Goal: Task Accomplishment & Management: Manage account settings

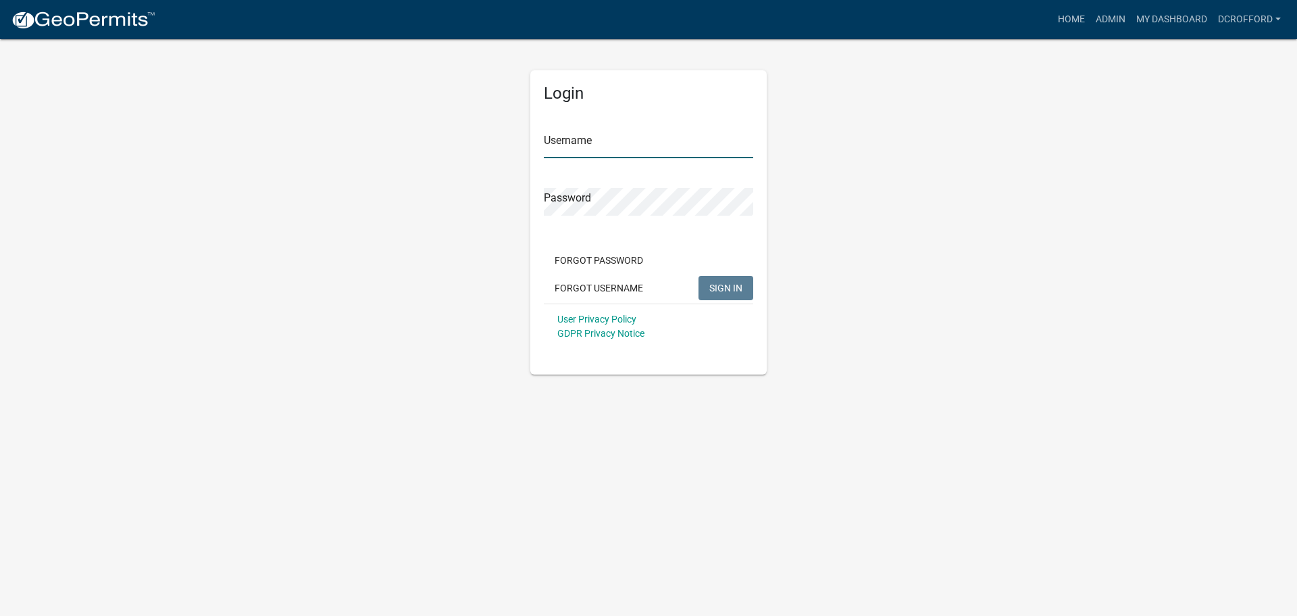
type input "dcrofford"
click at [737, 282] on span "SIGN IN" at bounding box center [725, 287] width 33 height 11
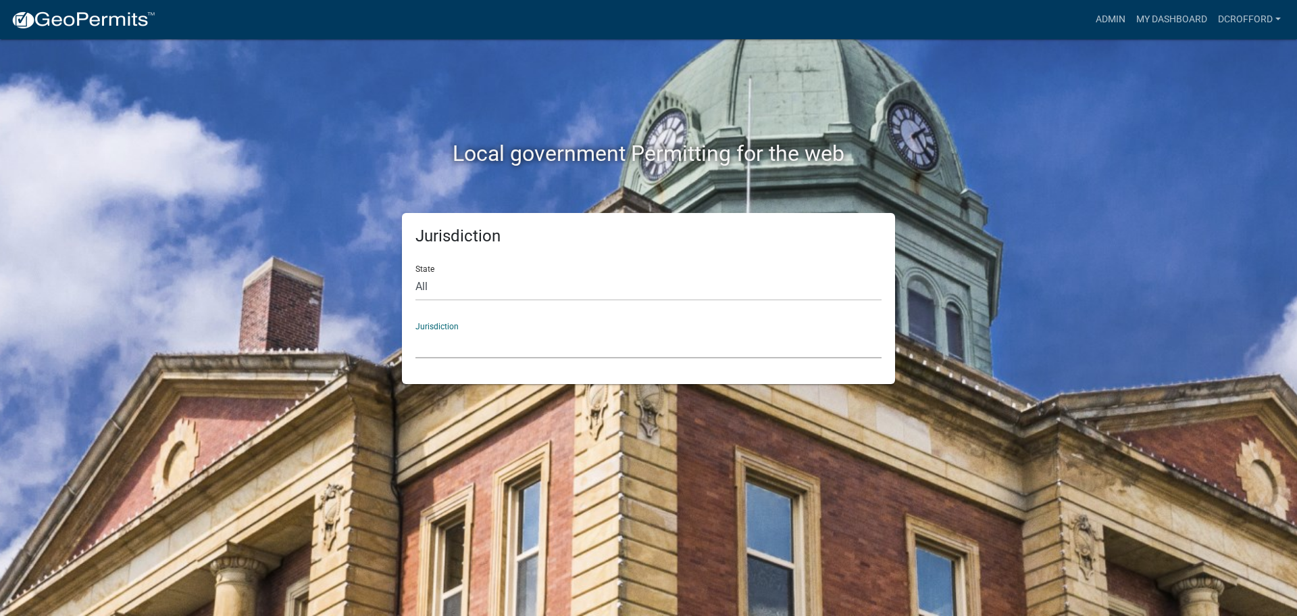
click at [468, 347] on select "[GEOGRAPHIC_DATA], [US_STATE] City of [GEOGRAPHIC_DATA], [US_STATE] [GEOGRAPHIC…" at bounding box center [649, 344] width 466 height 28
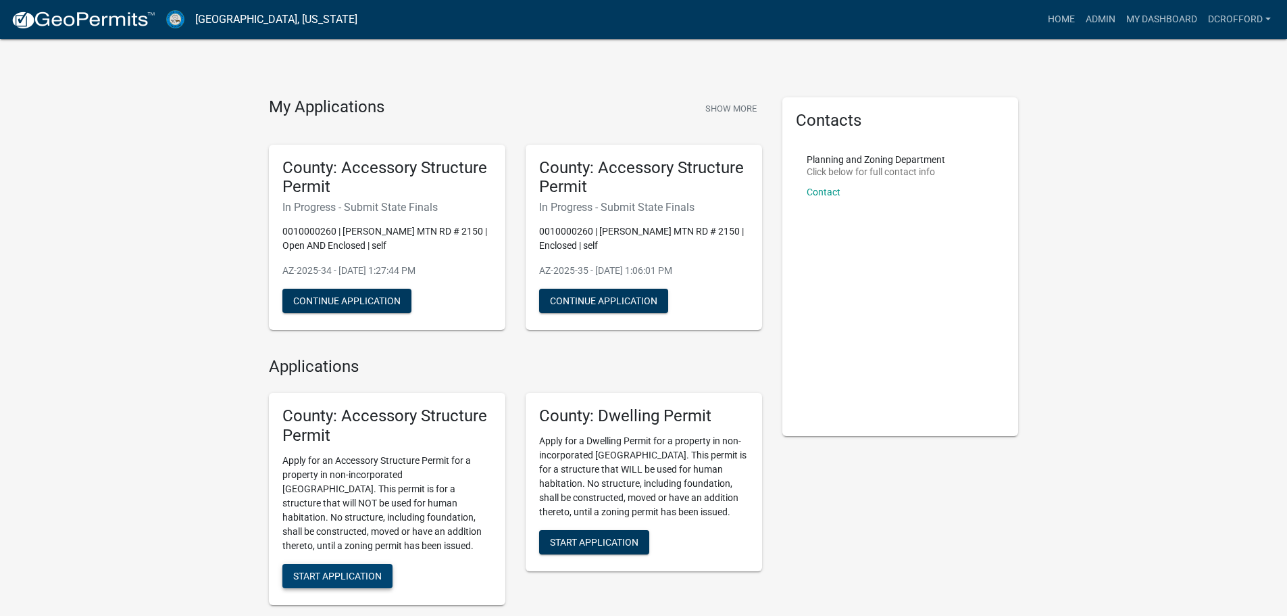
click at [338, 574] on span "Start Application" at bounding box center [337, 575] width 89 height 11
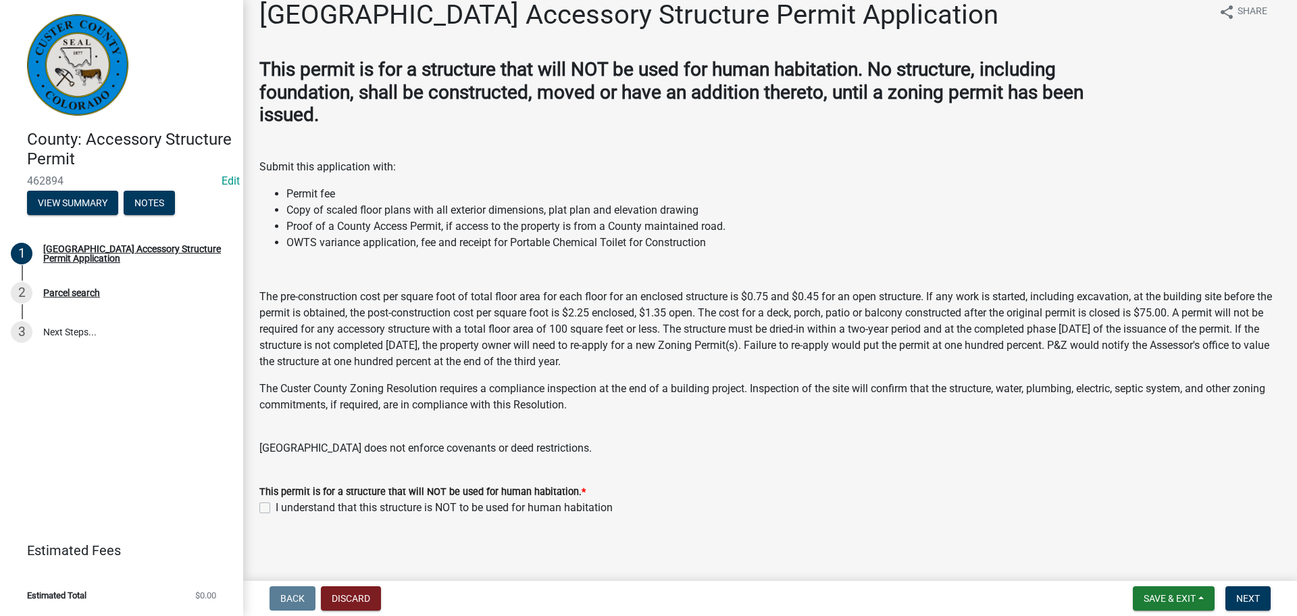
scroll to position [23, 0]
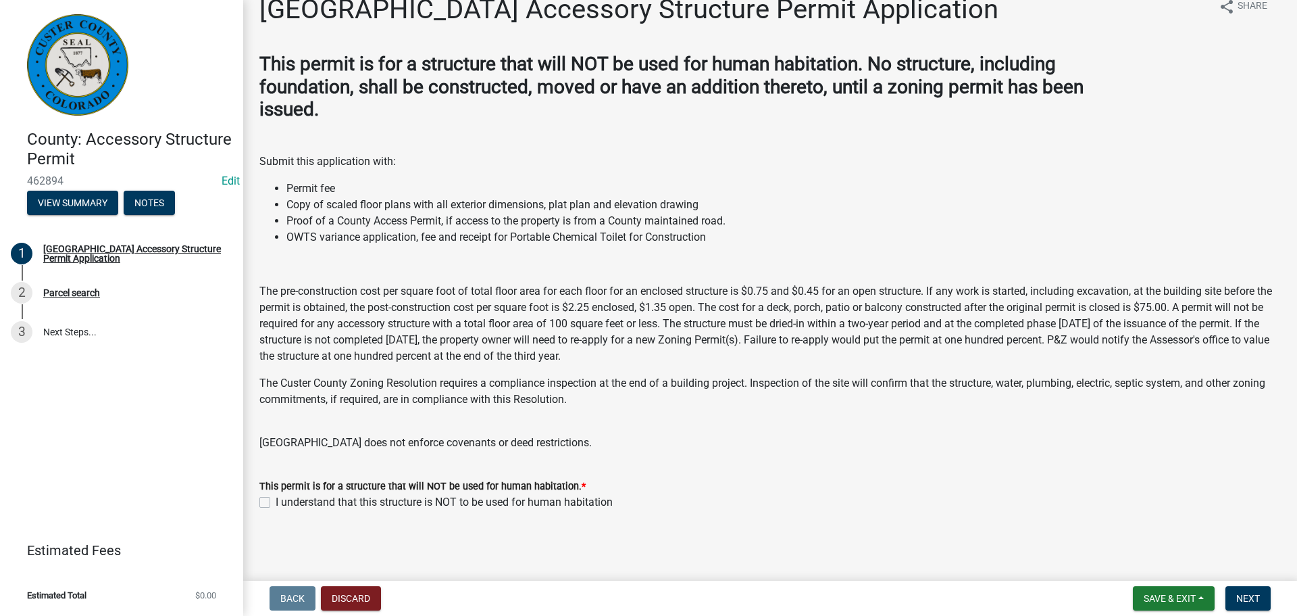
click at [276, 501] on label "I understand that this structure is NOT to be used for human habitation" at bounding box center [444, 502] width 337 height 16
click at [276, 501] on input "I understand that this structure is NOT to be used for human habitation" at bounding box center [280, 498] width 9 height 9
checkbox input "true"
click at [1241, 595] on span "Next" at bounding box center [1249, 598] width 24 height 11
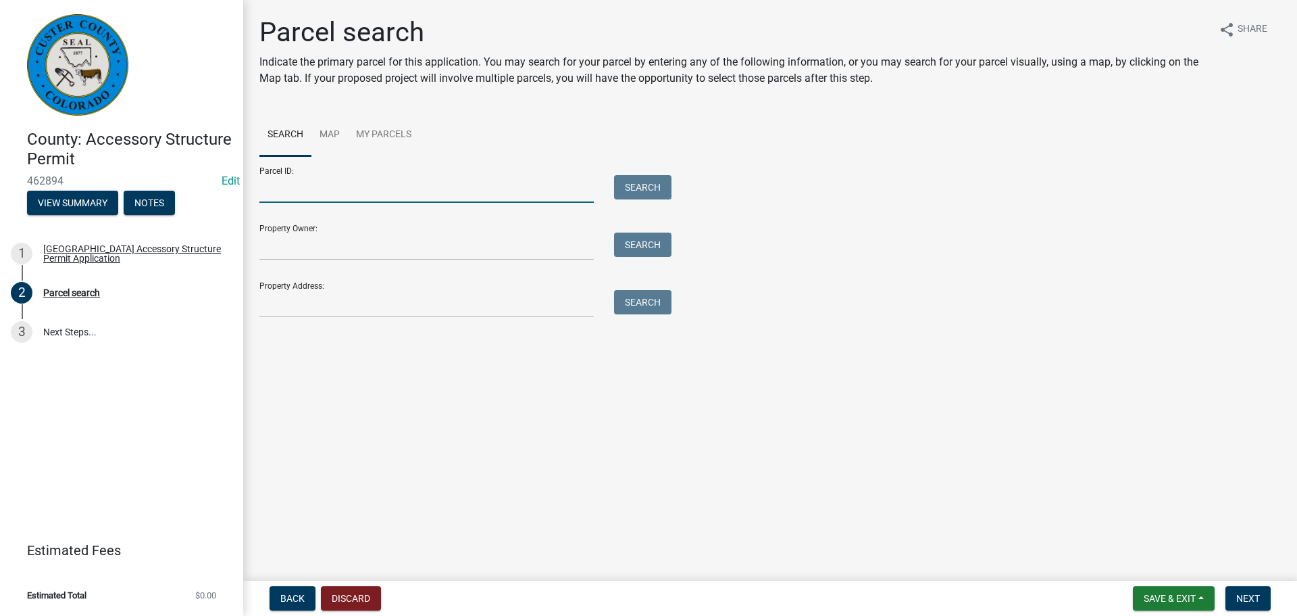
click at [336, 197] on input "Parcel ID:" at bounding box center [426, 189] width 334 height 28
type input "0010033718"
click at [655, 197] on button "Search" at bounding box center [642, 187] width 57 height 24
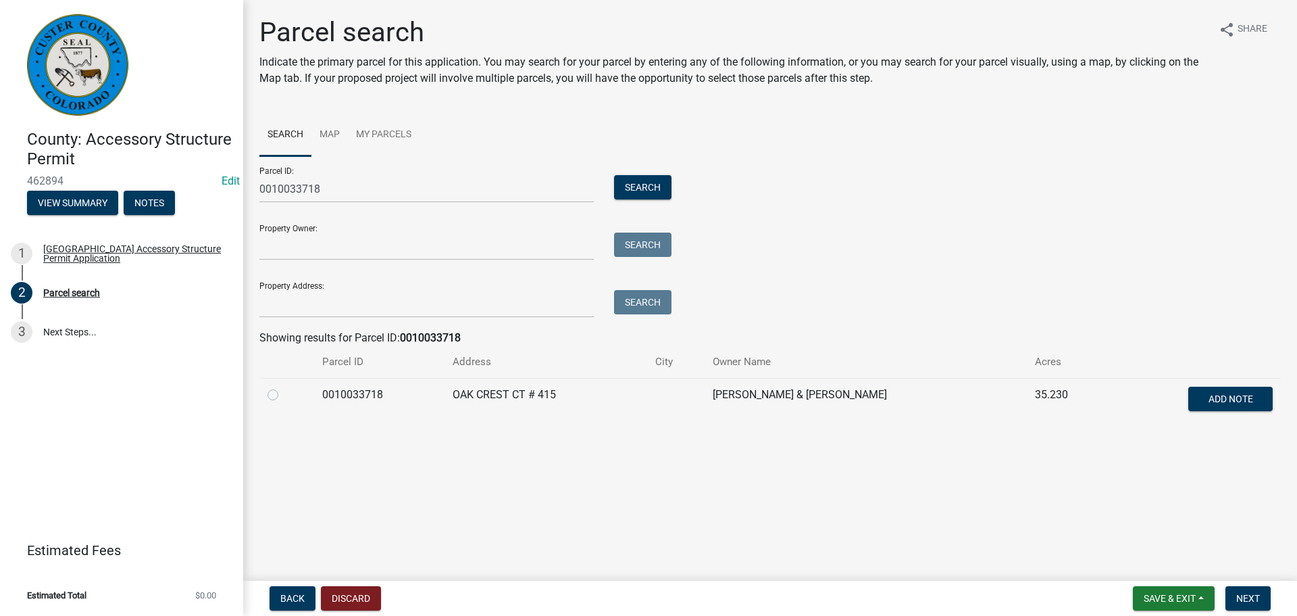
click at [284, 387] on label at bounding box center [284, 387] width 0 height 0
click at [284, 395] on input "radio" at bounding box center [288, 391] width 9 height 9
radio input "true"
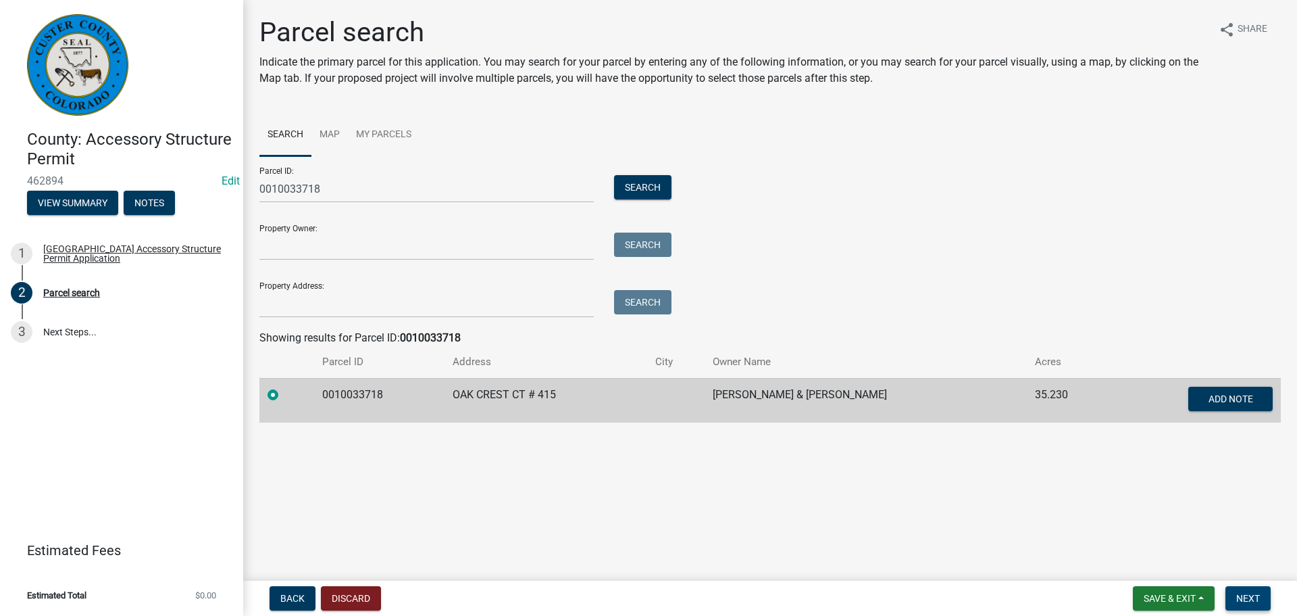
click at [1262, 595] on button "Next" at bounding box center [1248, 598] width 45 height 24
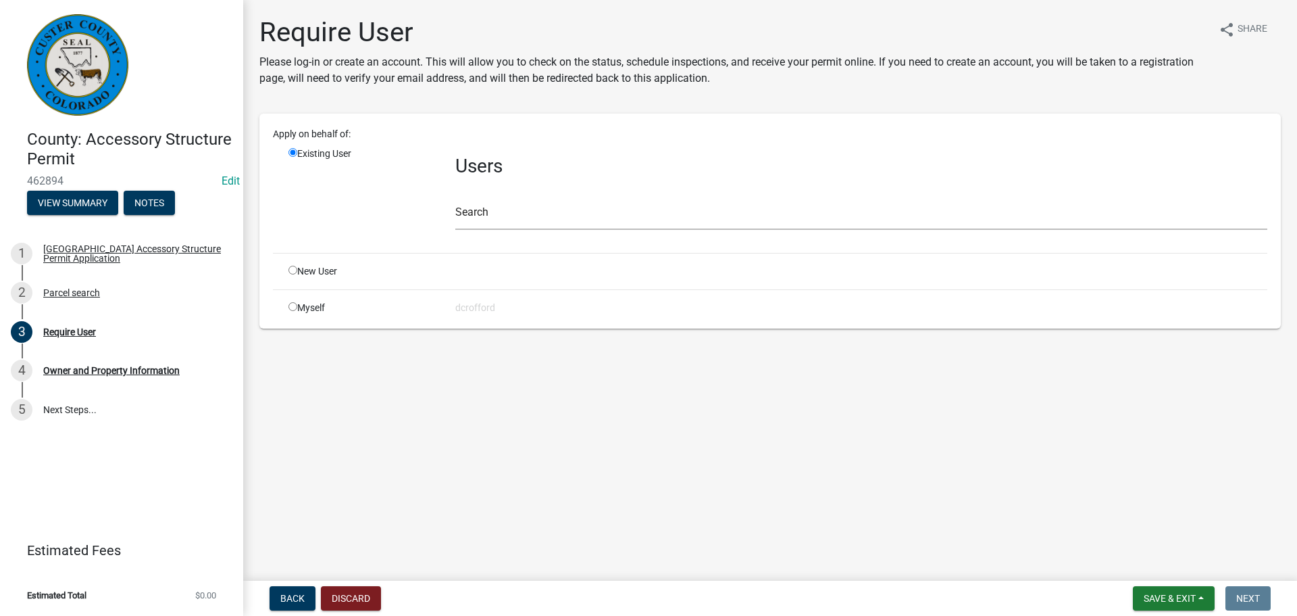
click at [299, 271] on div "New User" at bounding box center [361, 271] width 167 height 14
click at [295, 273] on input "radio" at bounding box center [293, 270] width 9 height 9
radio input "true"
radio input "false"
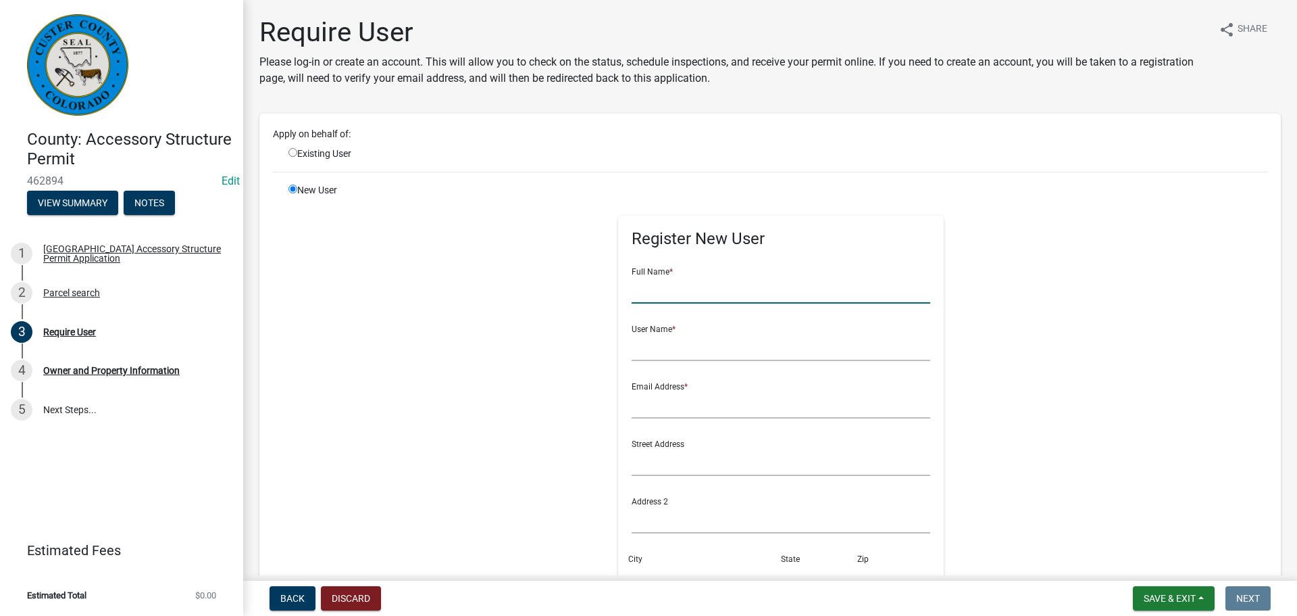
click at [772, 296] on input "text" at bounding box center [781, 290] width 299 height 28
type input "Stephen and Peggy Willman"
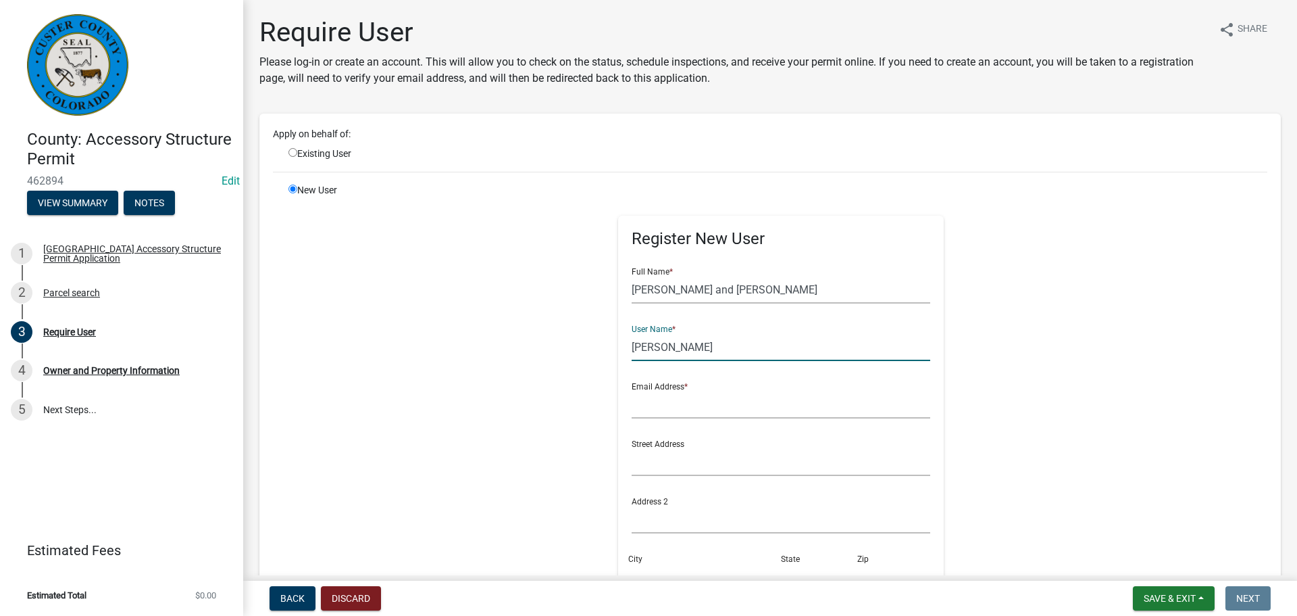
click at [637, 349] on input "WIllman" at bounding box center [781, 347] width 299 height 28
click at [694, 355] on input "Willman" at bounding box center [781, 347] width 299 height 28
type input "Willman"
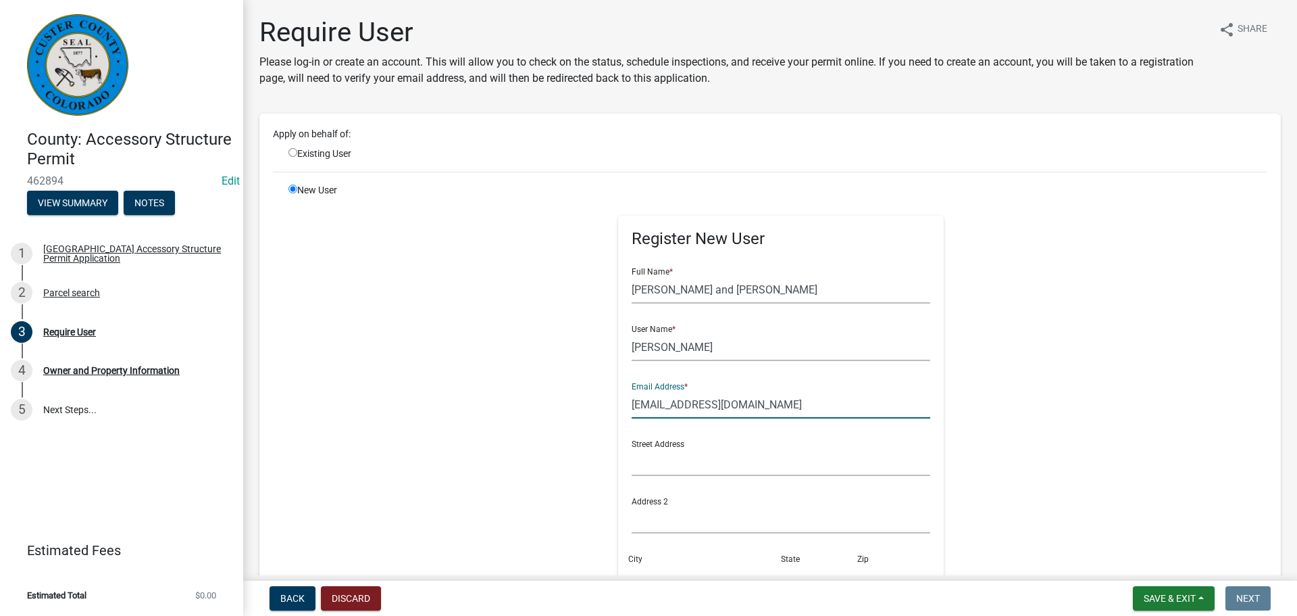
type input "sangresgallery@gmail.com"
type input "415 Oak Crest Court"
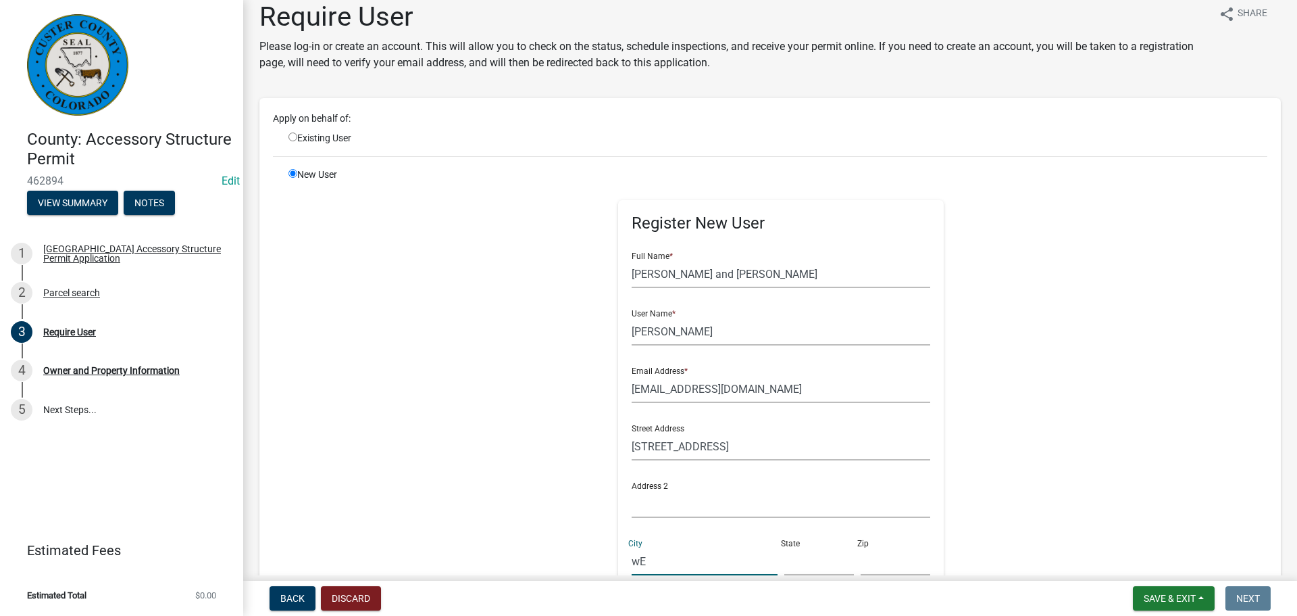
type input "w"
type input "Westcliffe"
type input "Co"
type input "81252"
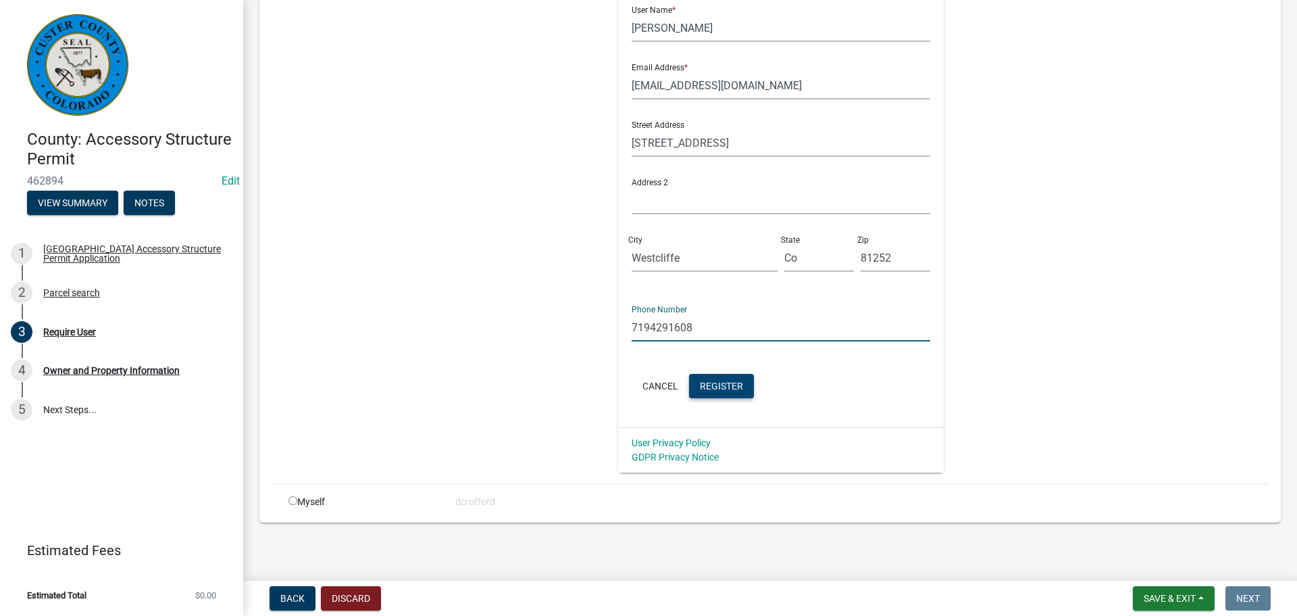
type input "7194291608"
click at [695, 377] on button "Register" at bounding box center [721, 386] width 65 height 24
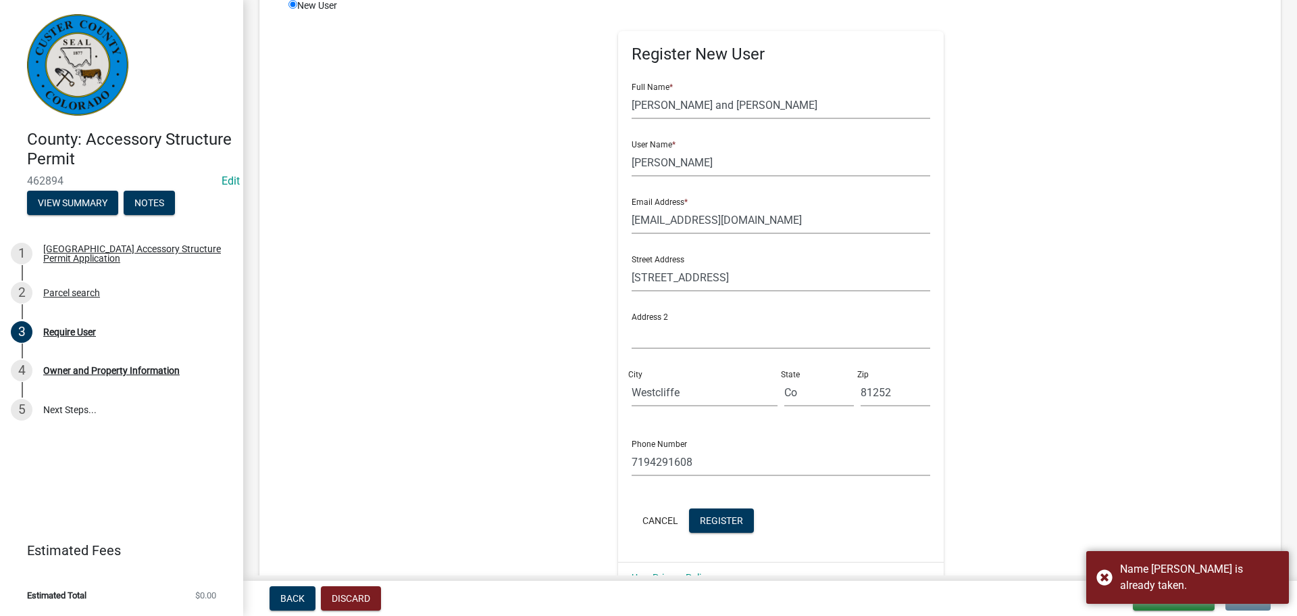
scroll to position [184, 0]
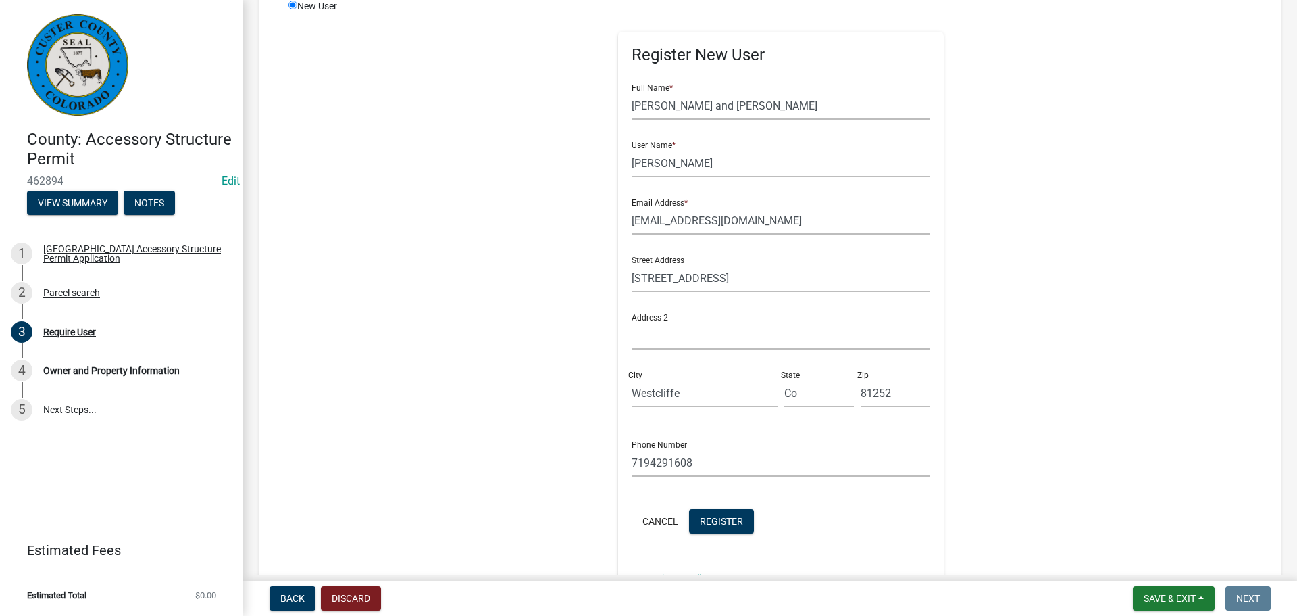
click at [622, 167] on div "Register New User Full Name * Stephen and Peggy Willman User Name * Willman Ema…" at bounding box center [781, 297] width 326 height 530
click at [632, 164] on input "Willman" at bounding box center [781, 163] width 299 height 28
type input "S.Willman"
click at [698, 511] on button "Register" at bounding box center [721, 521] width 65 height 24
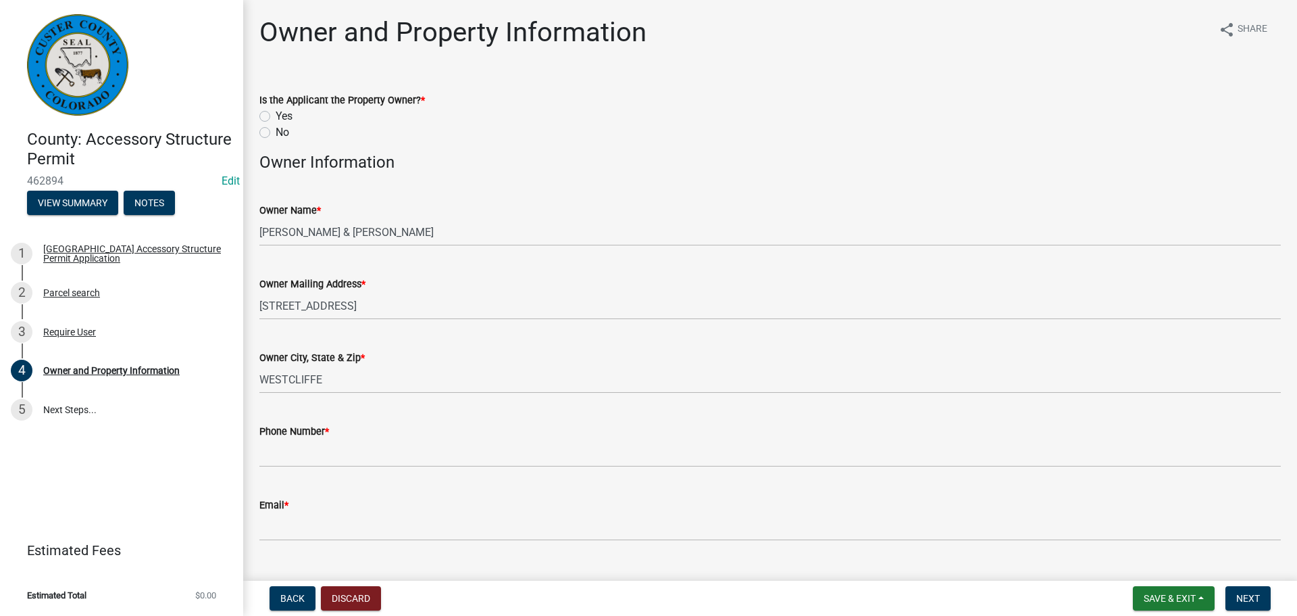
click at [276, 120] on label "Yes" at bounding box center [284, 116] width 17 height 16
click at [276, 117] on input "Yes" at bounding box center [280, 112] width 9 height 9
radio input "true"
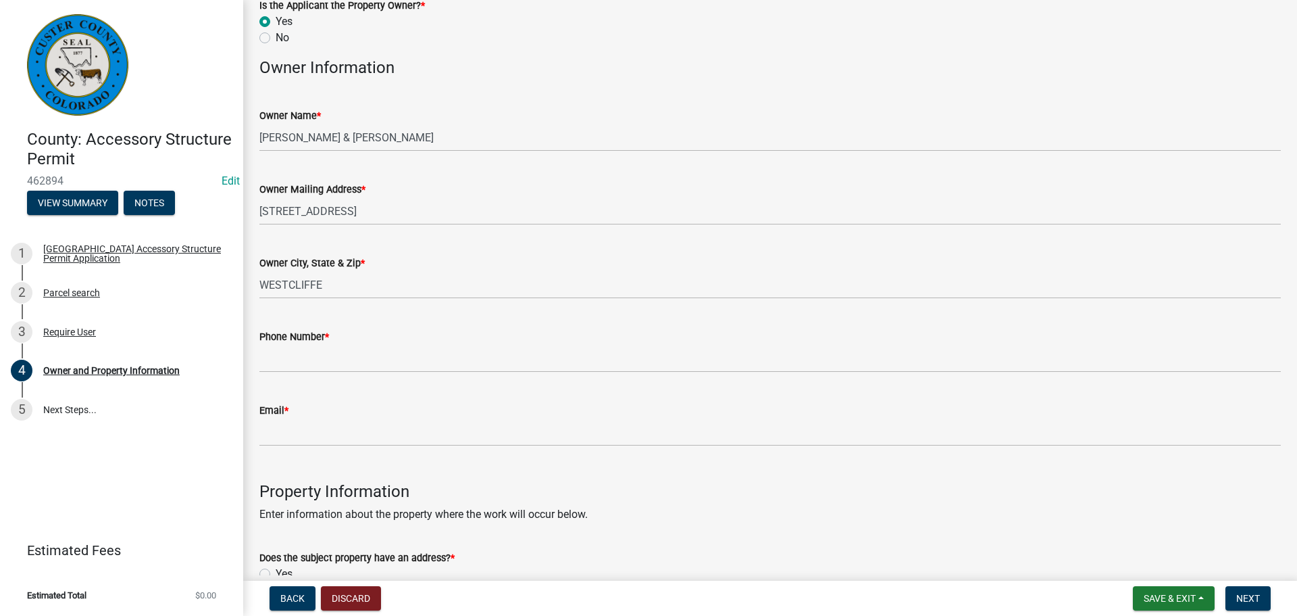
scroll to position [203, 0]
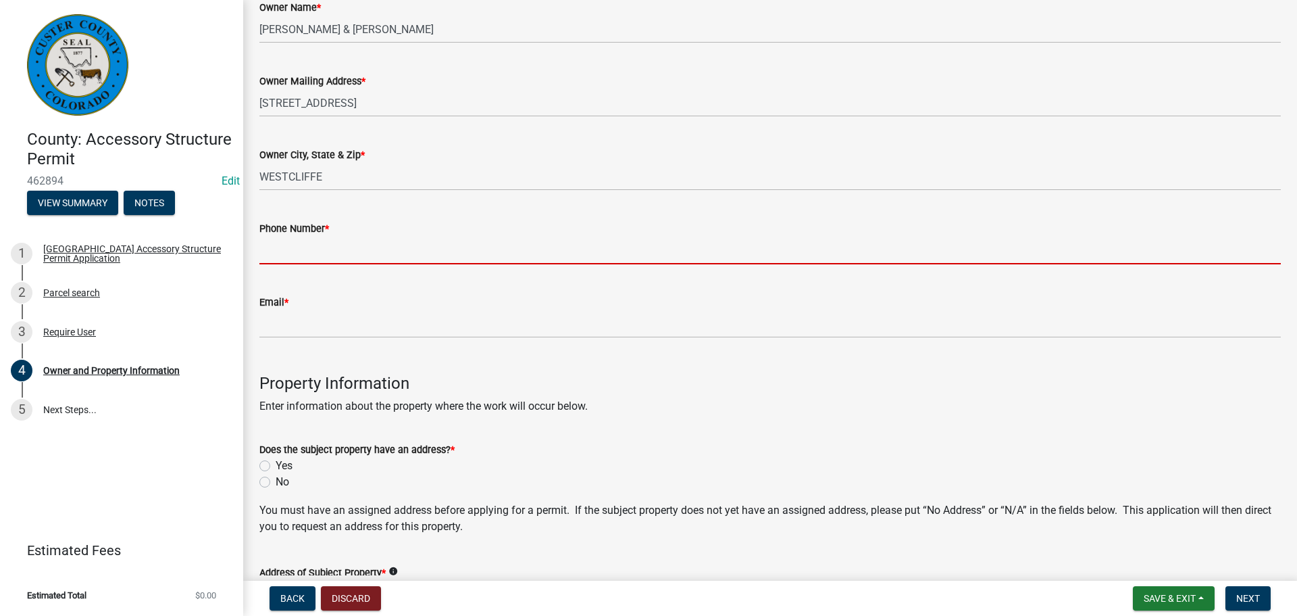
click at [326, 255] on input "Phone Number *" at bounding box center [770, 250] width 1022 height 28
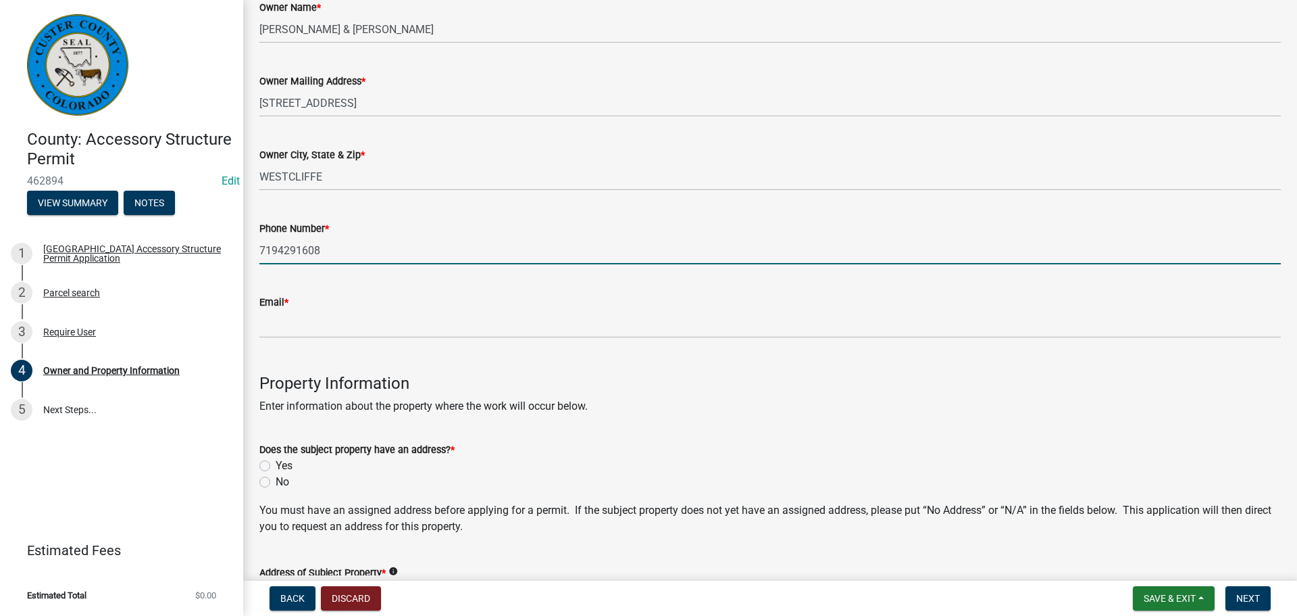
type input "7194291608"
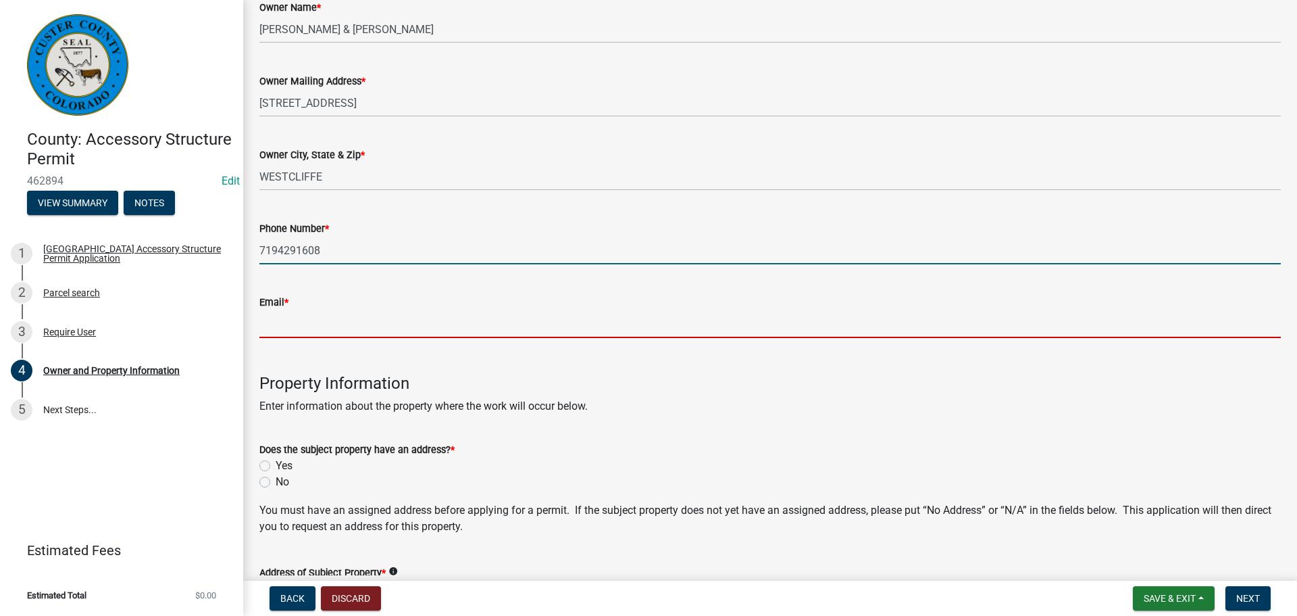
click at [321, 326] on input "Email *" at bounding box center [770, 324] width 1022 height 28
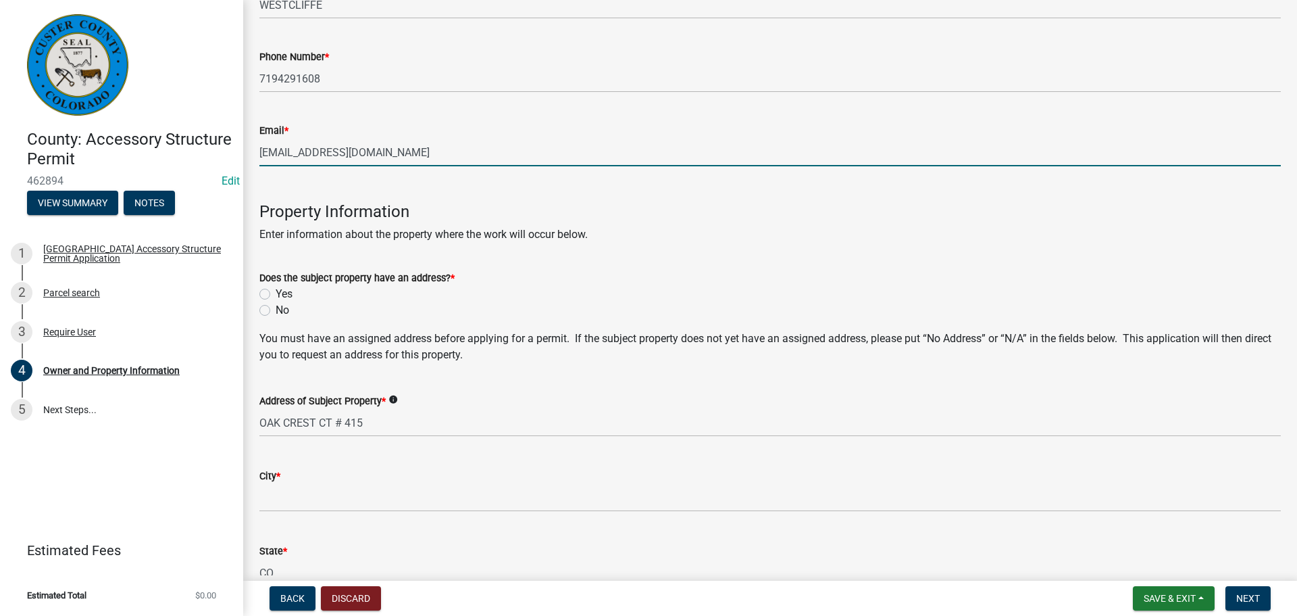
scroll to position [405, 0]
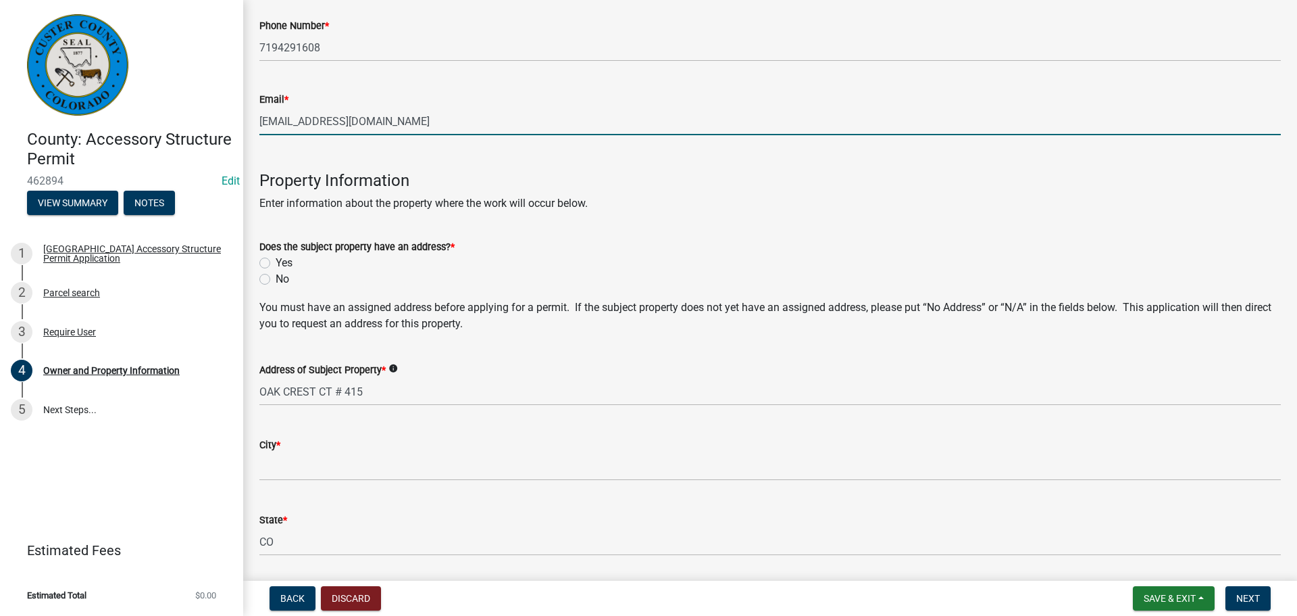
type input "sangresgallery@gmail.com"
click at [276, 263] on label "Yes" at bounding box center [284, 263] width 17 height 16
click at [276, 263] on input "Yes" at bounding box center [280, 259] width 9 height 9
radio input "true"
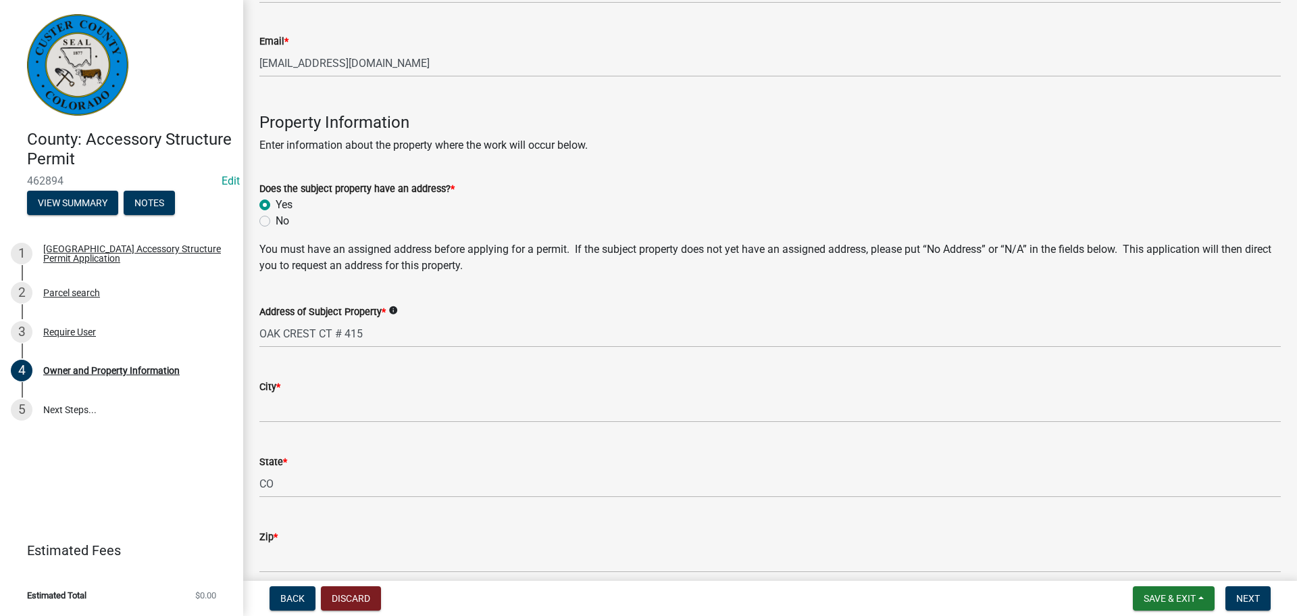
scroll to position [608, 0]
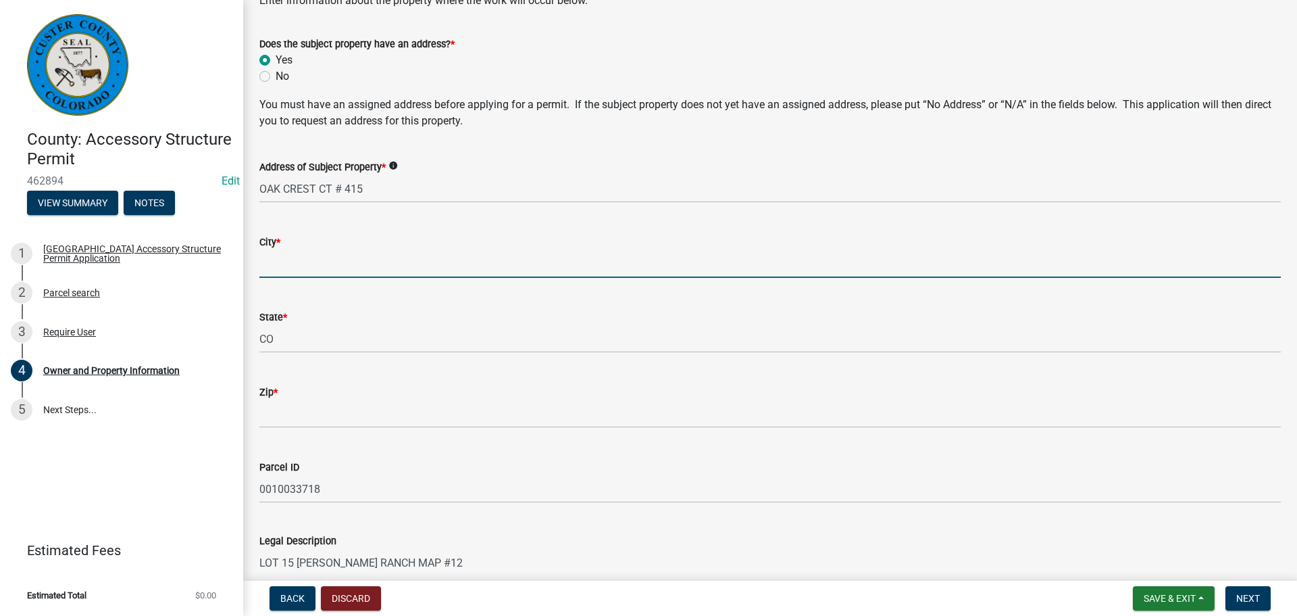
click at [368, 257] on input "City *" at bounding box center [770, 264] width 1022 height 28
type input "Westcliffe"
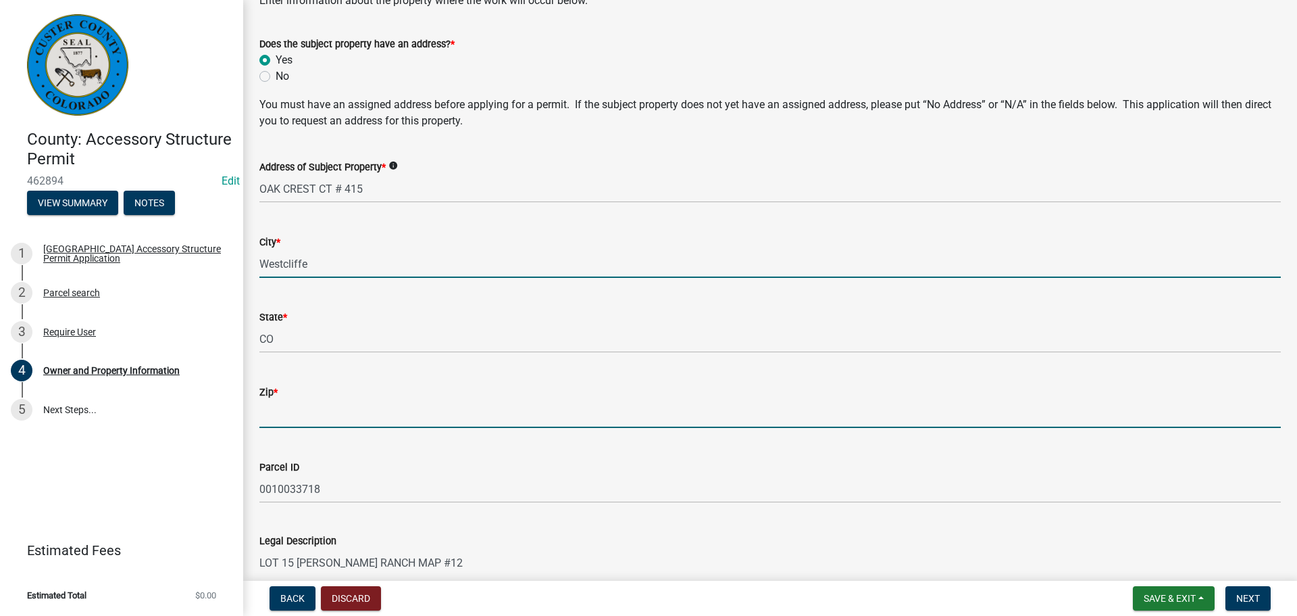
type input "81252"
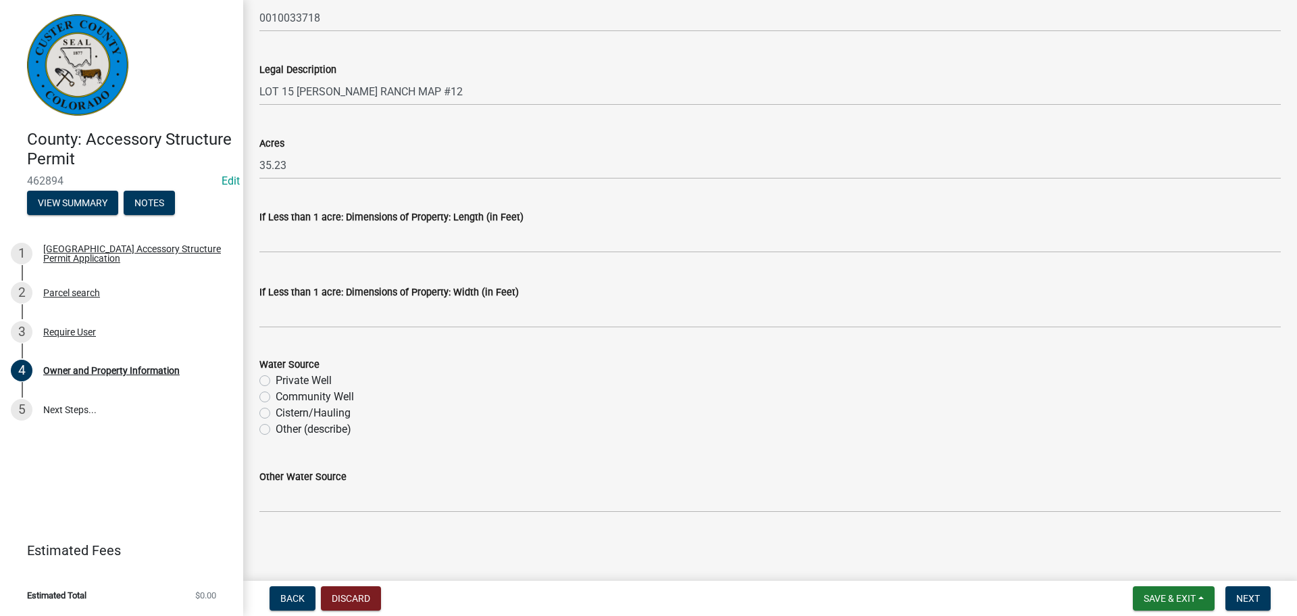
scroll to position [1080, 0]
click at [276, 378] on label "Private Well" at bounding box center [304, 380] width 56 height 16
click at [276, 378] on input "Private Well" at bounding box center [280, 376] width 9 height 9
radio input "true"
click at [1259, 590] on button "Next" at bounding box center [1248, 598] width 45 height 24
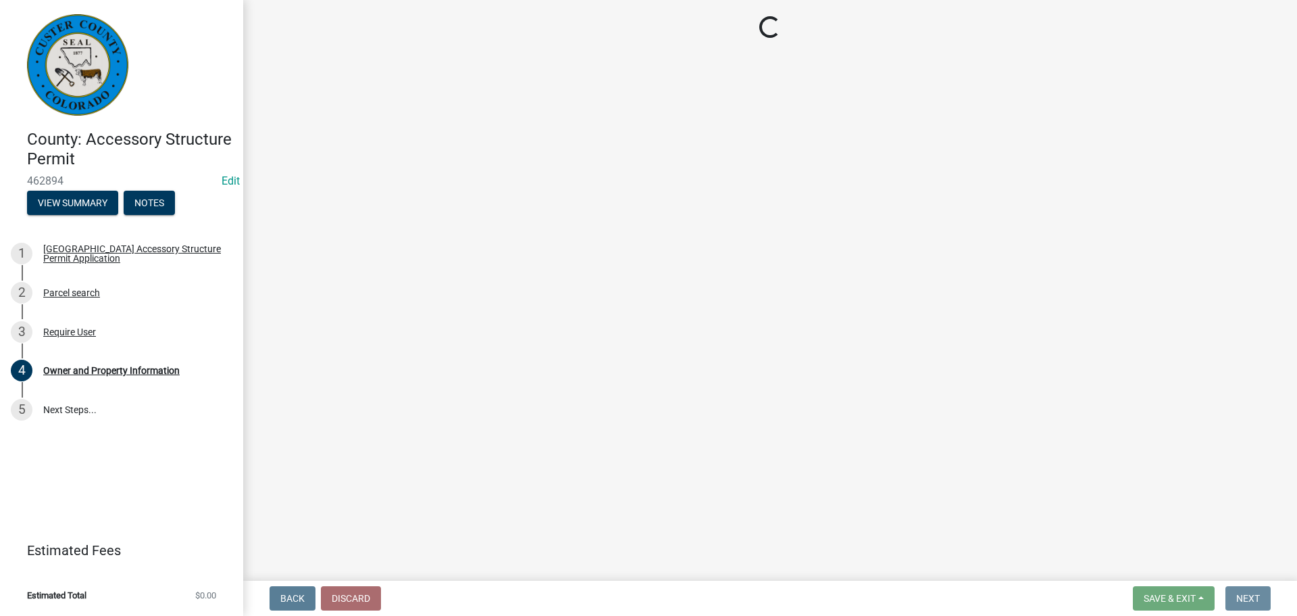
scroll to position [0, 0]
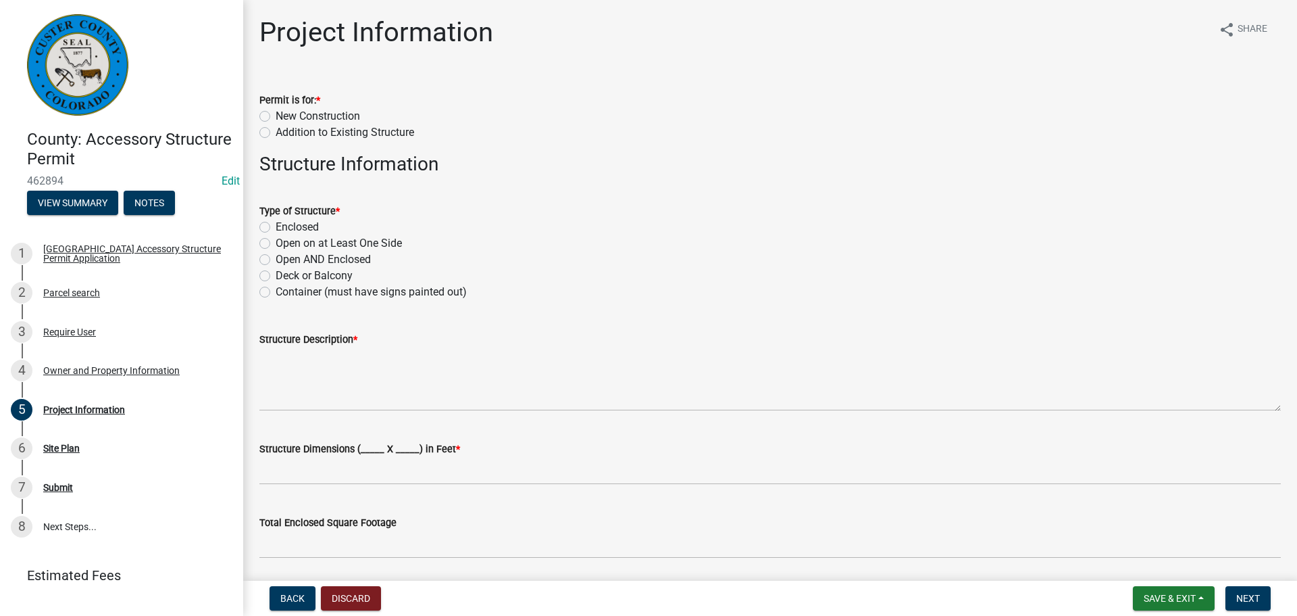
click at [276, 116] on label "New Construction" at bounding box center [318, 116] width 84 height 16
click at [276, 116] on input "New Construction" at bounding box center [280, 112] width 9 height 9
radio input "true"
click at [276, 277] on label "Deck or Balcony" at bounding box center [314, 276] width 77 height 16
click at [276, 276] on input "Deck or Balcony" at bounding box center [280, 272] width 9 height 9
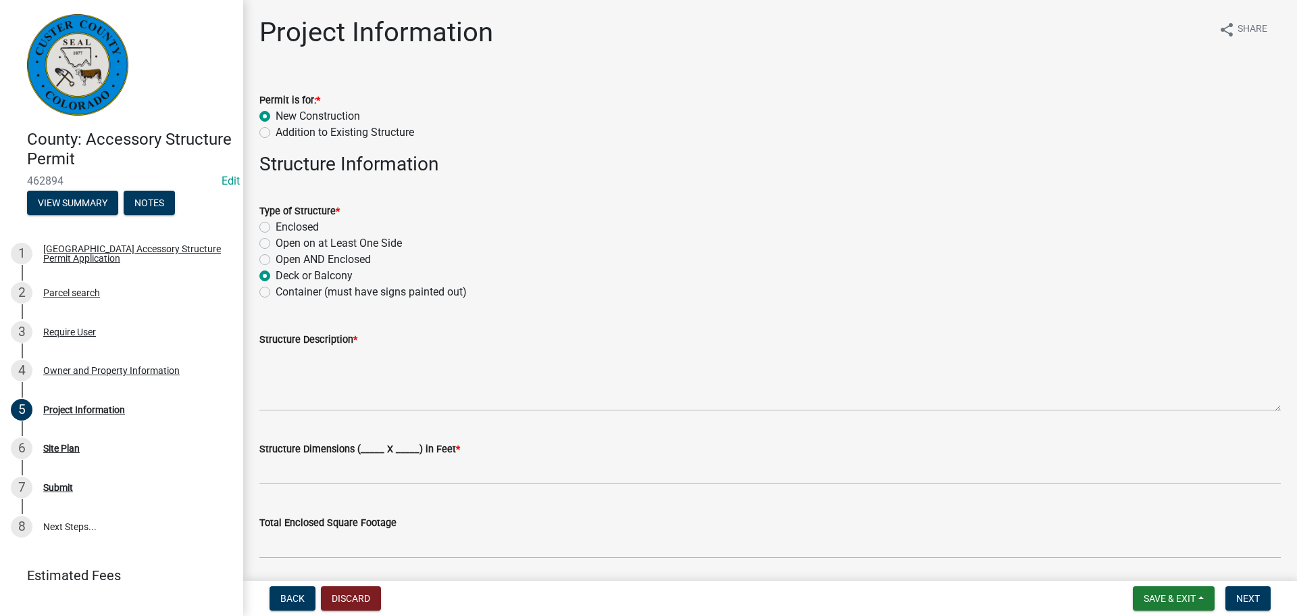
radio input "true"
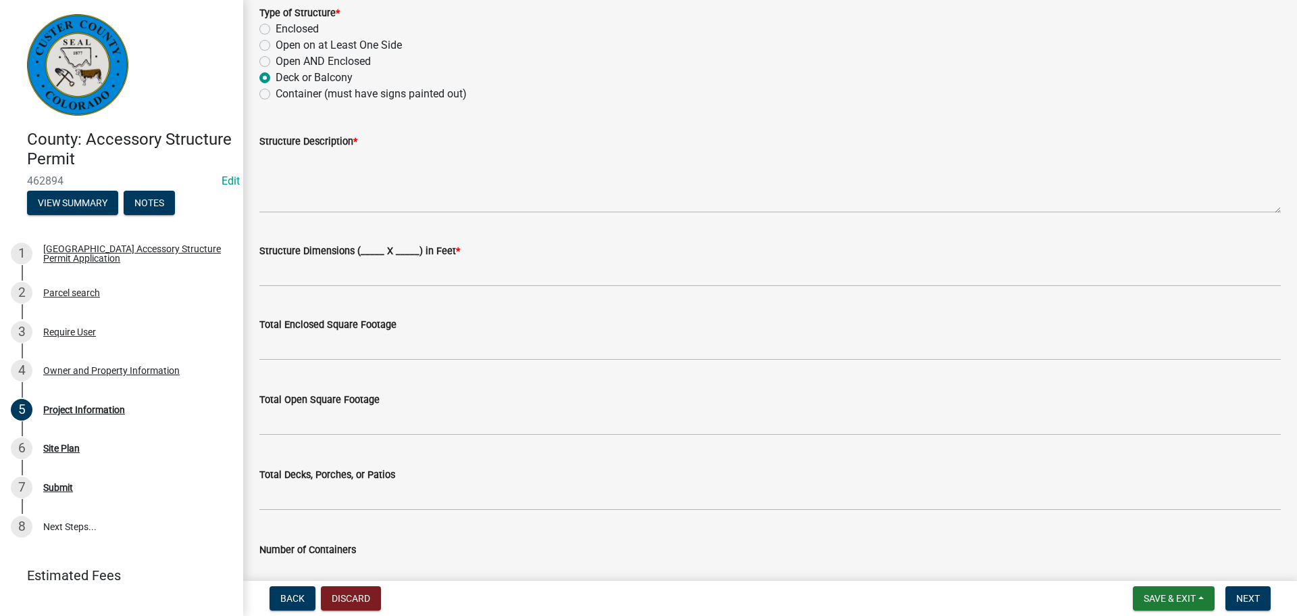
scroll to position [203, 0]
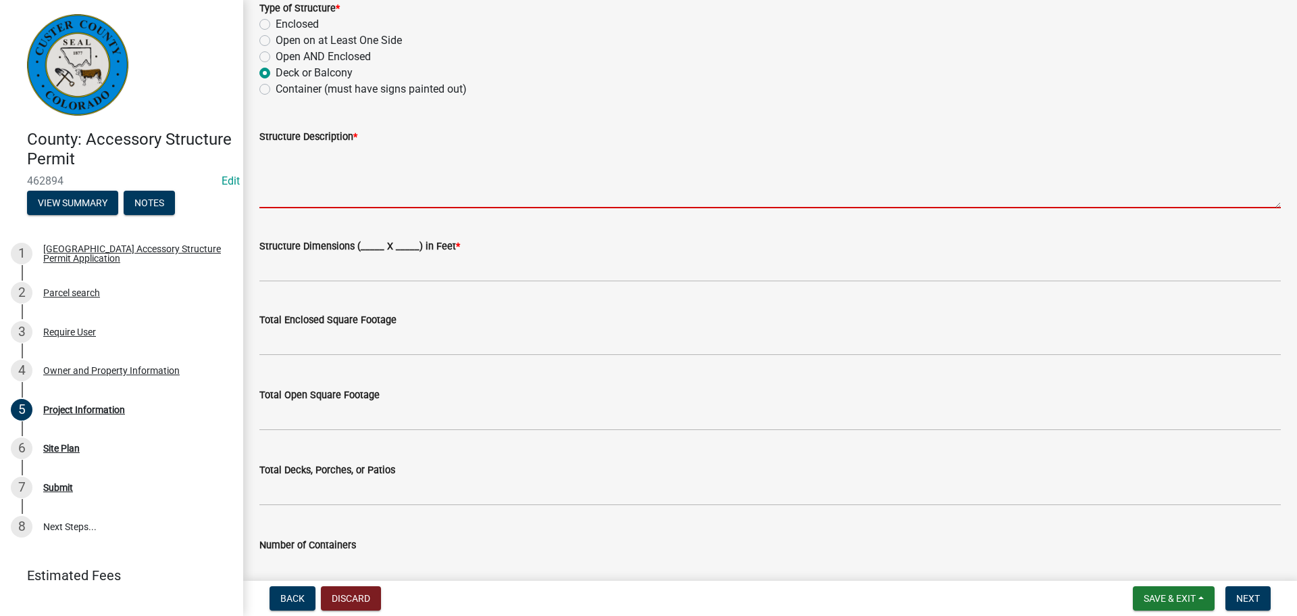
click at [395, 184] on textarea "Structure Description *" at bounding box center [770, 177] width 1022 height 64
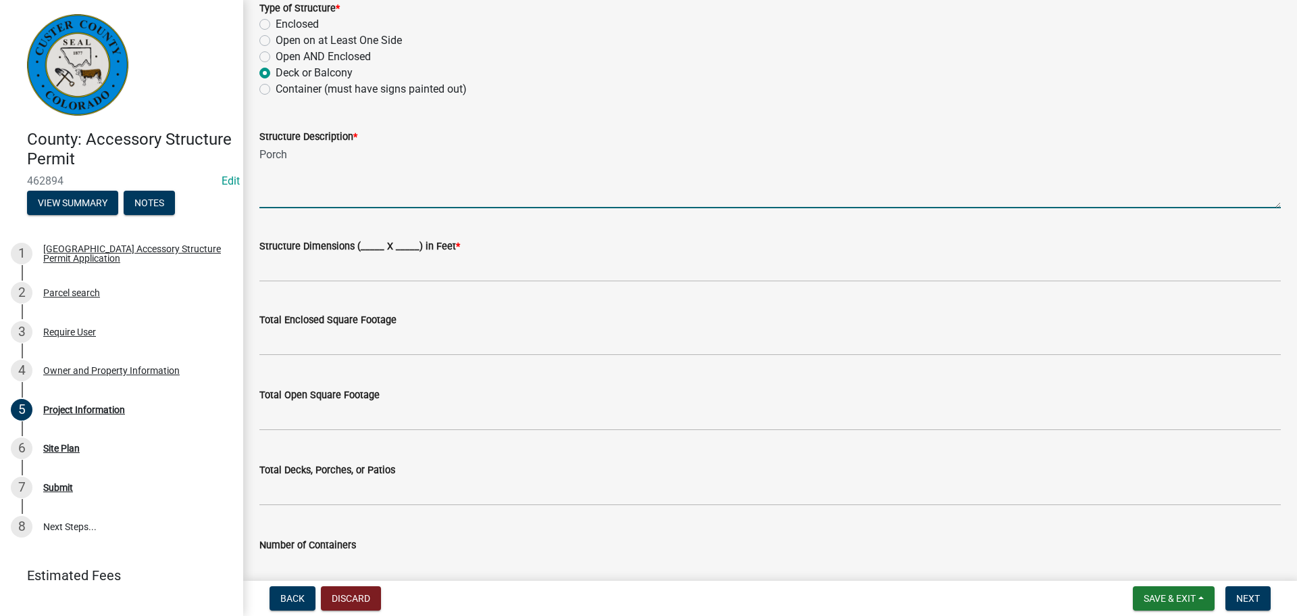
type textarea "Porch"
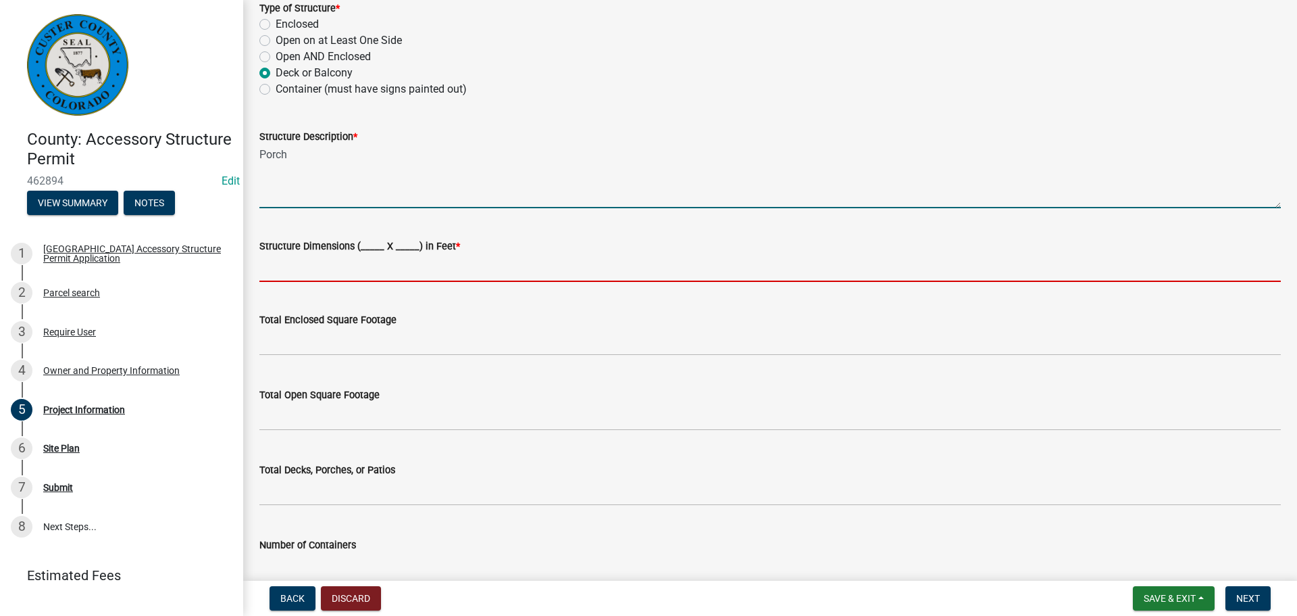
click at [342, 276] on input "Structure Dimensions (_____ X _____) in Feet *" at bounding box center [770, 268] width 1022 height 28
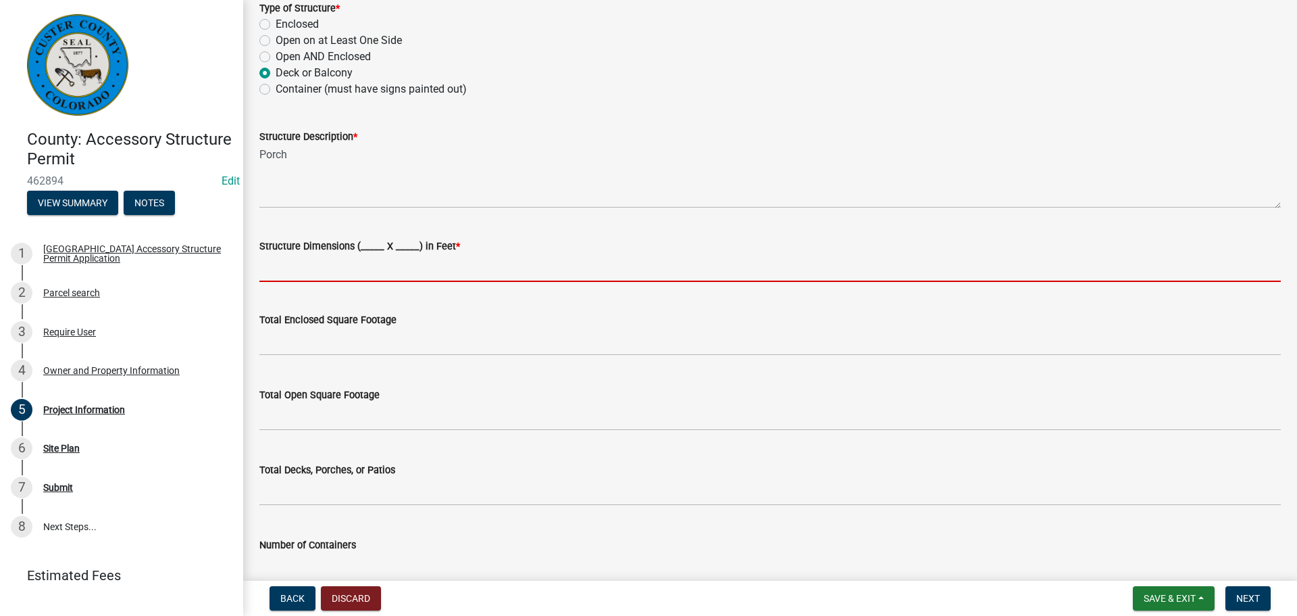
click at [349, 266] on input "Structure Dimensions (_____ X _____) in Feet *" at bounding box center [770, 268] width 1022 height 28
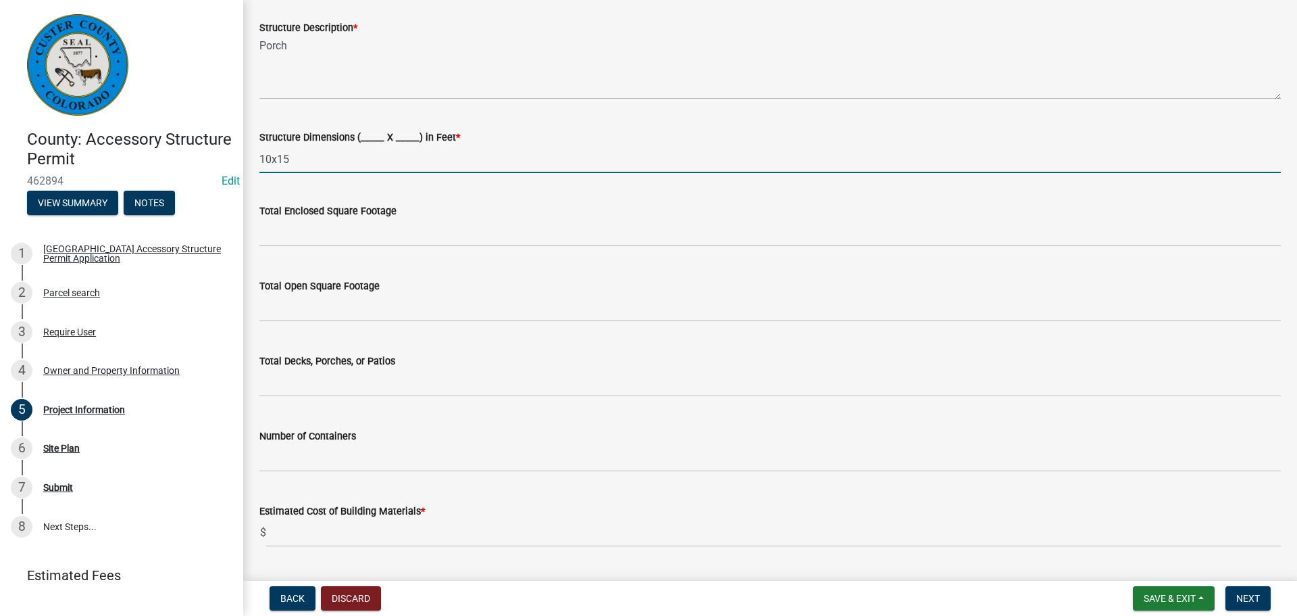
scroll to position [338, 0]
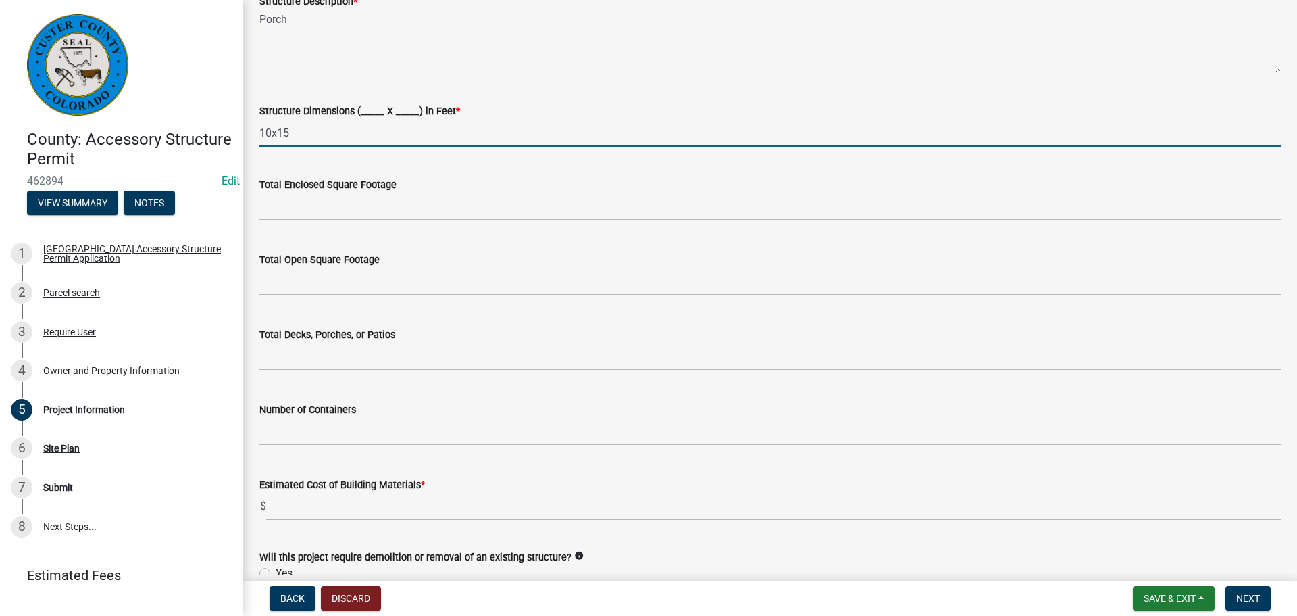
type input "10x15"
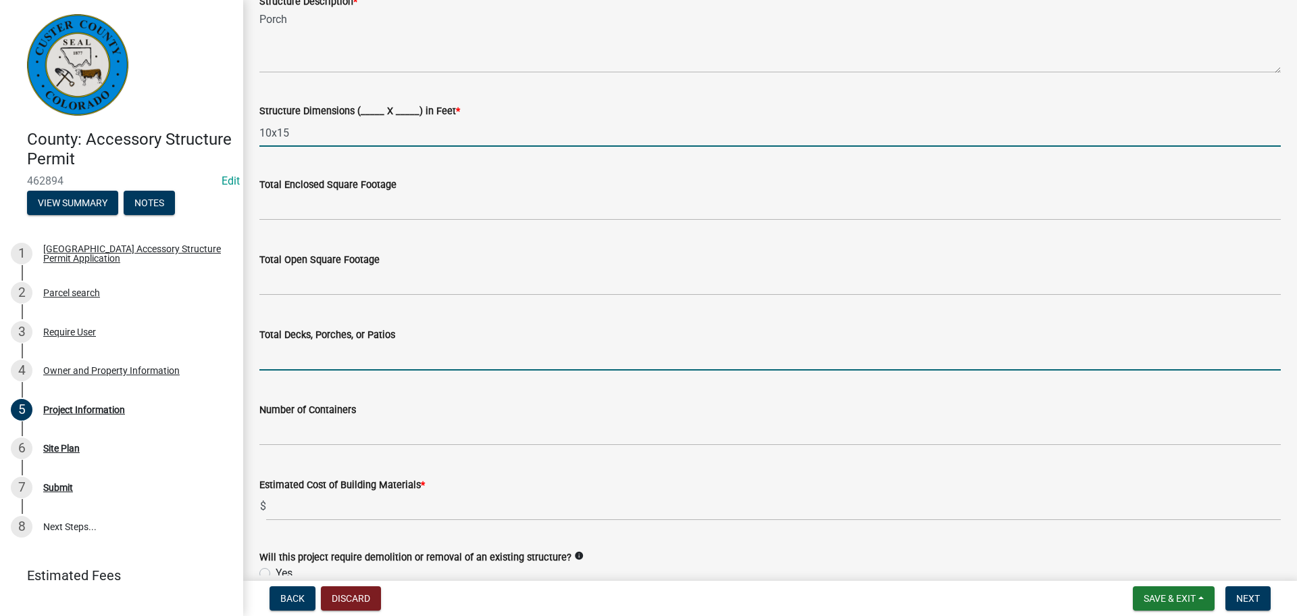
click at [349, 353] on input "text" at bounding box center [770, 357] width 1022 height 28
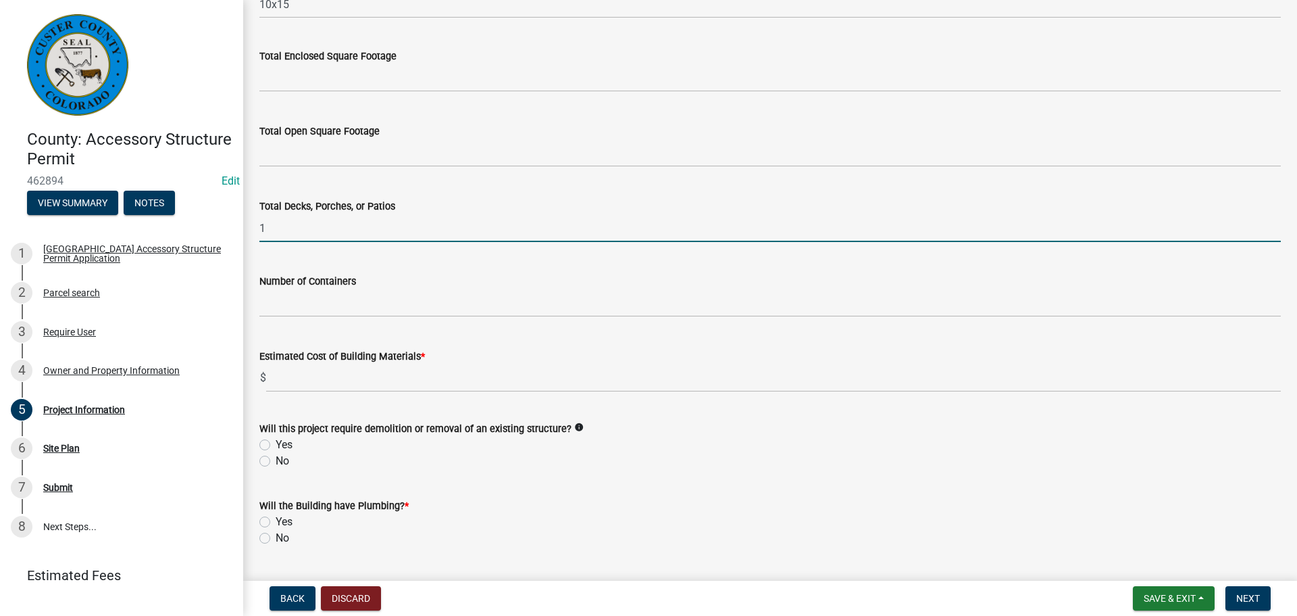
scroll to position [608, 0]
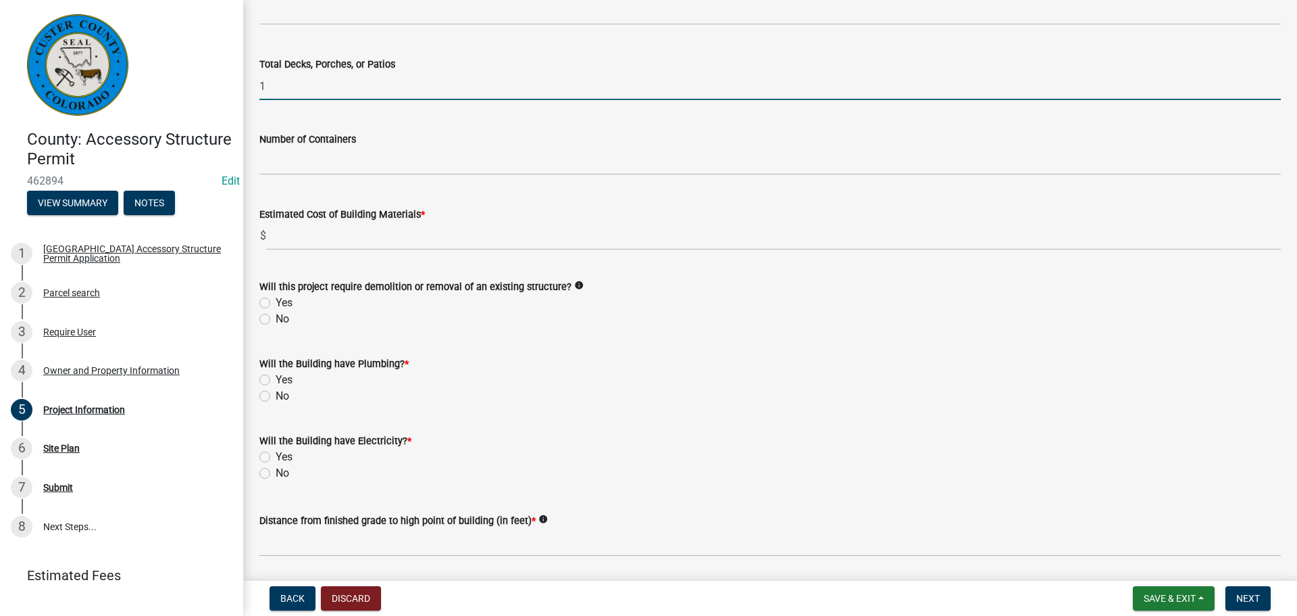
type input "1"
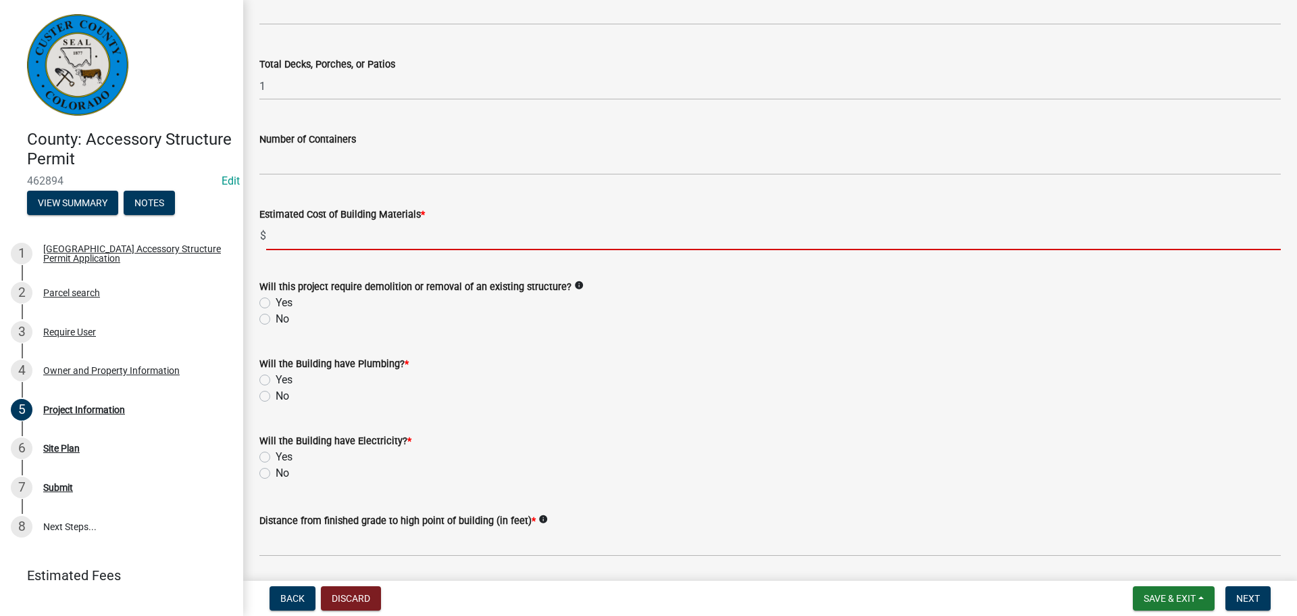
click at [380, 242] on input "text" at bounding box center [773, 236] width 1015 height 28
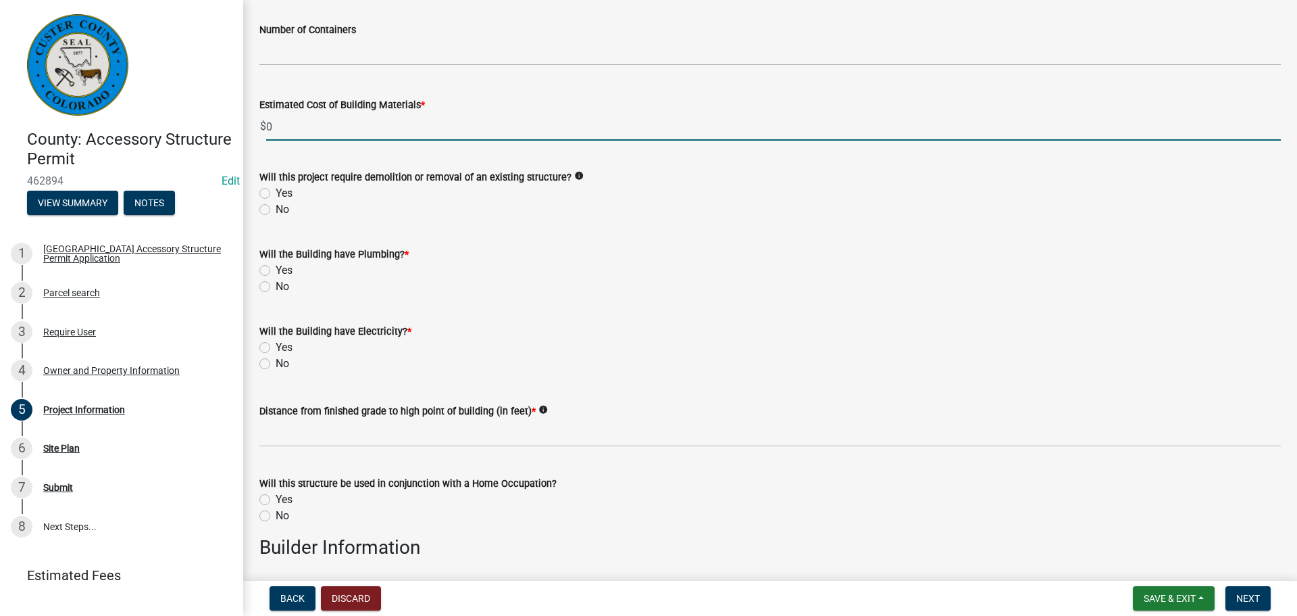
scroll to position [811, 0]
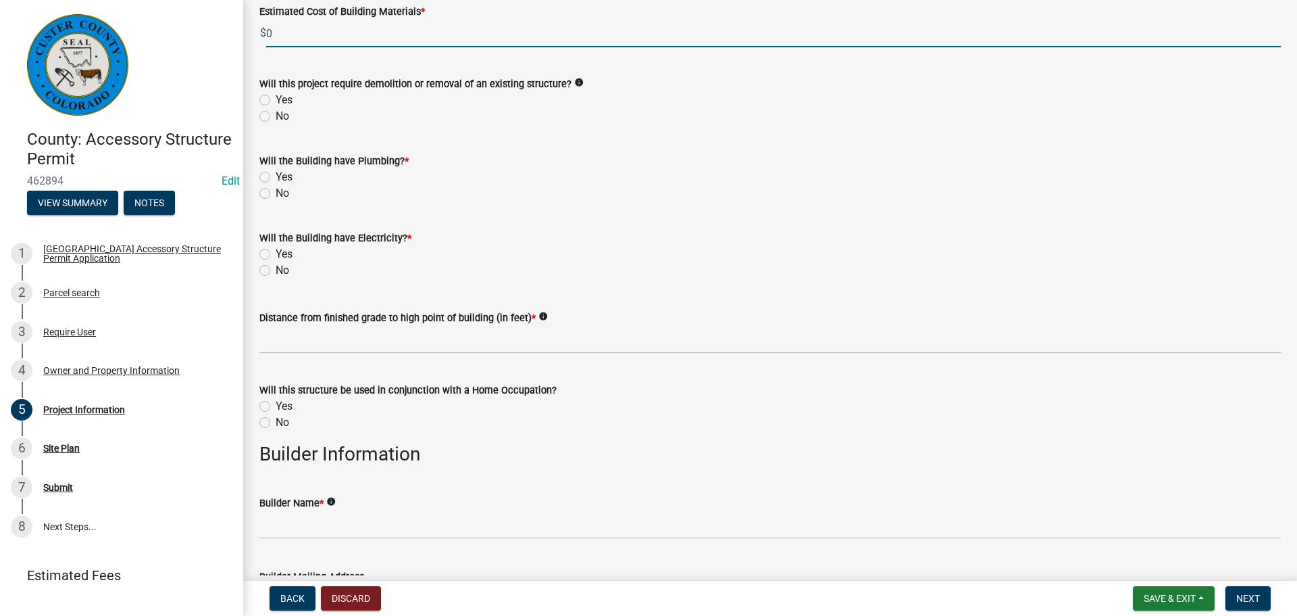
type input "0"
click at [264, 200] on div "No" at bounding box center [770, 193] width 1022 height 16
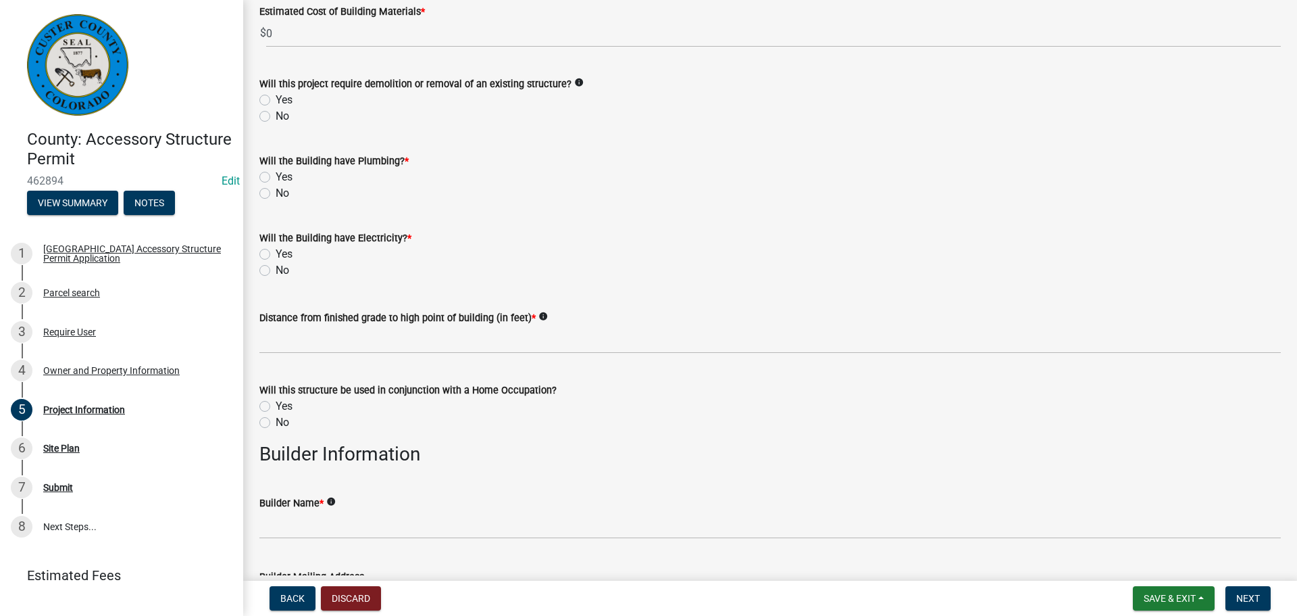
click at [276, 195] on label "No" at bounding box center [283, 193] width 14 height 16
click at [276, 194] on input "No" at bounding box center [280, 189] width 9 height 9
radio input "true"
click at [276, 271] on label "No" at bounding box center [283, 270] width 14 height 16
click at [276, 271] on input "No" at bounding box center [280, 266] width 9 height 9
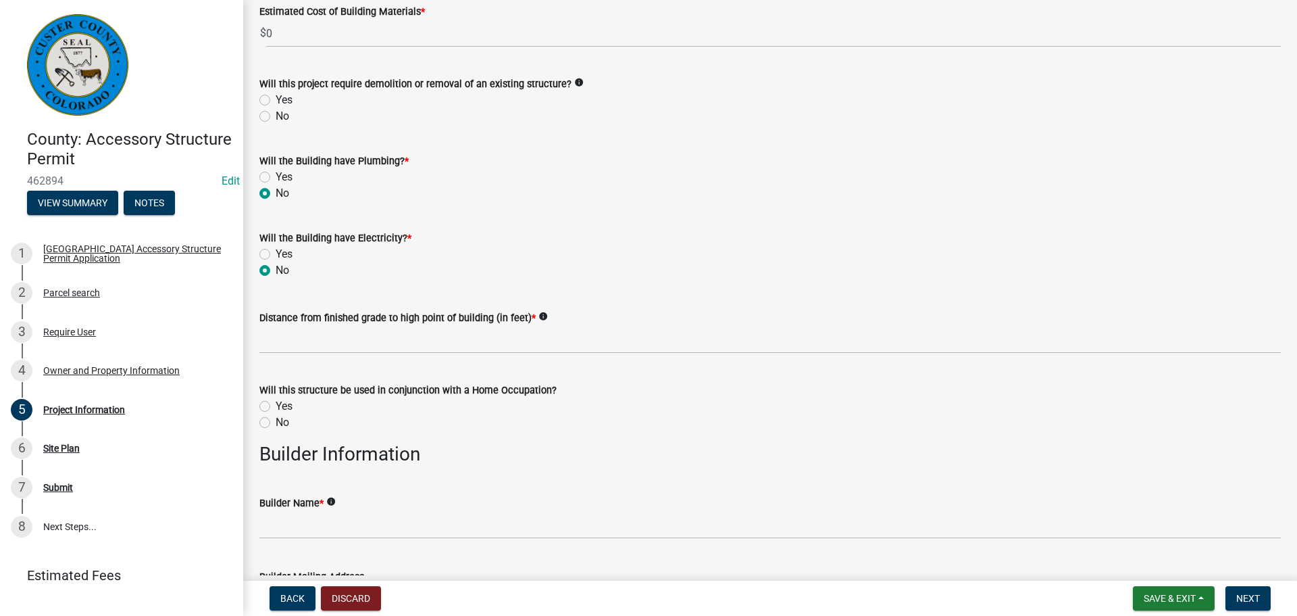
radio input "true"
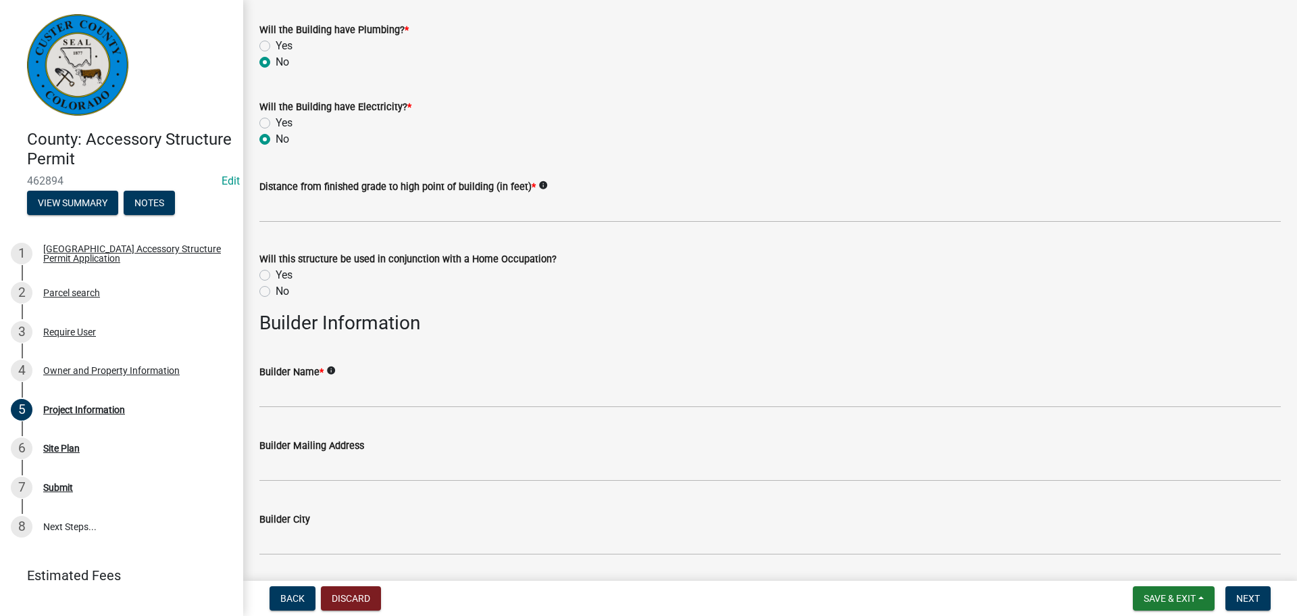
scroll to position [946, 0]
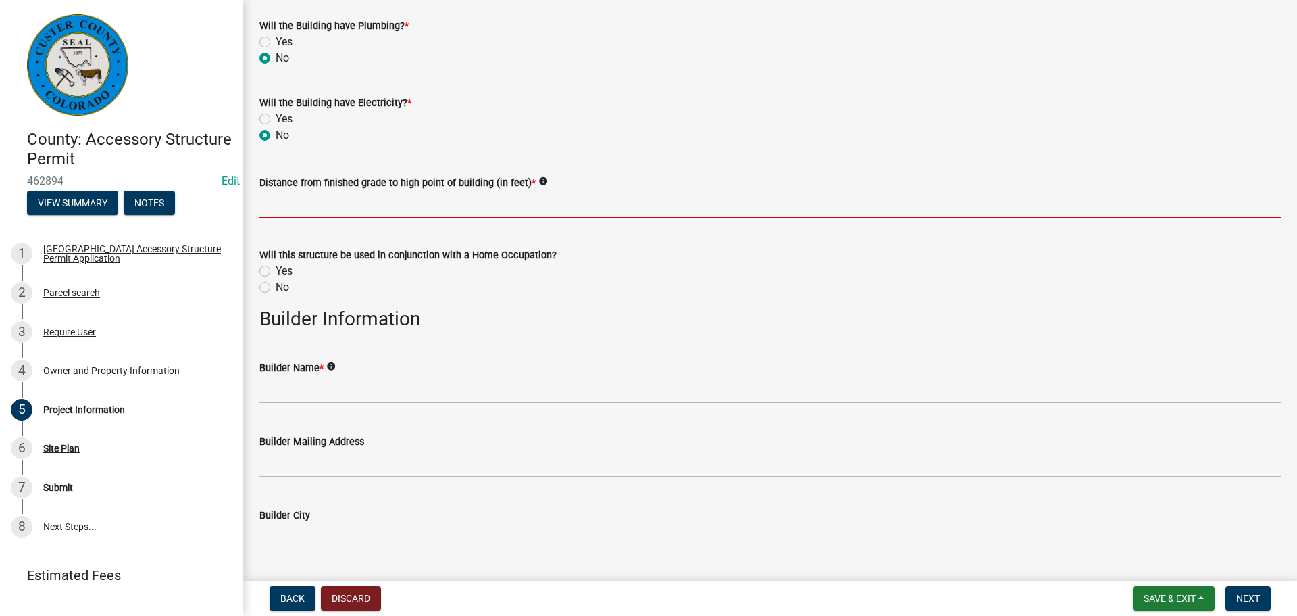
click at [337, 211] on input "text" at bounding box center [770, 205] width 1022 height 28
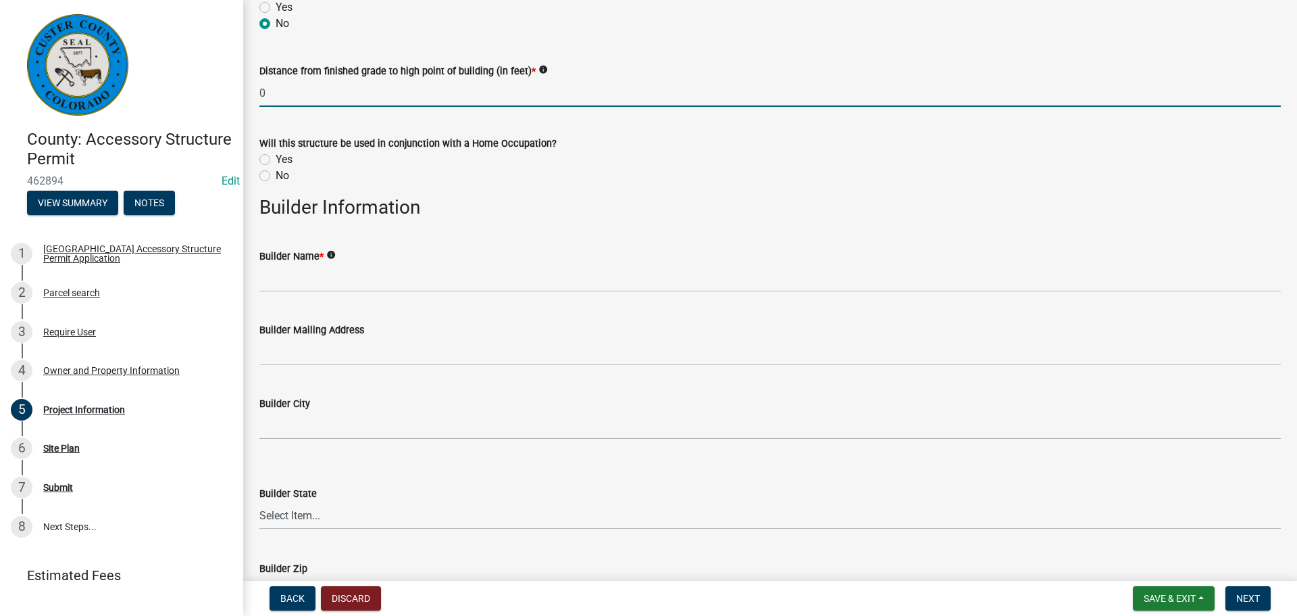
scroll to position [1081, 0]
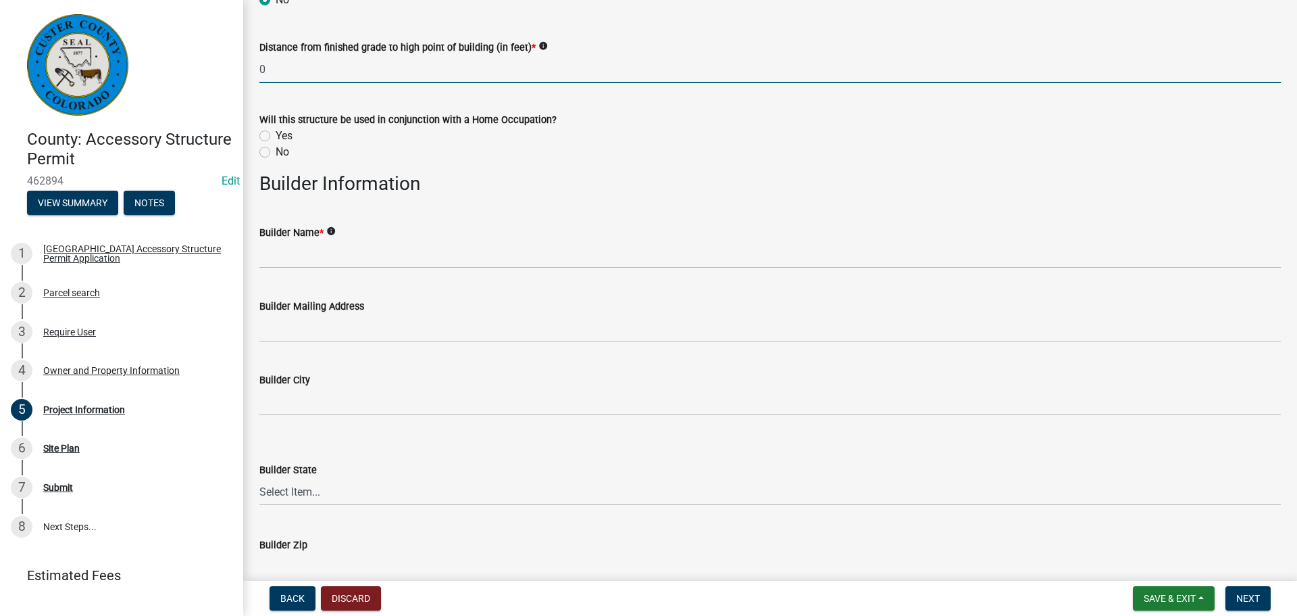
type input "0"
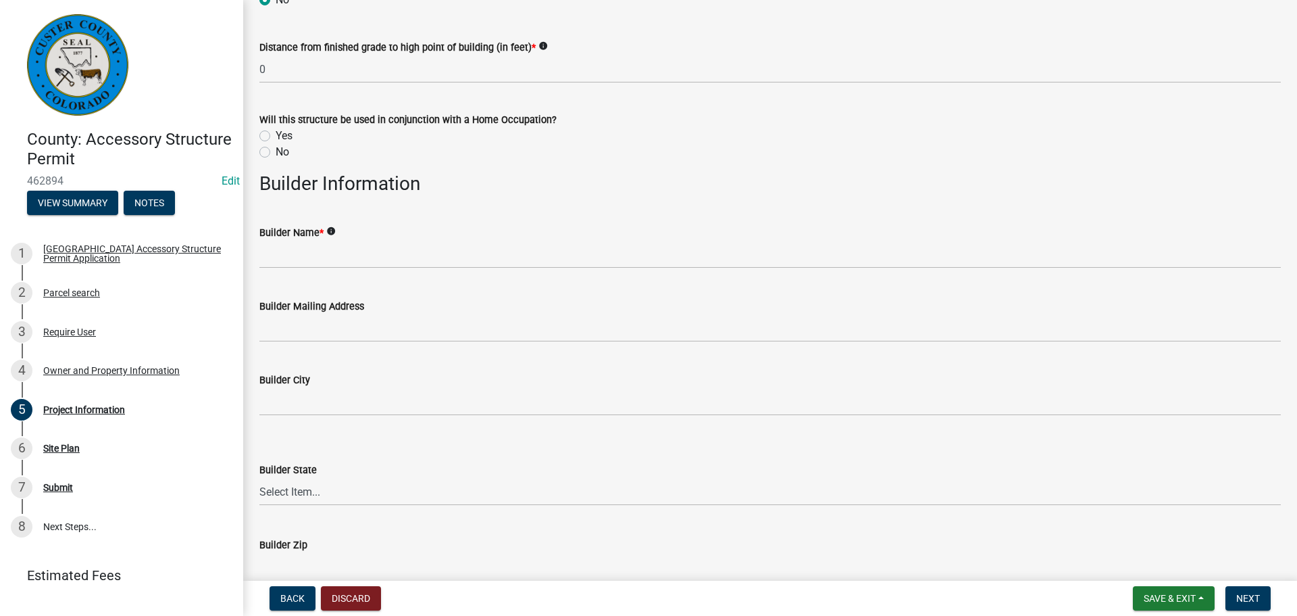
click at [276, 156] on label "No" at bounding box center [283, 152] width 14 height 16
click at [276, 153] on input "No" at bounding box center [280, 148] width 9 height 9
radio input "true"
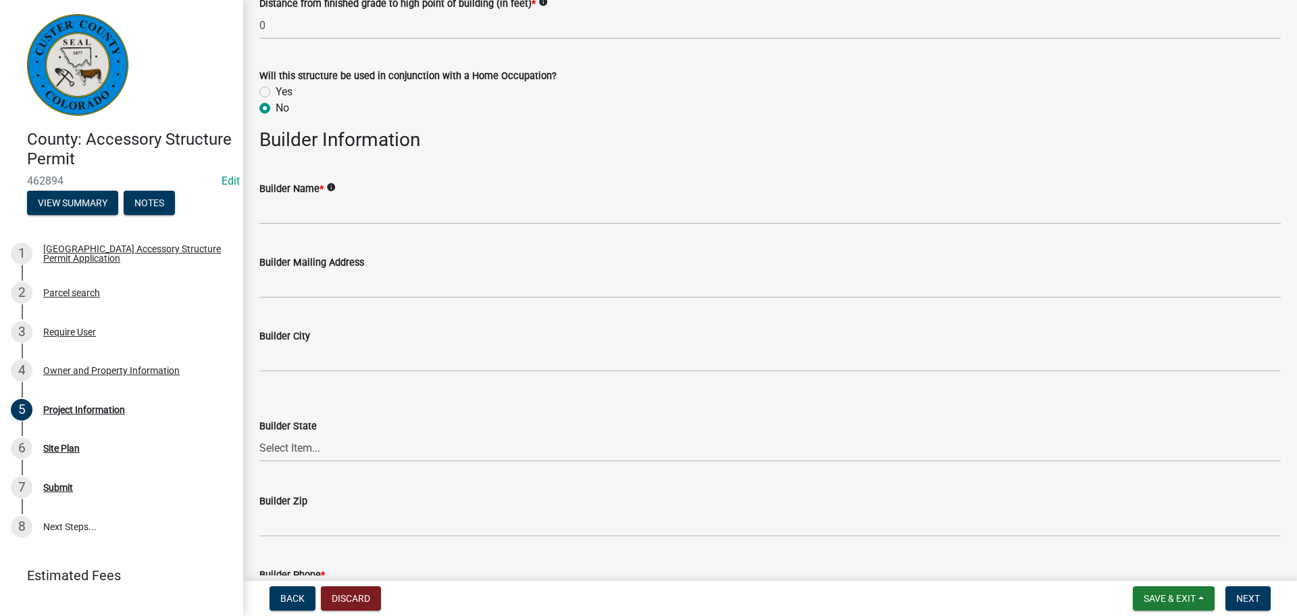
scroll to position [1149, 0]
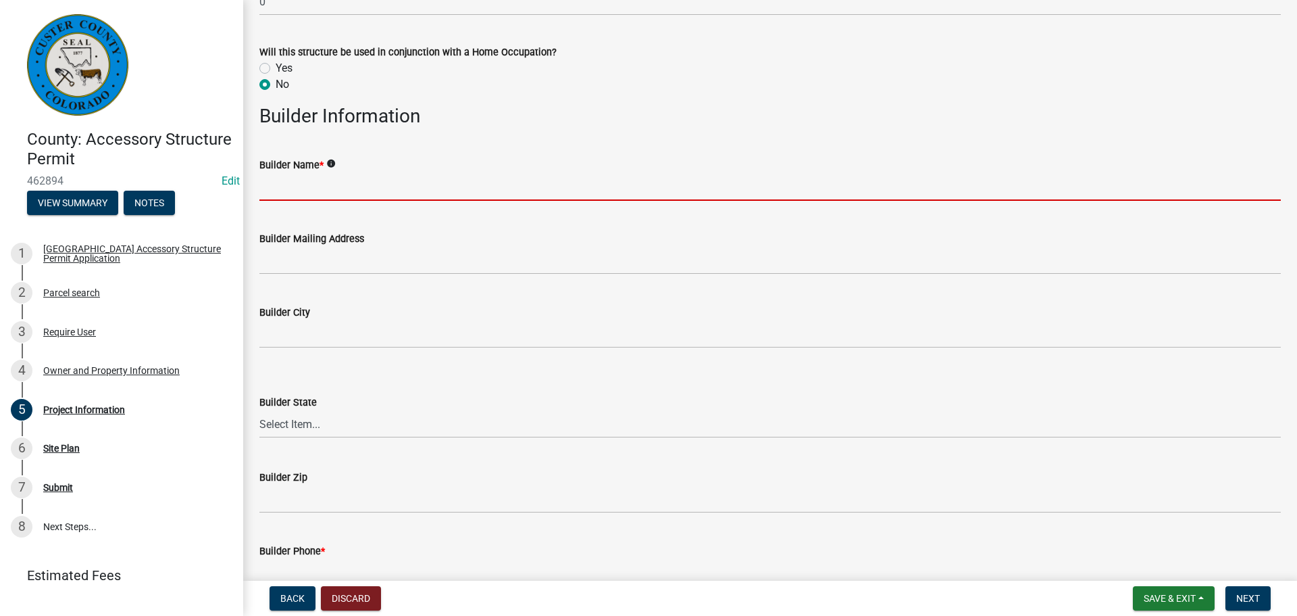
click at [369, 191] on input "Builder Name *" at bounding box center [770, 187] width 1022 height 28
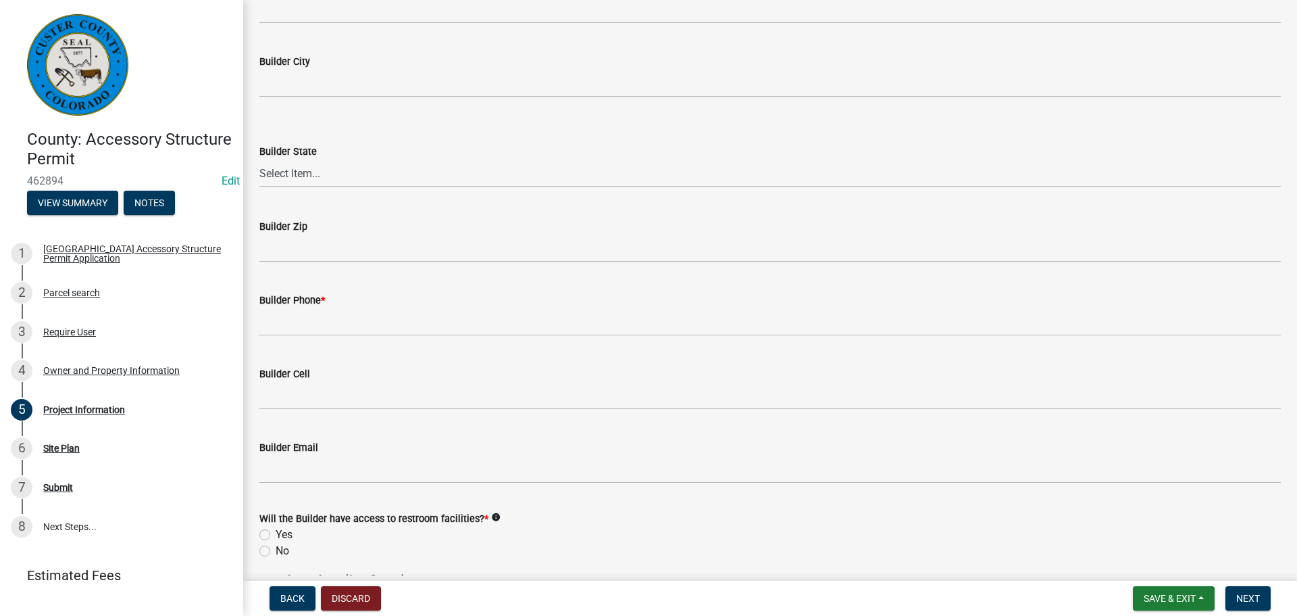
scroll to position [1487, 0]
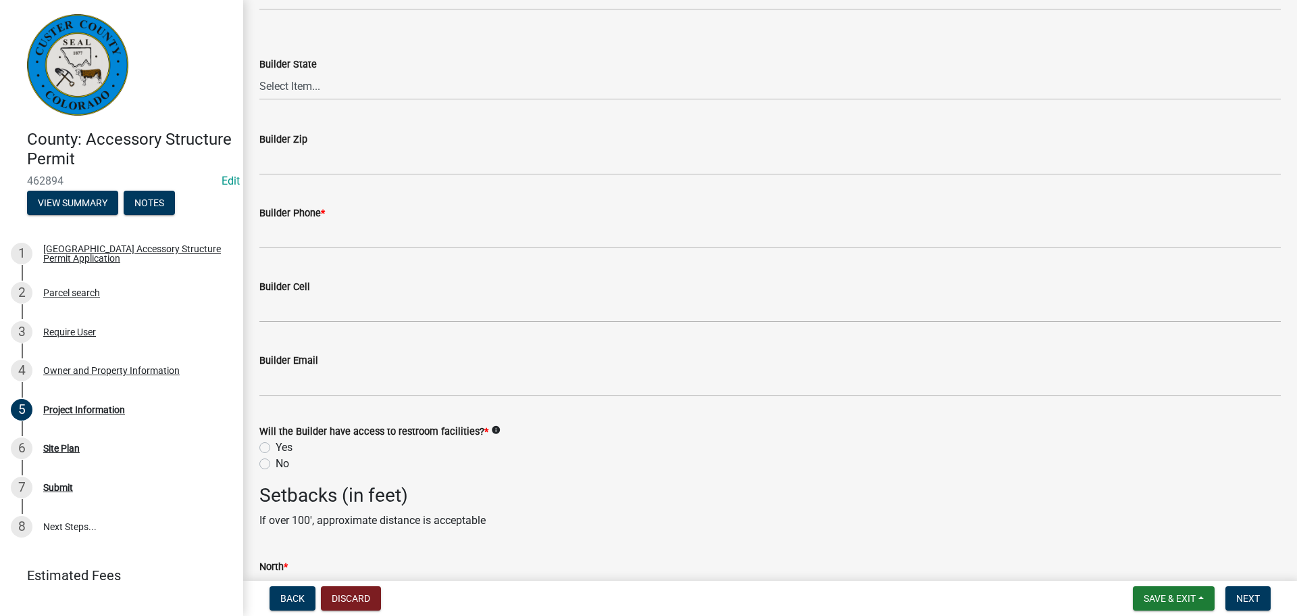
type input "self"
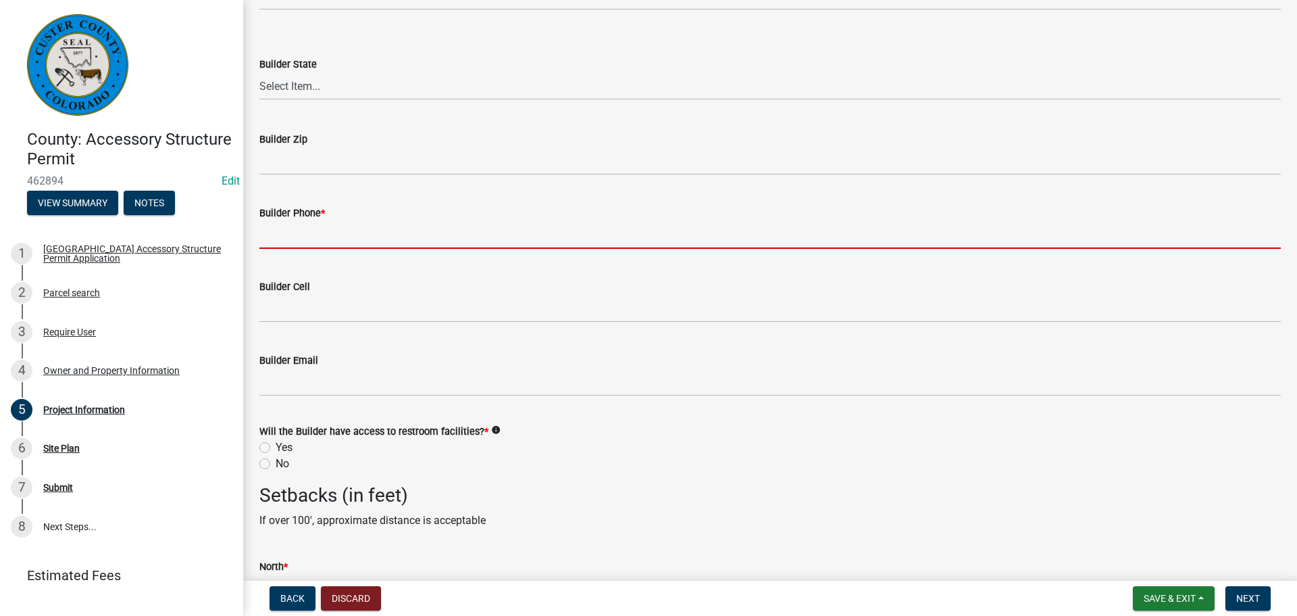
click at [291, 237] on input "Builder Phone *" at bounding box center [770, 235] width 1022 height 28
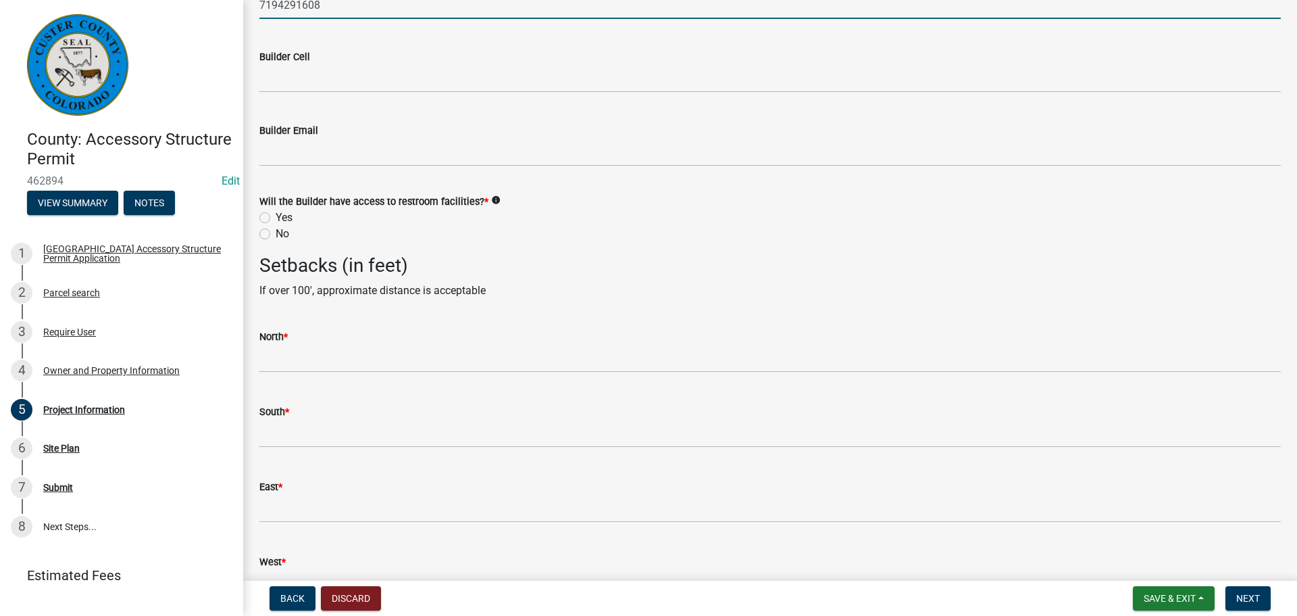
scroll to position [1757, 0]
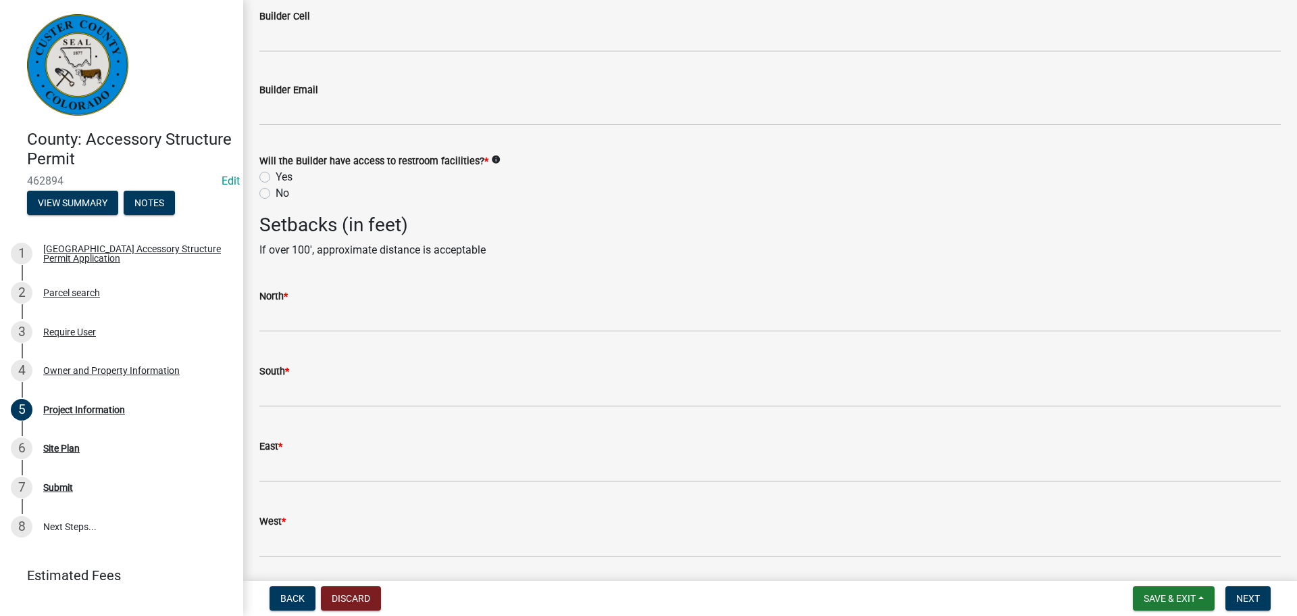
type input "7194291608"
click at [276, 182] on label "Yes" at bounding box center [284, 177] width 17 height 16
click at [276, 178] on input "Yes" at bounding box center [280, 173] width 9 height 9
radio input "true"
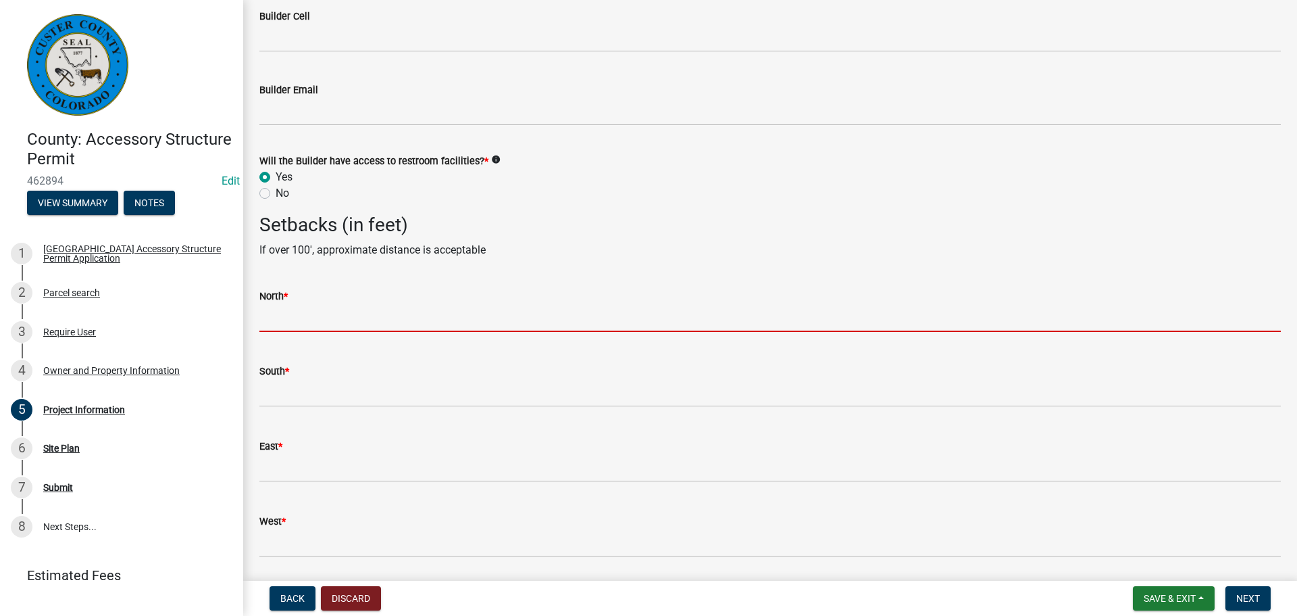
click at [288, 309] on input "text" at bounding box center [770, 318] width 1022 height 28
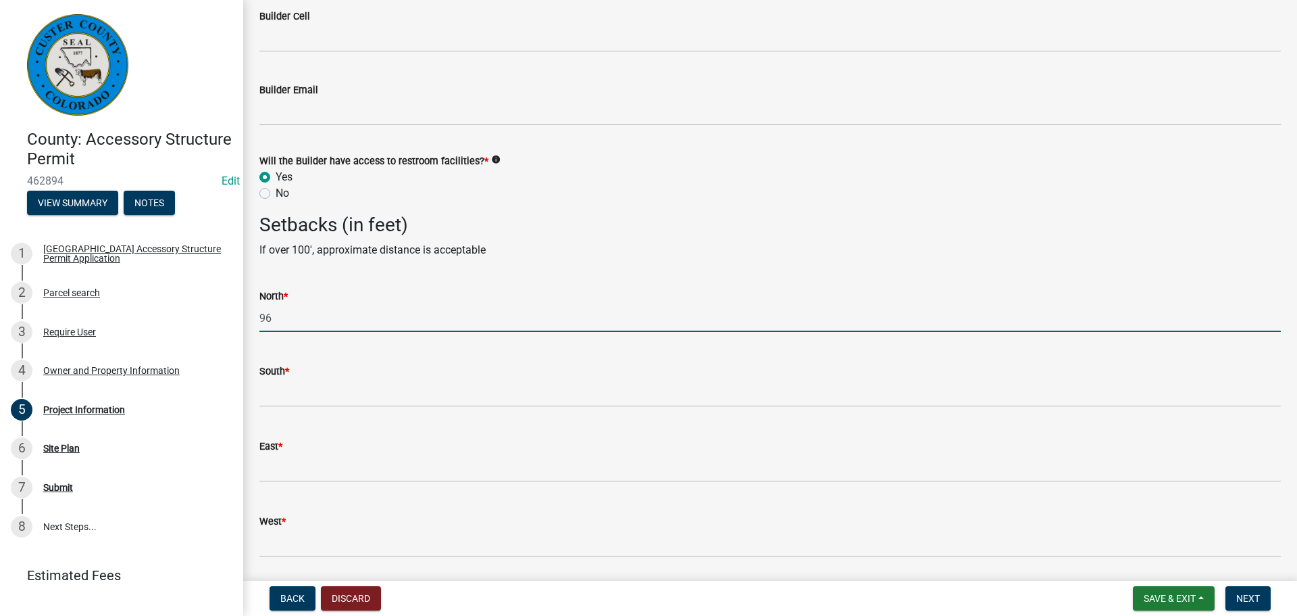
type input "96"
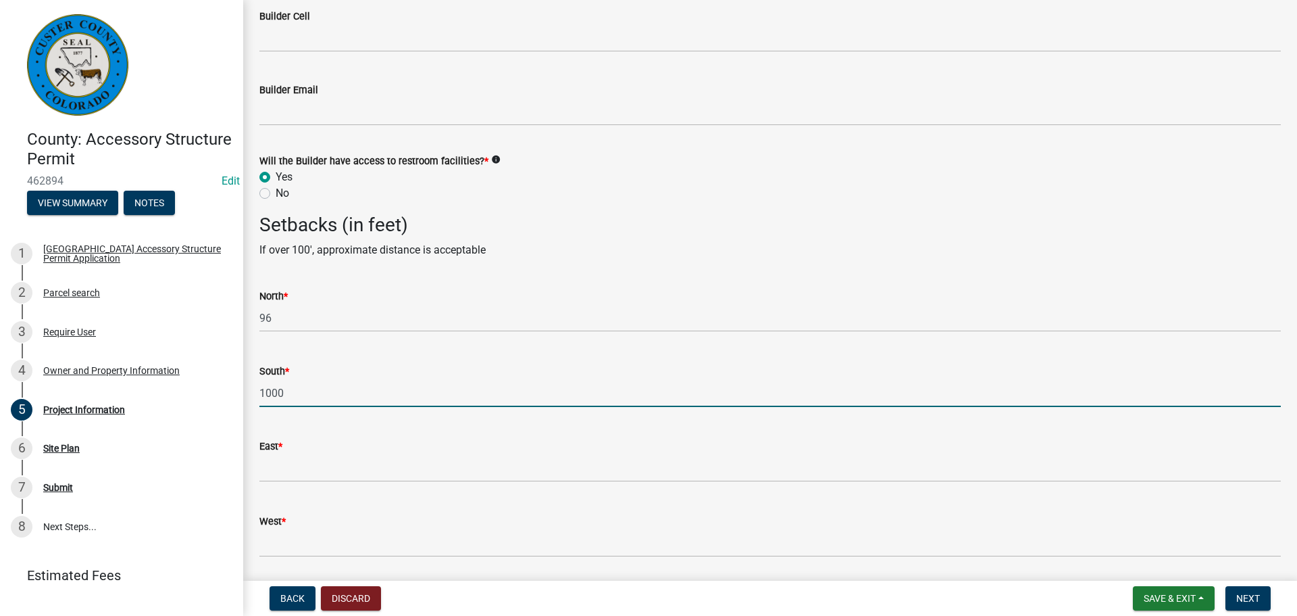
type input "1000"
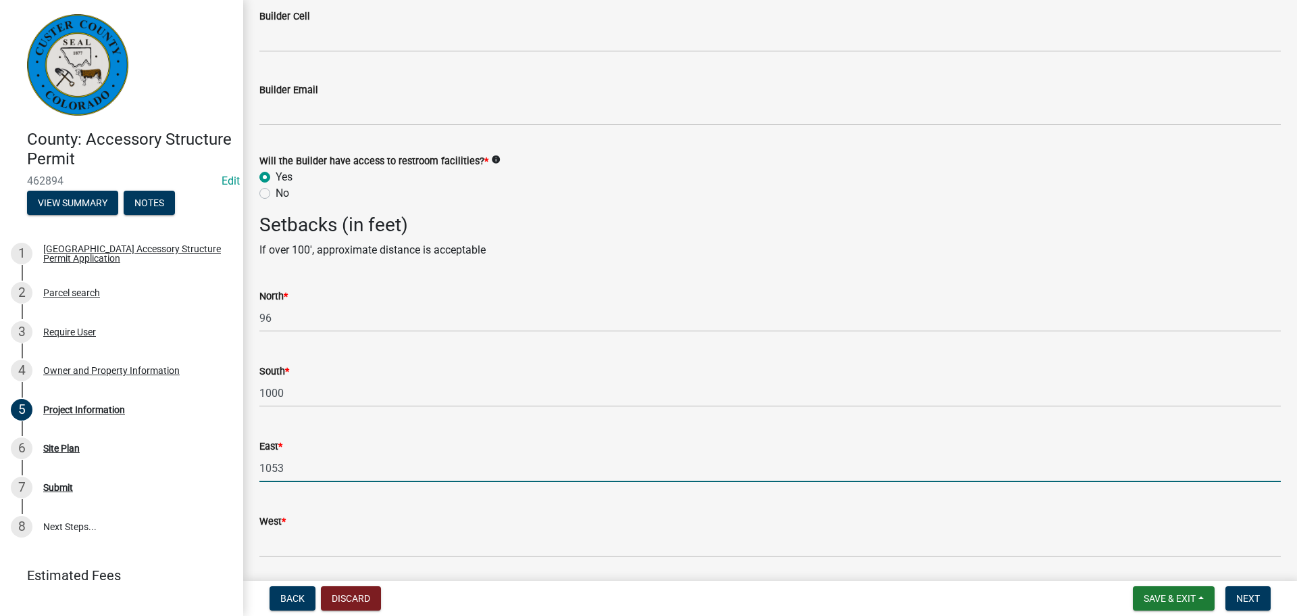
type input "1053"
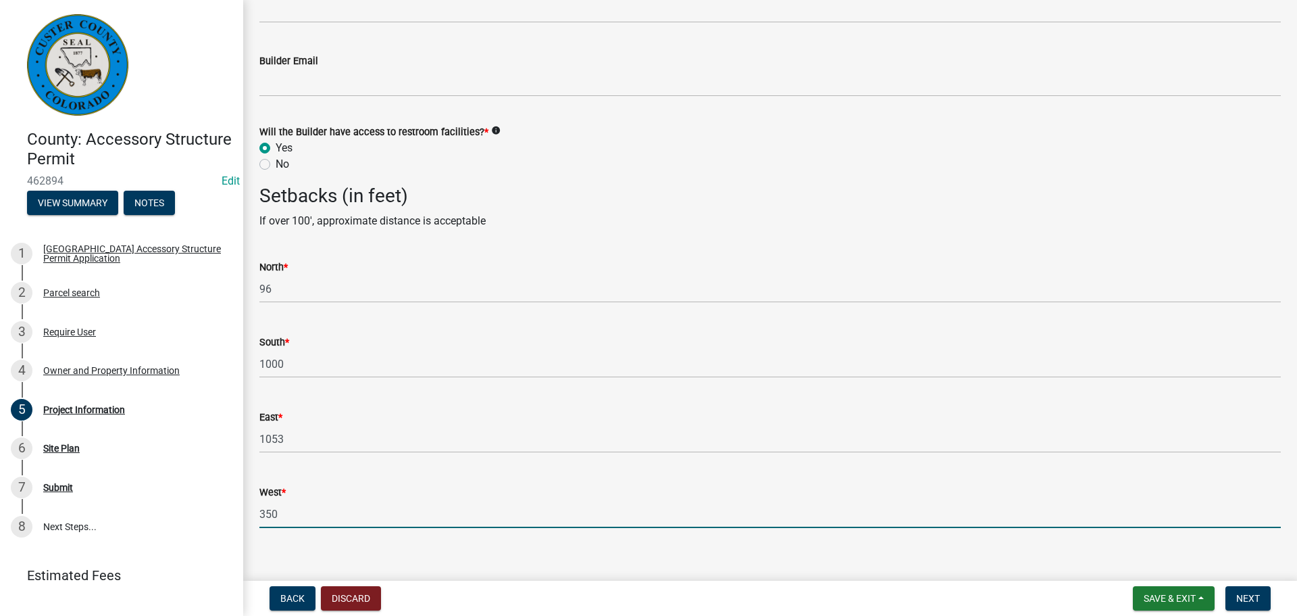
scroll to position [1802, 0]
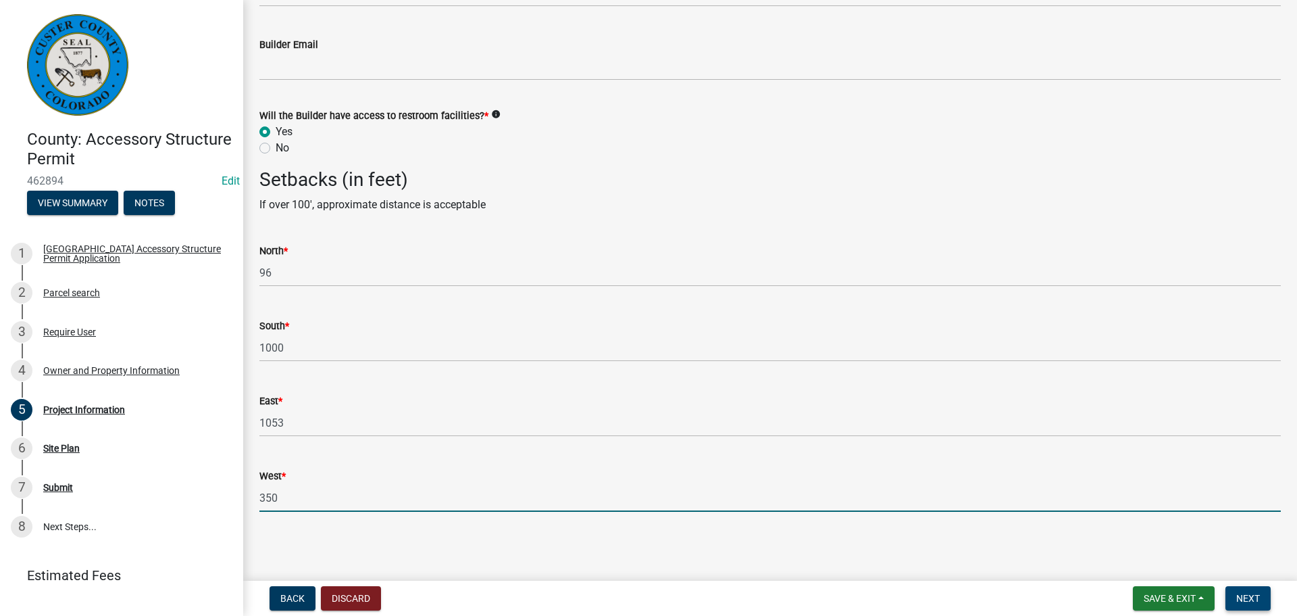
type input "350"
click at [1265, 599] on button "Next" at bounding box center [1248, 598] width 45 height 24
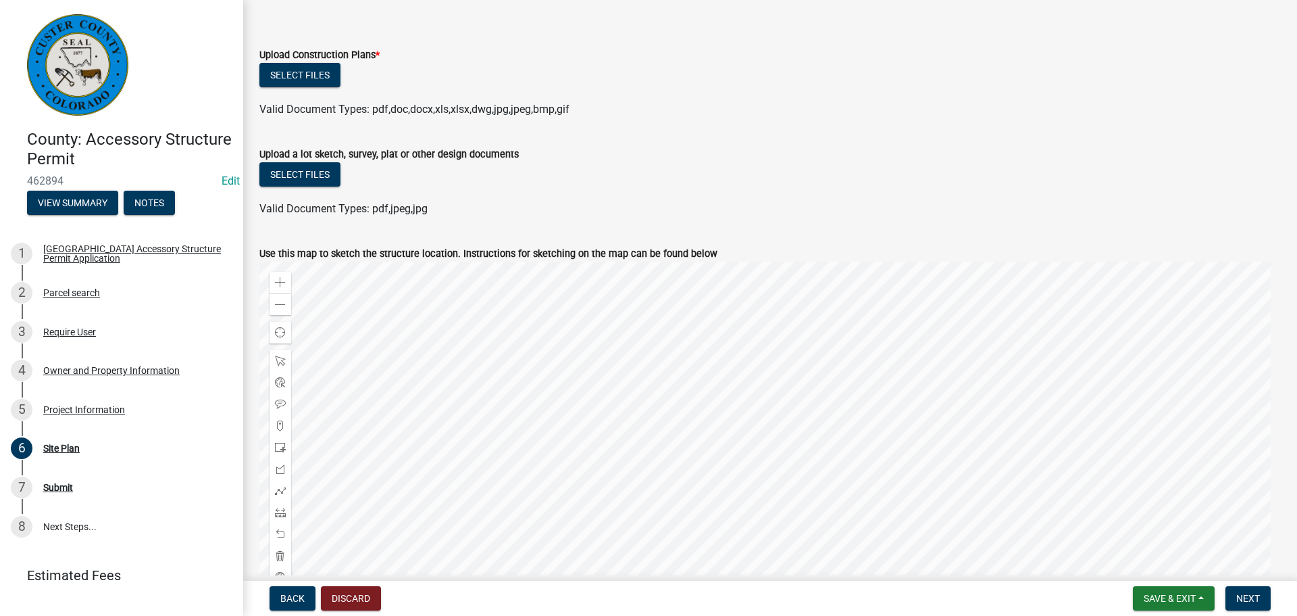
scroll to position [68, 0]
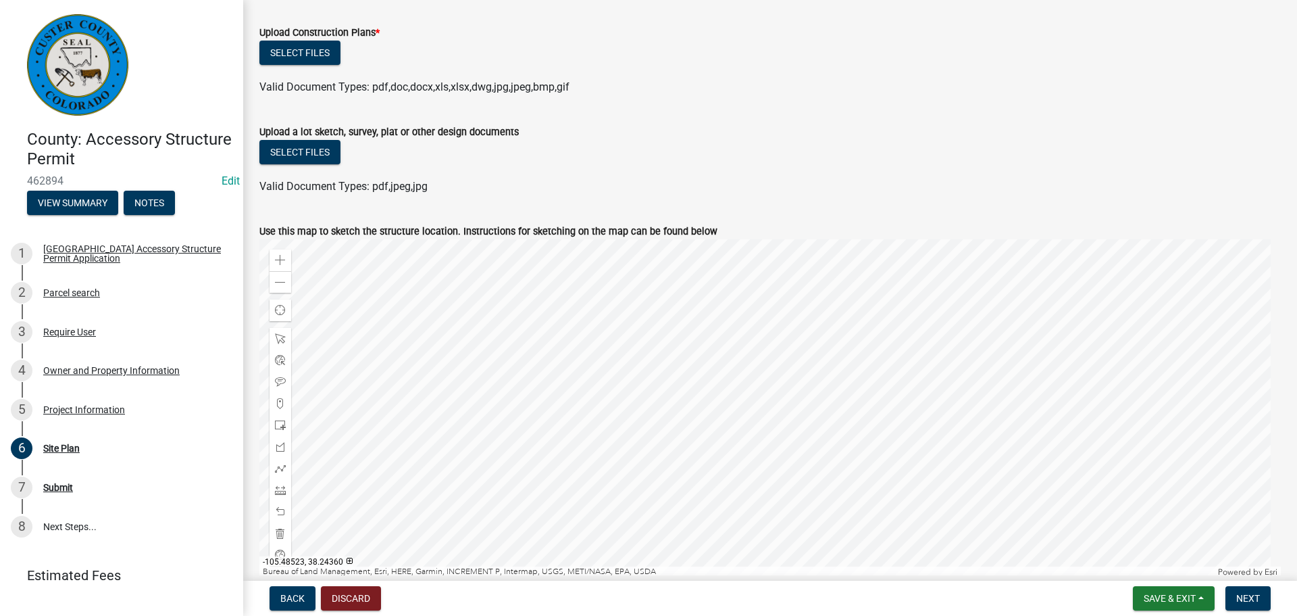
click at [911, 398] on div at bounding box center [770, 408] width 1022 height 338
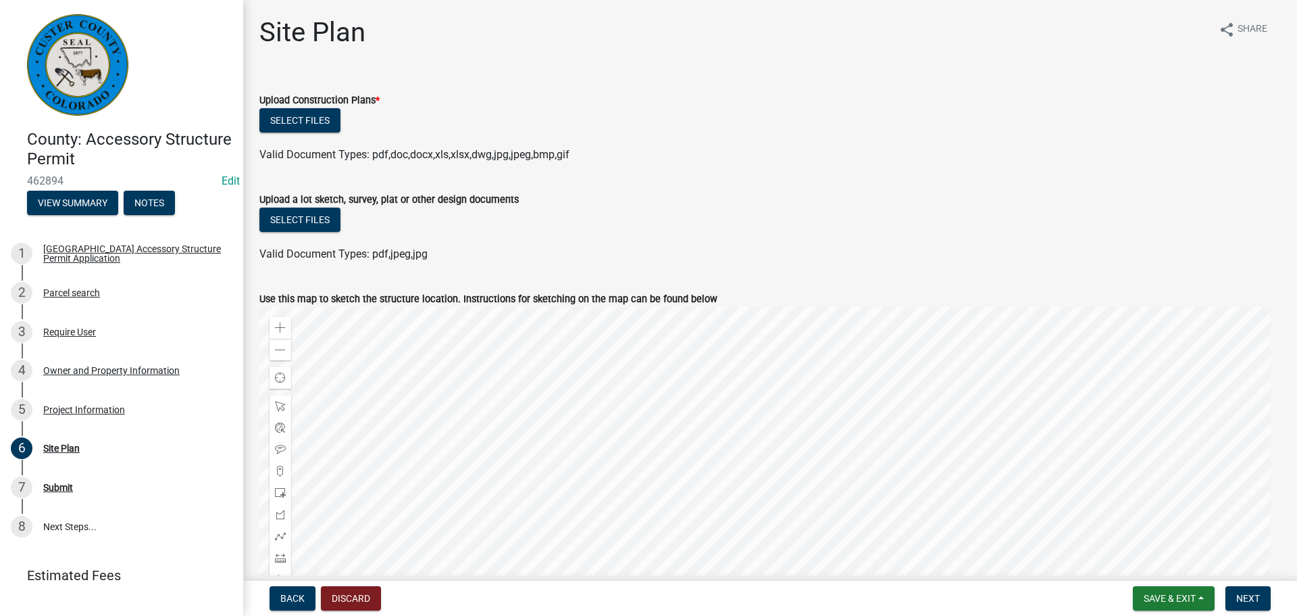
scroll to position [135, 0]
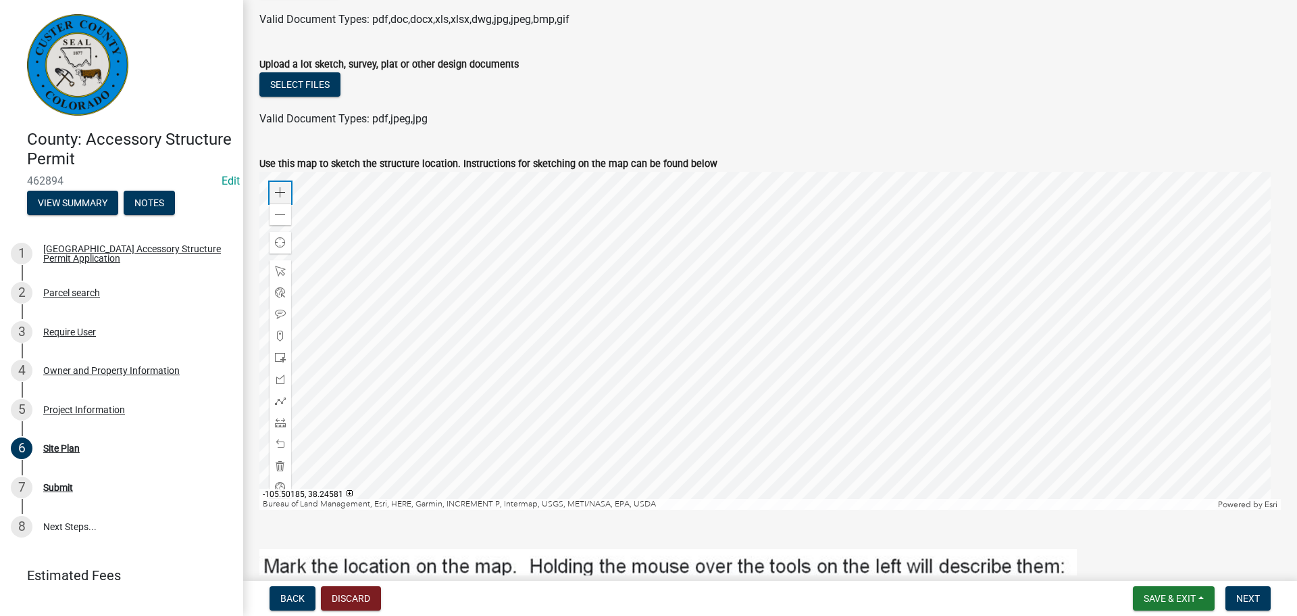
click at [278, 186] on div "Zoom in" at bounding box center [281, 193] width 22 height 22
click at [585, 494] on div at bounding box center [770, 341] width 1022 height 338
click at [279, 197] on span at bounding box center [280, 192] width 11 height 11
click at [630, 491] on div at bounding box center [770, 341] width 1022 height 338
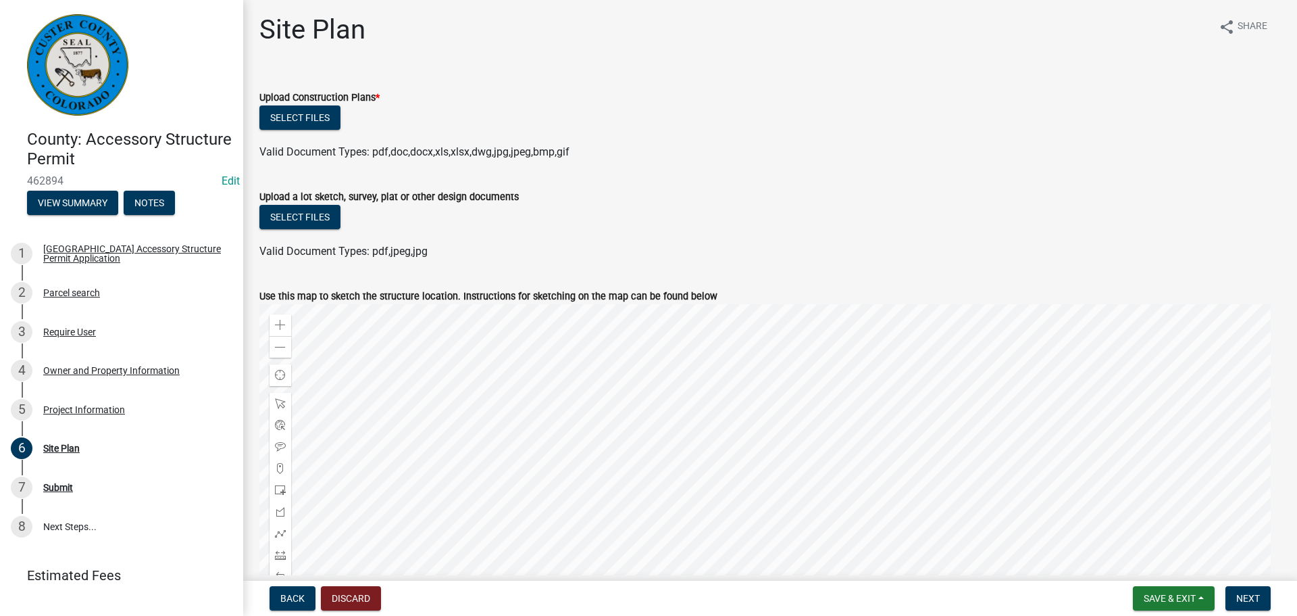
scroll to position [0, 0]
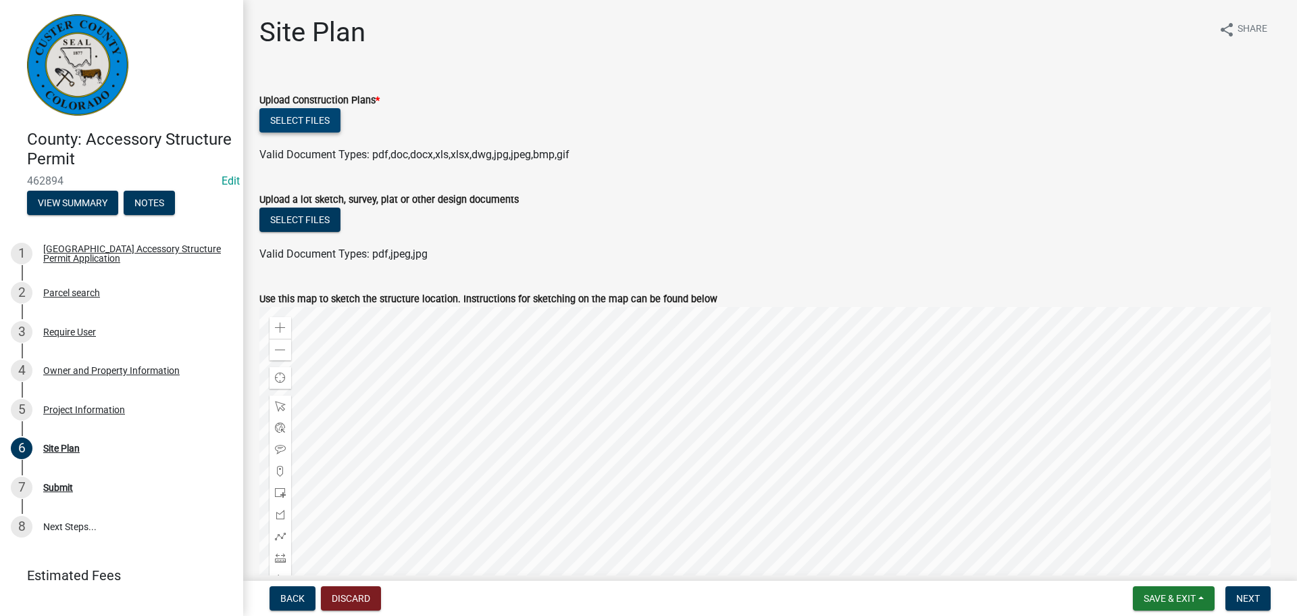
click at [317, 122] on button "Select files" at bounding box center [299, 120] width 81 height 24
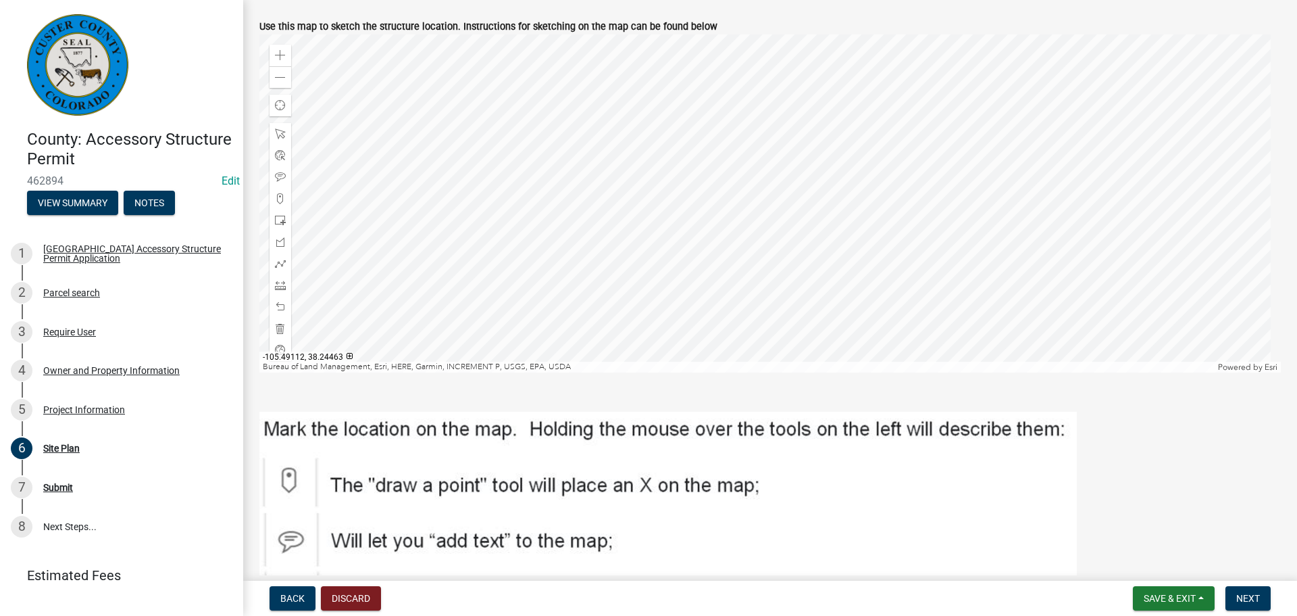
scroll to position [338, 0]
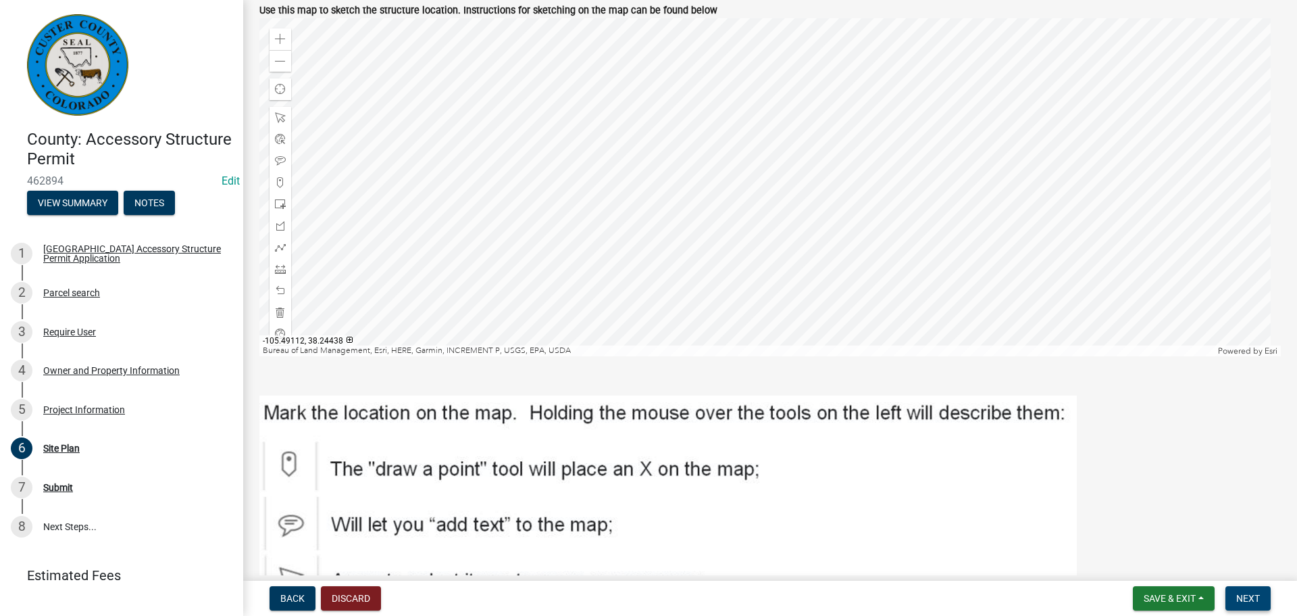
click at [1249, 604] on button "Next" at bounding box center [1248, 598] width 45 height 24
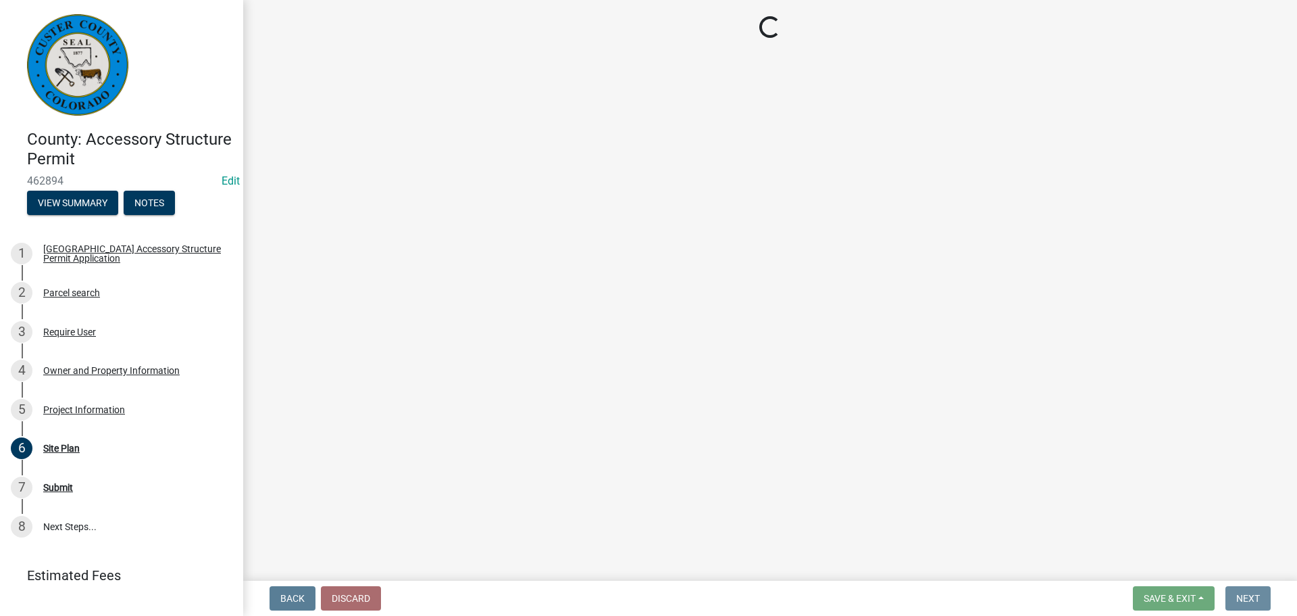
scroll to position [0, 0]
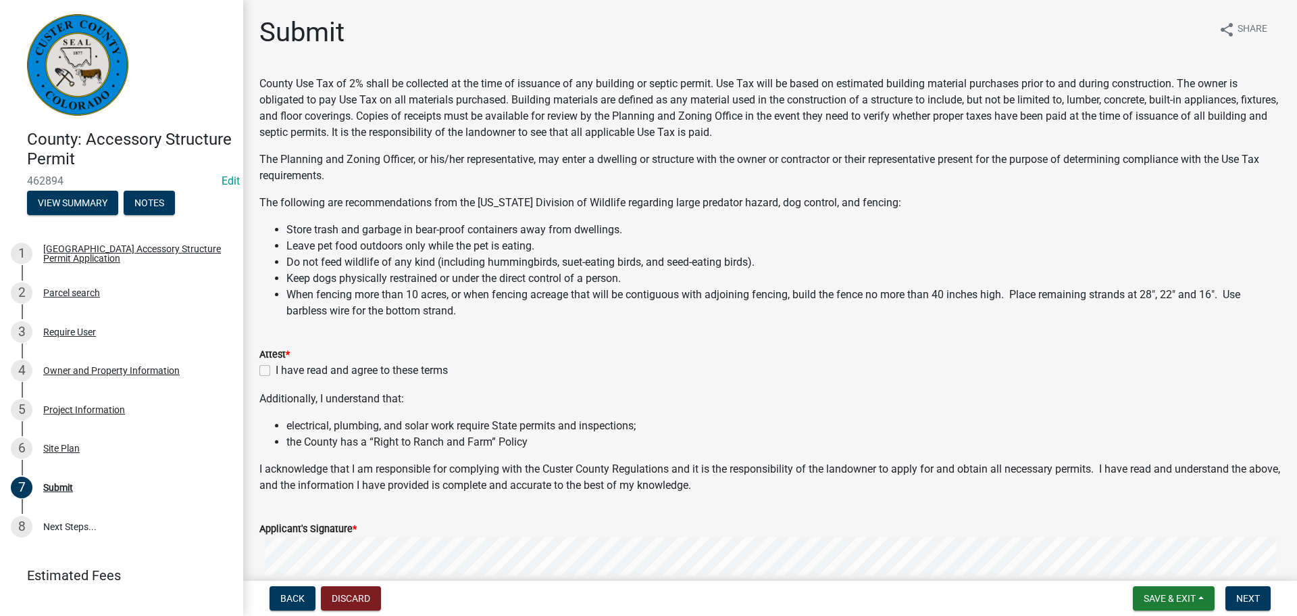
click at [276, 369] on label "I have read and agree to these terms" at bounding box center [362, 370] width 172 height 16
click at [276, 369] on input "I have read and agree to these terms" at bounding box center [280, 366] width 9 height 9
checkbox input "true"
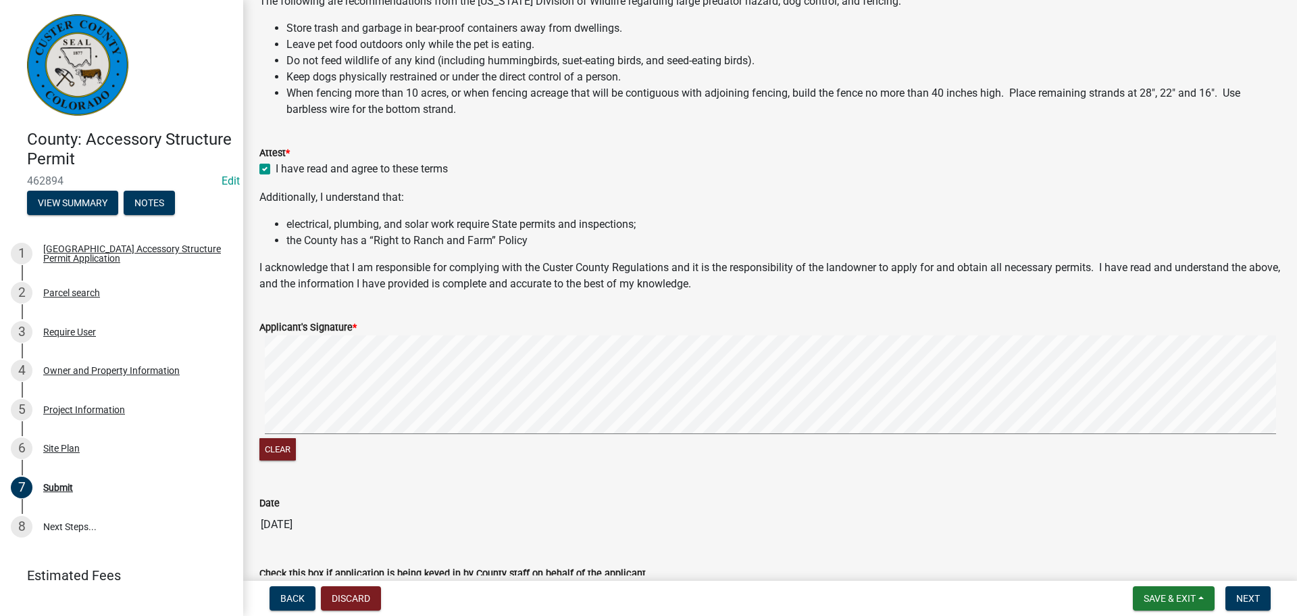
scroll to position [203, 0]
click at [415, 443] on div "Clear" at bounding box center [770, 398] width 1022 height 128
click at [309, 453] on div "Clear" at bounding box center [770, 398] width 1022 height 128
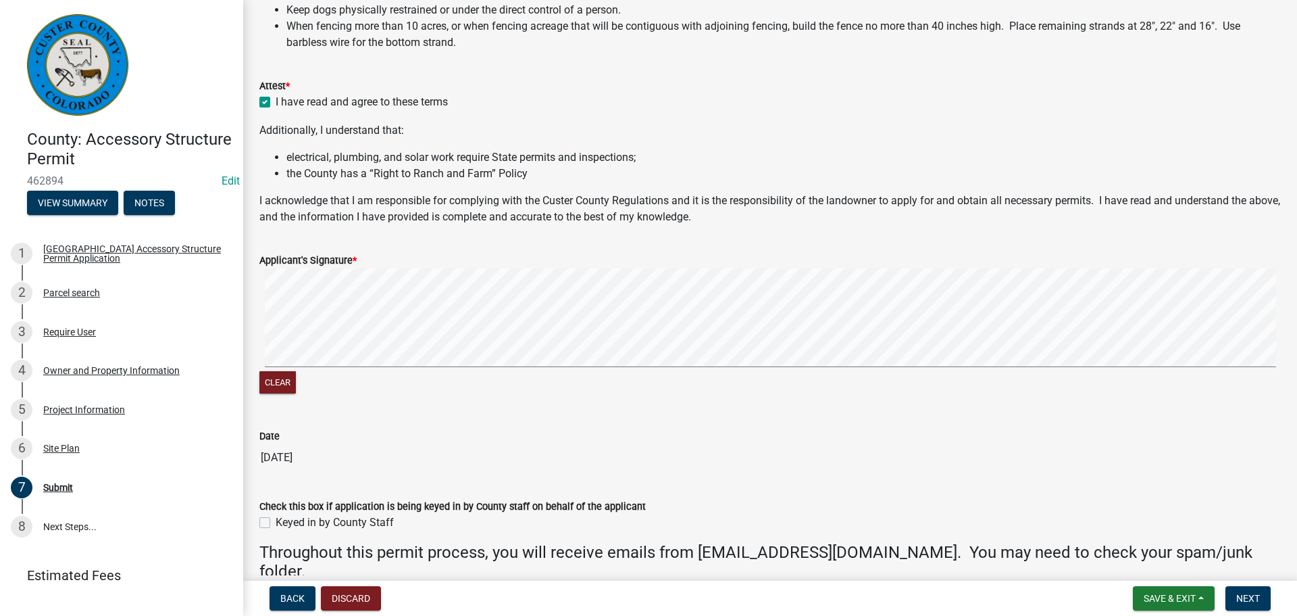
scroll to position [396, 0]
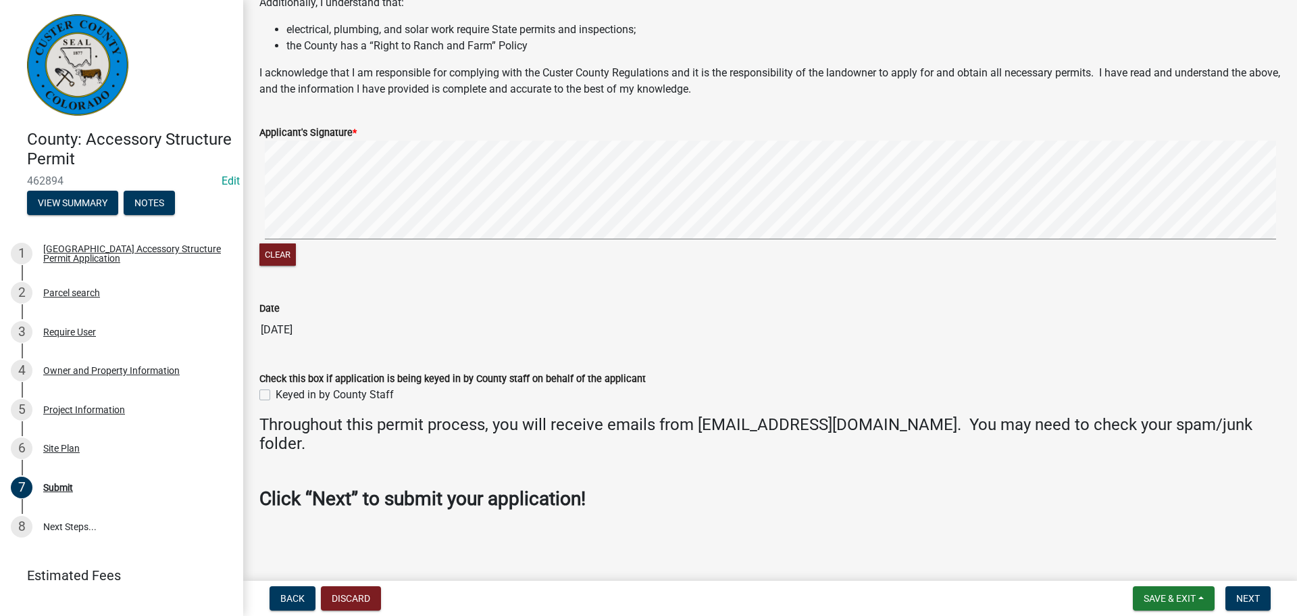
click at [276, 393] on label "Keyed in by County Staff" at bounding box center [335, 395] width 118 height 16
click at [276, 393] on input "Keyed in by County Staff" at bounding box center [280, 391] width 9 height 9
checkbox input "true"
click at [1245, 590] on button "Next" at bounding box center [1248, 598] width 45 height 24
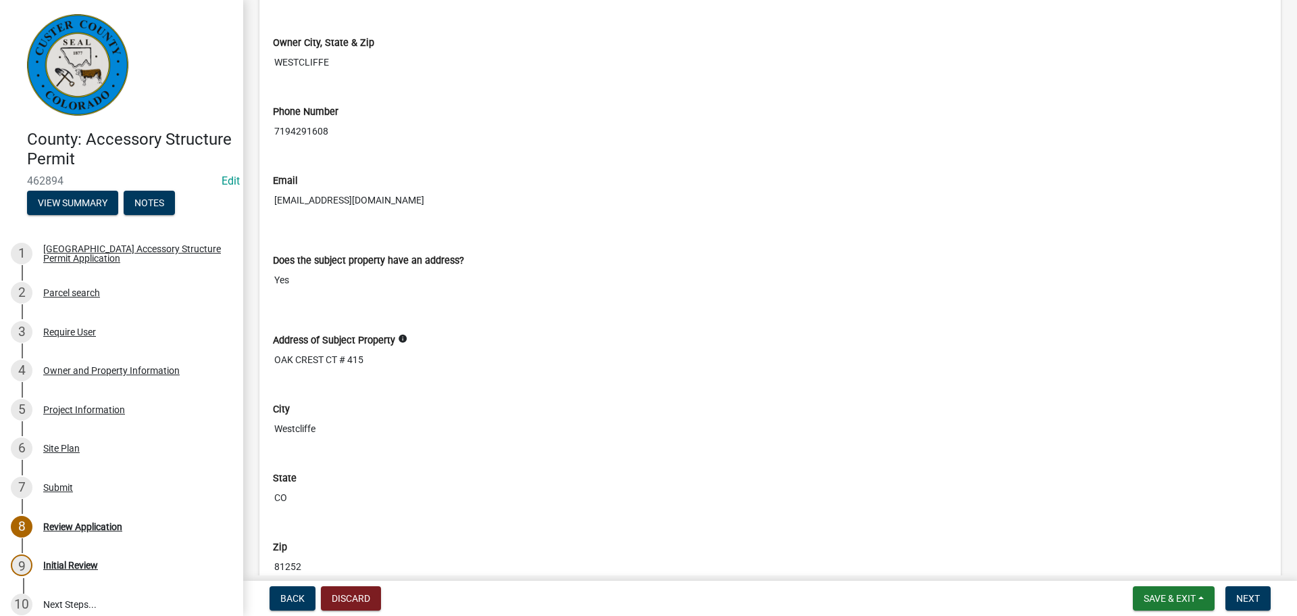
scroll to position [1284, 0]
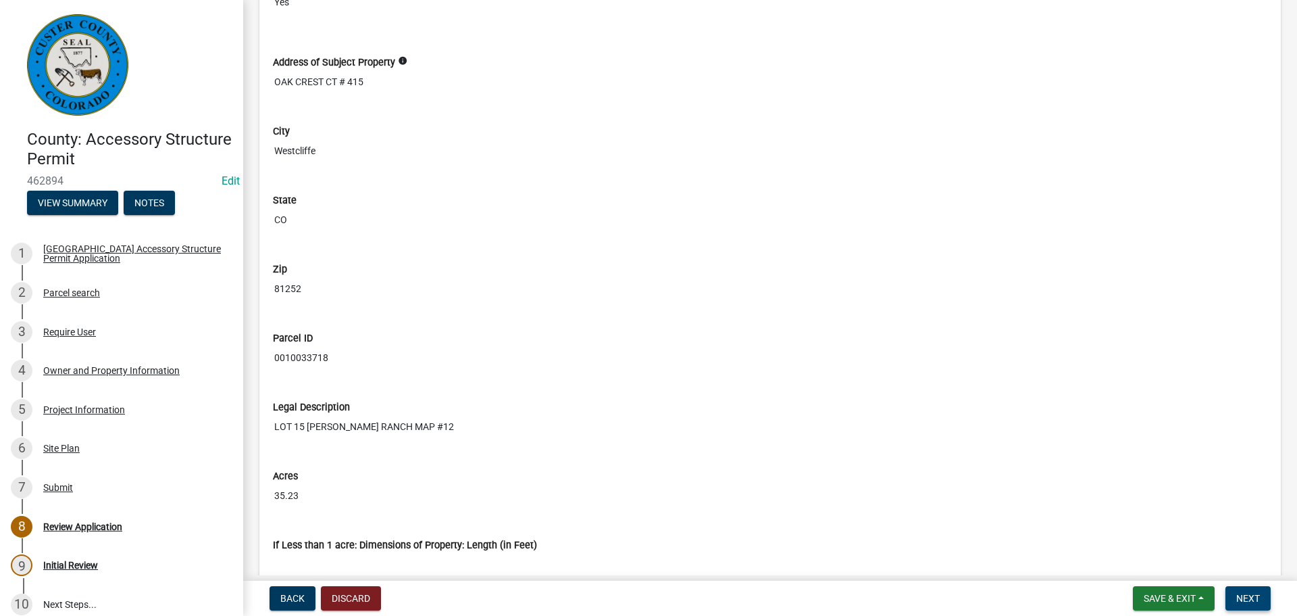
click at [1256, 603] on span "Next" at bounding box center [1249, 598] width 24 height 11
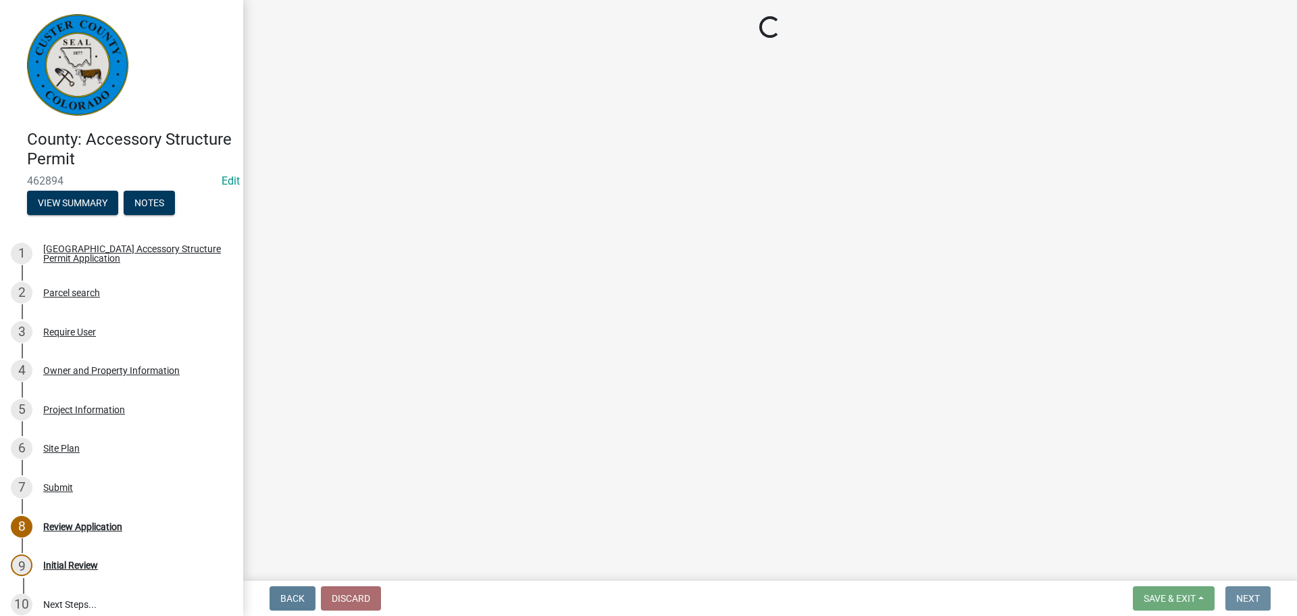
scroll to position [0, 0]
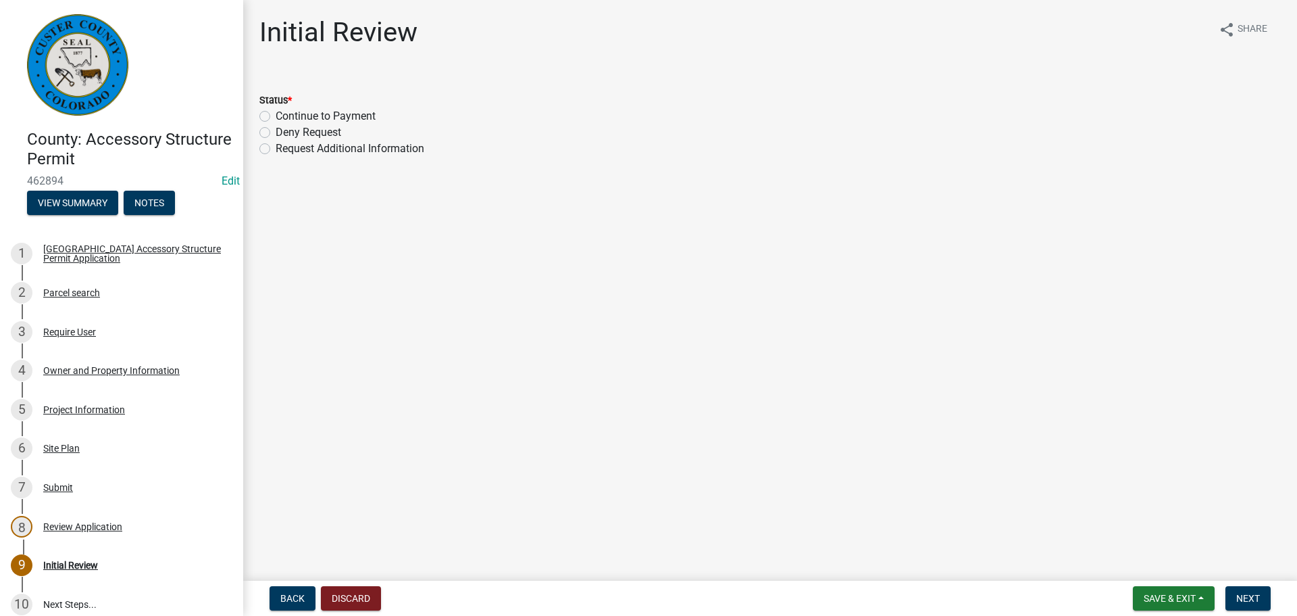
click at [276, 117] on label "Continue to Payment" at bounding box center [326, 116] width 100 height 16
click at [276, 117] on input "Continue to Payment" at bounding box center [280, 112] width 9 height 9
radio input "true"
click at [1255, 597] on span "Next" at bounding box center [1249, 598] width 24 height 11
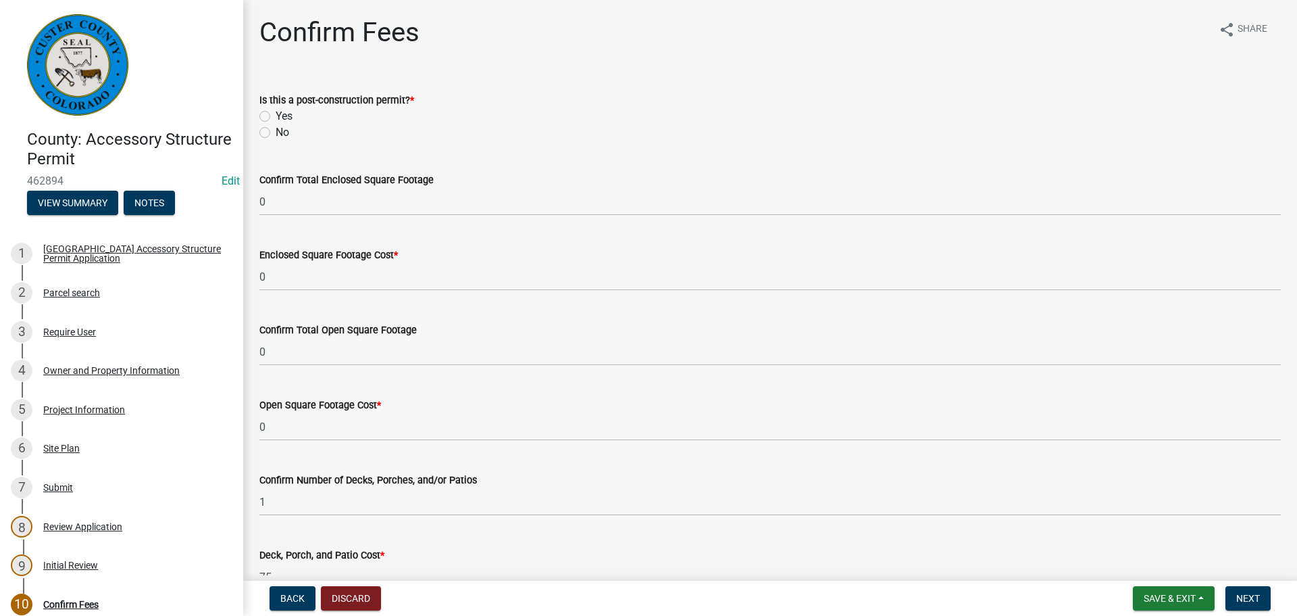
click at [276, 132] on label "No" at bounding box center [283, 132] width 14 height 16
click at [276, 132] on input "No" at bounding box center [280, 128] width 9 height 9
radio input "true"
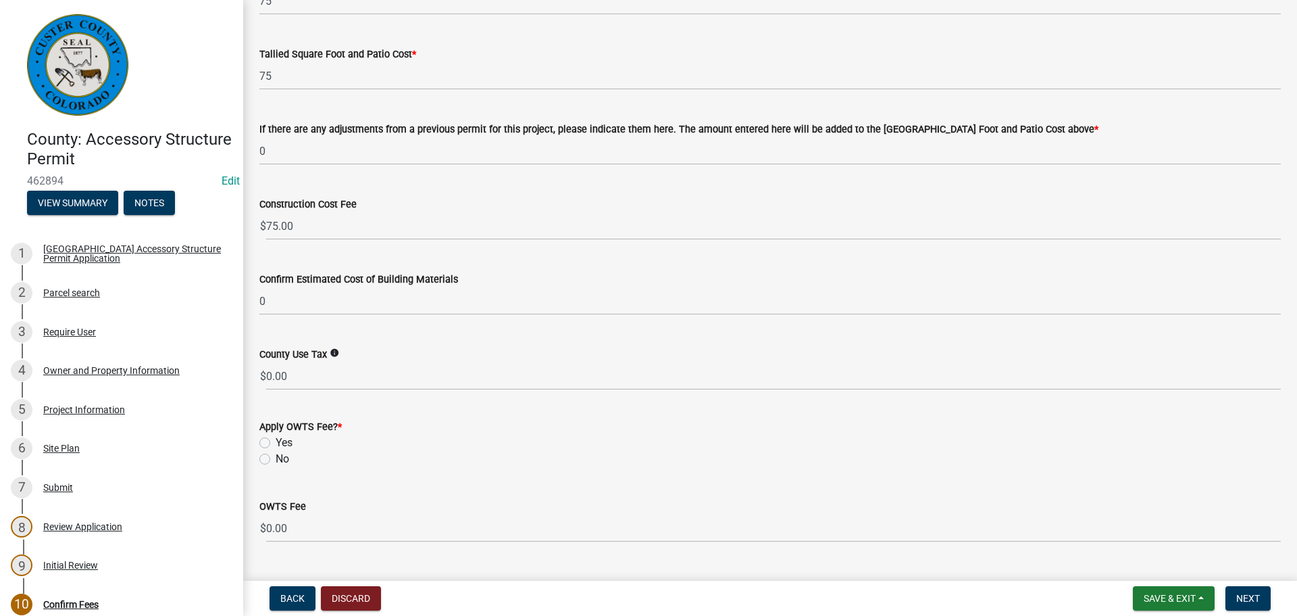
scroll to position [607, 0]
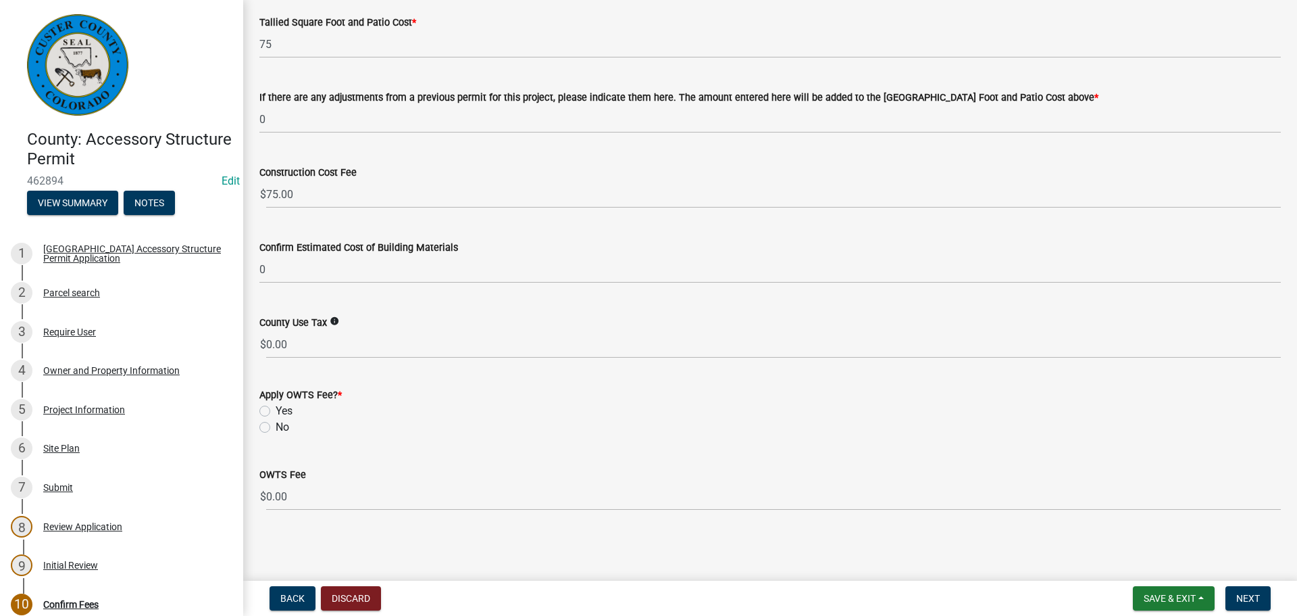
click at [266, 434] on div "No" at bounding box center [770, 427] width 1022 height 16
drag, startPoint x: 259, startPoint y: 426, endPoint x: 282, endPoint y: 438, distance: 25.7
click at [260, 426] on div "Apply OWTS Fee? * Yes No" at bounding box center [770, 402] width 1042 height 65
click at [276, 428] on label "No" at bounding box center [283, 427] width 14 height 16
click at [276, 428] on input "No" at bounding box center [280, 423] width 9 height 9
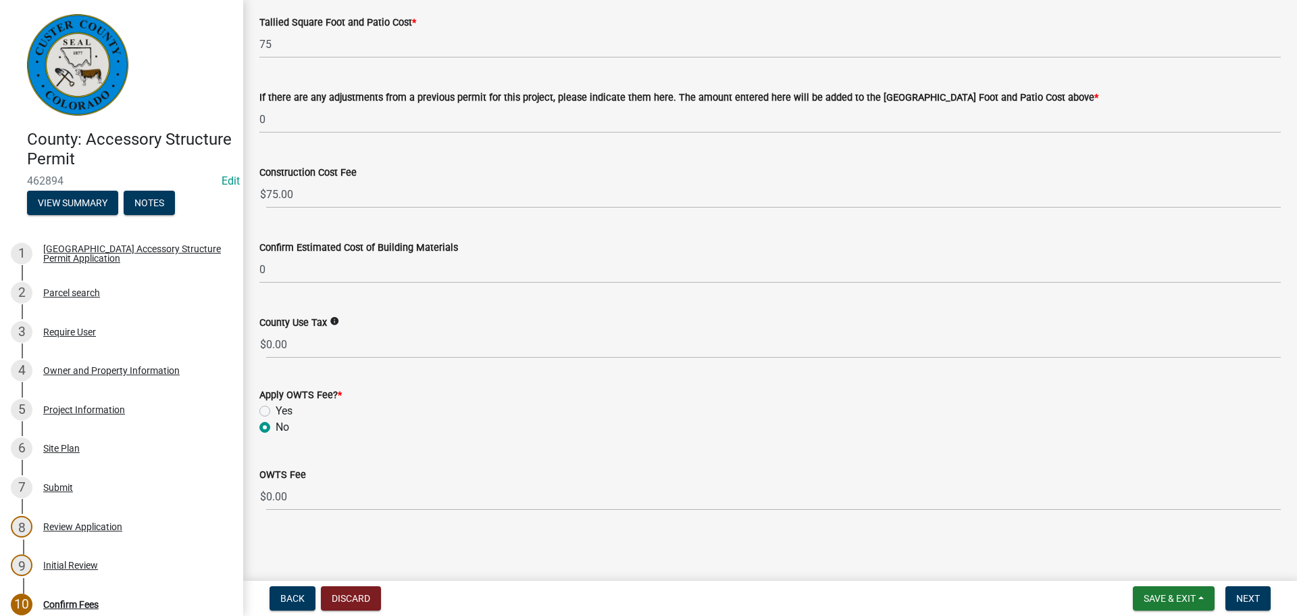
radio input "true"
click at [1262, 598] on button "Next" at bounding box center [1248, 598] width 45 height 24
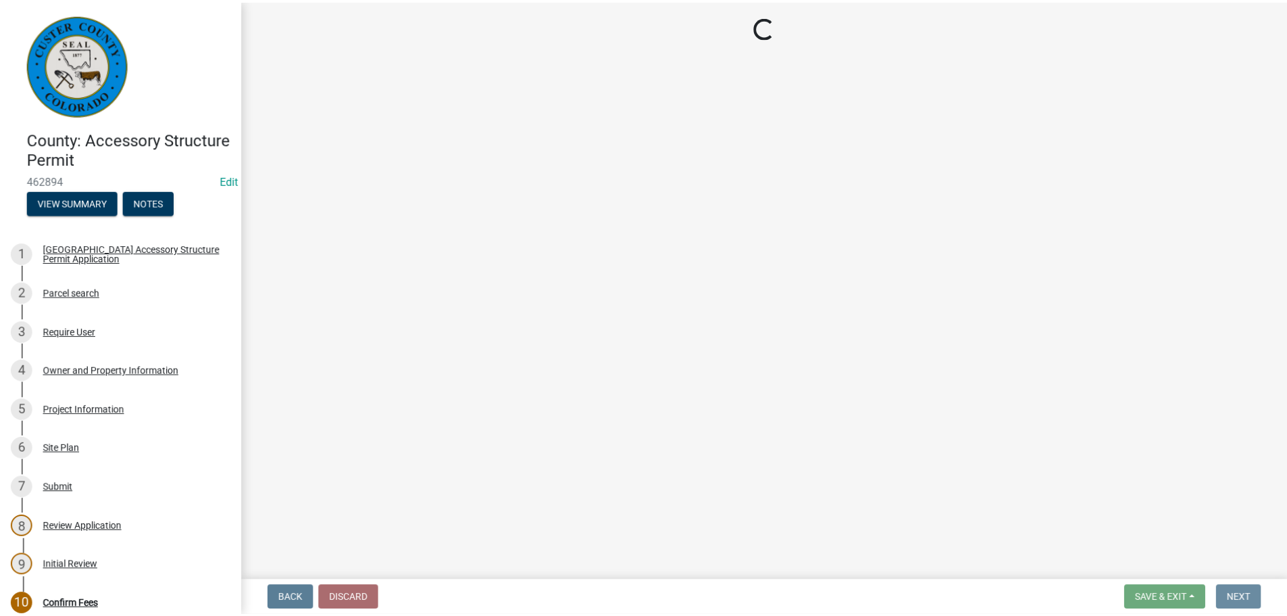
scroll to position [0, 0]
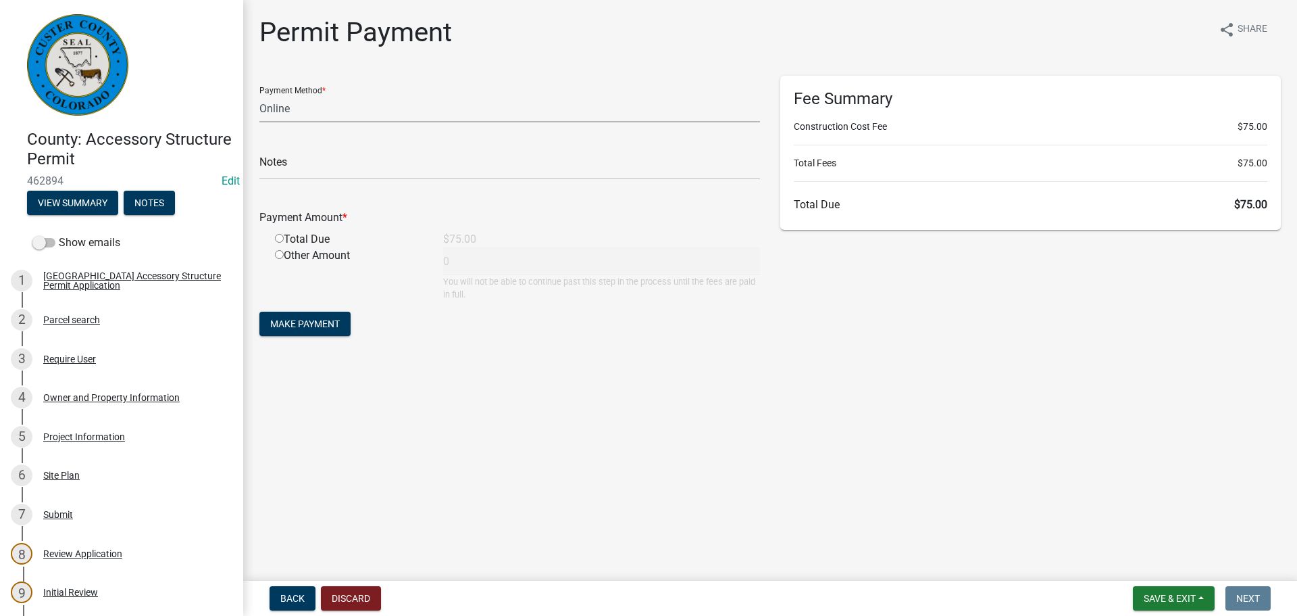
click at [378, 113] on select "Credit Card POS Check Cash Online" at bounding box center [509, 109] width 501 height 28
select select "1: 0"
click at [259, 95] on select "Credit Card POS Check Cash Online" at bounding box center [509, 109] width 501 height 28
click at [324, 170] on input "text" at bounding box center [509, 166] width 501 height 28
type input "1465"
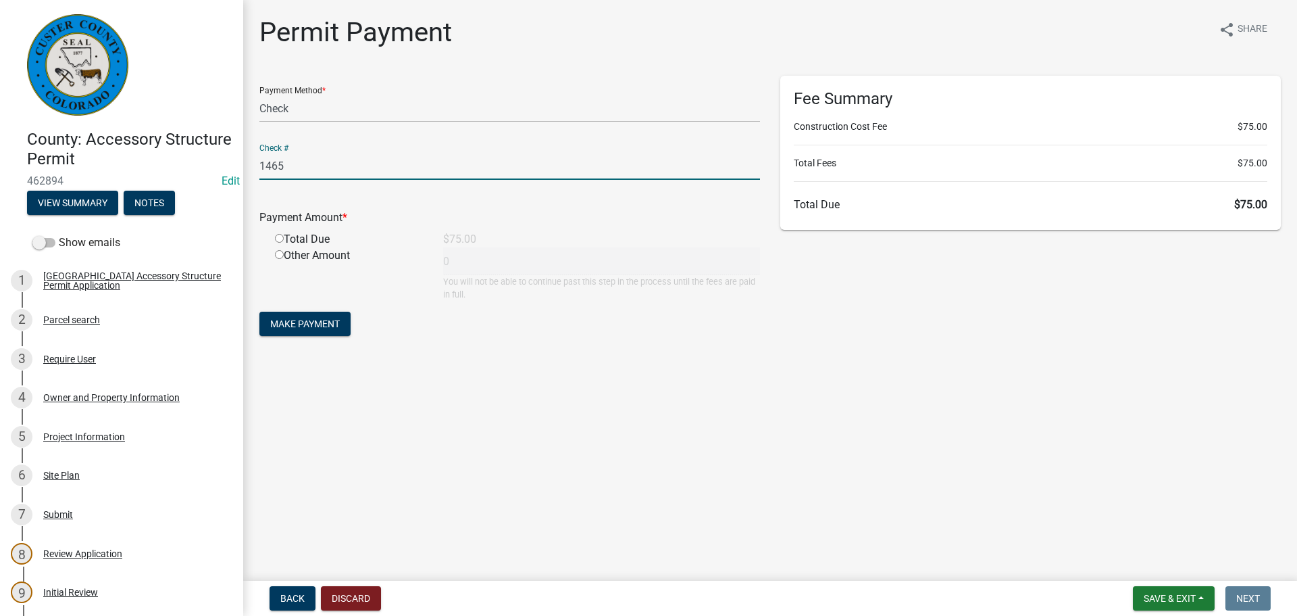
click at [280, 236] on input "radio" at bounding box center [279, 238] width 9 height 9
radio input "true"
type input "75"
click at [293, 324] on span "Make Payment" at bounding box center [305, 323] width 70 height 11
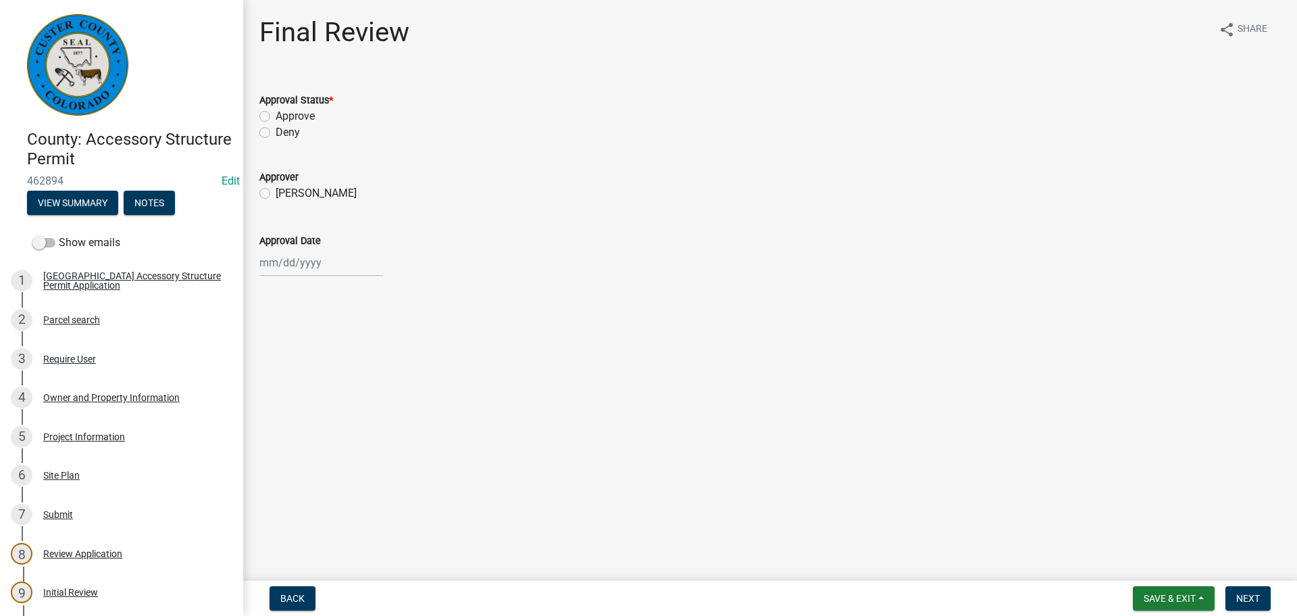
click at [276, 117] on label "Approve" at bounding box center [295, 116] width 39 height 16
click at [276, 117] on input "Approve" at bounding box center [280, 112] width 9 height 9
radio input "true"
click at [276, 190] on label "[PERSON_NAME]" at bounding box center [316, 193] width 81 height 16
click at [276, 190] on input "[PERSON_NAME]" at bounding box center [280, 189] width 9 height 9
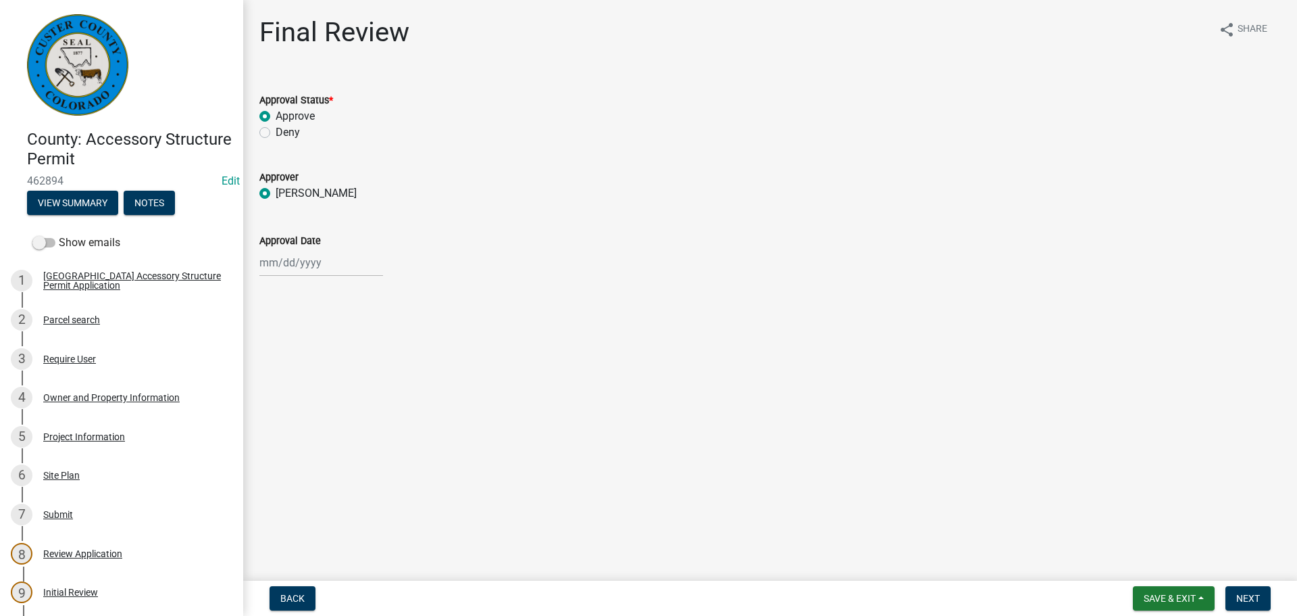
radio input "true"
click at [284, 249] on div at bounding box center [321, 263] width 124 height 28
select select "8"
select select "2025"
drag, startPoint x: 290, startPoint y: 380, endPoint x: 309, endPoint y: 384, distance: 20.0
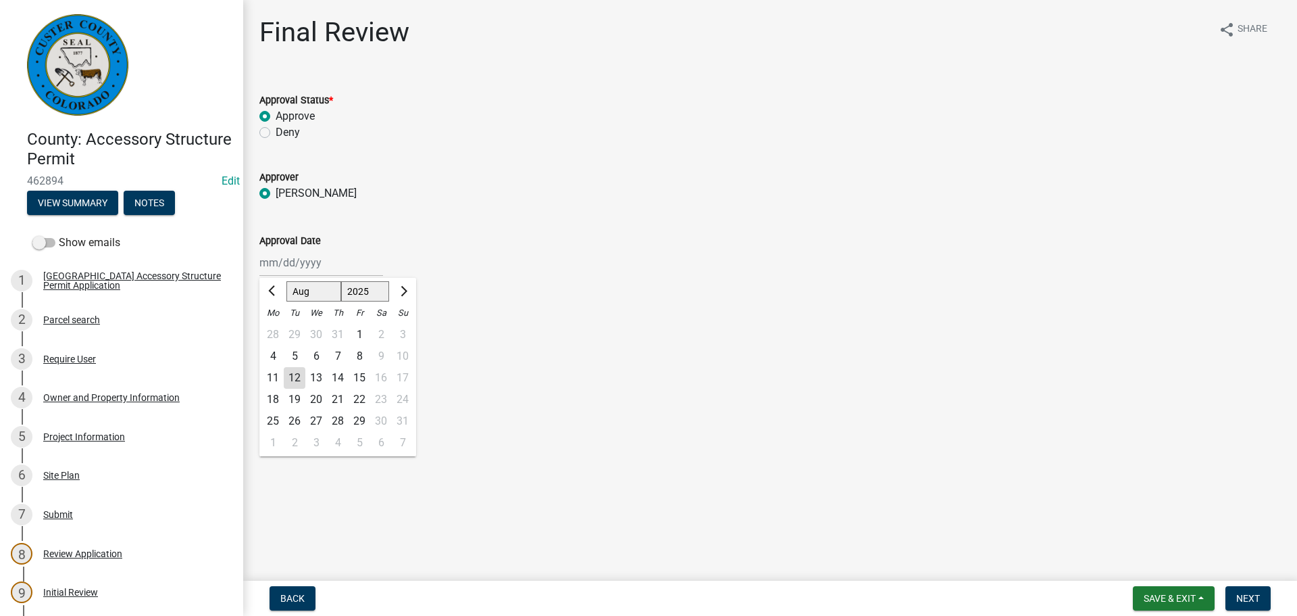
click at [291, 378] on div "12" at bounding box center [295, 378] width 22 height 22
type input "08/12/2025"
click at [1244, 591] on button "Next" at bounding box center [1248, 598] width 45 height 24
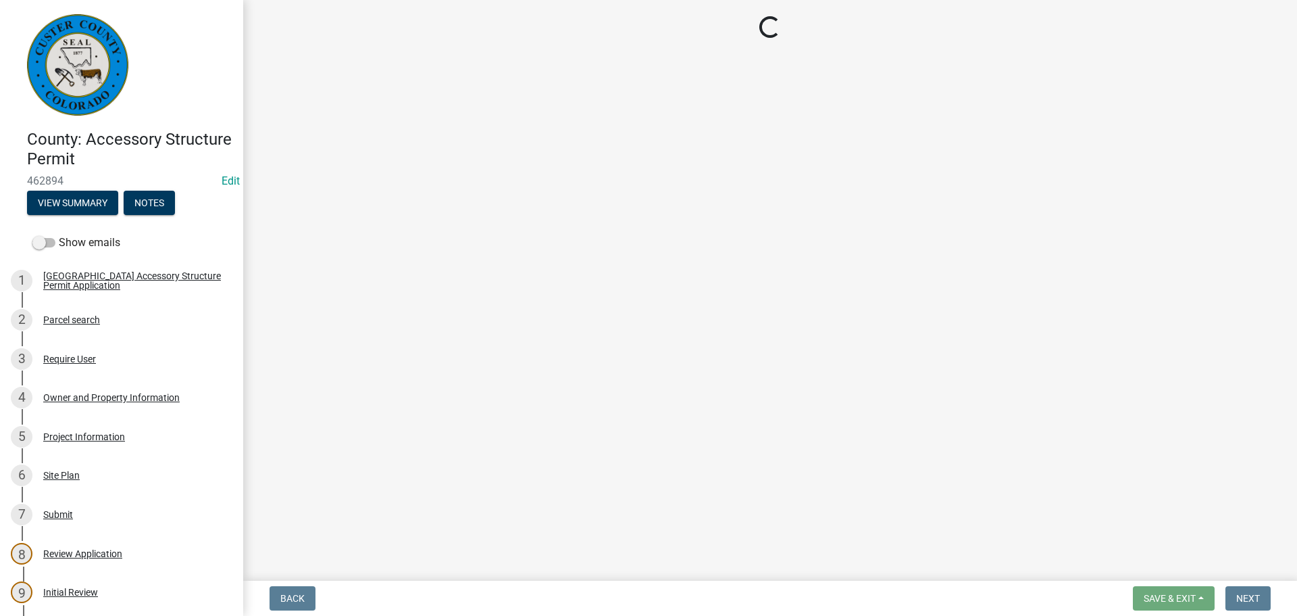
select select "cd09b013-b94f-4524-a046-a3f04ce1867e"
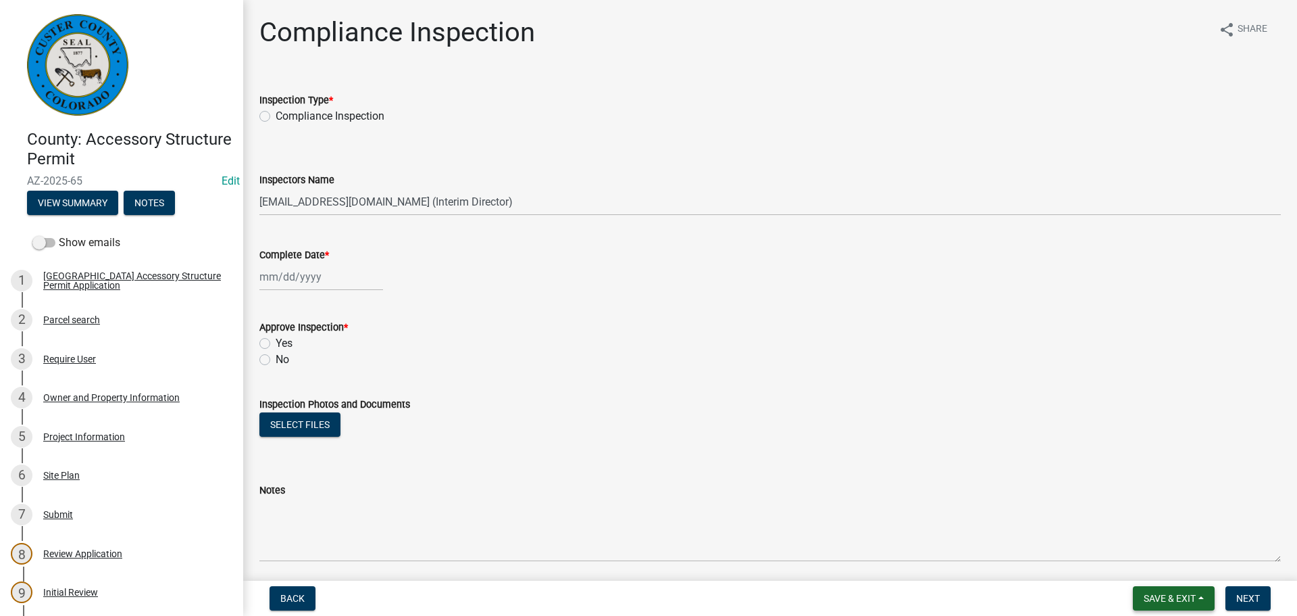
click at [1146, 594] on span "Save & Exit" at bounding box center [1170, 598] width 52 height 11
click at [1155, 558] on button "Save & Exit" at bounding box center [1161, 563] width 108 height 32
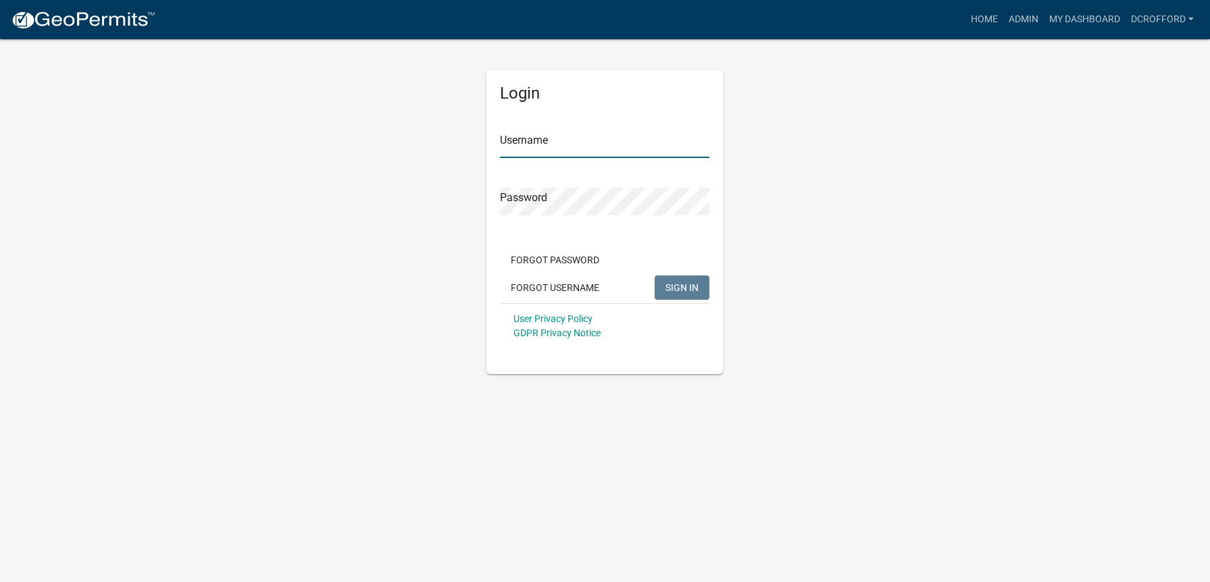
type input "dcrofford"
click at [690, 293] on span "SIGN IN" at bounding box center [682, 287] width 33 height 11
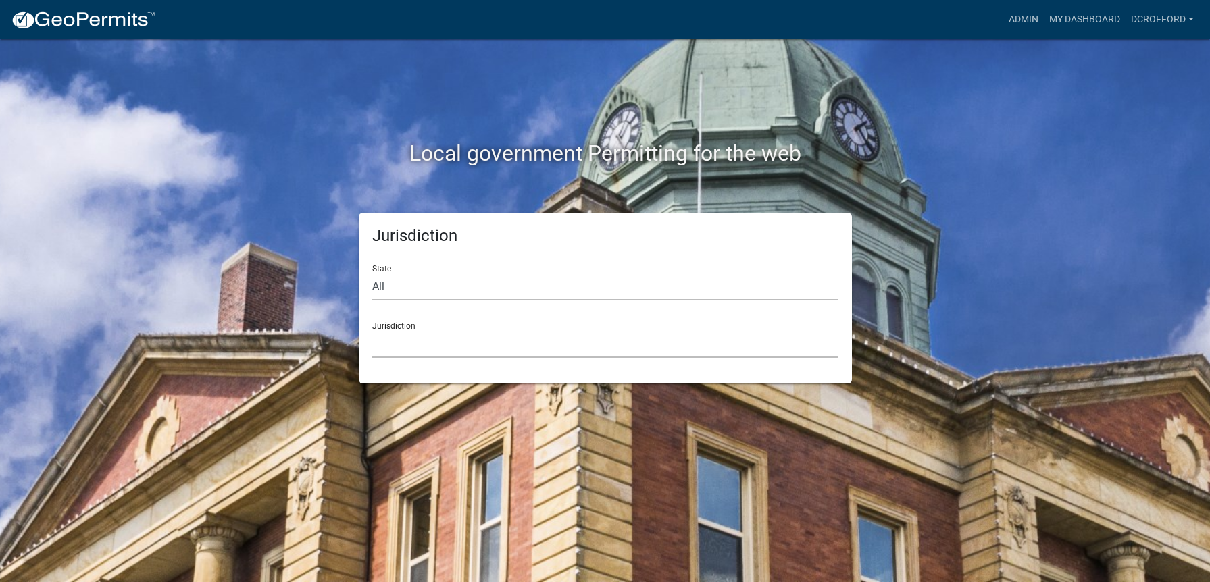
click at [694, 345] on select "[GEOGRAPHIC_DATA], [US_STATE] City of [GEOGRAPHIC_DATA], [US_STATE] [GEOGRAPHIC…" at bounding box center [605, 344] width 466 height 28
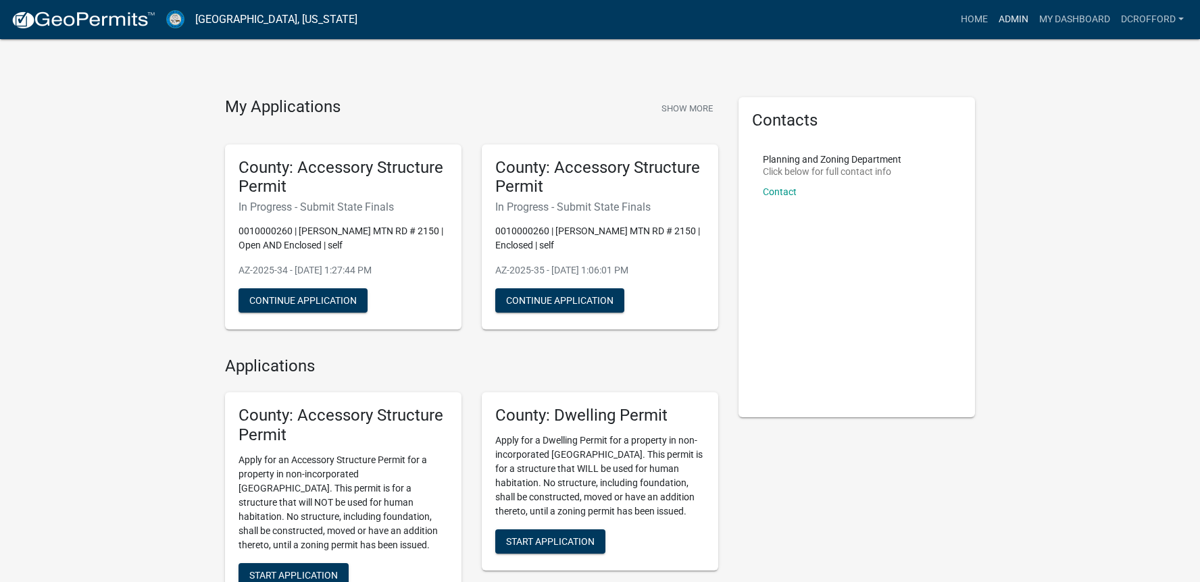
drag, startPoint x: 1011, startPoint y: 18, endPoint x: 1001, endPoint y: 27, distance: 13.4
click at [1011, 18] on link "Admin" at bounding box center [1013, 20] width 41 height 26
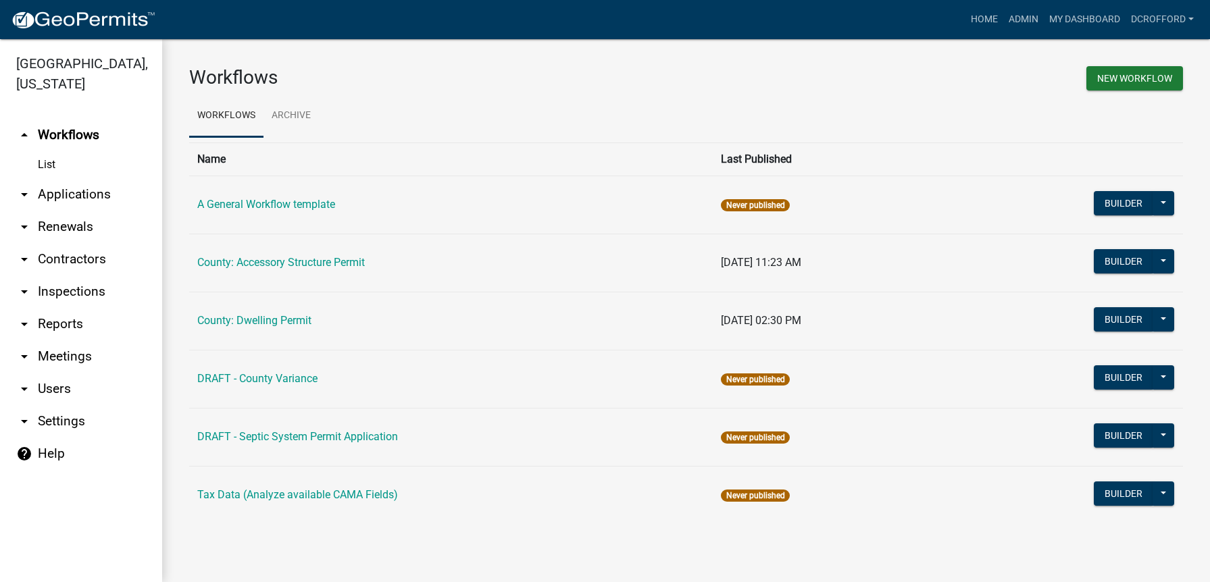
click at [79, 195] on link "arrow_drop_down Applications" at bounding box center [81, 194] width 162 height 32
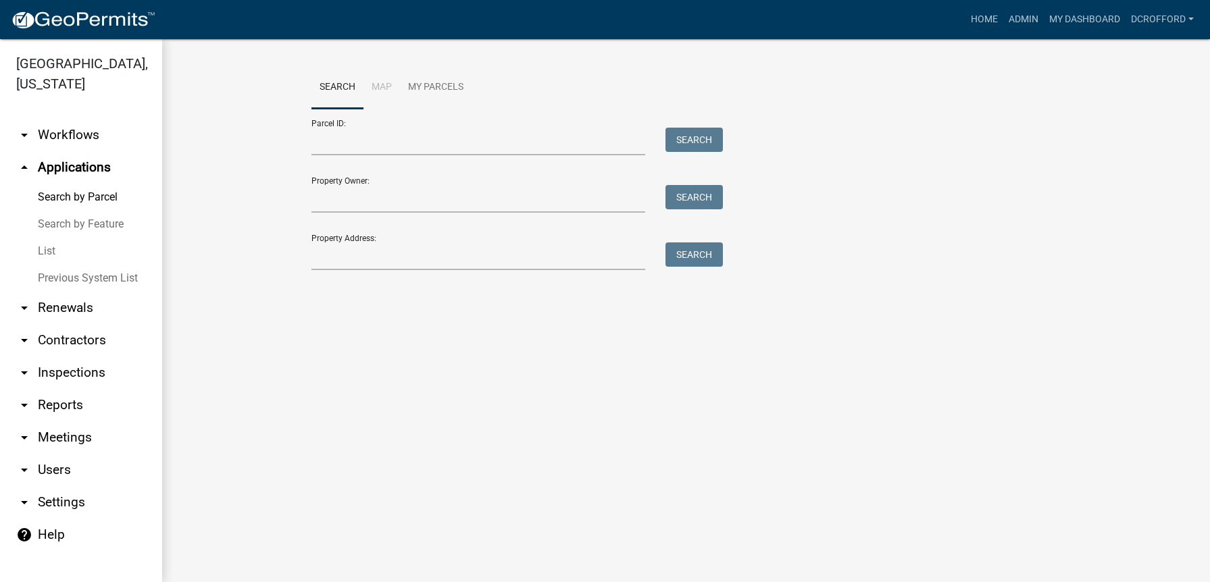
click at [48, 257] on link "List" at bounding box center [81, 251] width 162 height 27
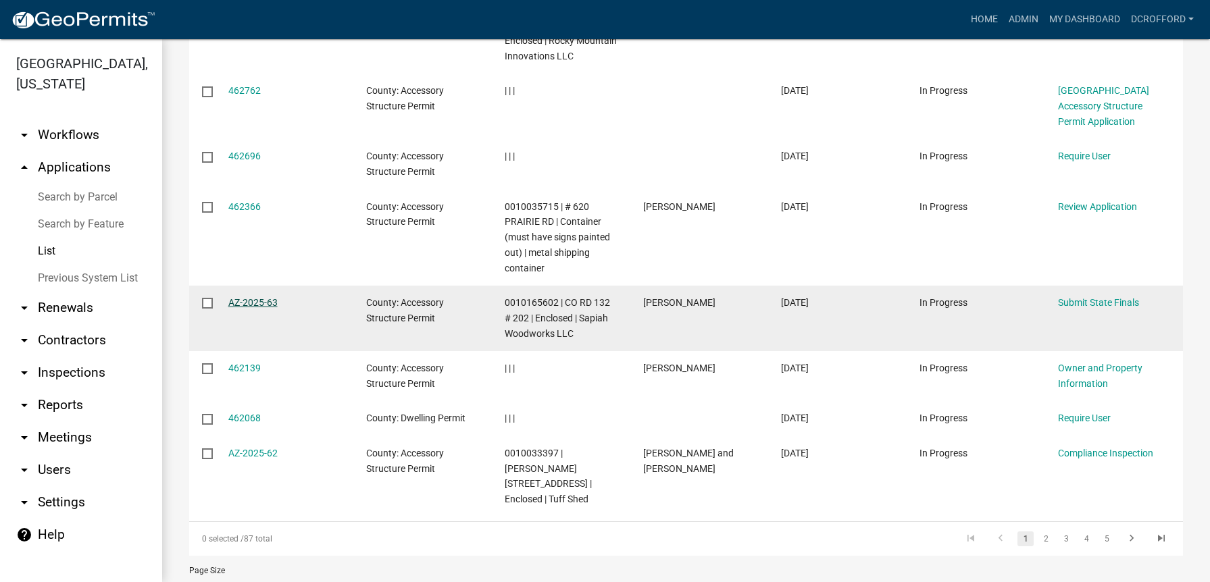
scroll to position [473, 0]
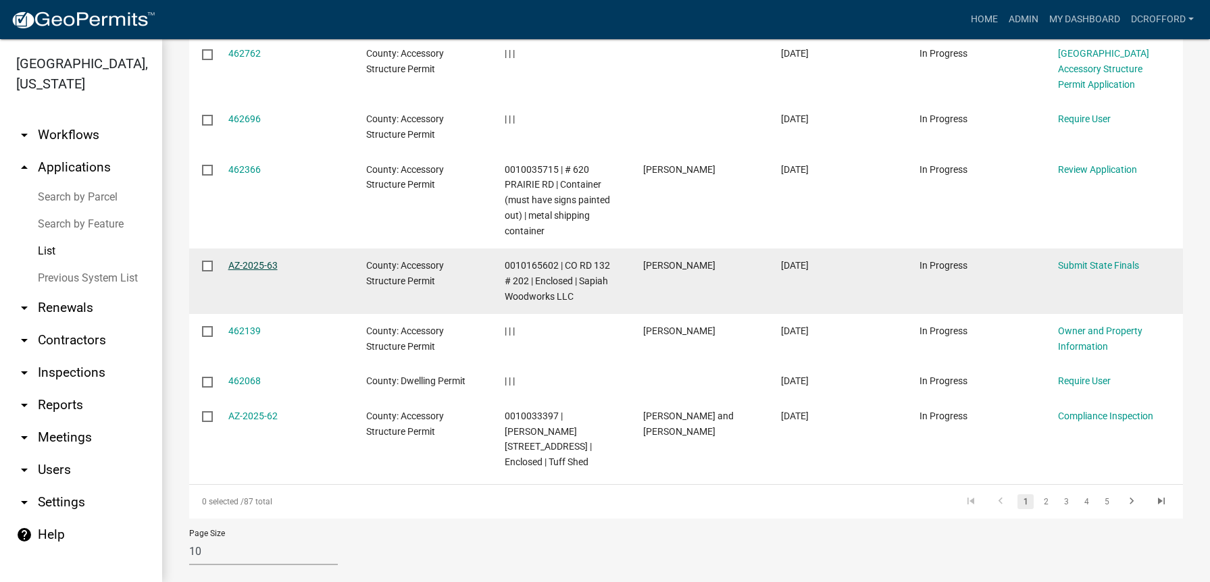
click at [272, 268] on link "AZ-2025-63" at bounding box center [252, 265] width 49 height 11
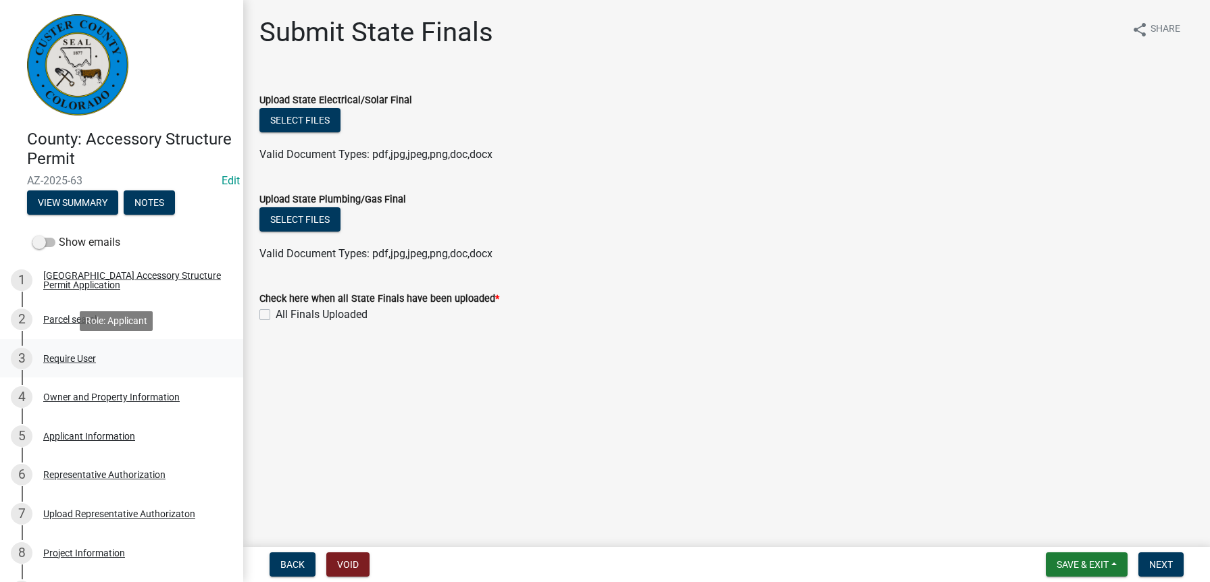
click at [73, 358] on div "Require User" at bounding box center [69, 358] width 53 height 9
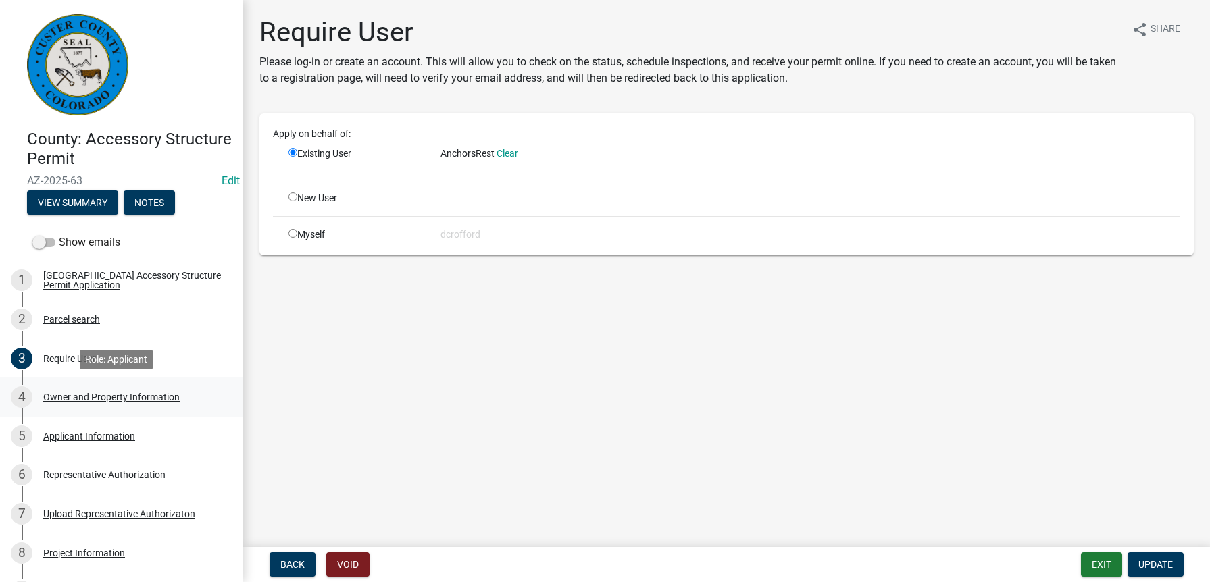
click at [70, 399] on div "Owner and Property Information" at bounding box center [111, 397] width 136 height 9
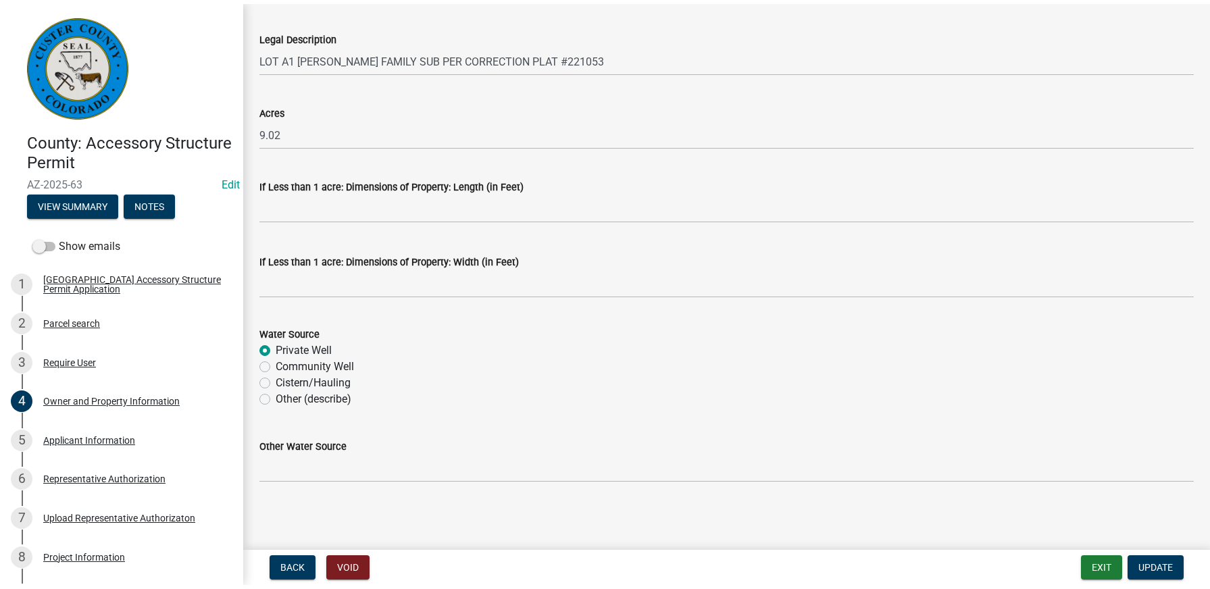
scroll to position [1098, 0]
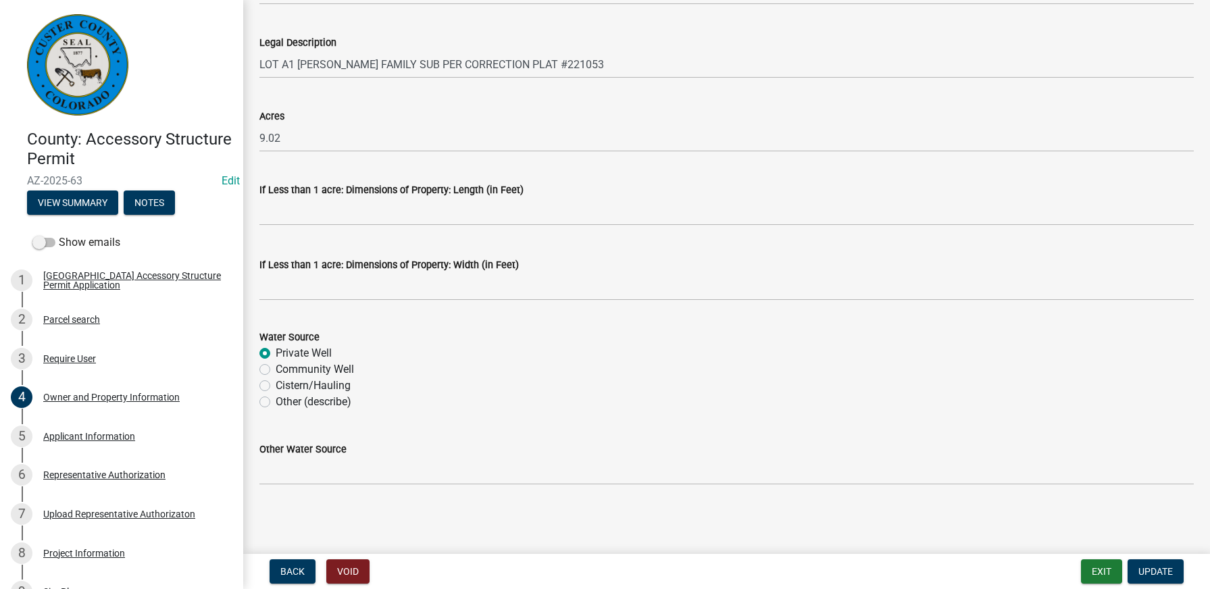
click at [530, 393] on div "Cistern/Hauling" at bounding box center [726, 386] width 935 height 16
click at [611, 382] on div "Cistern/Hauling" at bounding box center [726, 386] width 935 height 16
click at [98, 441] on div "Applicant Information" at bounding box center [89, 436] width 92 height 9
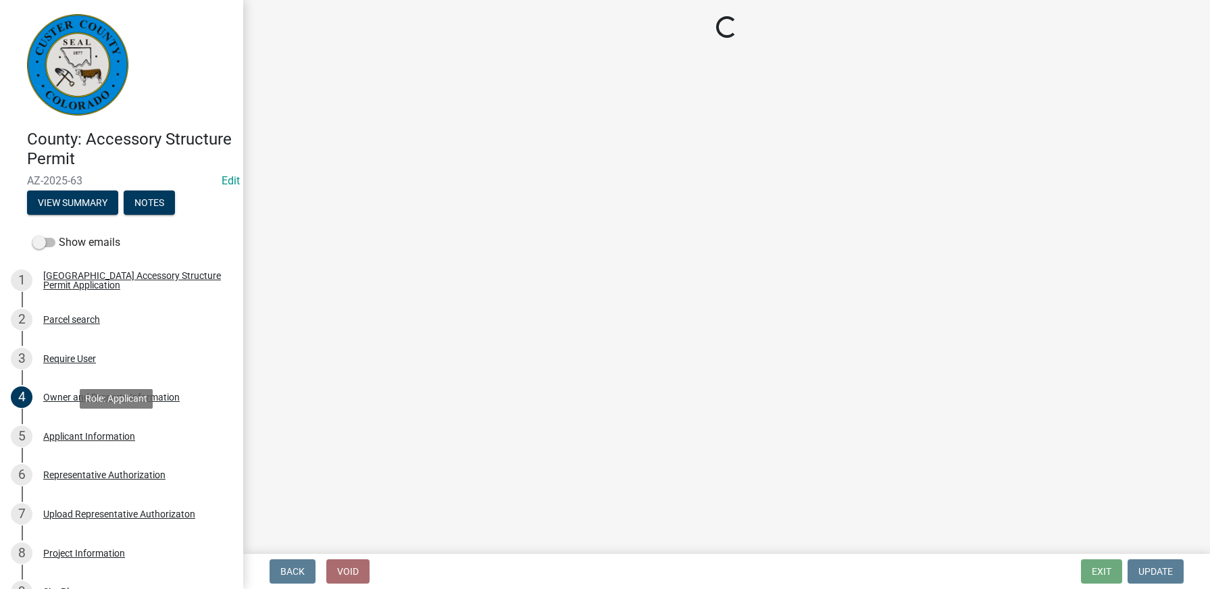
scroll to position [0, 0]
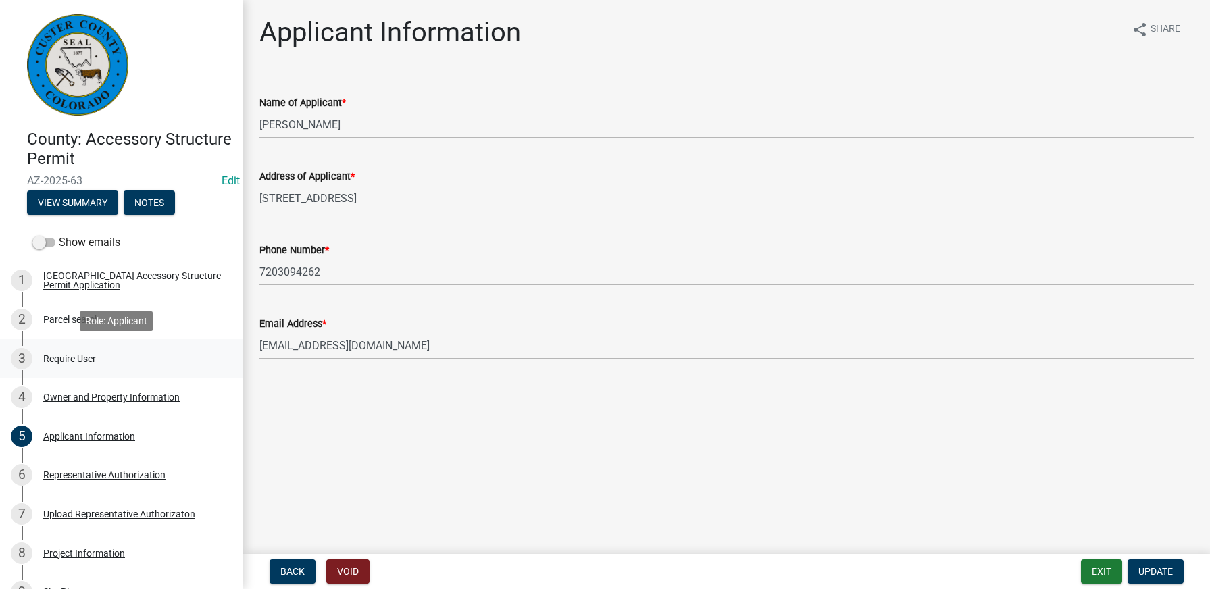
click at [65, 362] on div "Require User" at bounding box center [69, 358] width 53 height 9
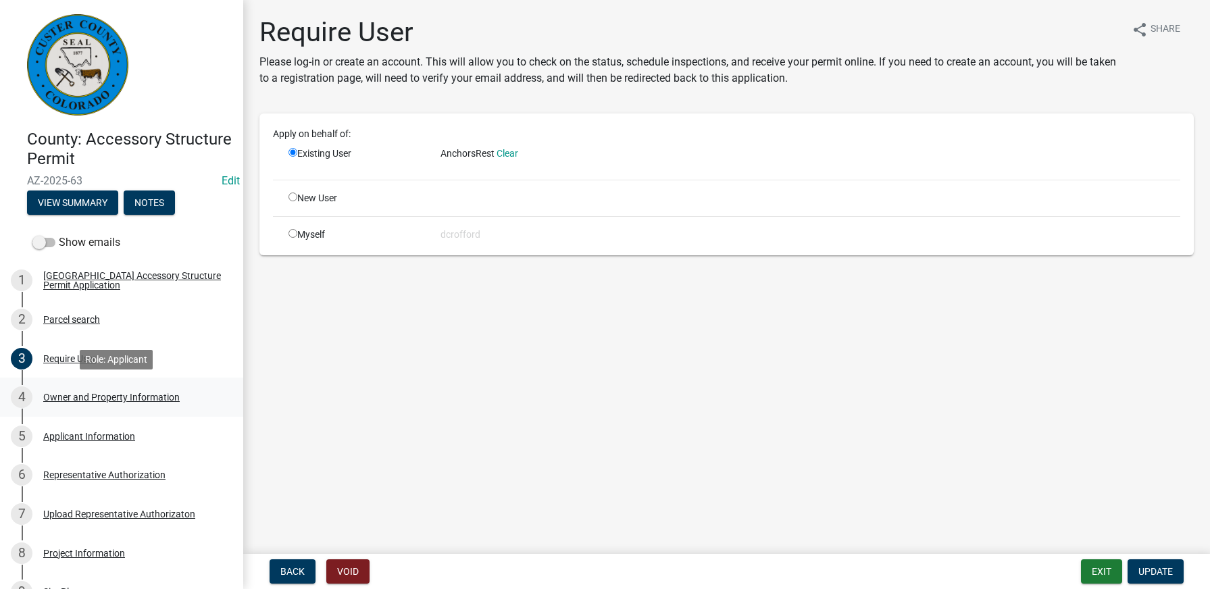
click at [68, 388] on div "4 Owner and Property Information" at bounding box center [116, 398] width 211 height 22
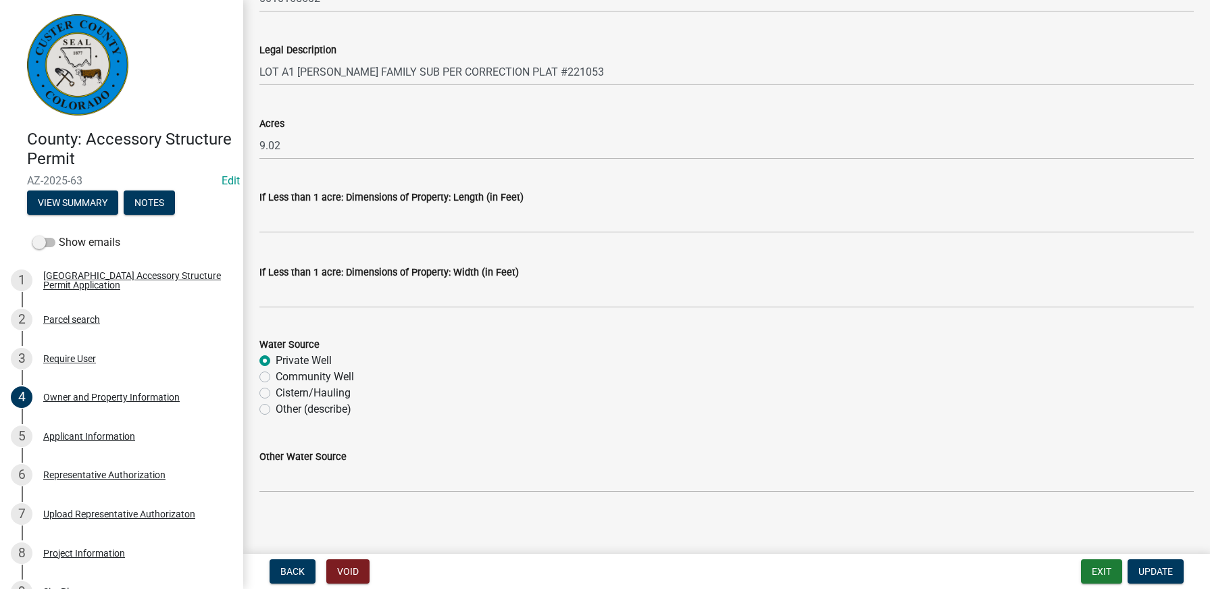
scroll to position [1098, 0]
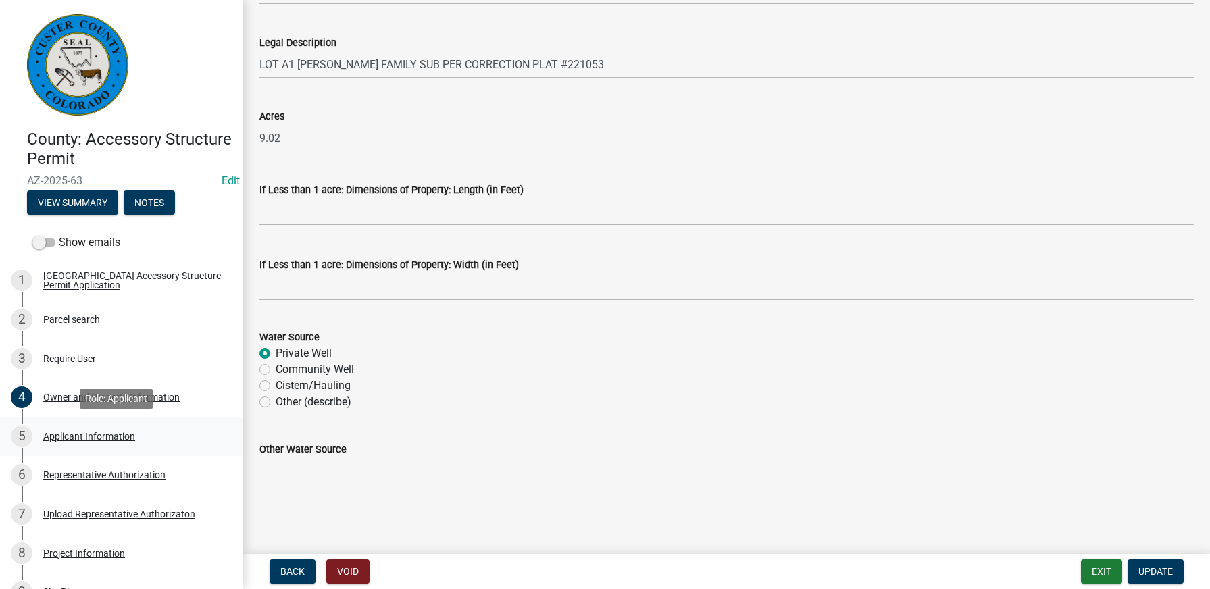
click at [109, 440] on div "Applicant Information" at bounding box center [89, 436] width 92 height 9
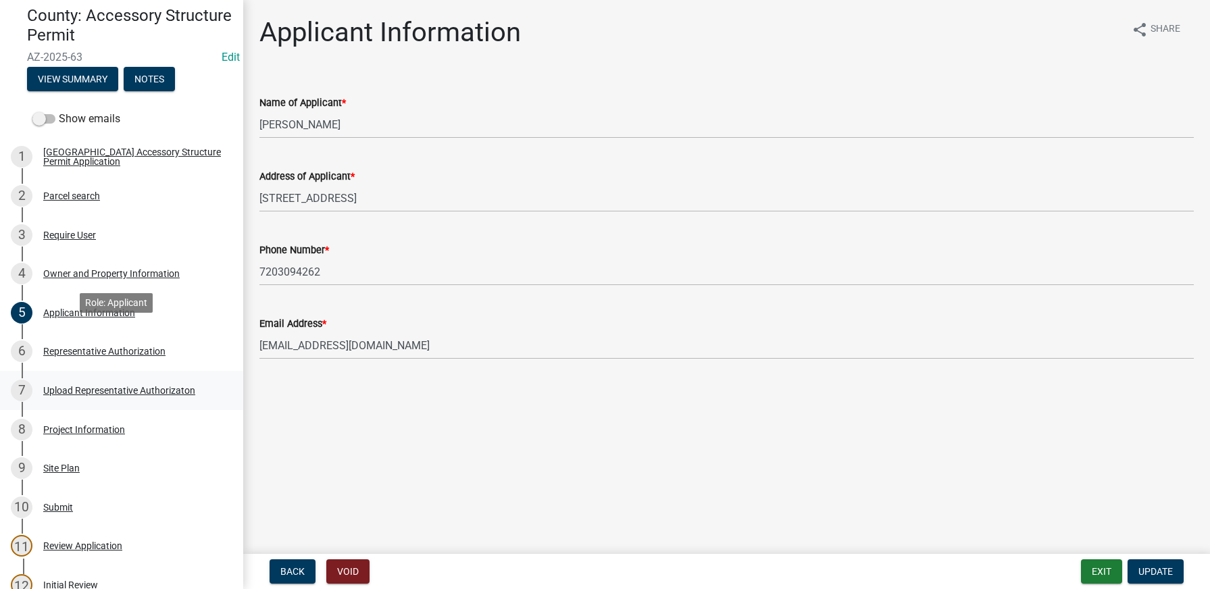
scroll to position [135, 0]
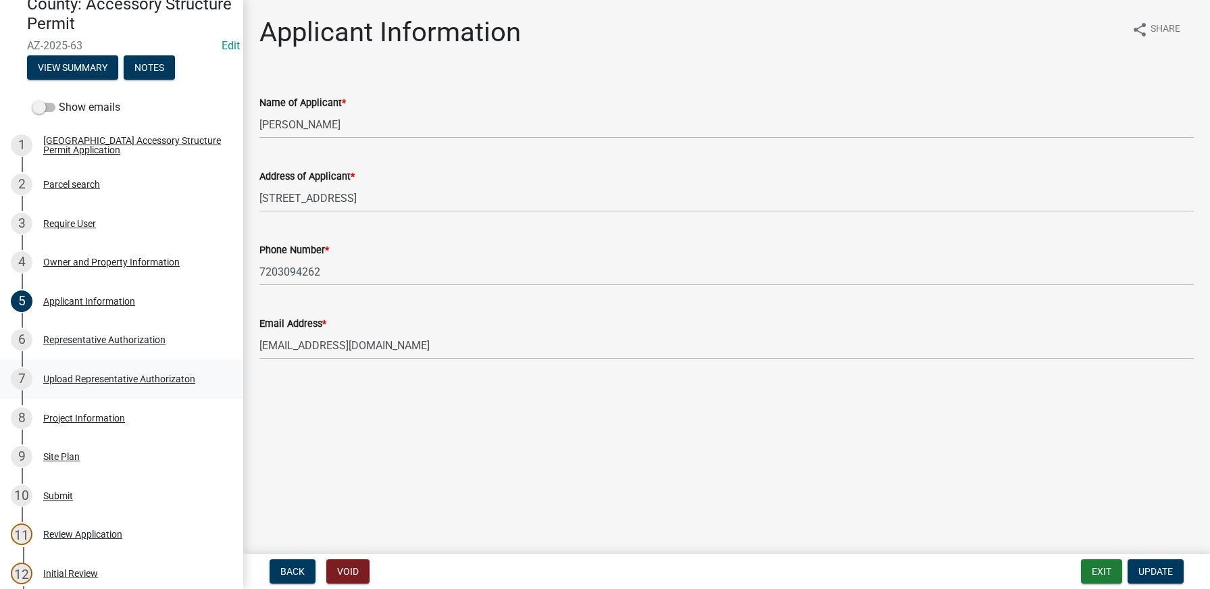
click at [89, 384] on div "Upload Representative Authorizaton" at bounding box center [119, 378] width 152 height 9
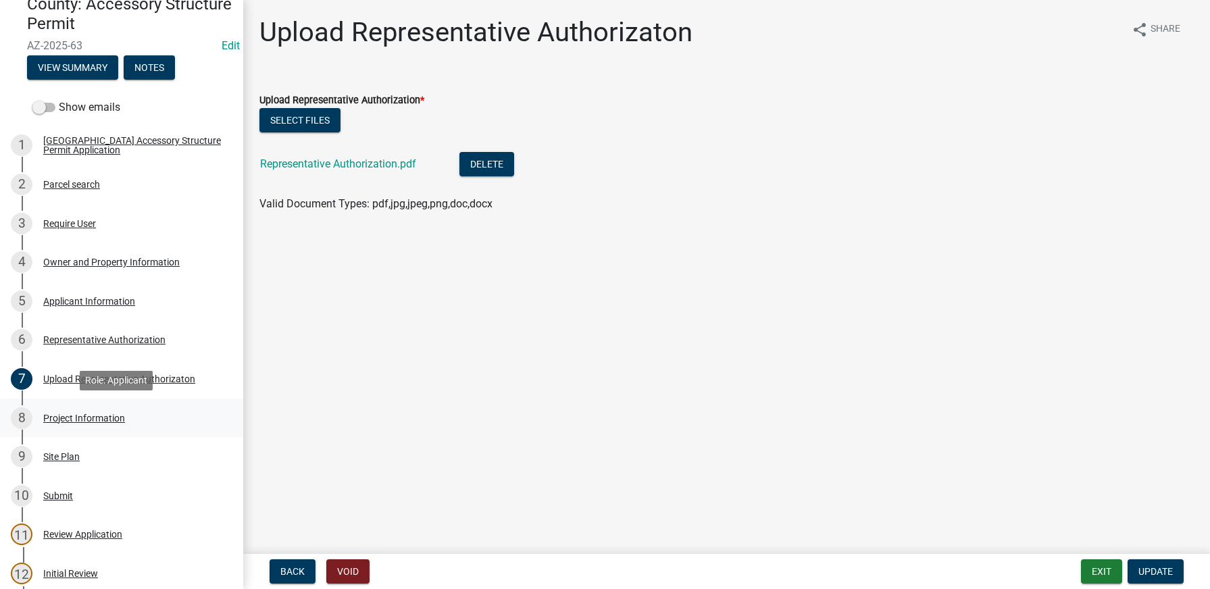
click at [93, 416] on div "Project Information" at bounding box center [84, 418] width 82 height 9
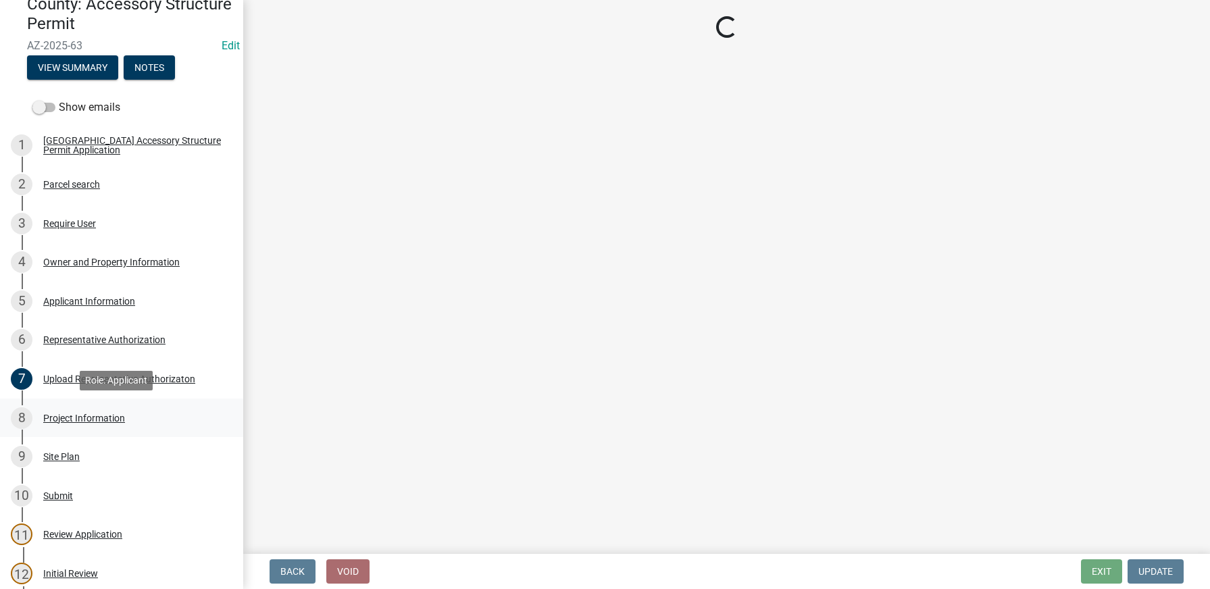
select select "CO"
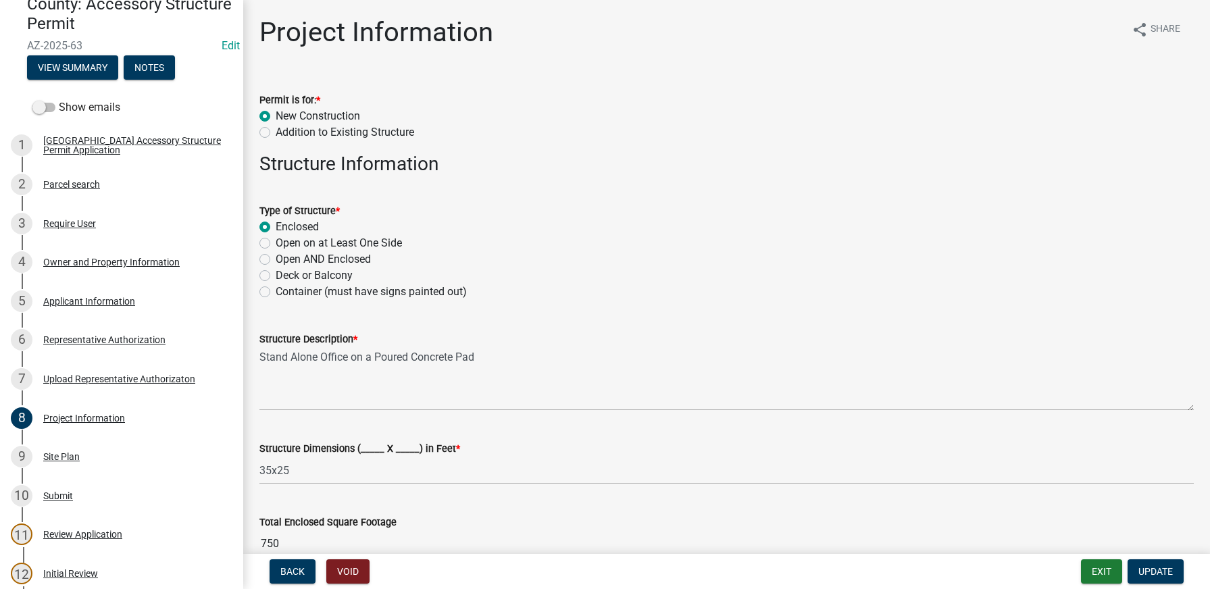
click at [826, 320] on div "Structure Description * Stand Alone Office on a Poured Concrete Pad" at bounding box center [726, 361] width 935 height 99
click at [695, 173] on h3 "Structure Information" at bounding box center [726, 164] width 935 height 23
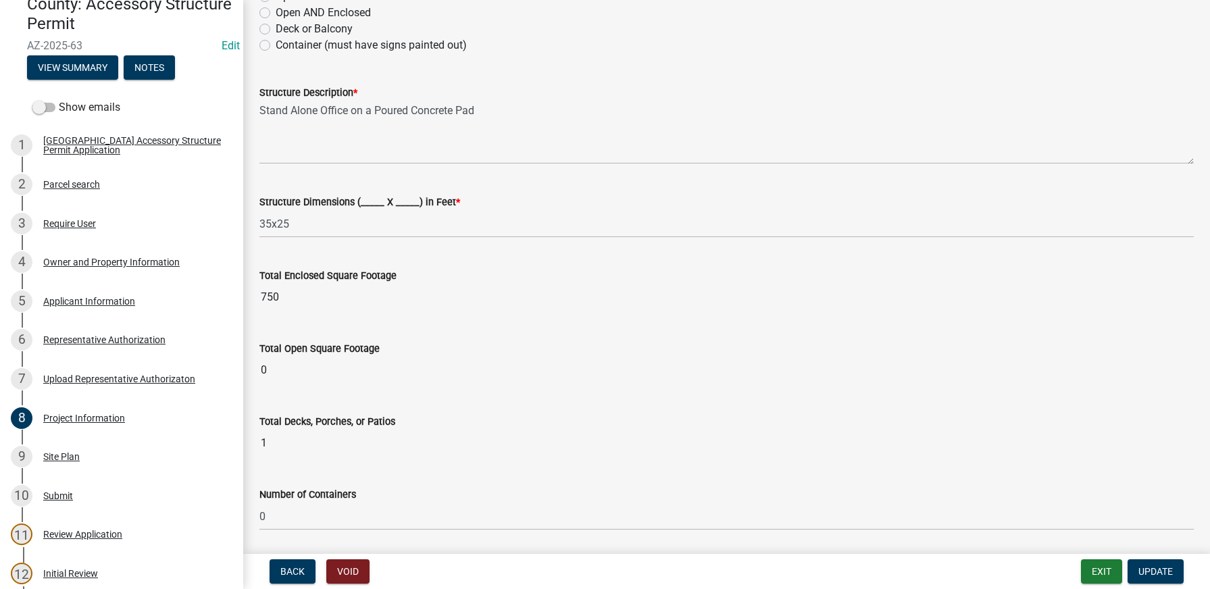
scroll to position [270, 0]
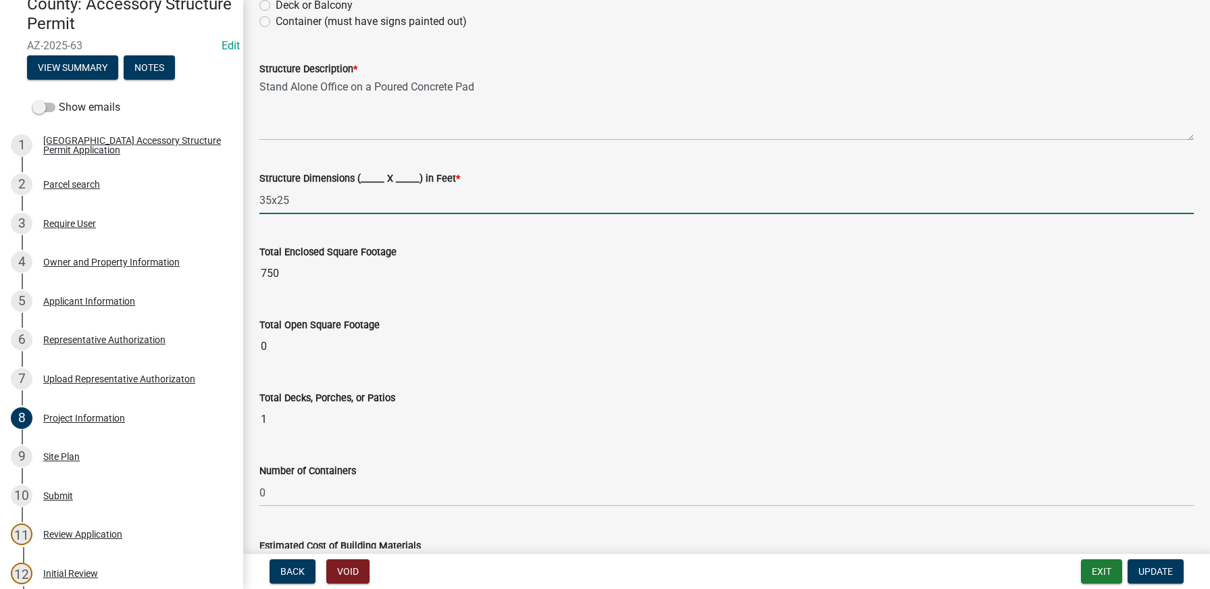
click at [272, 203] on input "35x25" at bounding box center [726, 200] width 935 height 28
type input "30x25"
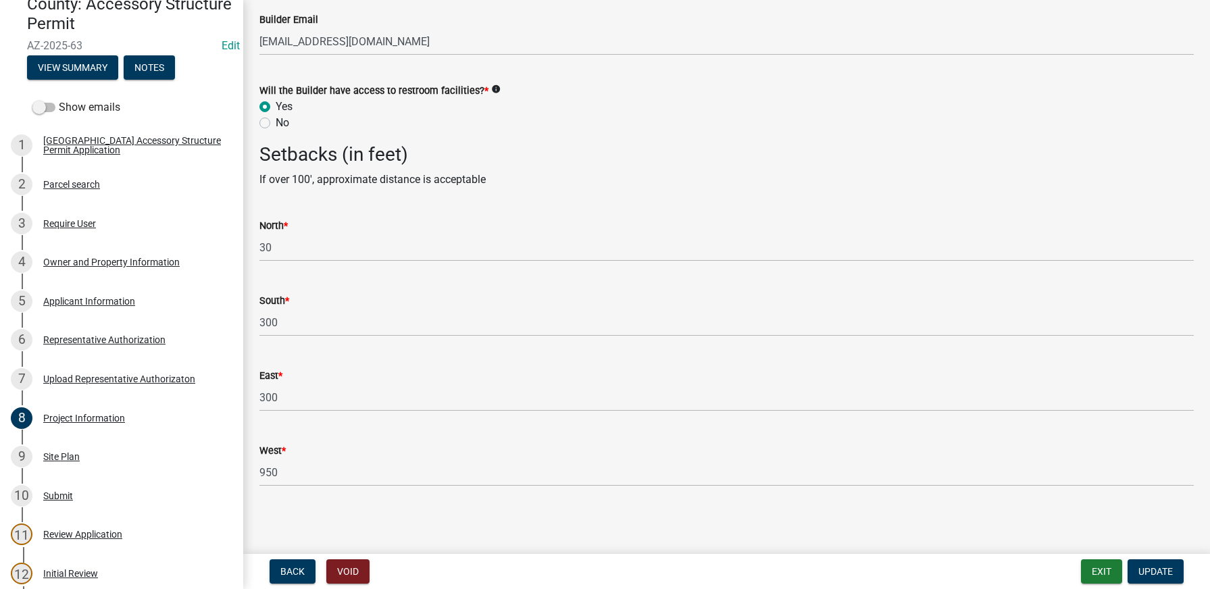
scroll to position [1820, 0]
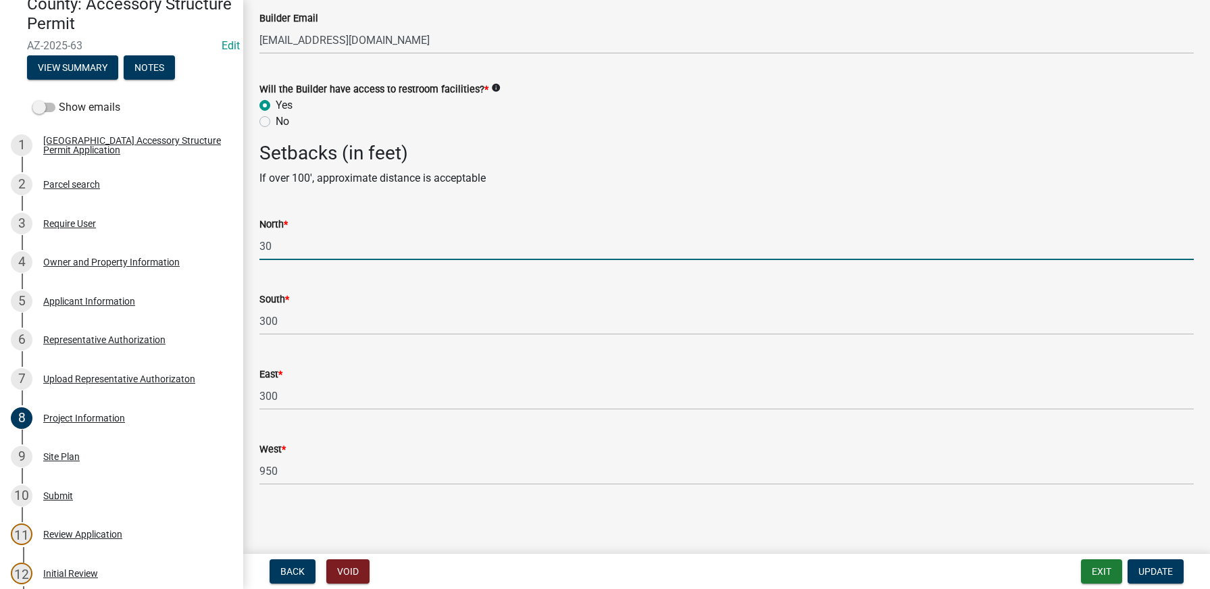
click at [312, 251] on input "30" at bounding box center [726, 246] width 935 height 28
type input "3"
type input "60"
click at [1140, 571] on span "Update" at bounding box center [1156, 571] width 34 height 11
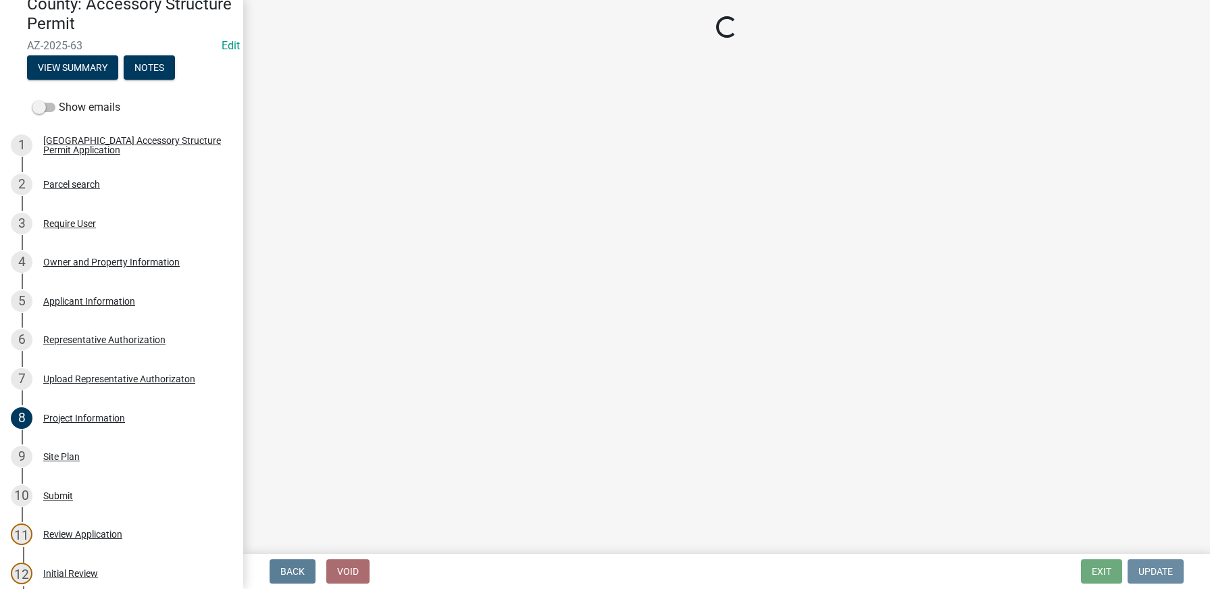
scroll to position [0, 0]
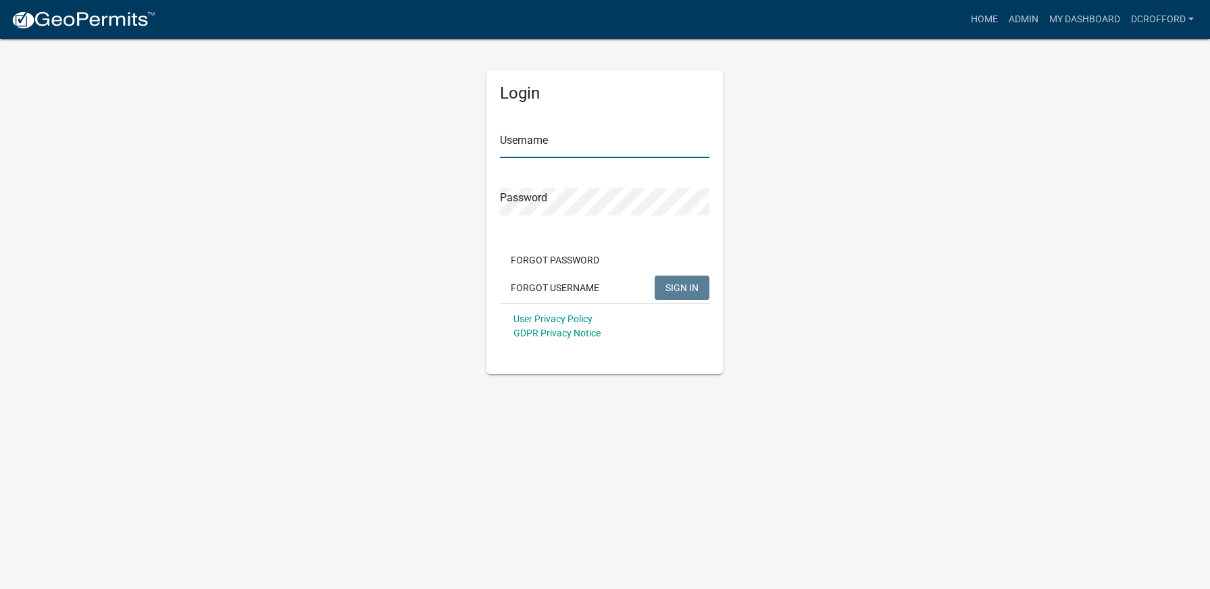
type input "dcrofford"
click at [693, 290] on span "SIGN IN" at bounding box center [682, 287] width 33 height 11
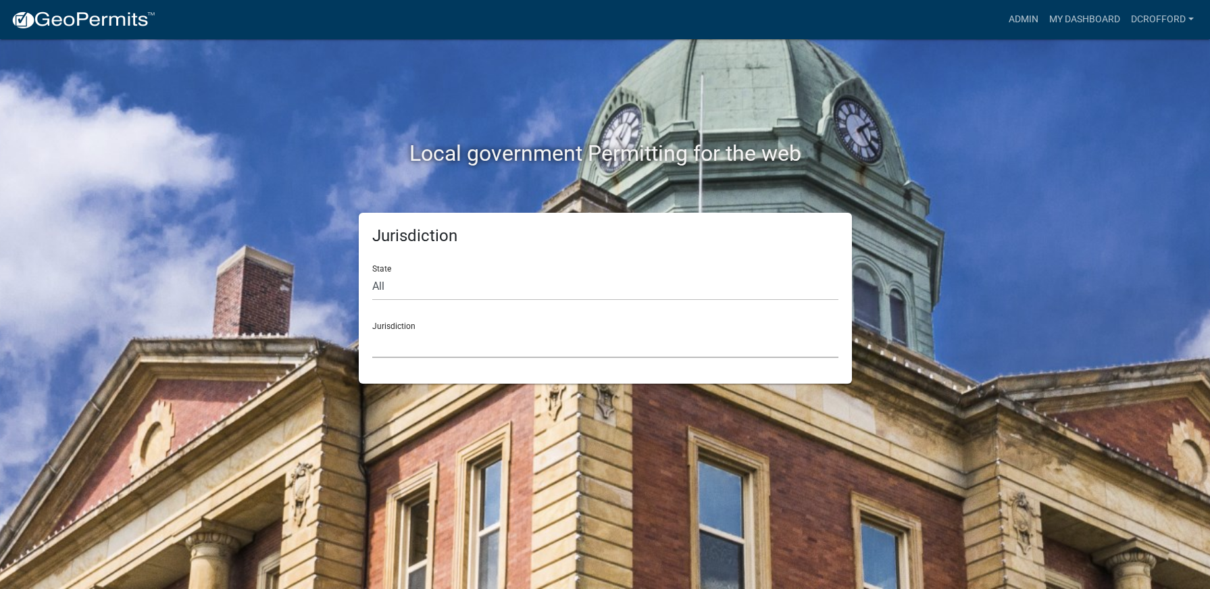
click at [504, 348] on select "[GEOGRAPHIC_DATA], [US_STATE] City of [GEOGRAPHIC_DATA], [US_STATE] [GEOGRAPHIC…" at bounding box center [605, 344] width 466 height 28
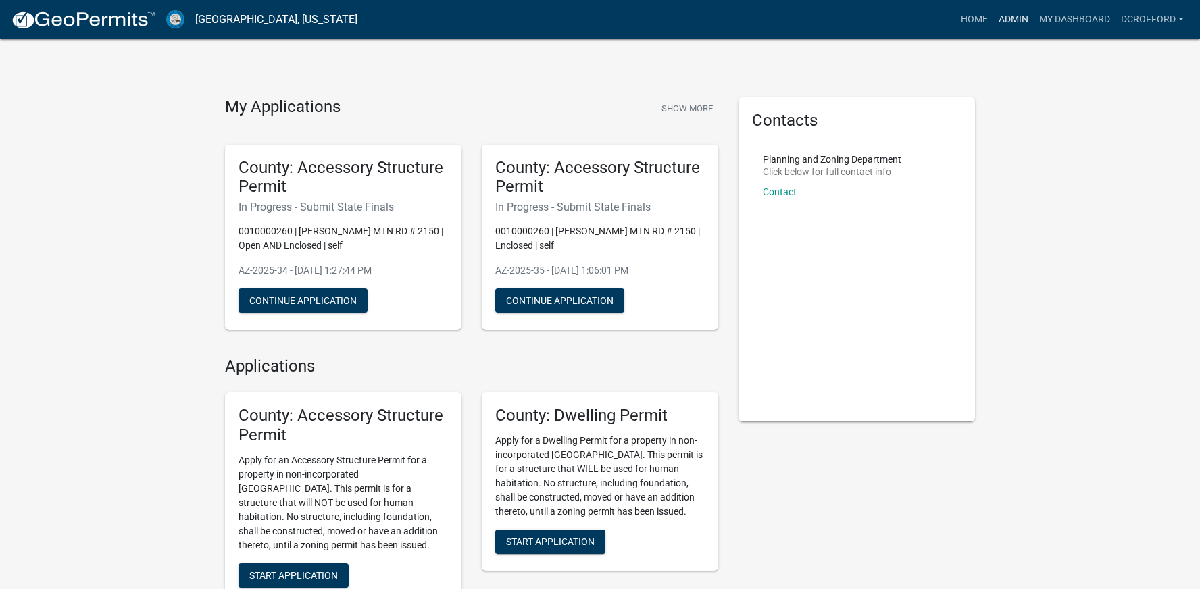
click at [1026, 26] on link "Admin" at bounding box center [1013, 20] width 41 height 26
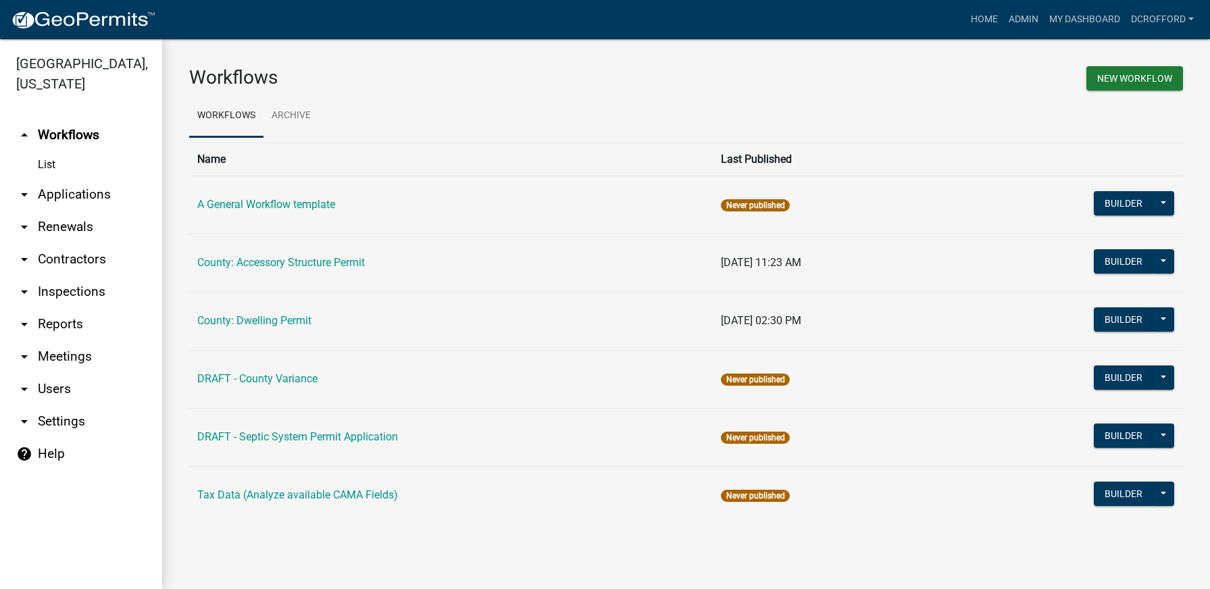
click at [46, 194] on link "arrow_drop_down Applications" at bounding box center [81, 194] width 162 height 32
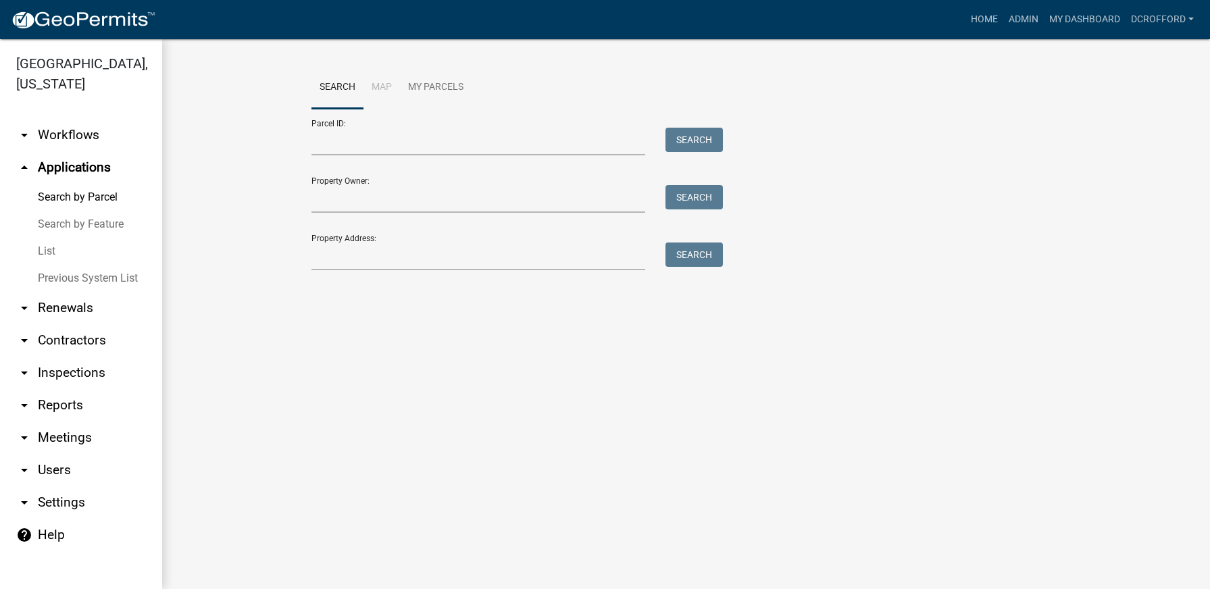
click at [50, 247] on link "List" at bounding box center [81, 251] width 162 height 27
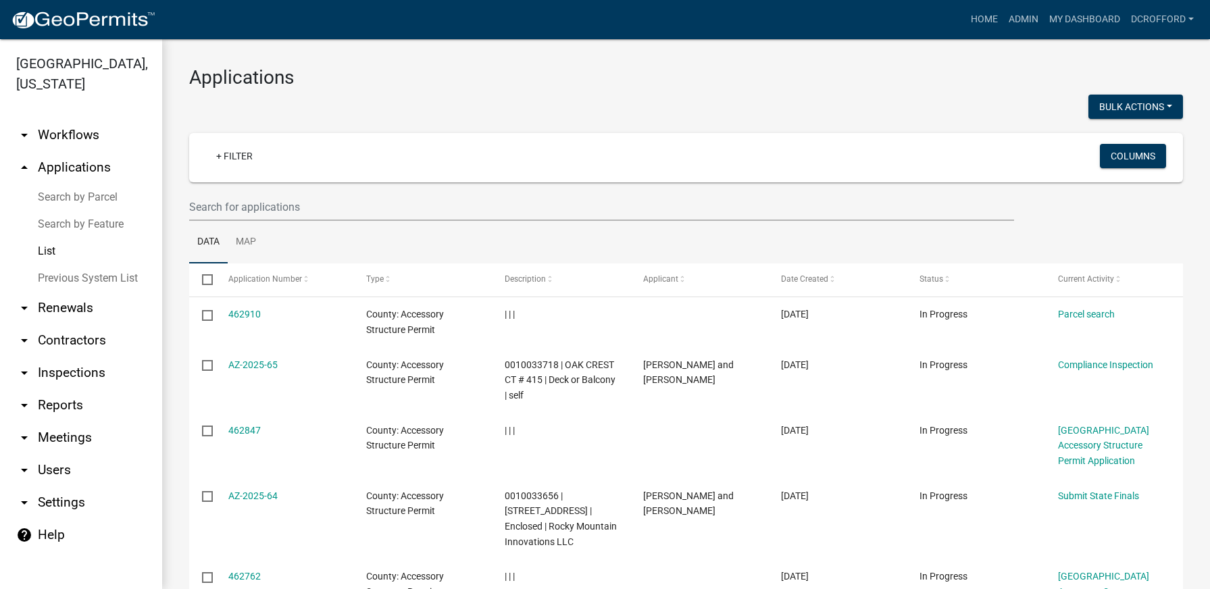
click at [45, 195] on link "Search by Parcel" at bounding box center [81, 197] width 162 height 27
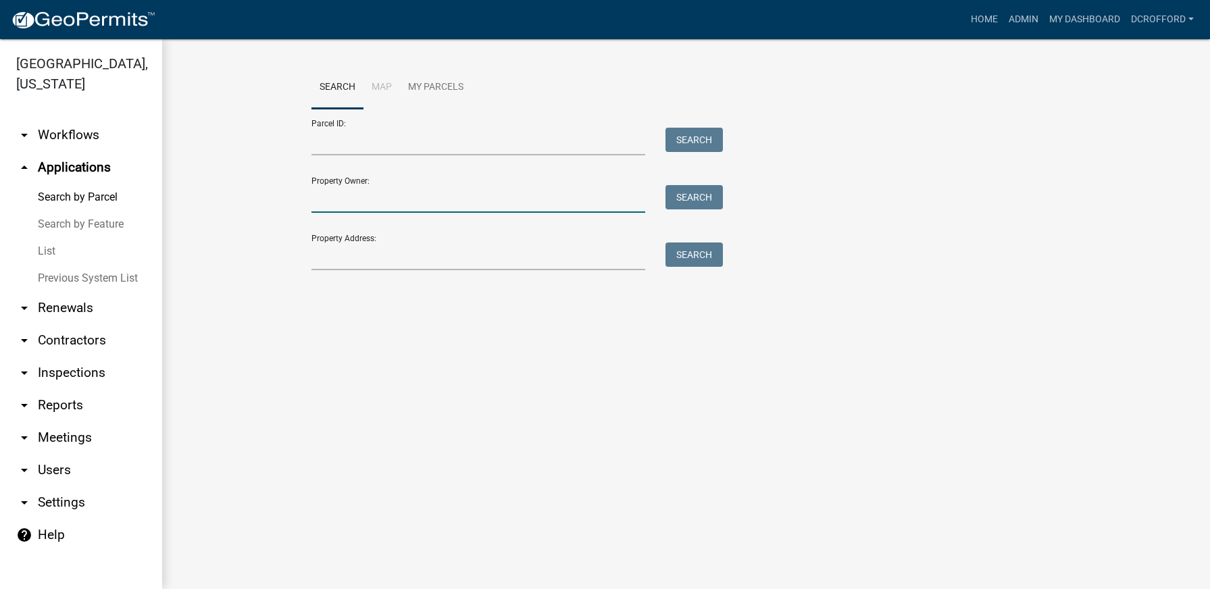
click at [420, 200] on input "Property Owner:" at bounding box center [479, 199] width 334 height 28
click at [349, 153] on input "Parcel ID:" at bounding box center [479, 142] width 334 height 28
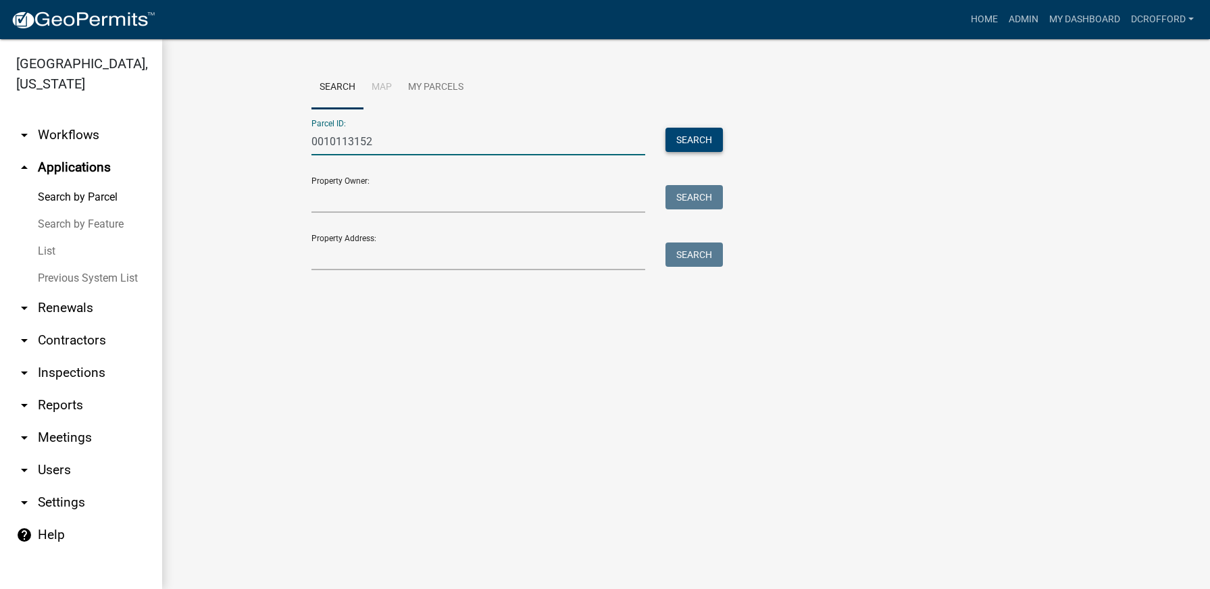
click at [688, 135] on button "Search" at bounding box center [694, 140] width 57 height 24
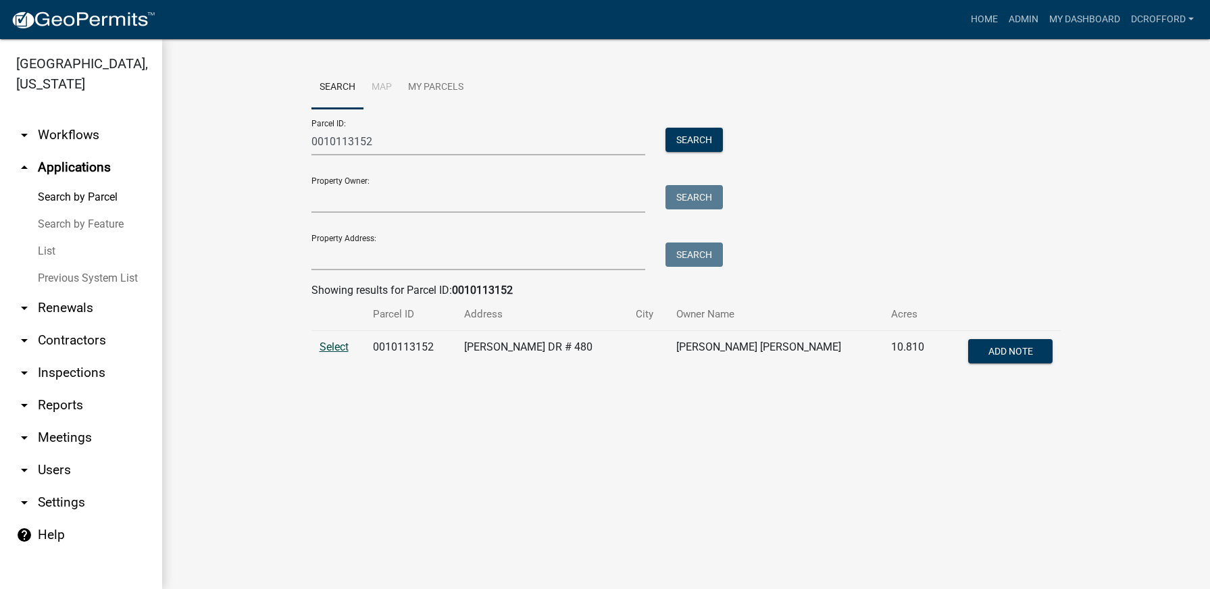
click at [326, 349] on span "Select" at bounding box center [334, 347] width 29 height 13
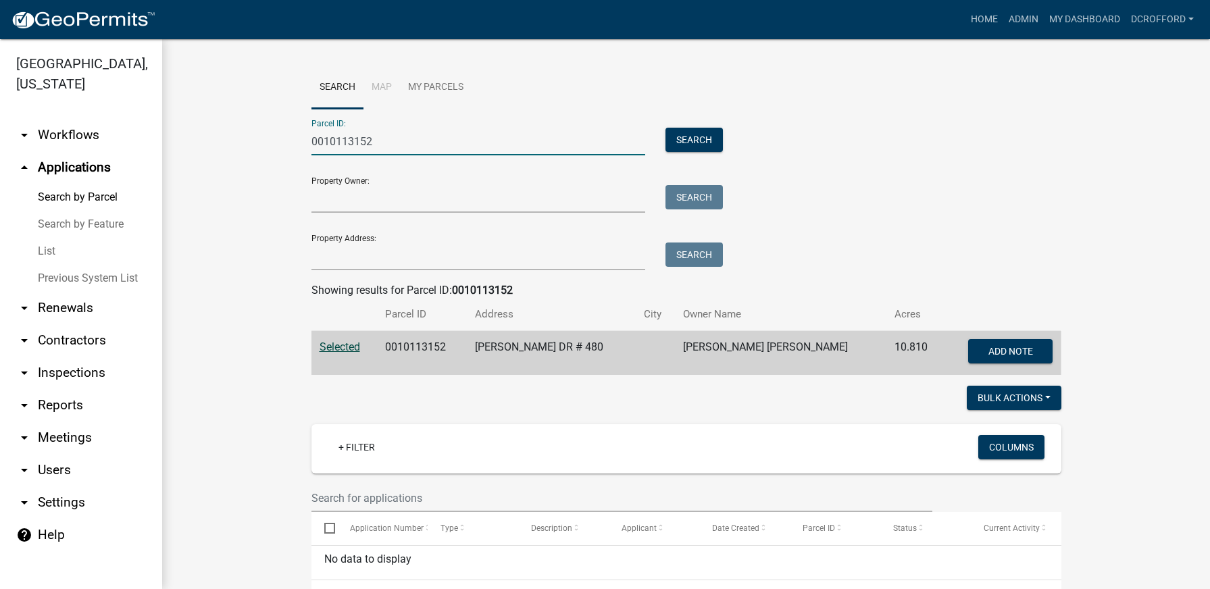
drag, startPoint x: 423, startPoint y: 140, endPoint x: 354, endPoint y: 140, distance: 68.9
click at [354, 140] on input "0010113152" at bounding box center [479, 142] width 334 height 28
type input "0010124550"
click at [693, 147] on button "Search" at bounding box center [694, 140] width 57 height 24
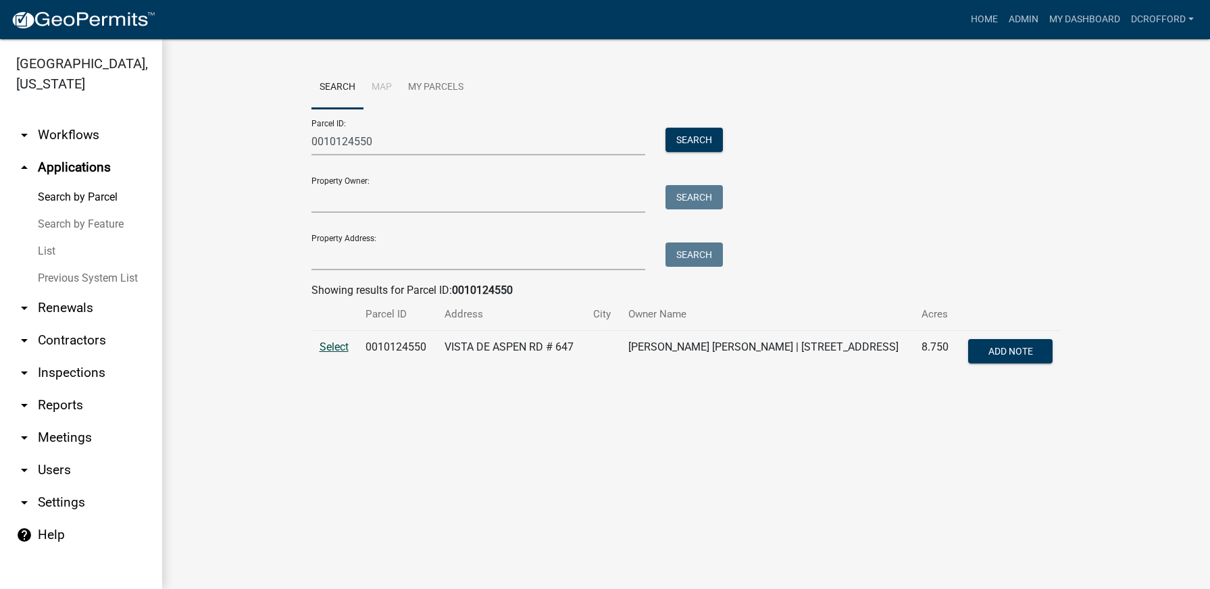
click at [332, 349] on span "Select" at bounding box center [334, 347] width 29 height 13
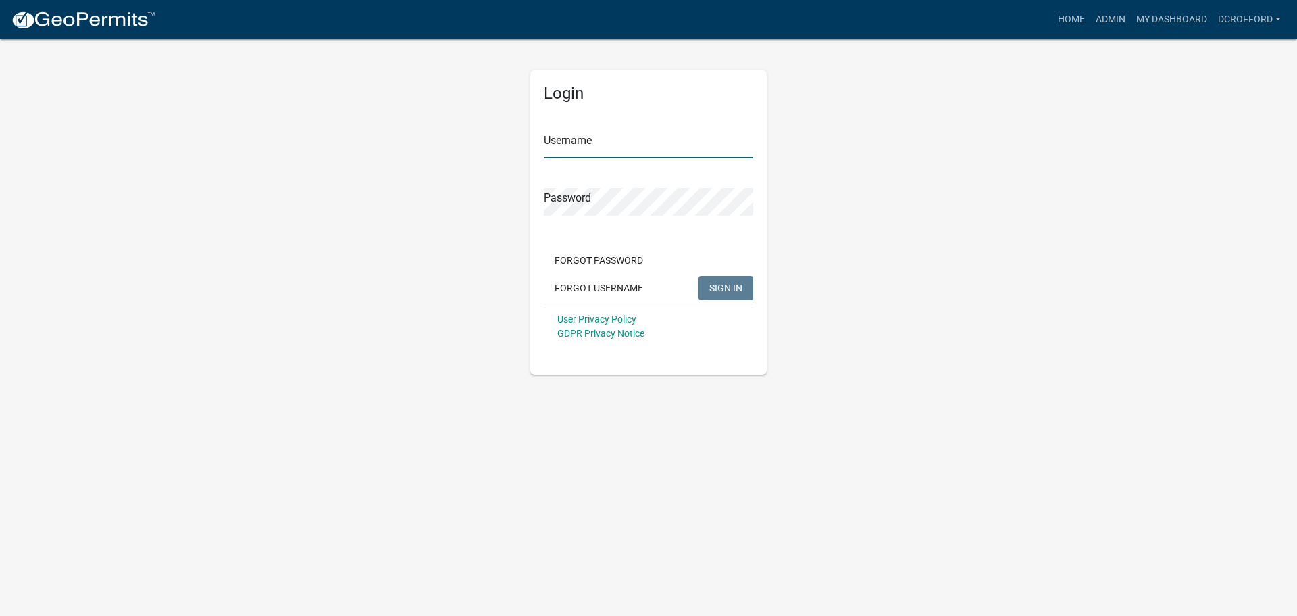
type input "dcrofford"
click at [739, 278] on button "SIGN IN" at bounding box center [726, 288] width 55 height 24
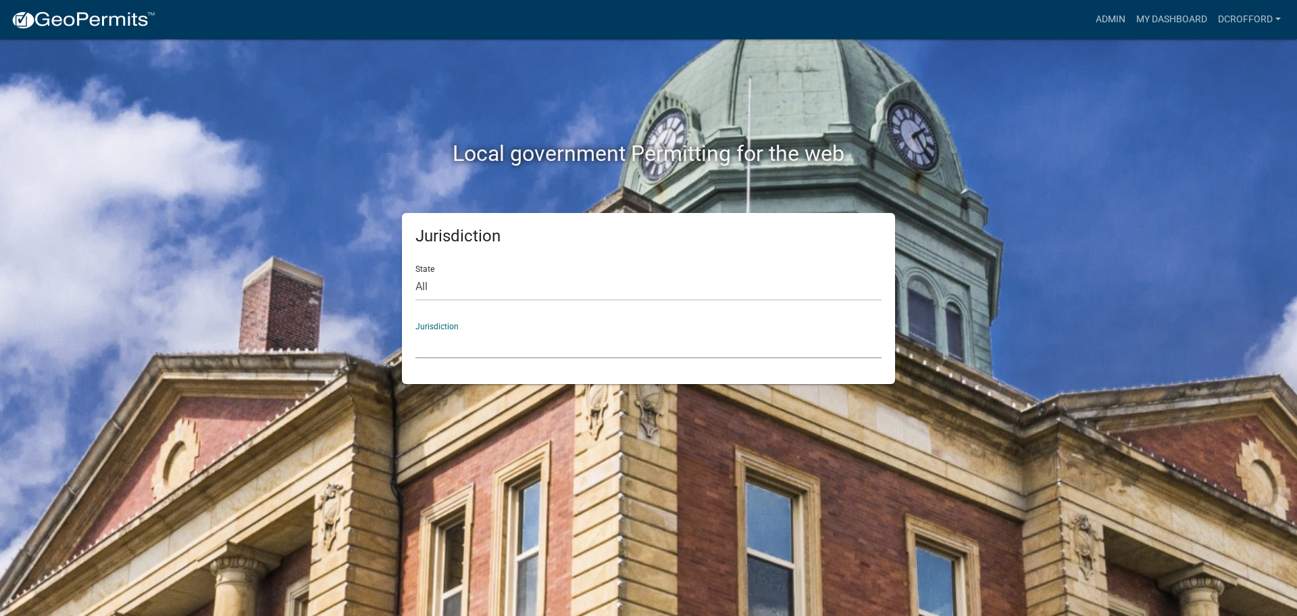
click at [470, 339] on select "[GEOGRAPHIC_DATA], [US_STATE] City of [GEOGRAPHIC_DATA], [US_STATE] [GEOGRAPHIC…" at bounding box center [649, 344] width 466 height 28
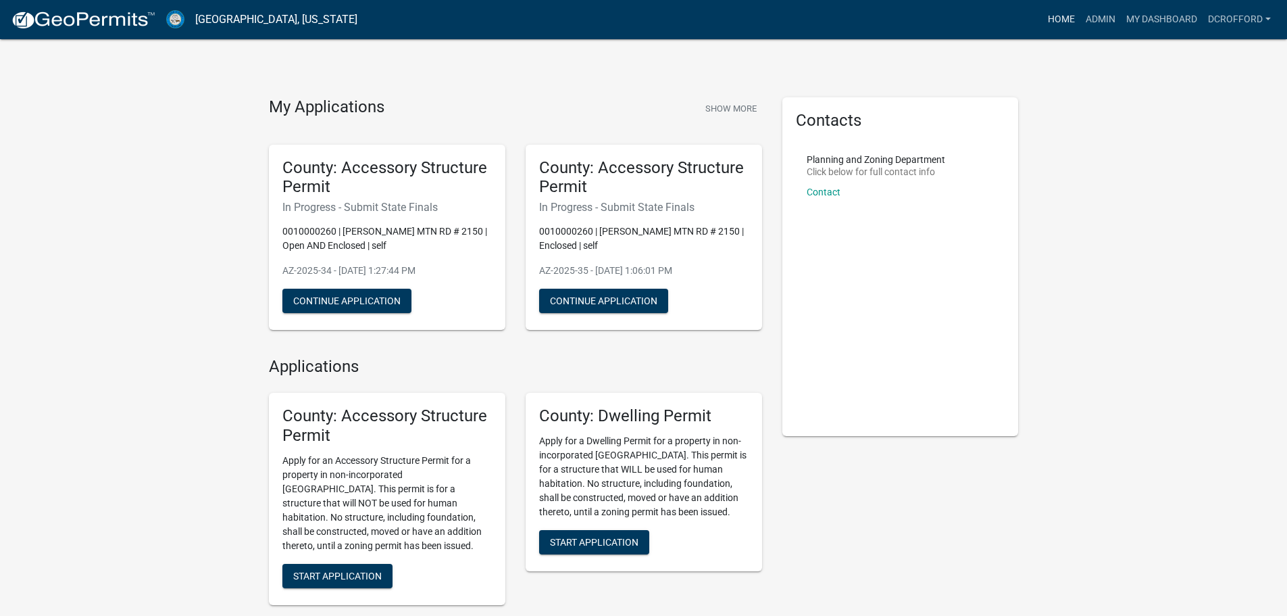
click at [1055, 20] on link "Home" at bounding box center [1062, 20] width 38 height 26
click at [1106, 23] on link "Admin" at bounding box center [1100, 20] width 41 height 26
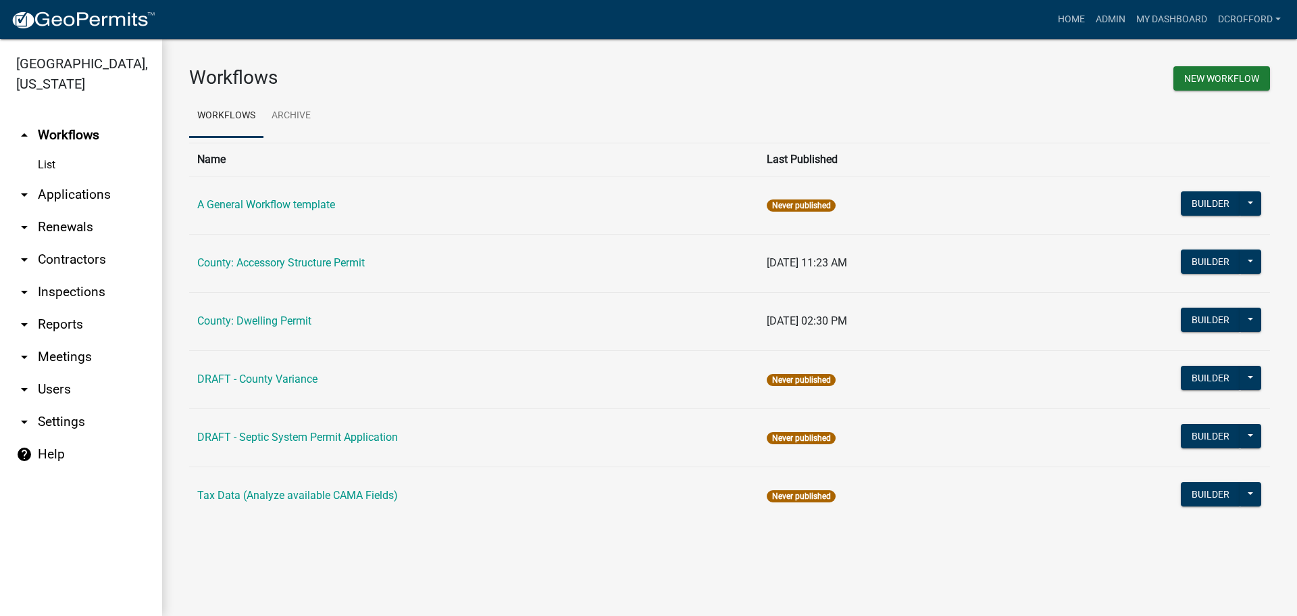
click at [68, 193] on link "arrow_drop_down Applications" at bounding box center [81, 194] width 162 height 32
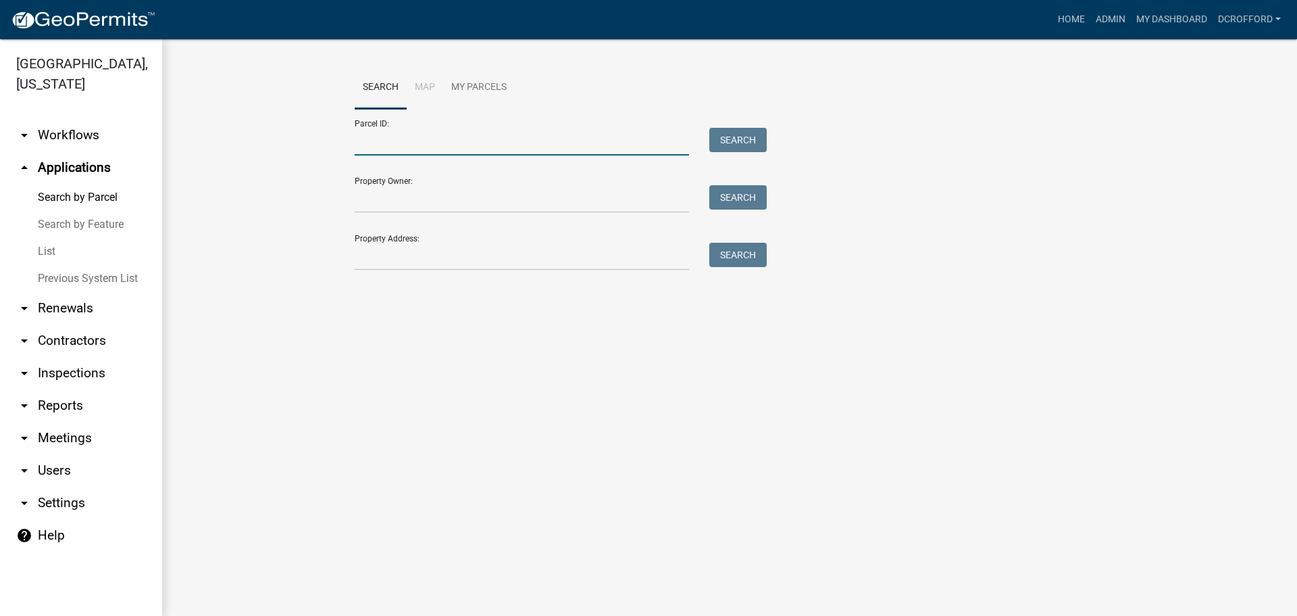
click at [513, 149] on input "Parcel ID:" at bounding box center [522, 142] width 334 height 28
type input "0010215506"
click at [722, 137] on button "Search" at bounding box center [737, 140] width 57 height 24
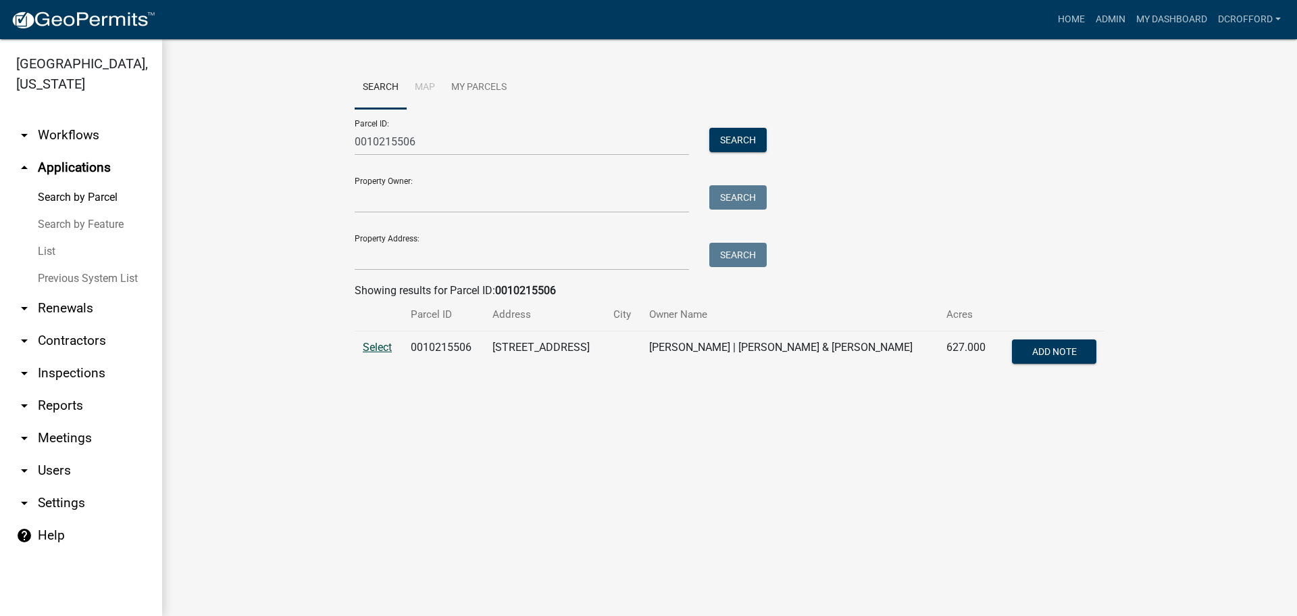
click at [380, 351] on span "Select" at bounding box center [377, 347] width 29 height 13
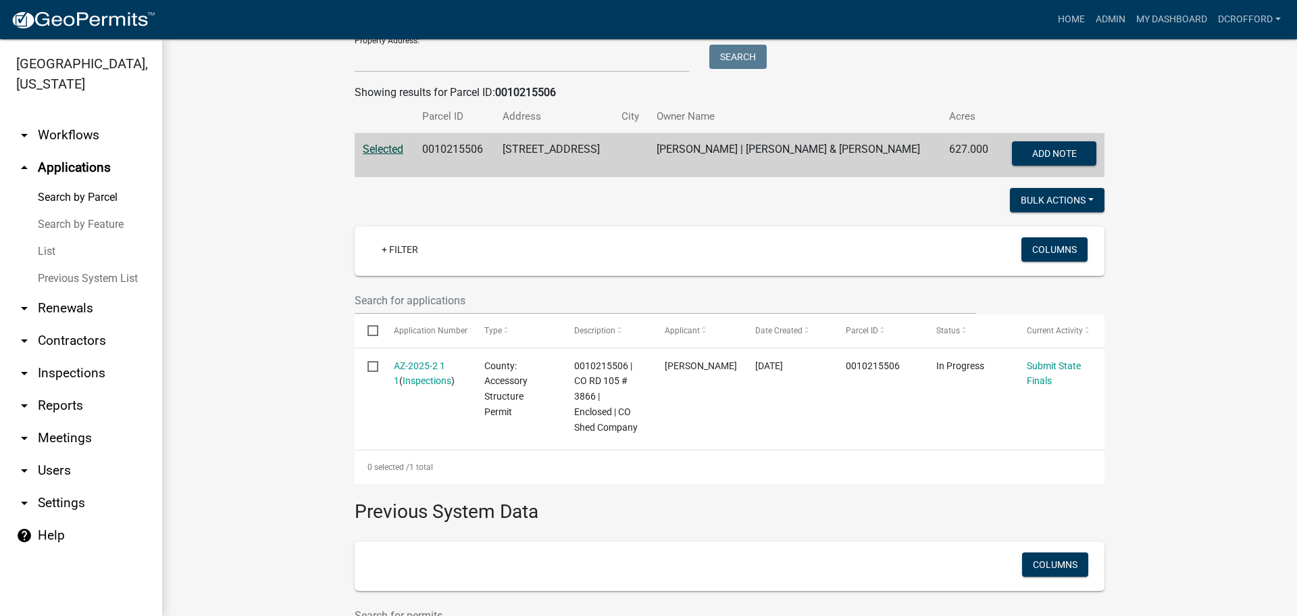
scroll to position [338, 0]
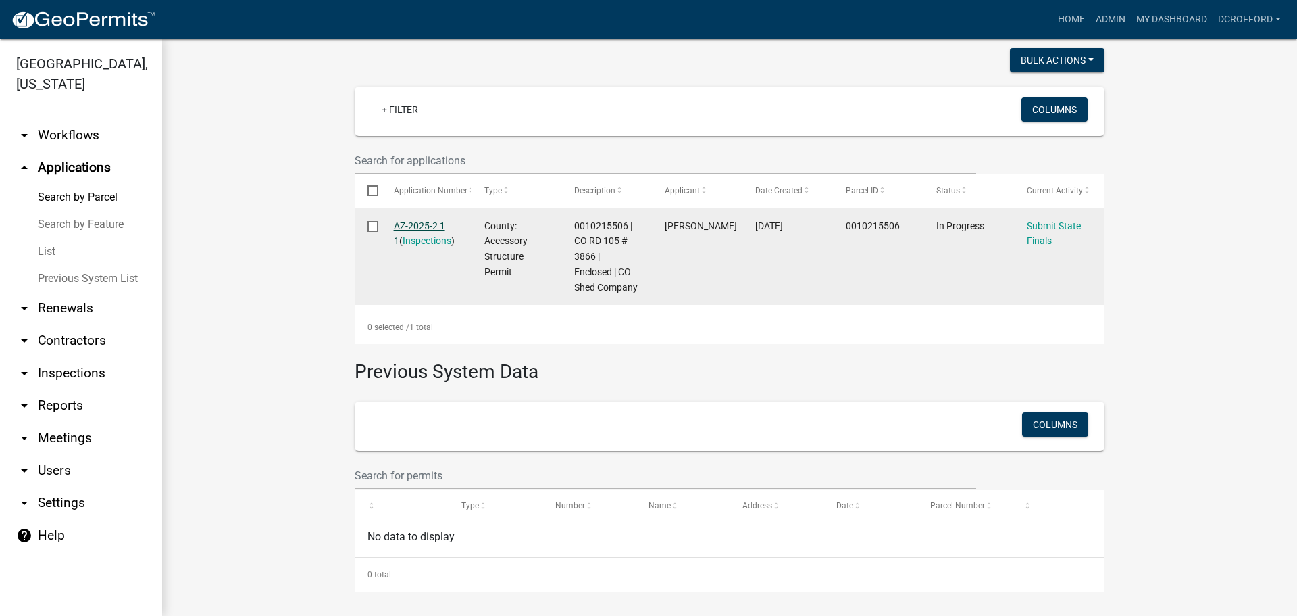
click at [413, 221] on link "AZ-2025-2 1 1" at bounding box center [419, 233] width 51 height 26
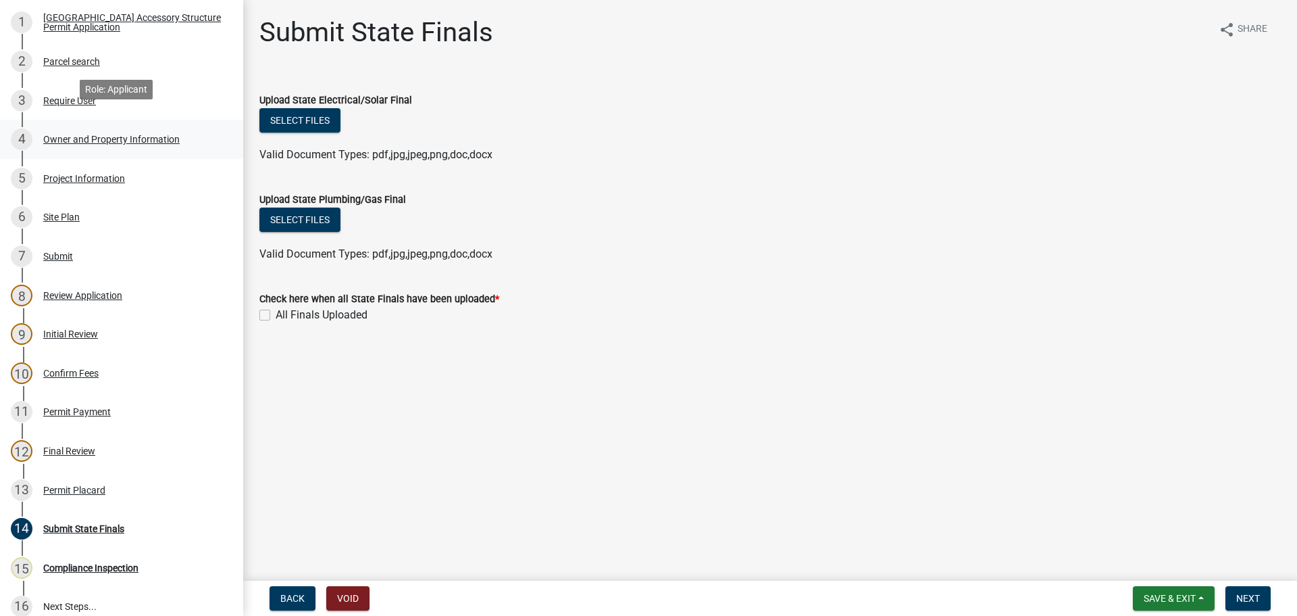
scroll to position [270, 0]
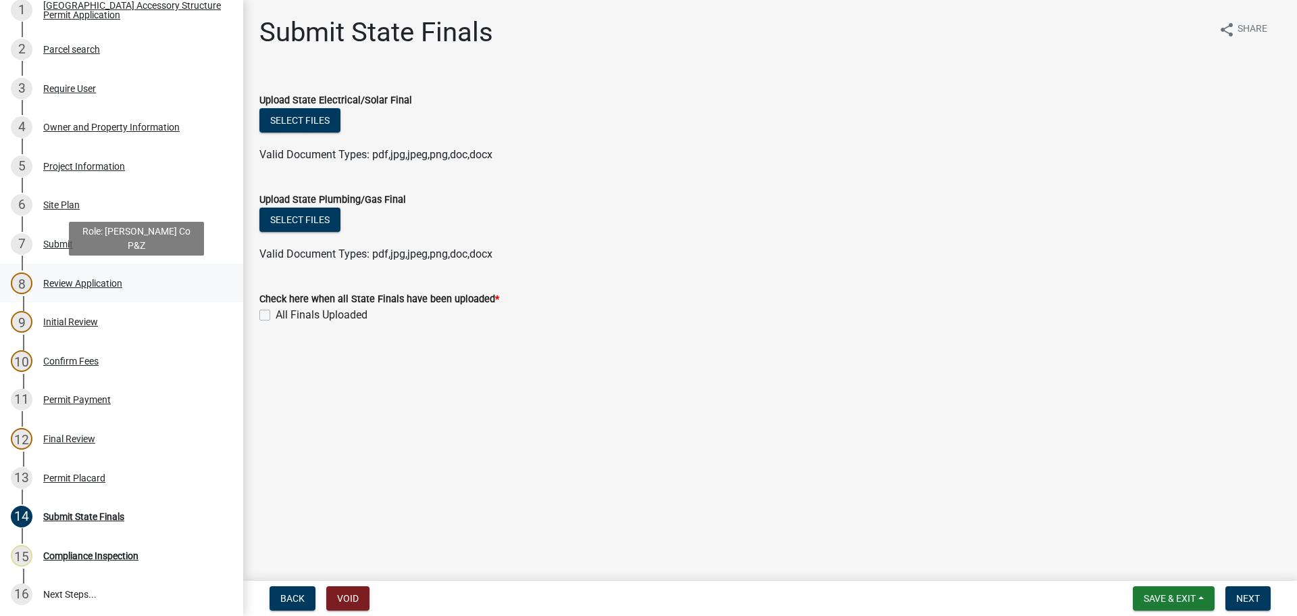
click at [69, 286] on div "Review Application" at bounding box center [82, 282] width 79 height 9
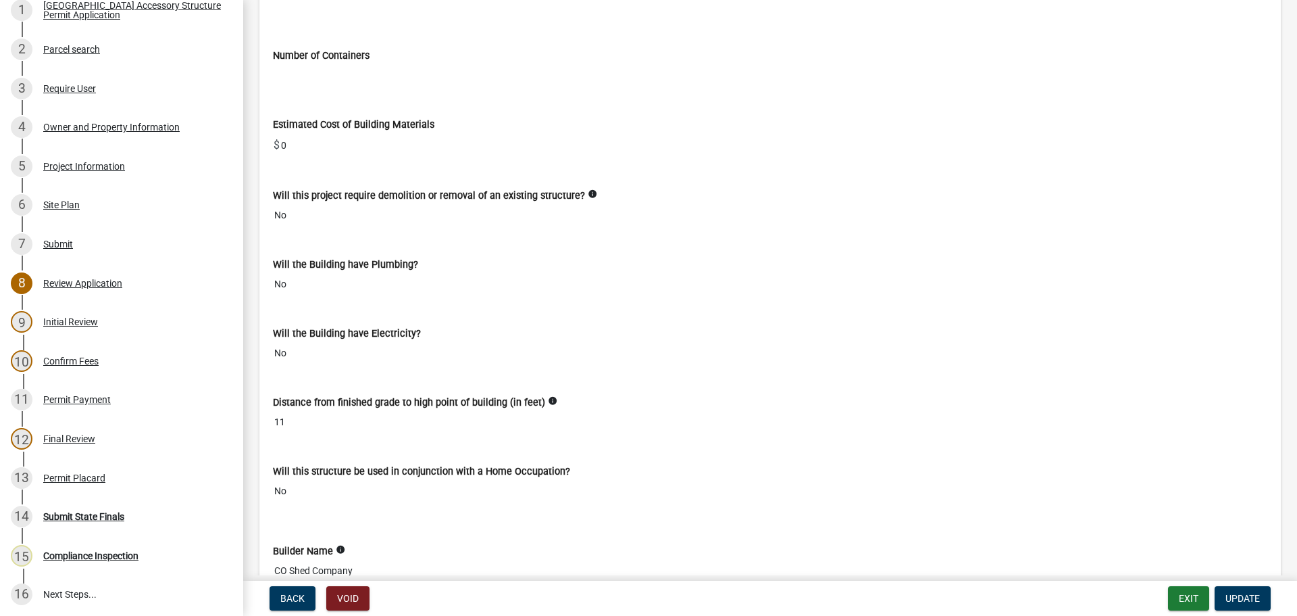
scroll to position [2635, 0]
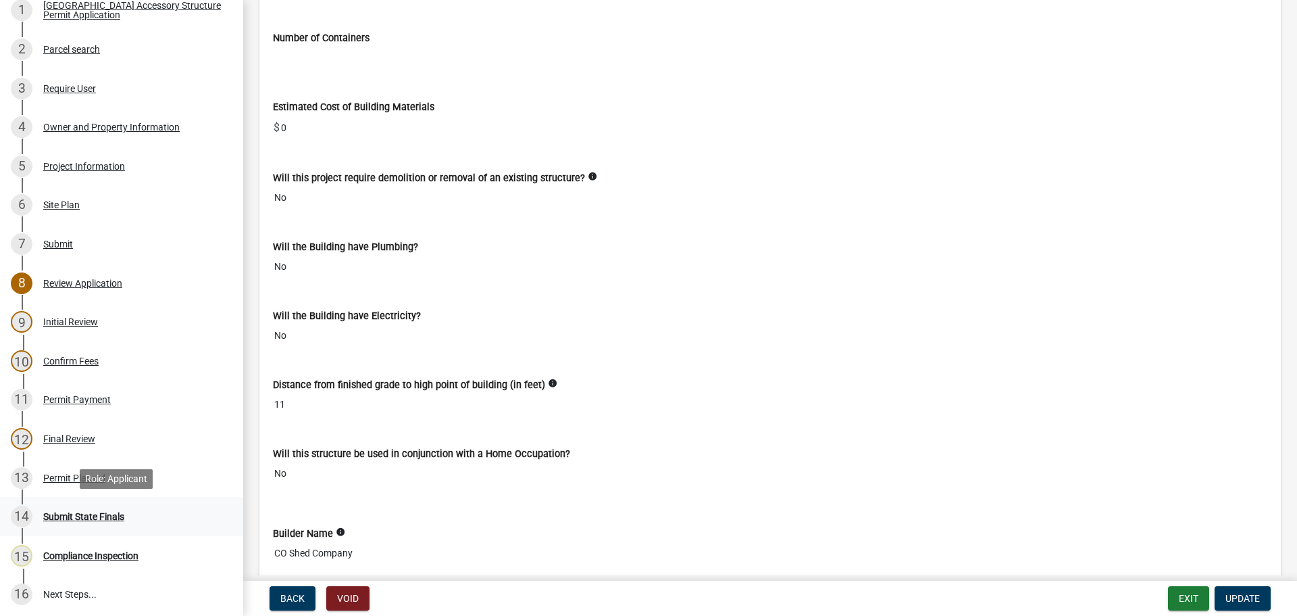
click at [82, 507] on div "14 Submit State Finals" at bounding box center [116, 516] width 211 height 22
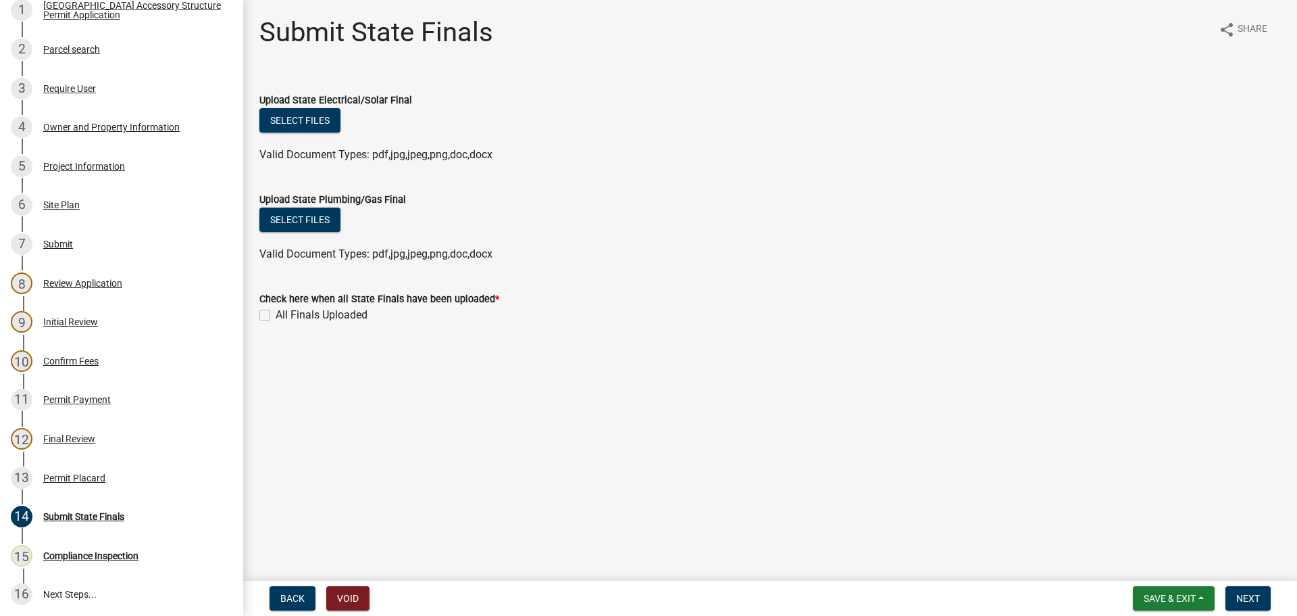
click at [276, 312] on label "All Finals Uploaded" at bounding box center [322, 315] width 92 height 16
click at [276, 312] on input "All Finals Uploaded" at bounding box center [280, 311] width 9 height 9
checkbox input "true"
click at [1248, 603] on span "Next" at bounding box center [1249, 598] width 24 height 11
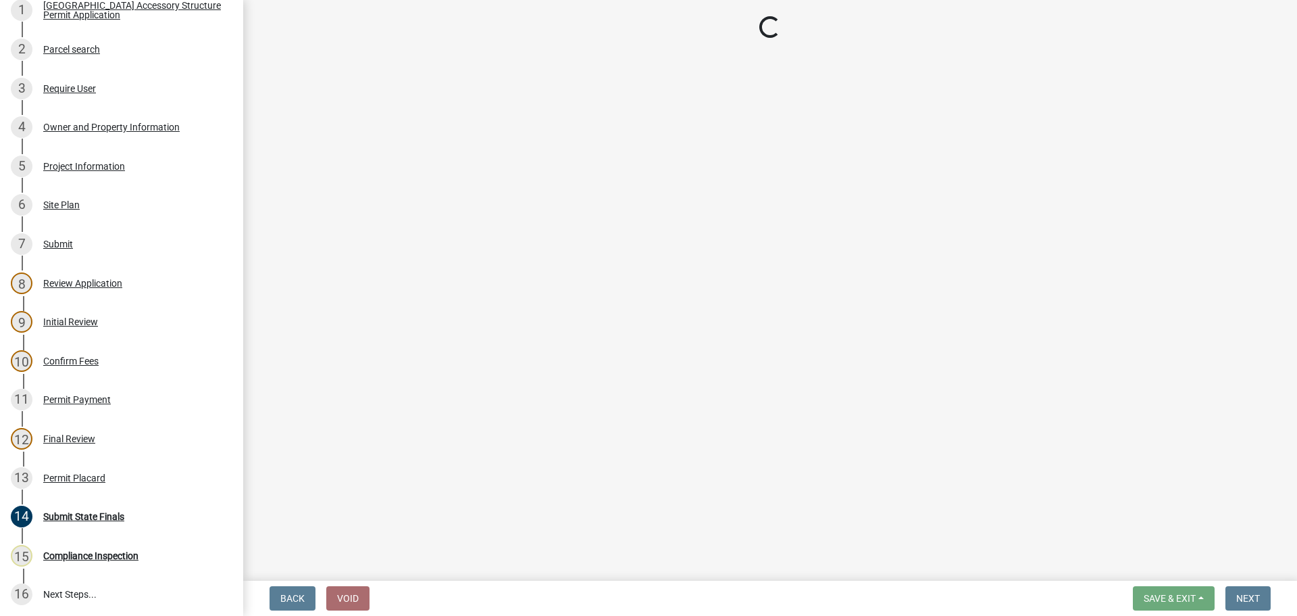
select select "cd09b013-b94f-4524-a046-a3f04ce1867e"
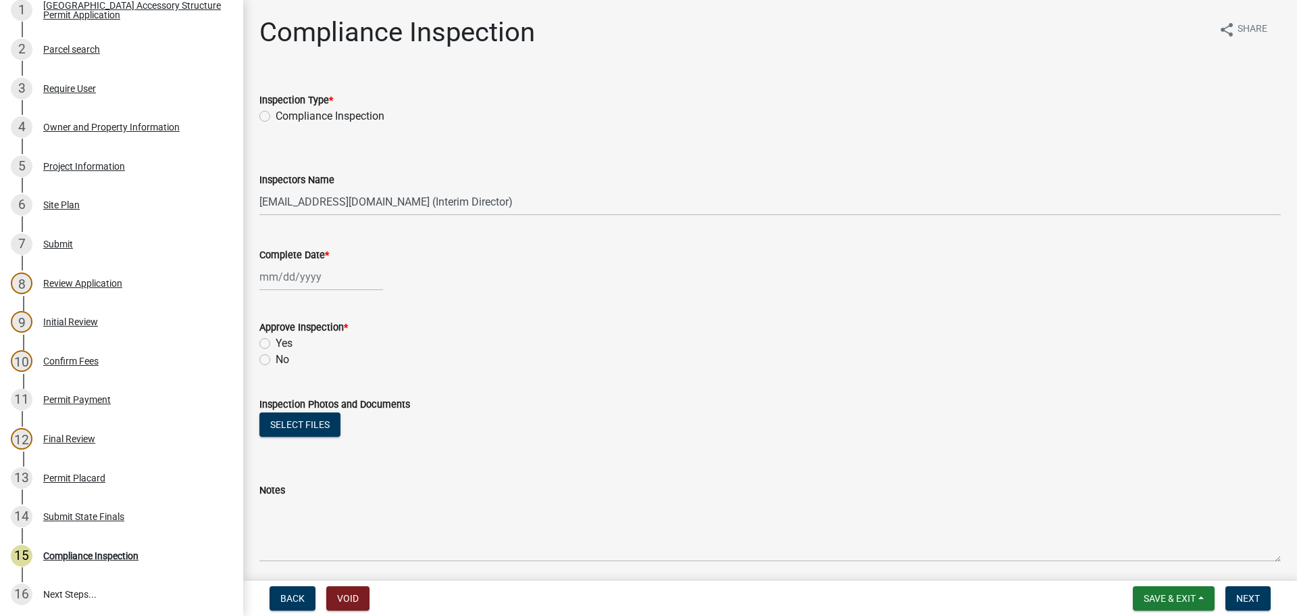
click at [276, 115] on label "Compliance Inspection" at bounding box center [330, 116] width 109 height 16
click at [276, 115] on input "Compliance Inspection" at bounding box center [280, 112] width 9 height 9
radio input "true"
select select "8"
select select "2025"
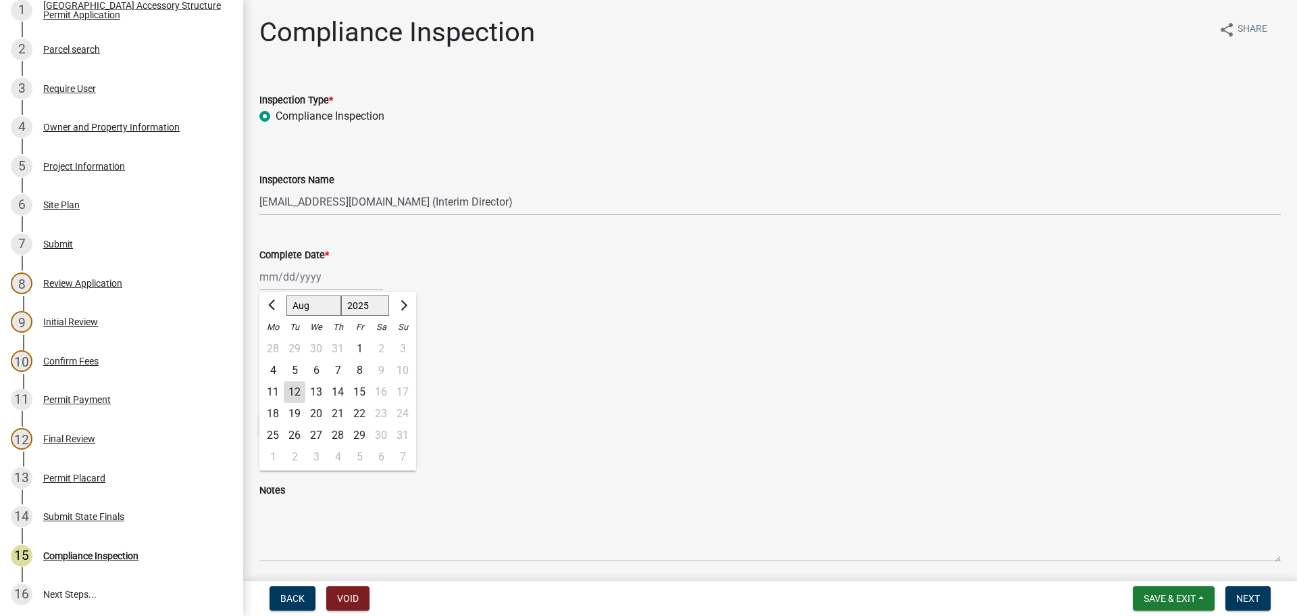
click at [297, 272] on div "Jan Feb Mar Apr May Jun Jul Aug Sep Oct Nov Dec 1525 1526 1527 1528 1529 1530 1…" at bounding box center [321, 277] width 124 height 28
click at [297, 394] on div "12" at bounding box center [295, 392] width 22 height 22
type input "08/12/2025"
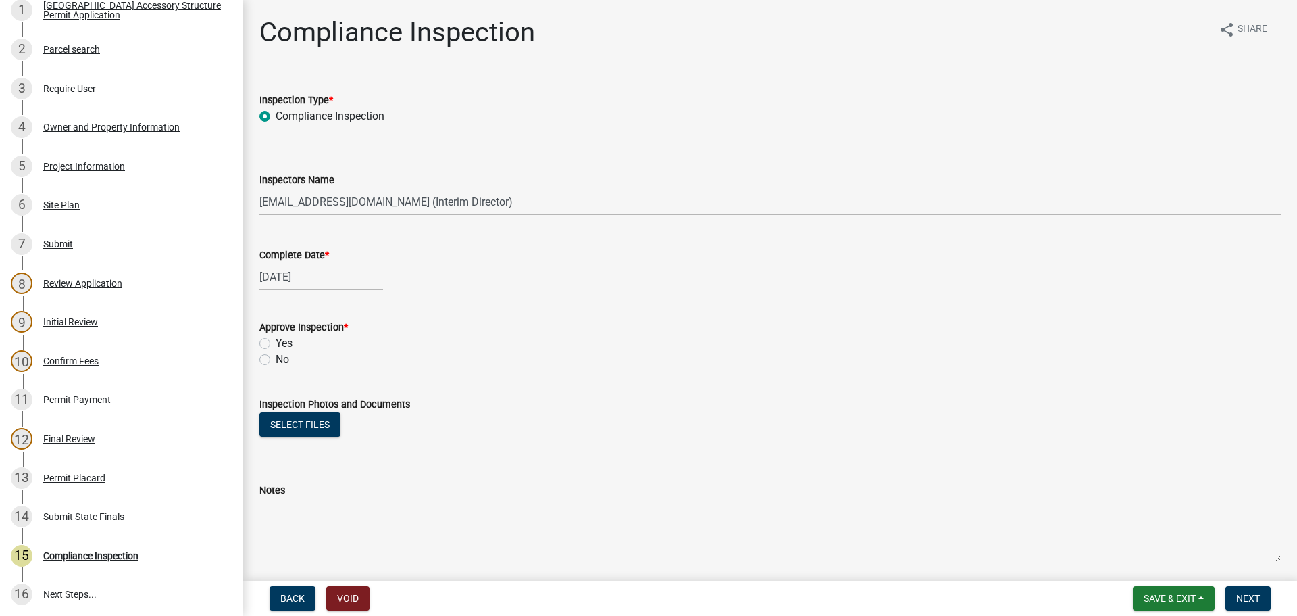
click at [276, 342] on label "Yes" at bounding box center [284, 343] width 17 height 16
click at [276, 342] on input "Yes" at bounding box center [280, 339] width 9 height 9
radio input "true"
click at [292, 424] on button "Select files" at bounding box center [299, 424] width 81 height 24
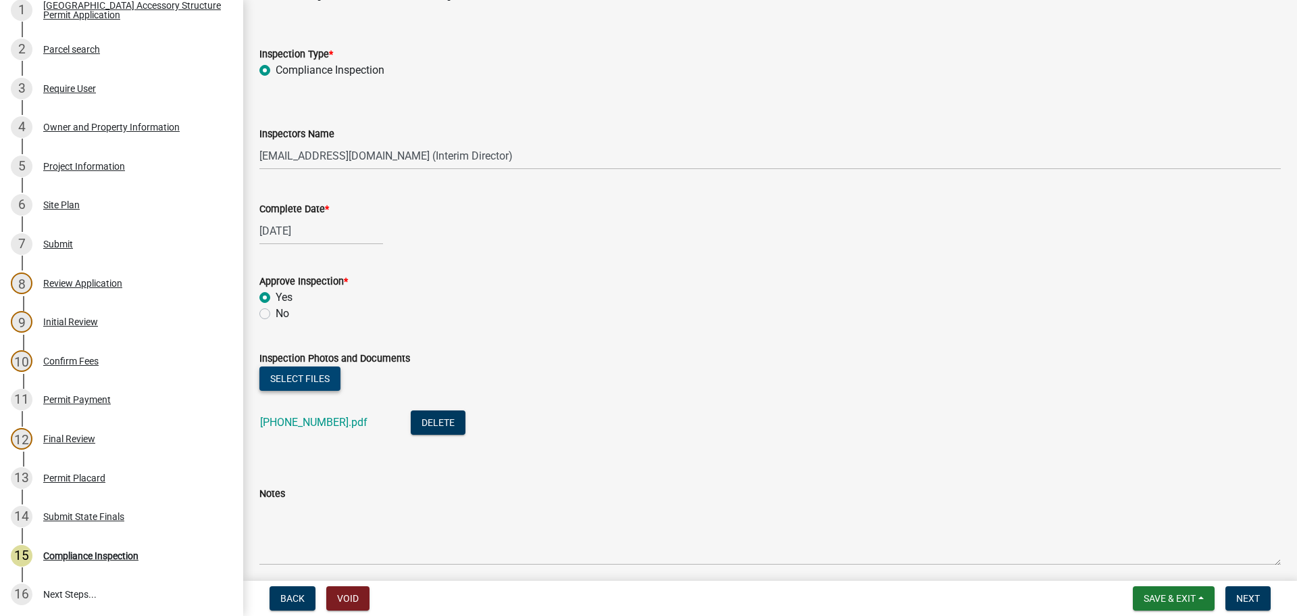
scroll to position [99, 0]
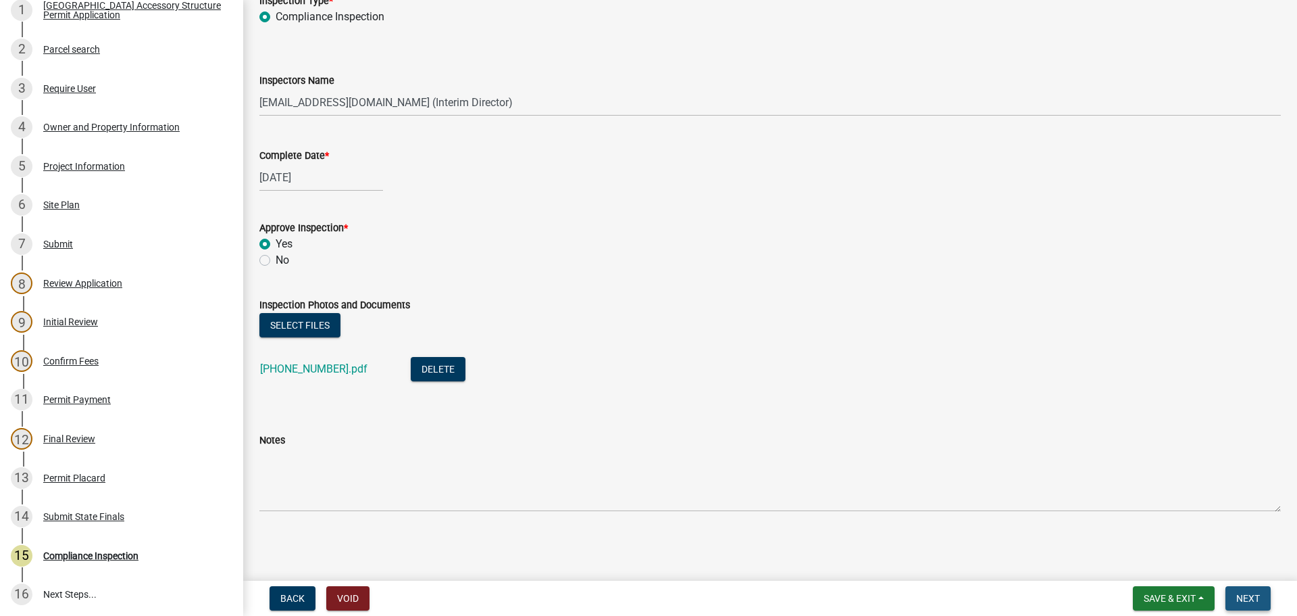
drag, startPoint x: 1255, startPoint y: 599, endPoint x: 1242, endPoint y: 580, distance: 22.9
click at [1255, 599] on span "Next" at bounding box center [1249, 598] width 24 height 11
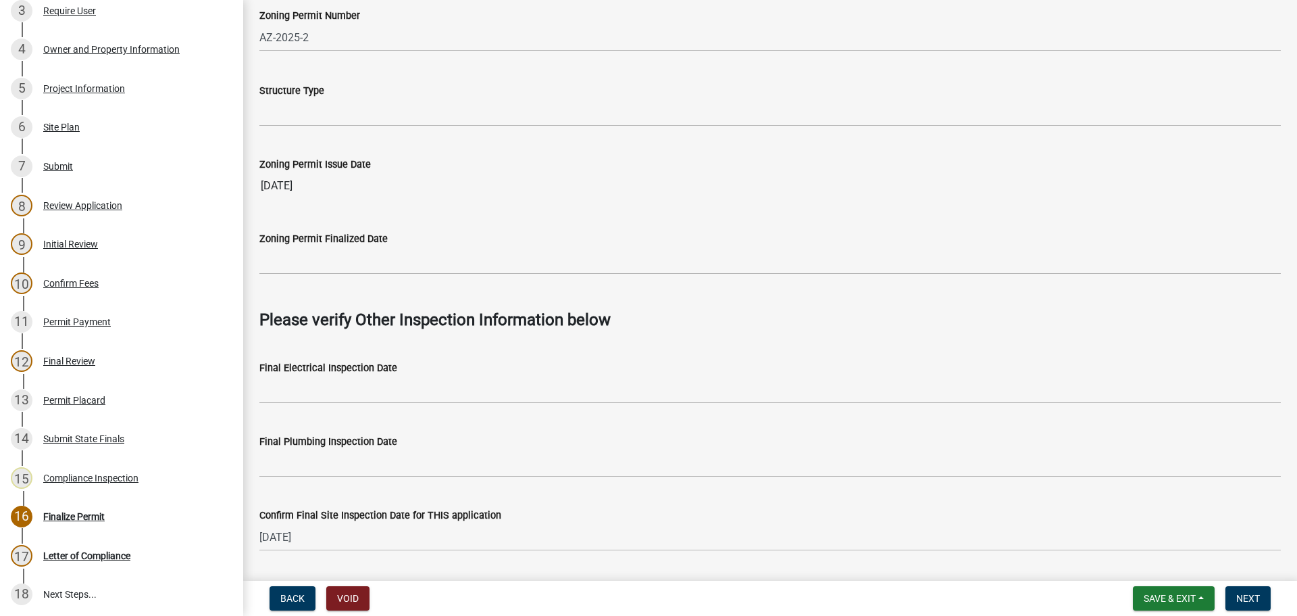
scroll to position [795, 0]
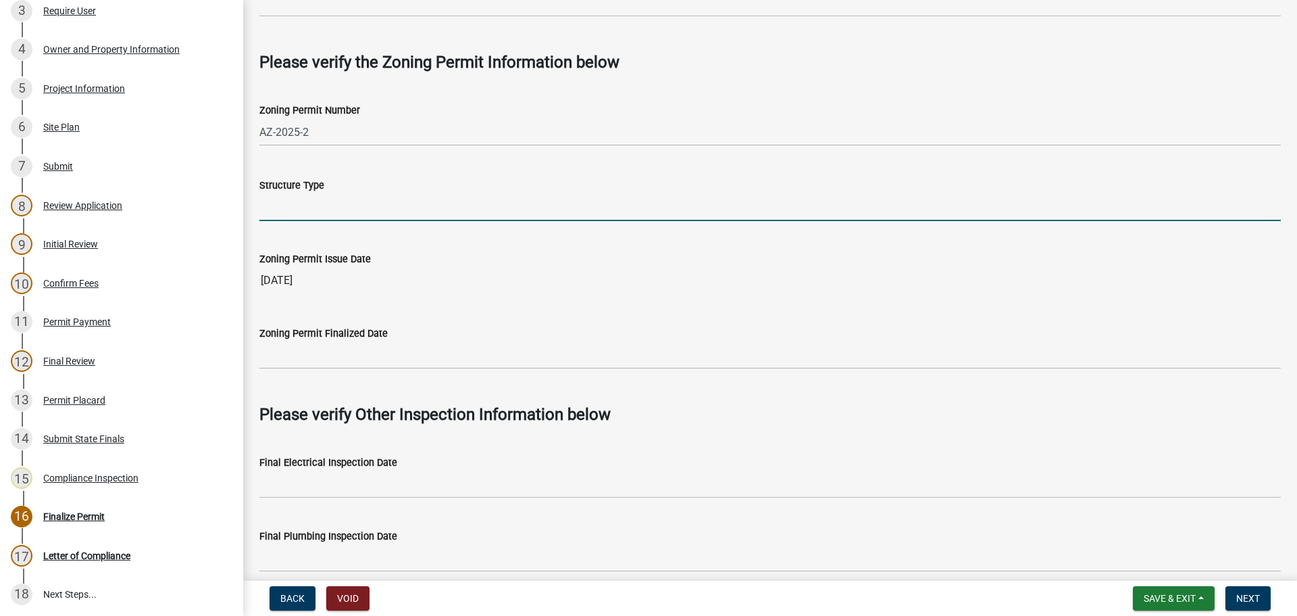
click at [377, 207] on input "Structure Type" at bounding box center [770, 207] width 1022 height 28
type input "shed"
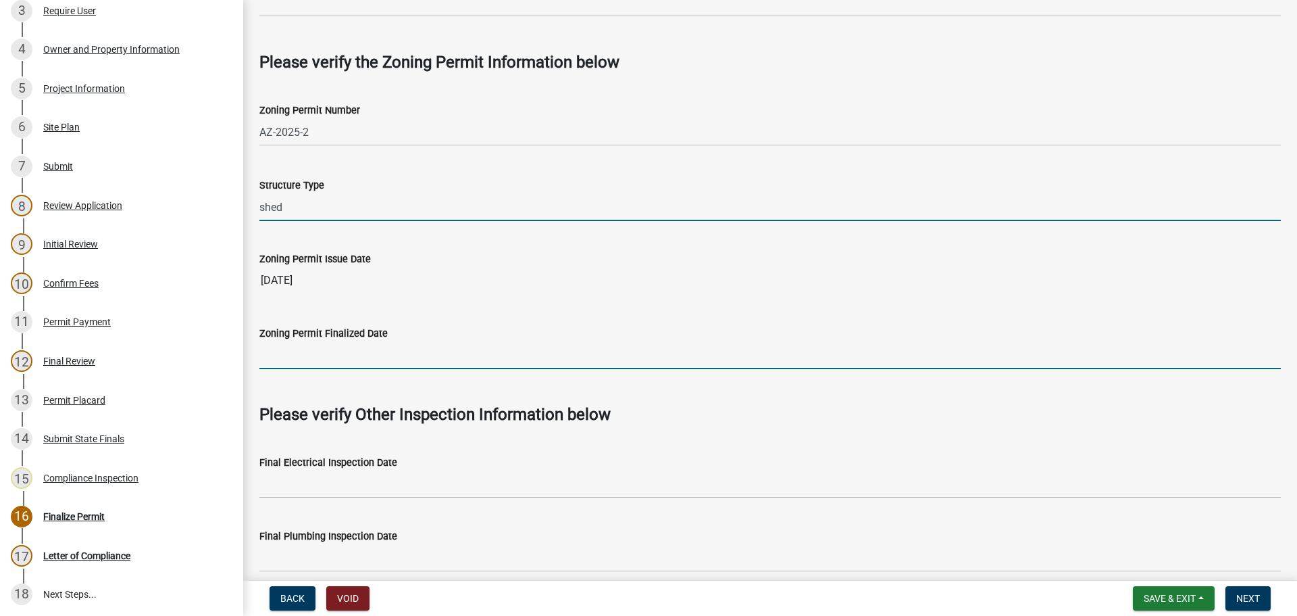
click at [380, 353] on input "Zoning Permit Finalized Date" at bounding box center [770, 355] width 1022 height 28
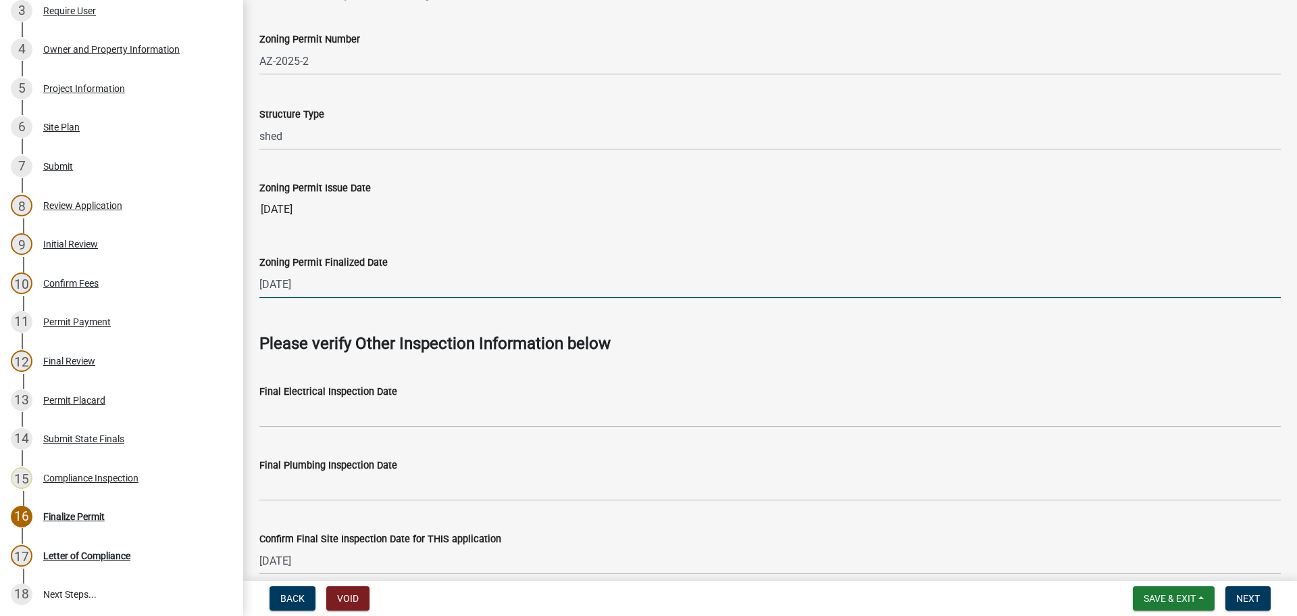
scroll to position [930, 0]
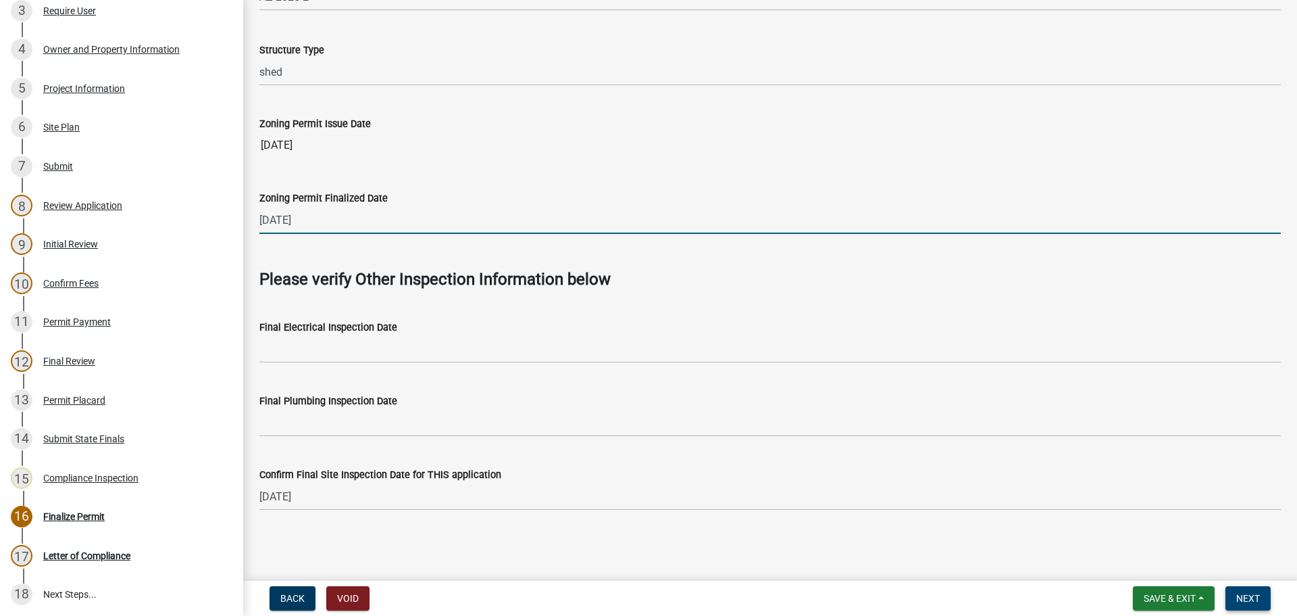
type input "8-12-2025"
click at [1251, 593] on span "Next" at bounding box center [1249, 598] width 24 height 11
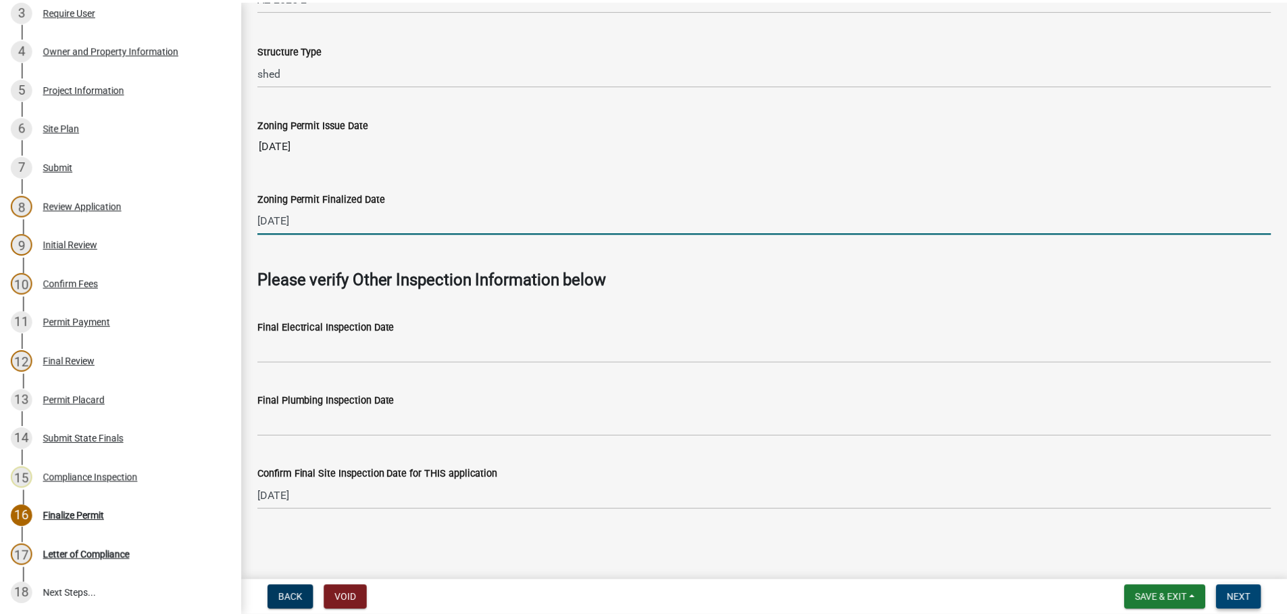
scroll to position [0, 0]
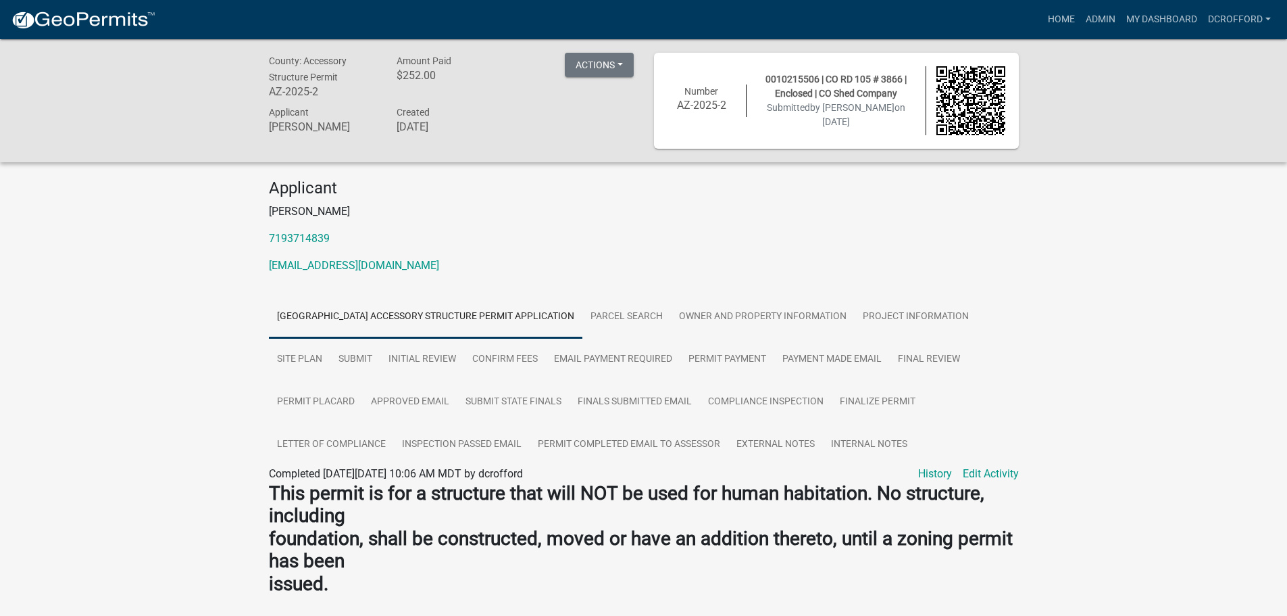
click at [472, 219] on p "Brianna" at bounding box center [644, 211] width 750 height 16
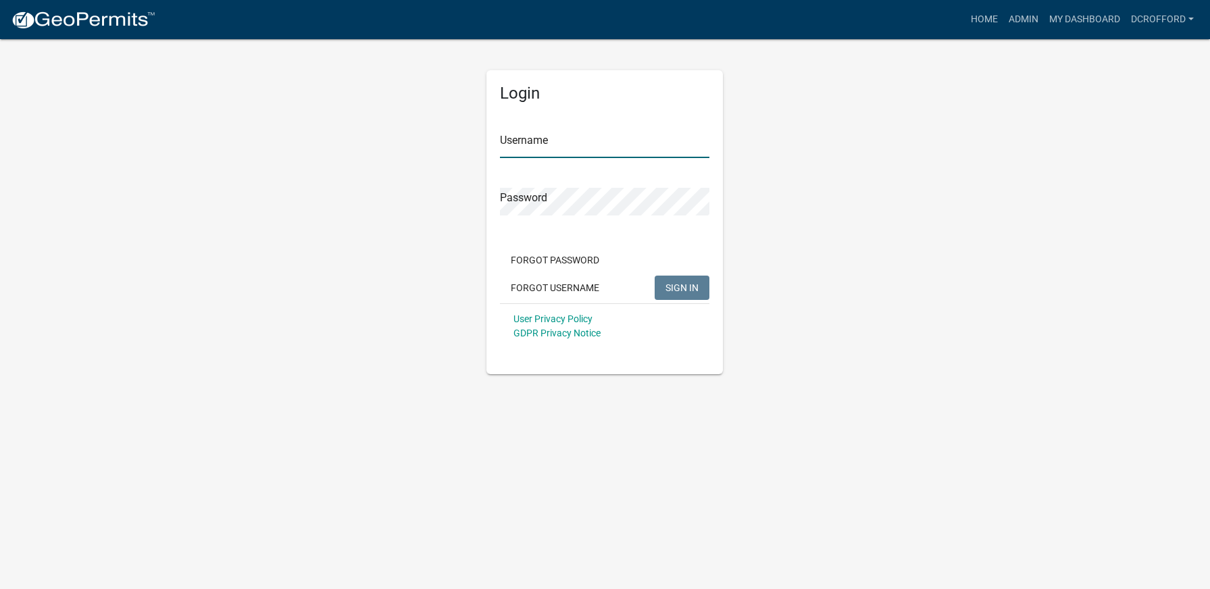
type input "dcrofford"
click at [695, 282] on span "SIGN IN" at bounding box center [682, 287] width 33 height 11
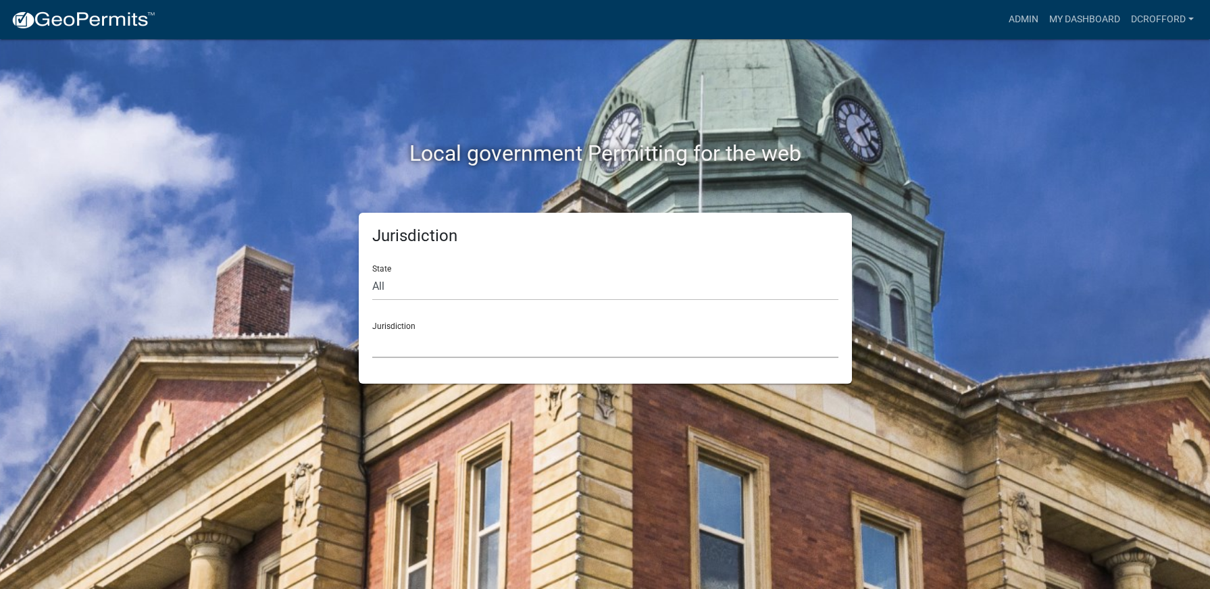
click at [468, 330] on select "[GEOGRAPHIC_DATA], [US_STATE] City of [GEOGRAPHIC_DATA], [US_STATE] [GEOGRAPHIC…" at bounding box center [605, 344] width 466 height 28
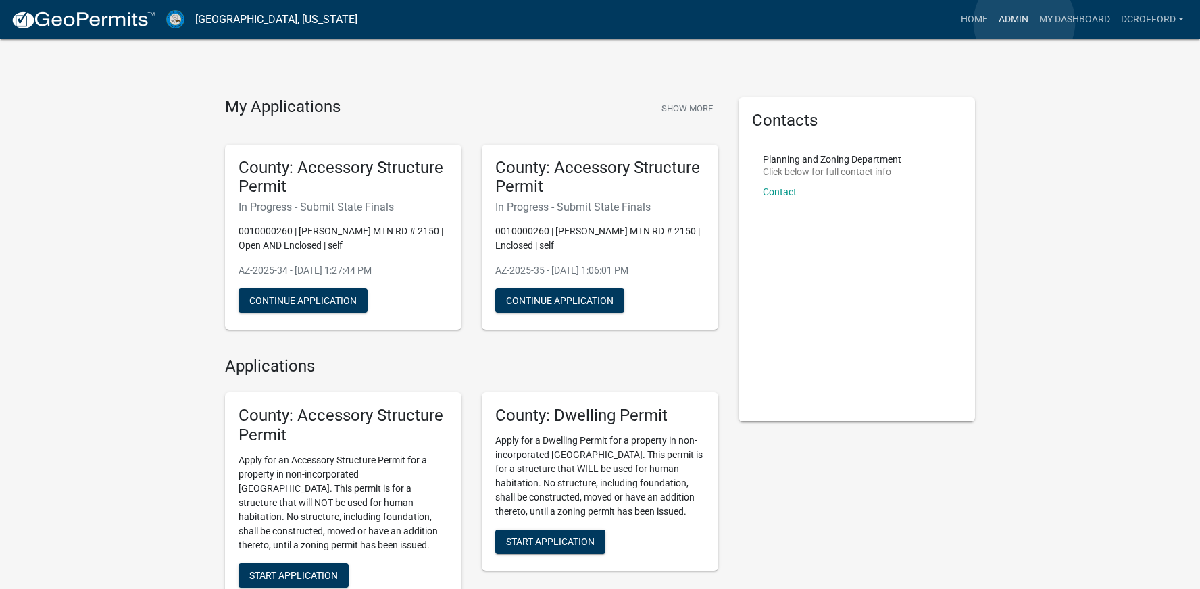
click at [1024, 22] on link "Admin" at bounding box center [1013, 20] width 41 height 26
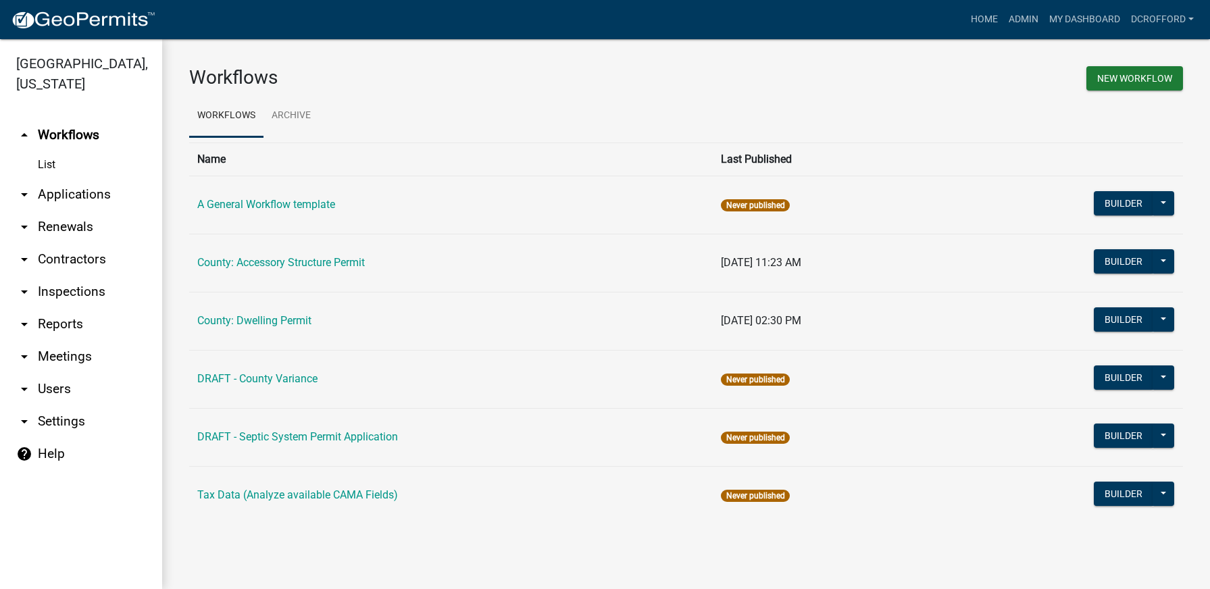
click at [85, 193] on link "arrow_drop_down Applications" at bounding box center [81, 194] width 162 height 32
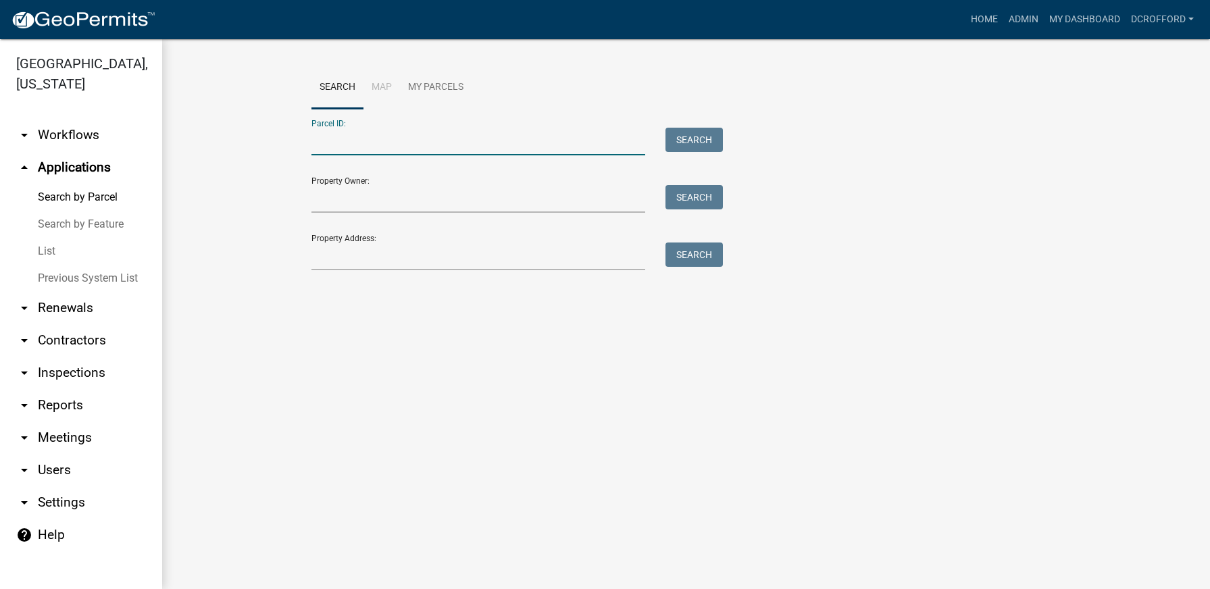
click at [352, 136] on input "Parcel ID:" at bounding box center [479, 142] width 334 height 28
click at [687, 130] on button "Search" at bounding box center [694, 140] width 57 height 24
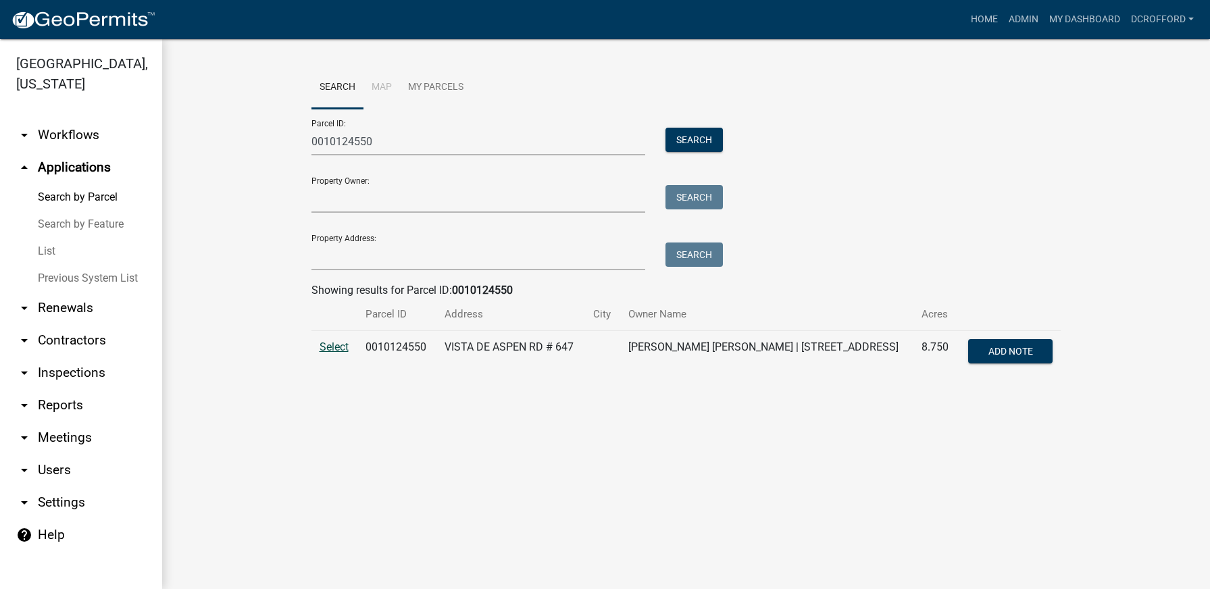
click at [338, 346] on span "Select" at bounding box center [334, 347] width 29 height 13
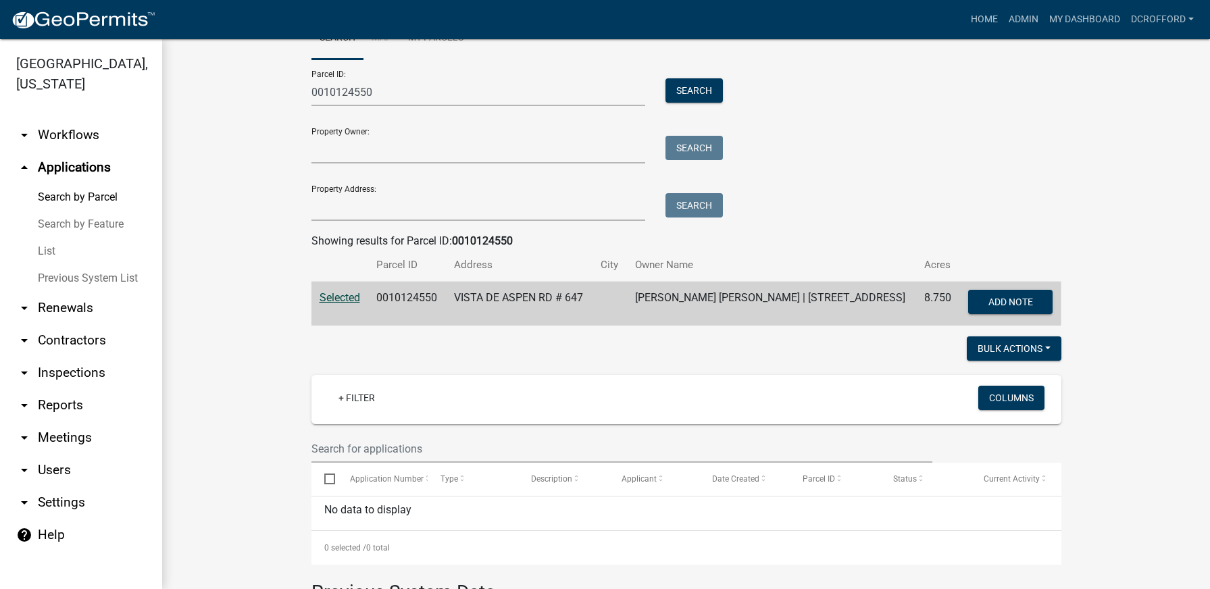
scroll to position [29, 0]
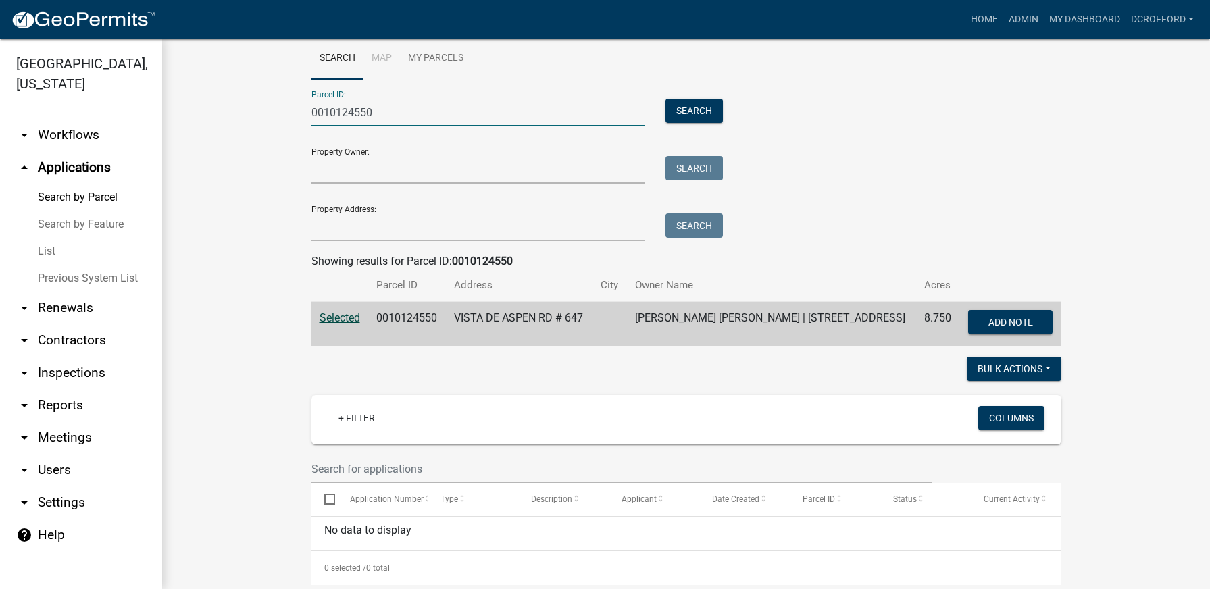
click at [386, 111] on input "0010124550" at bounding box center [479, 113] width 334 height 28
type input "0010141350"
click at [691, 114] on button "Search" at bounding box center [694, 111] width 57 height 24
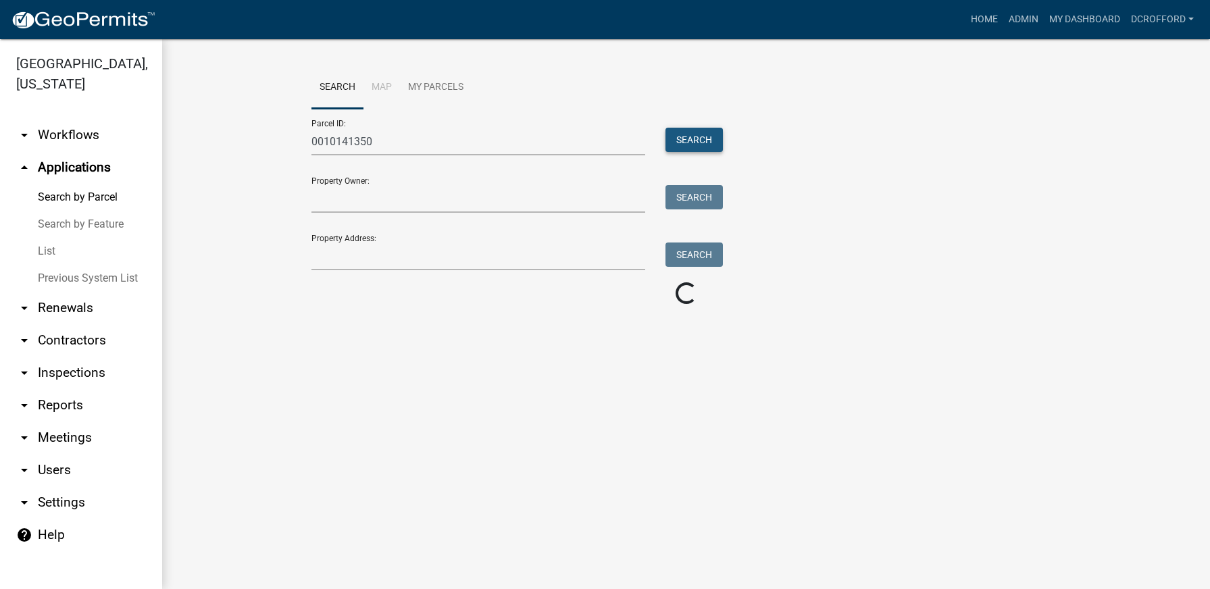
scroll to position [0, 0]
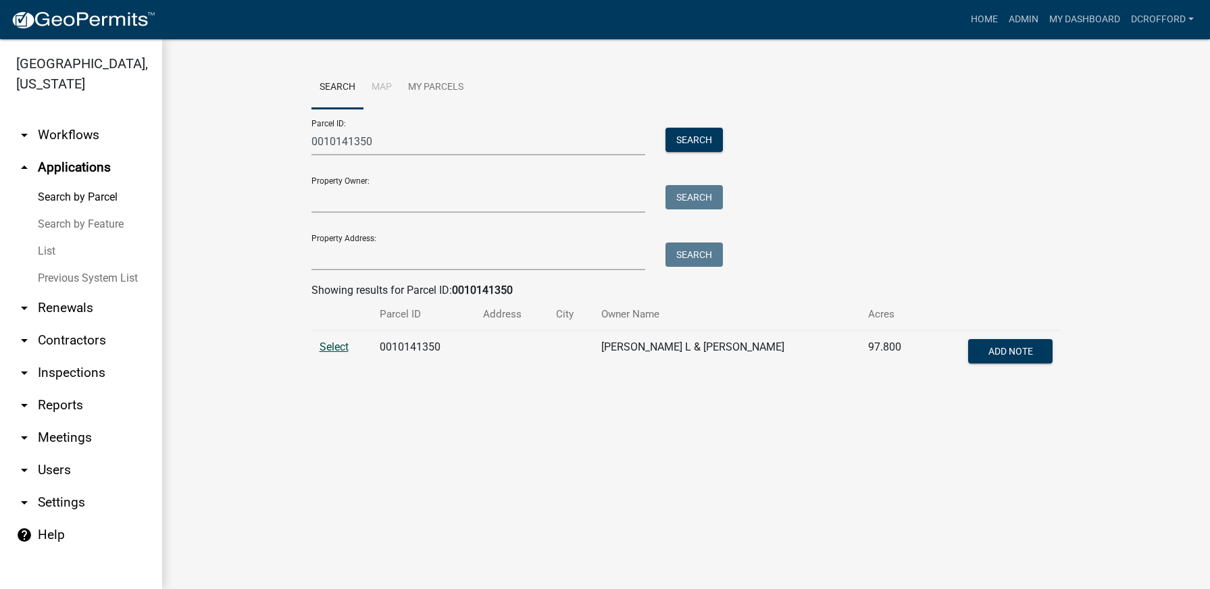
click at [325, 349] on span "Select" at bounding box center [334, 347] width 29 height 13
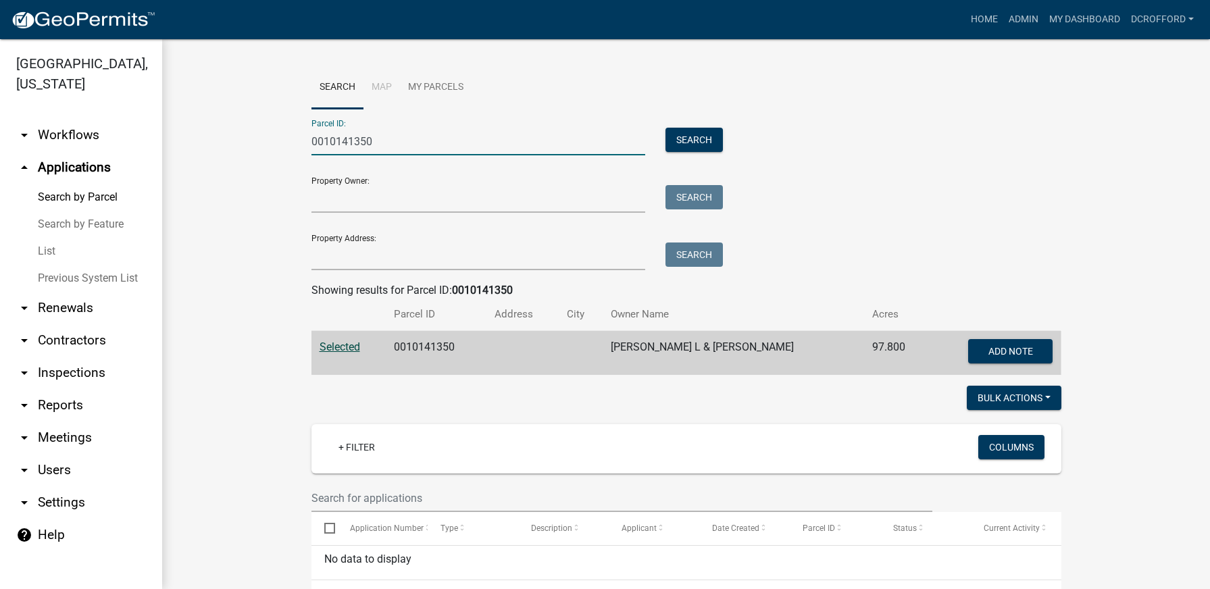
drag, startPoint x: 407, startPoint y: 131, endPoint x: 210, endPoint y: 139, distance: 196.8
click at [210, 139] on wm-workflow-application-search-view "Search Map My Parcels Parcel ID: 0010141350 Search Property Owner: Search Prope…" at bounding box center [686, 463] width 994 height 795
type input "0010147548"
click at [702, 149] on button "Search" at bounding box center [694, 140] width 57 height 24
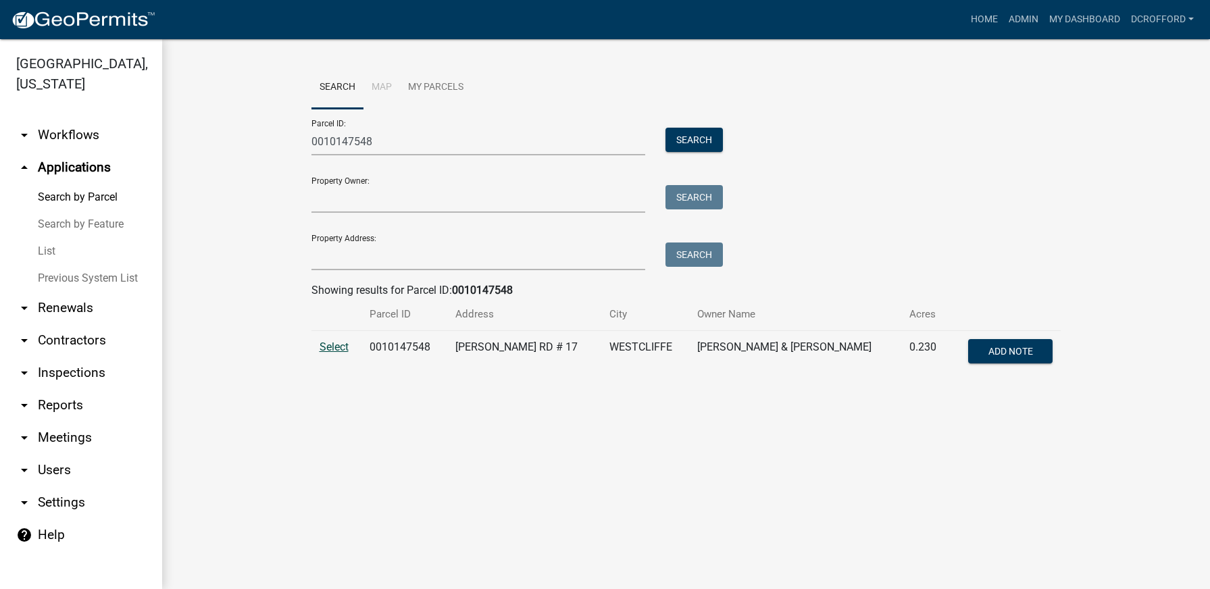
click at [339, 351] on span "Select" at bounding box center [334, 347] width 29 height 13
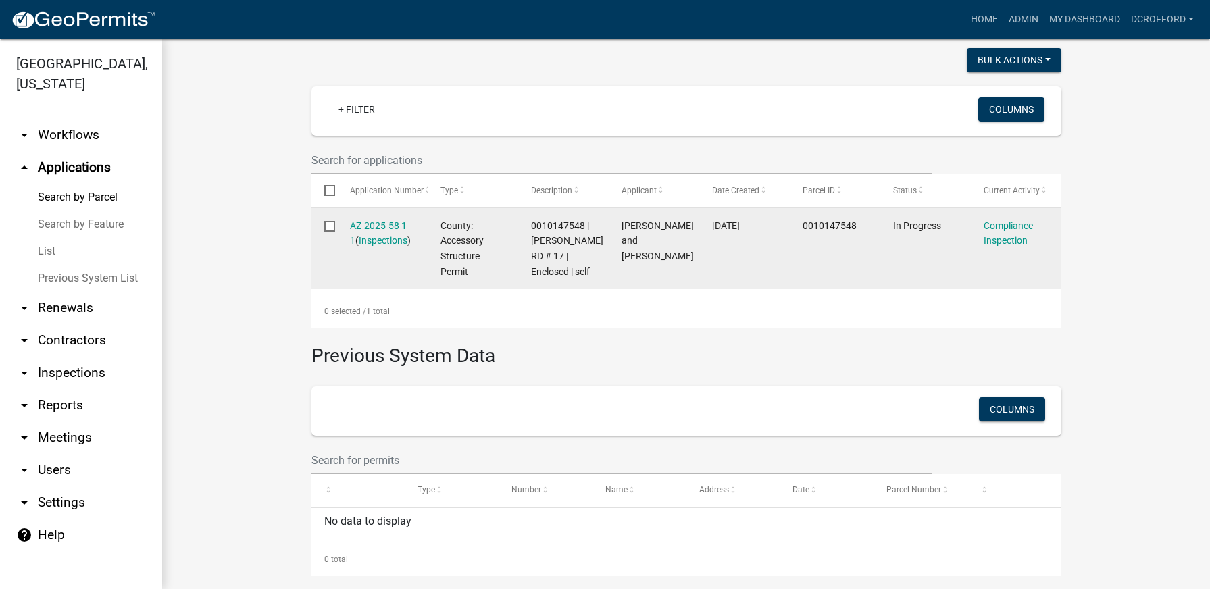
scroll to position [351, 0]
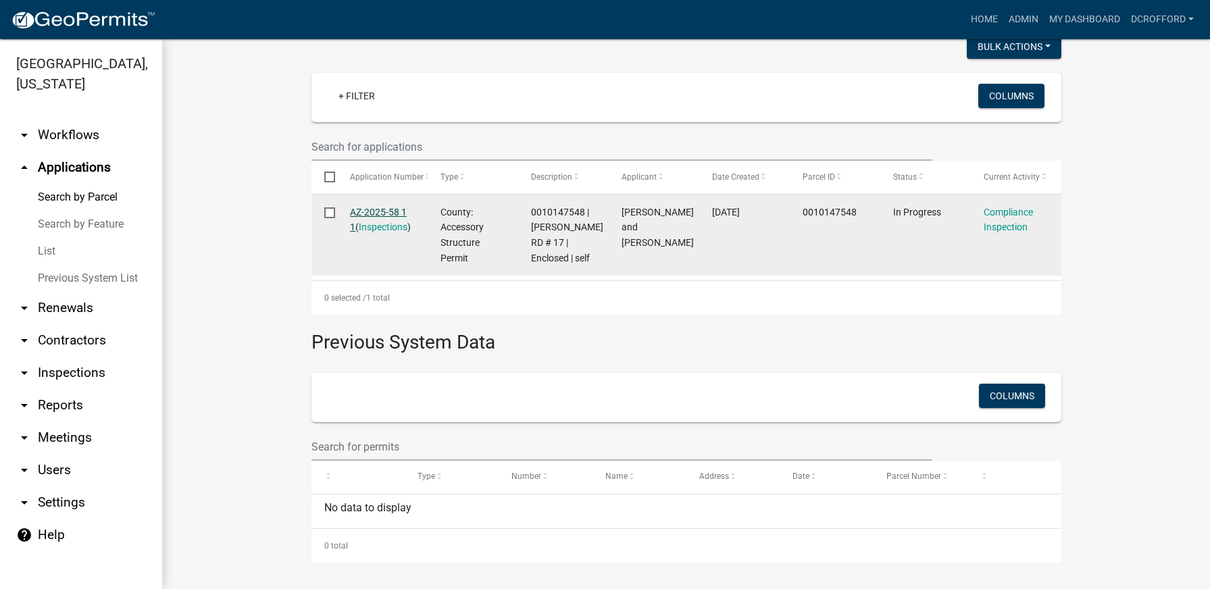
click at [361, 207] on link "AZ-2025-58 1 1" at bounding box center [378, 220] width 57 height 26
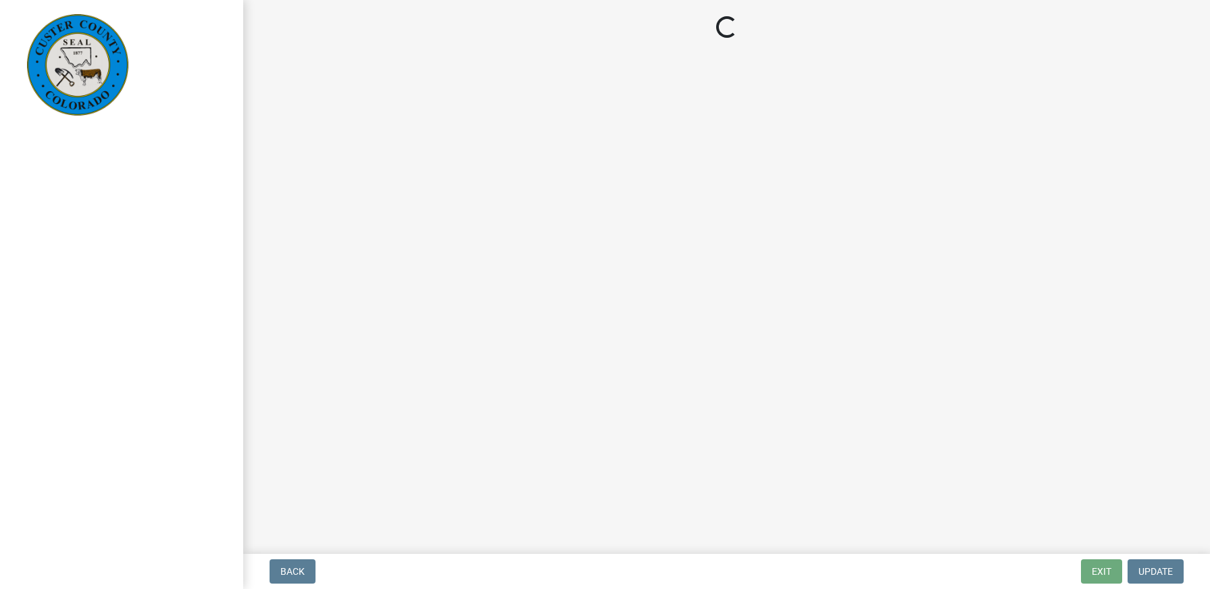
select select "cd09b013-b94f-4524-a046-a3f04ce1867e"
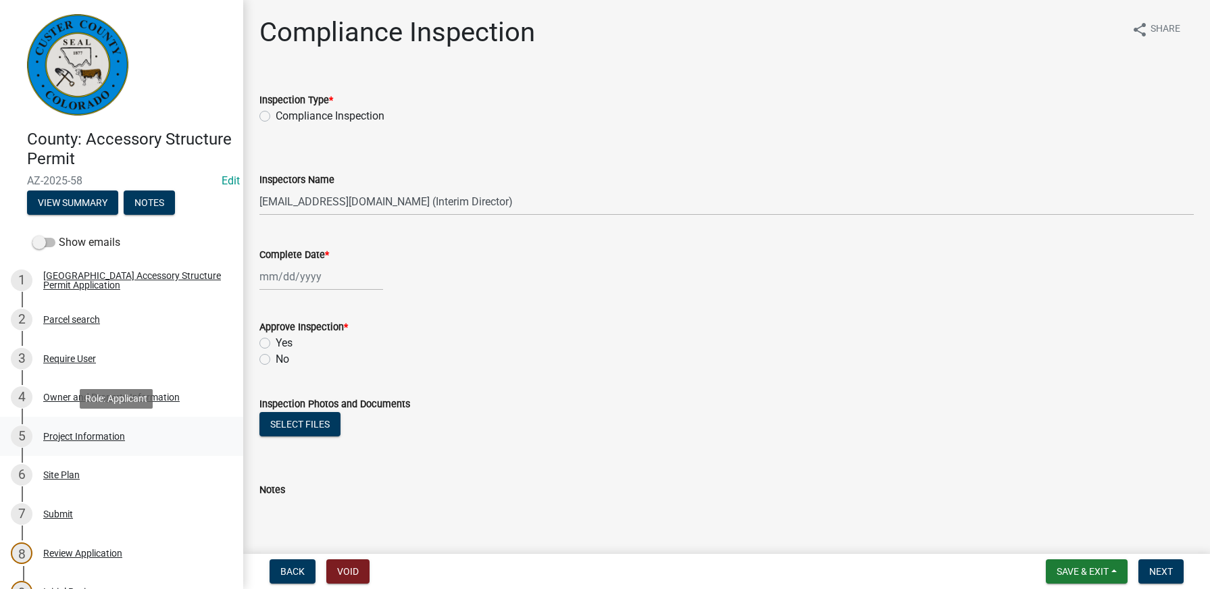
click at [66, 435] on div "Project Information" at bounding box center [84, 436] width 82 height 9
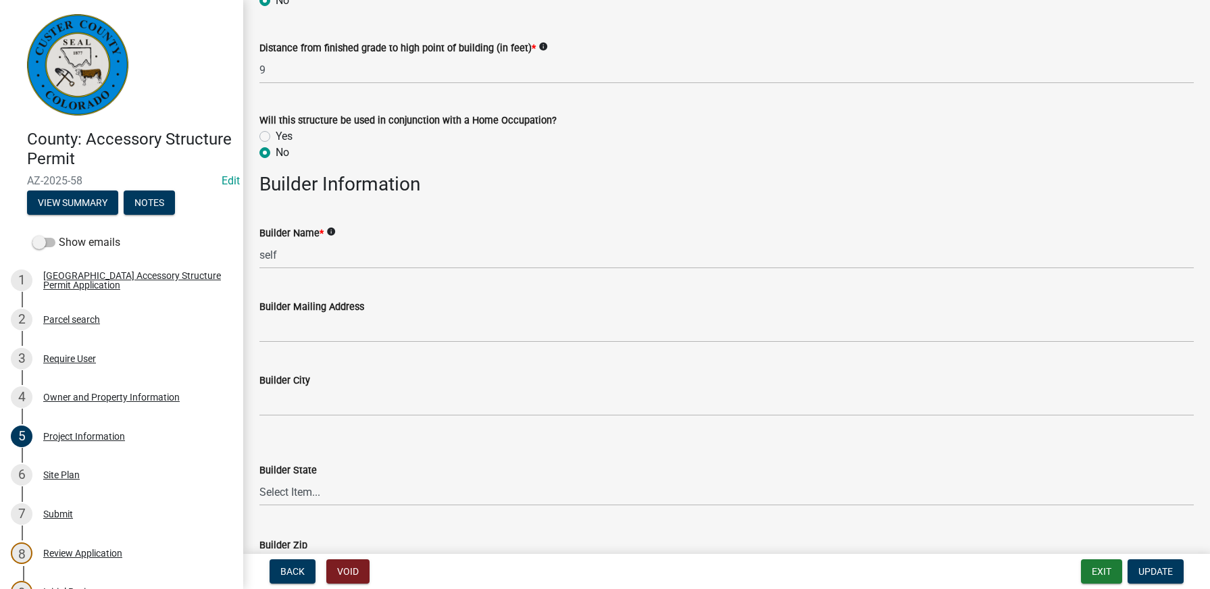
scroll to position [1081, 0]
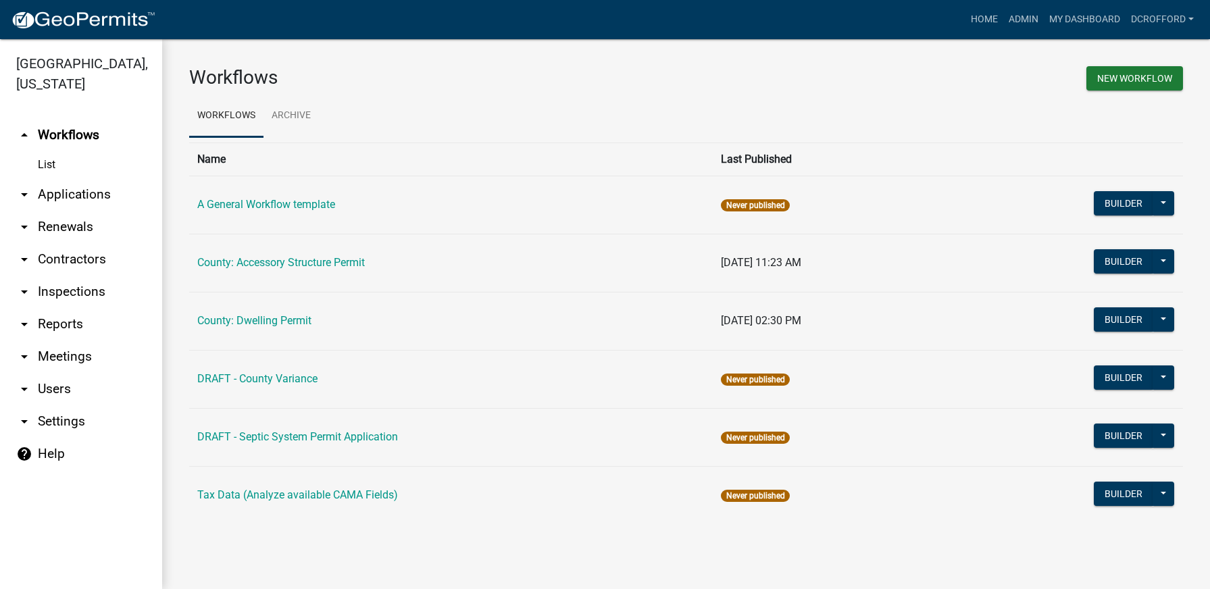
click at [67, 197] on link "arrow_drop_down Applications" at bounding box center [81, 194] width 162 height 32
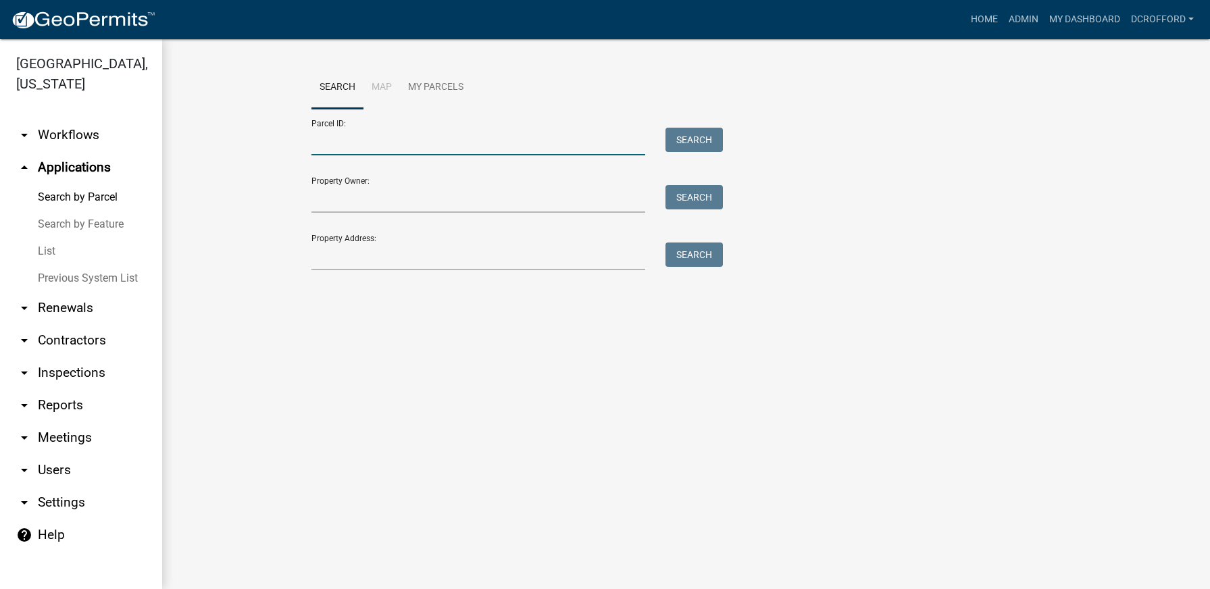
click at [483, 136] on input "Parcel ID:" at bounding box center [479, 142] width 334 height 28
click at [714, 133] on button "Search" at bounding box center [694, 140] width 57 height 24
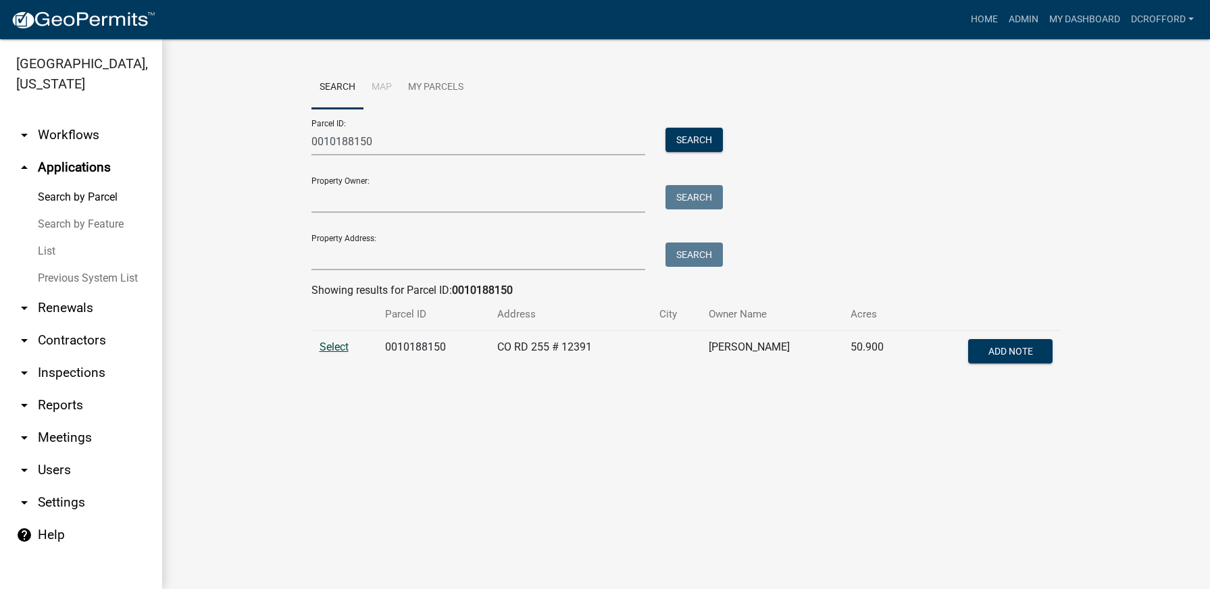
click at [336, 344] on span "Select" at bounding box center [334, 347] width 29 height 13
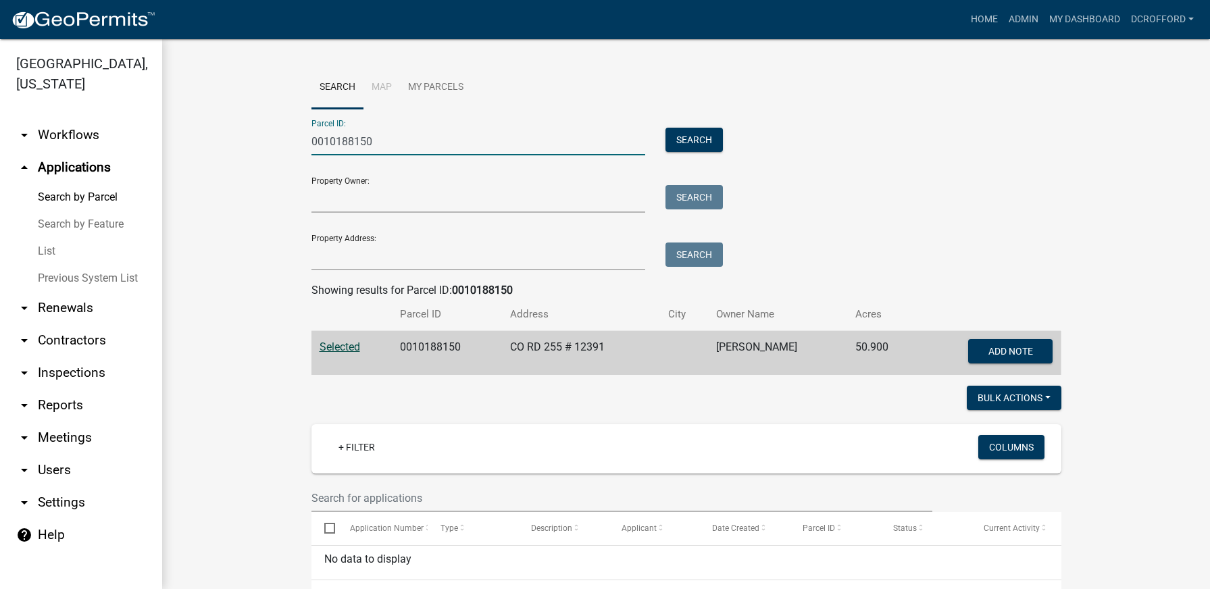
click at [431, 147] on input "0010188150" at bounding box center [479, 142] width 334 height 28
click at [695, 143] on button "Search" at bounding box center [694, 140] width 57 height 24
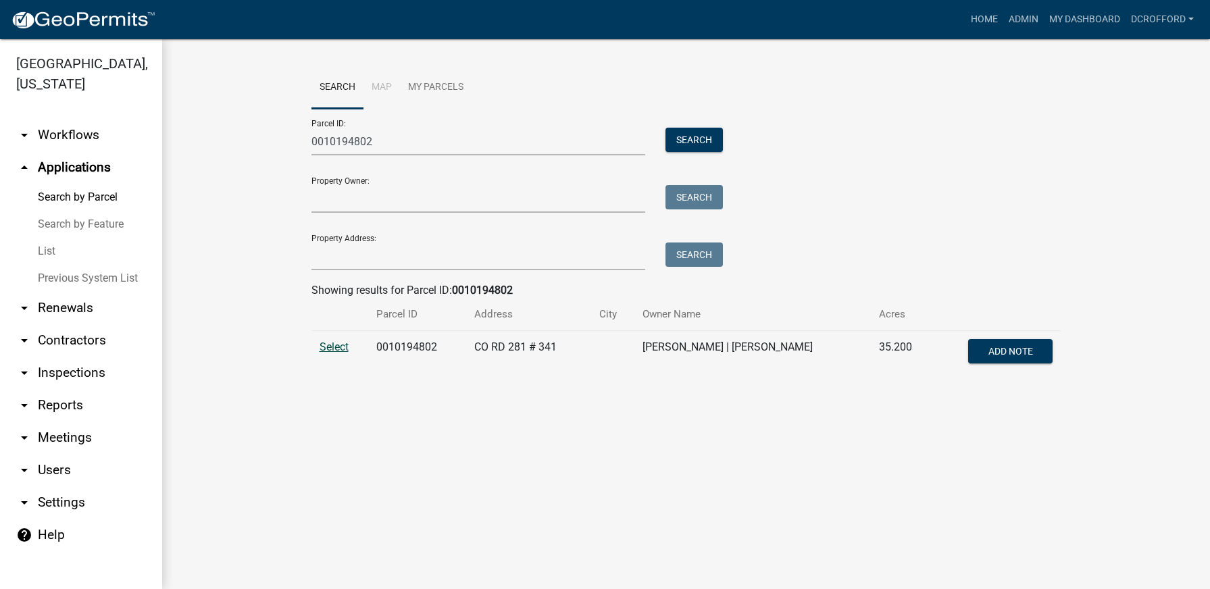
click at [331, 350] on span "Select" at bounding box center [334, 347] width 29 height 13
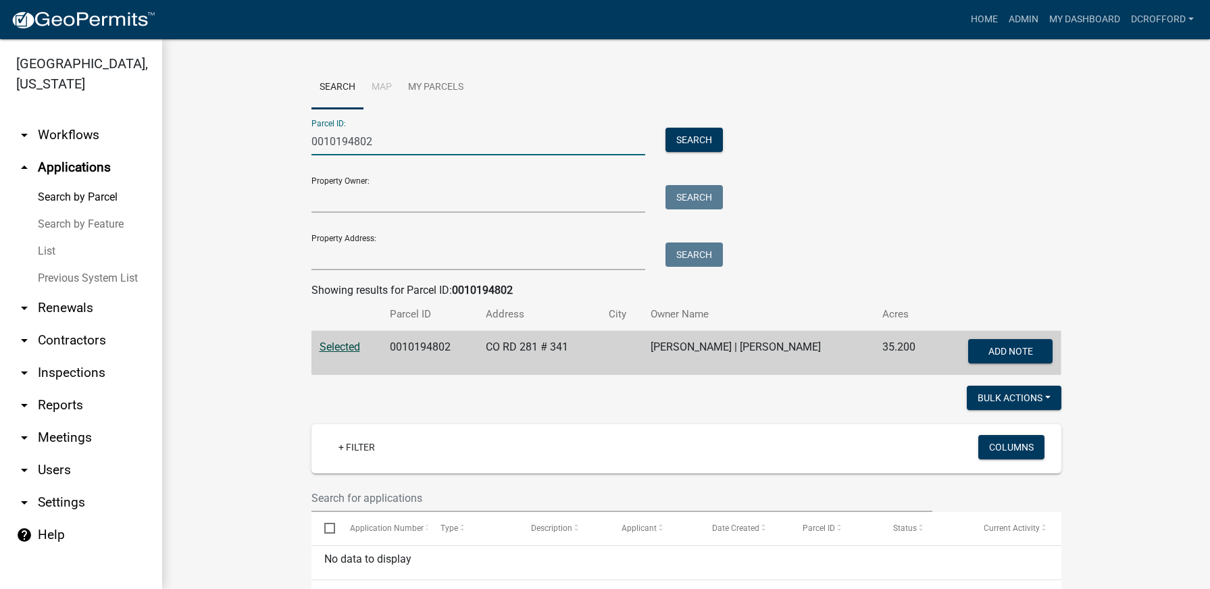
drag, startPoint x: 392, startPoint y: 147, endPoint x: 238, endPoint y: 147, distance: 154.1
click at [238, 147] on wm-workflow-application-search-view "Search Map My Parcels Parcel ID: 0010194802 Search Property Owner: Search Prope…" at bounding box center [686, 463] width 994 height 795
type input "0010033297"
click at [693, 143] on button "Search" at bounding box center [694, 140] width 57 height 24
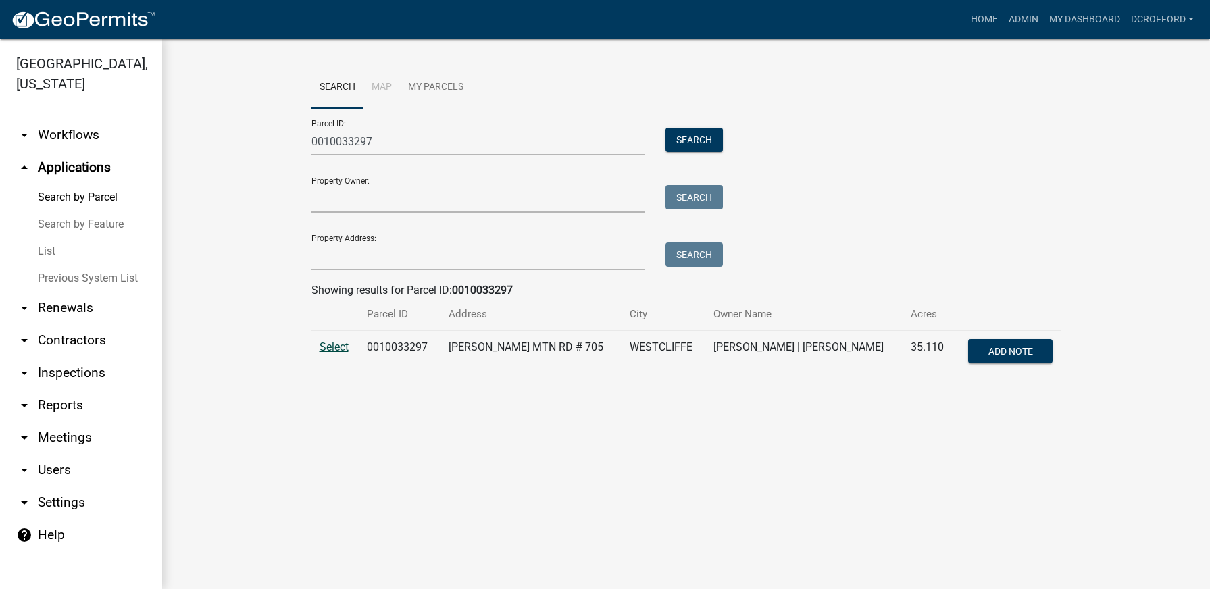
click at [331, 345] on span "Select" at bounding box center [334, 347] width 29 height 13
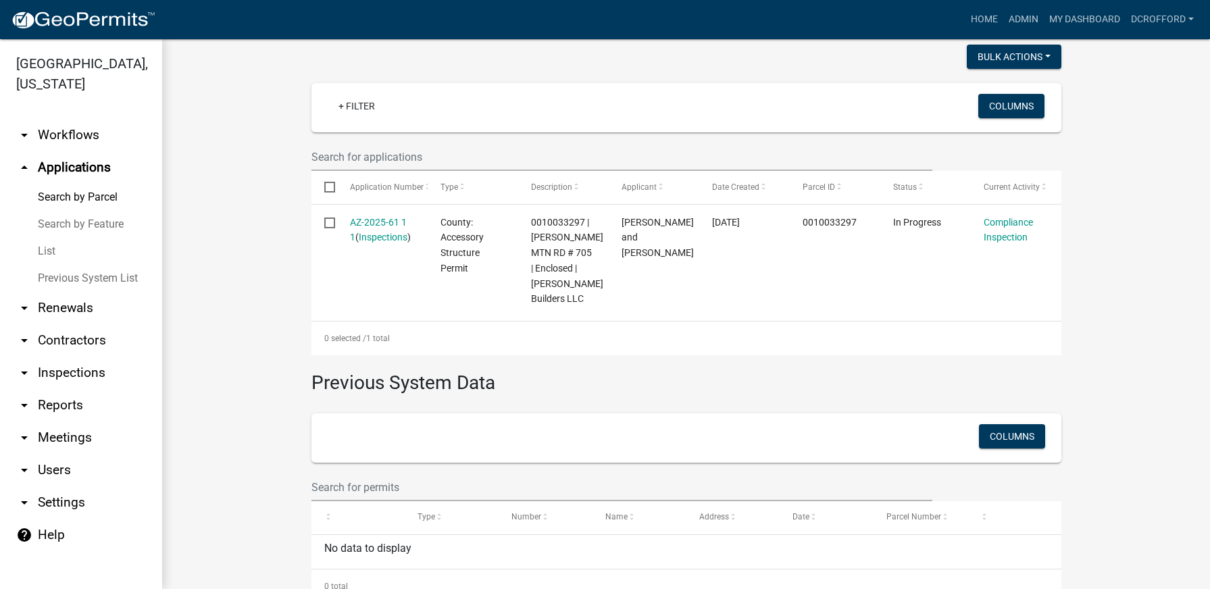
scroll to position [382, 0]
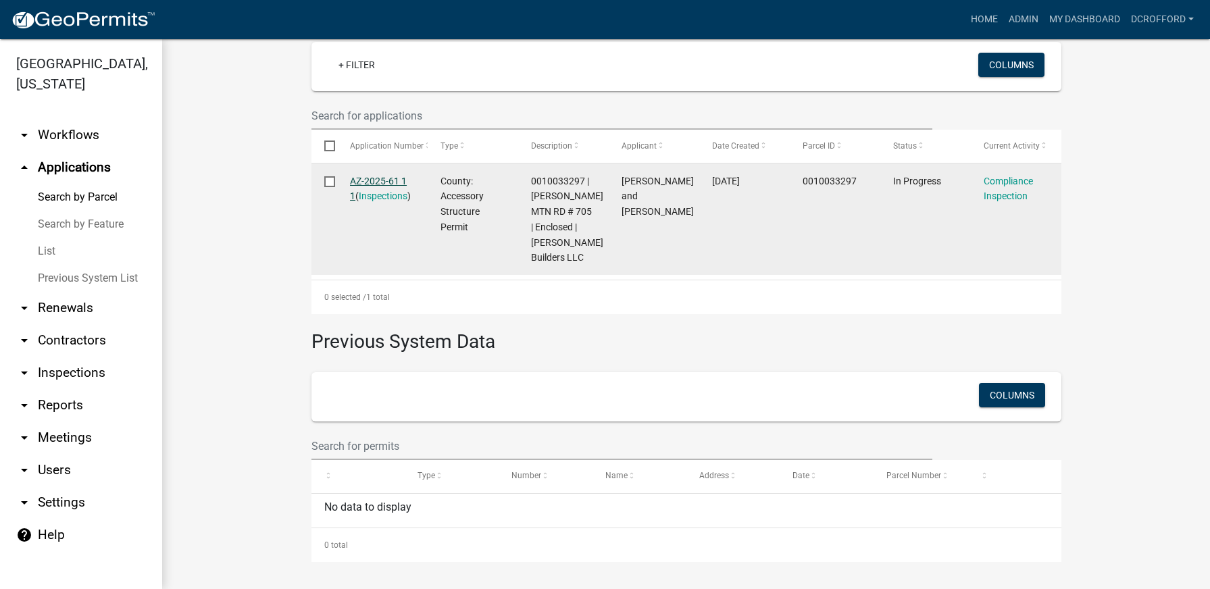
click at [380, 182] on link "AZ-2025-61 1 1" at bounding box center [378, 189] width 57 height 26
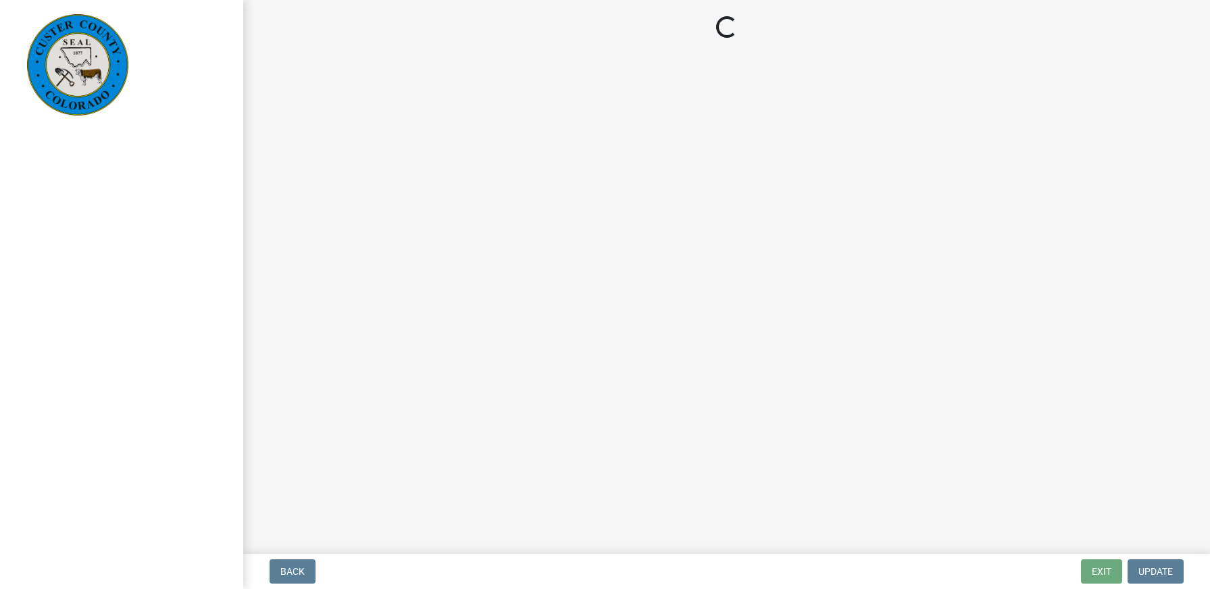
select select "cd09b013-b94f-4524-a046-a3f04ce1867e"
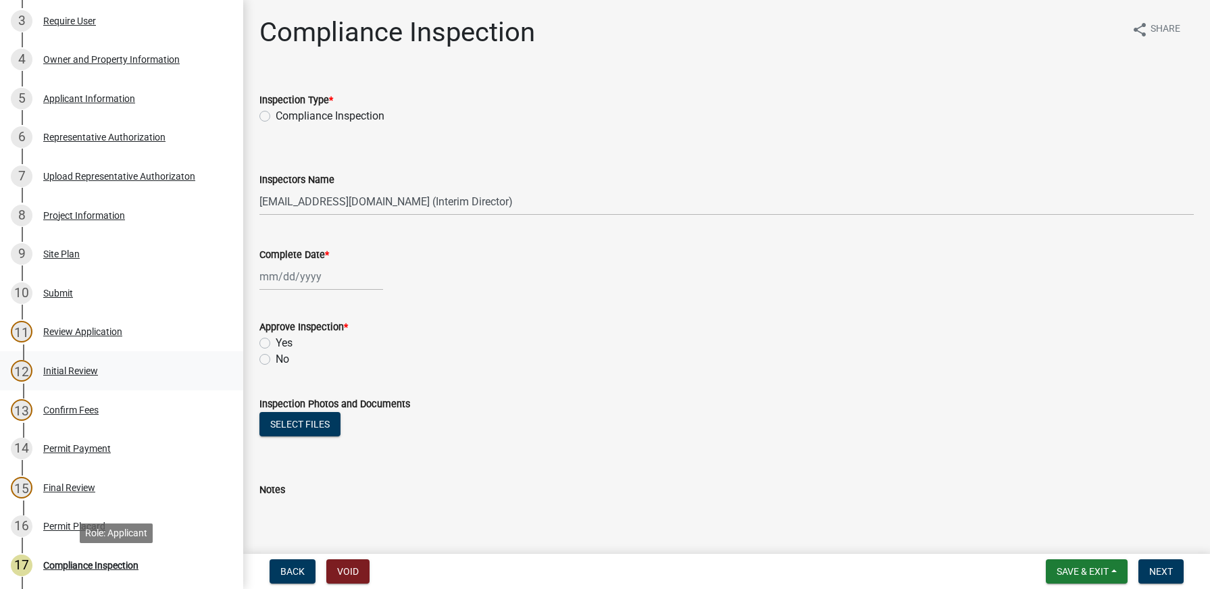
scroll to position [270, 0]
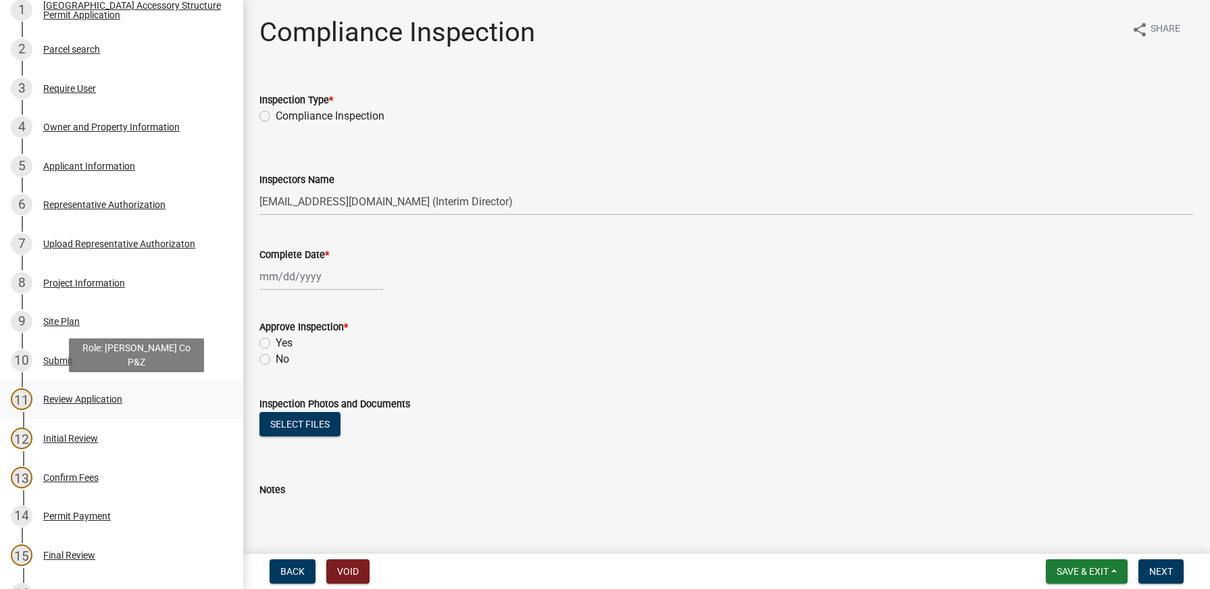
click at [87, 397] on div "Review Application" at bounding box center [82, 399] width 79 height 9
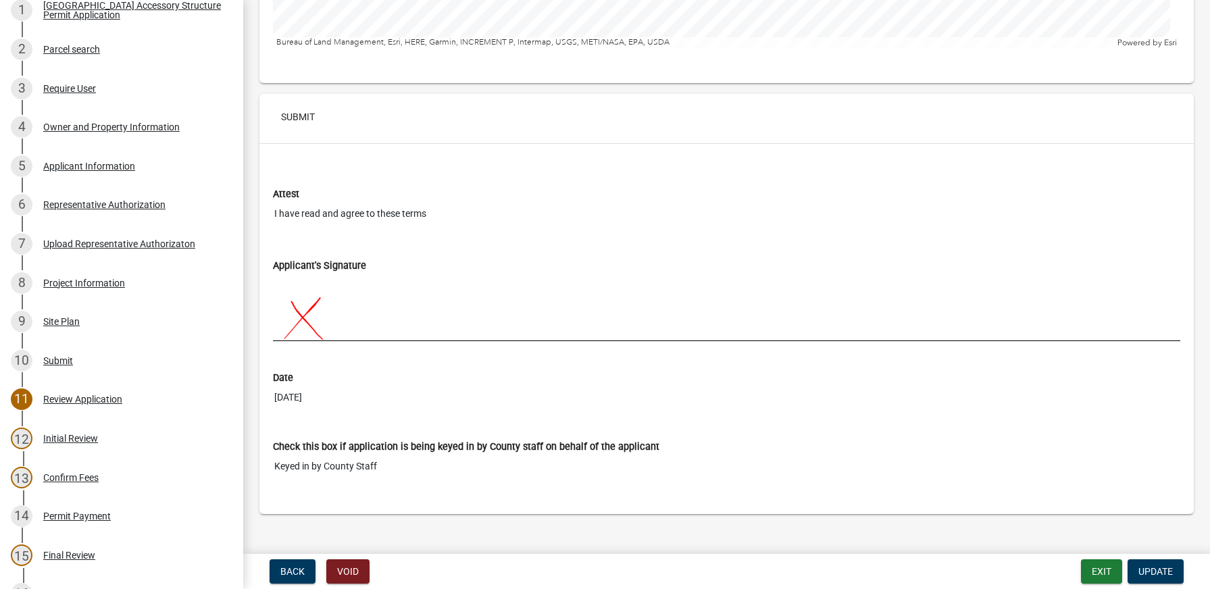
scroll to position [5239, 0]
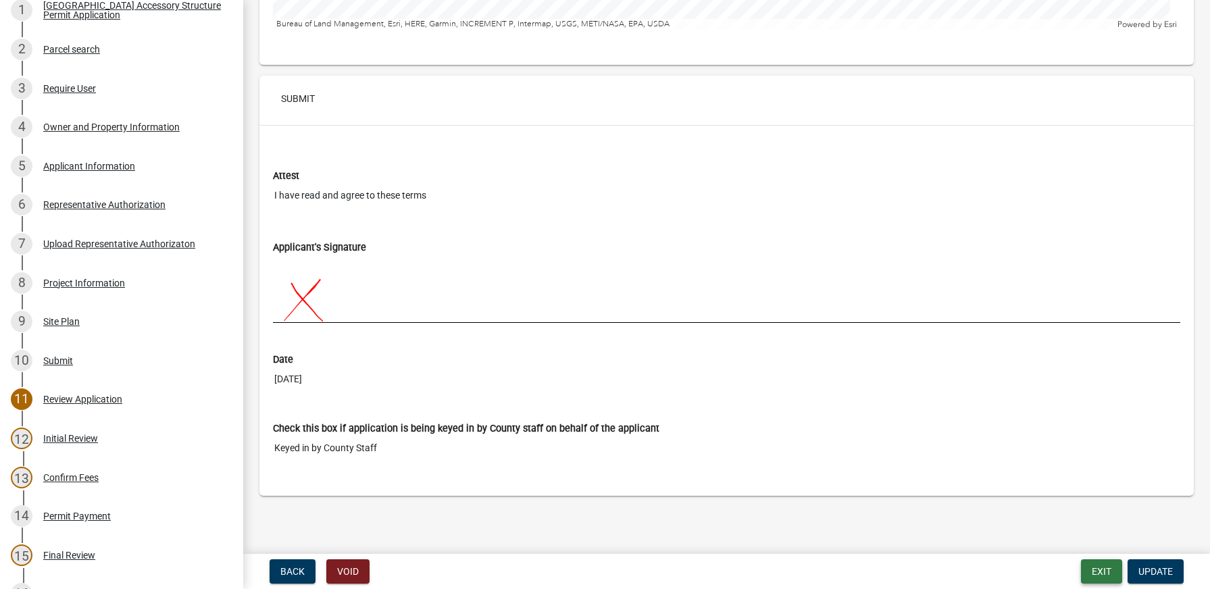
click at [1099, 569] on button "Exit" at bounding box center [1101, 571] width 41 height 24
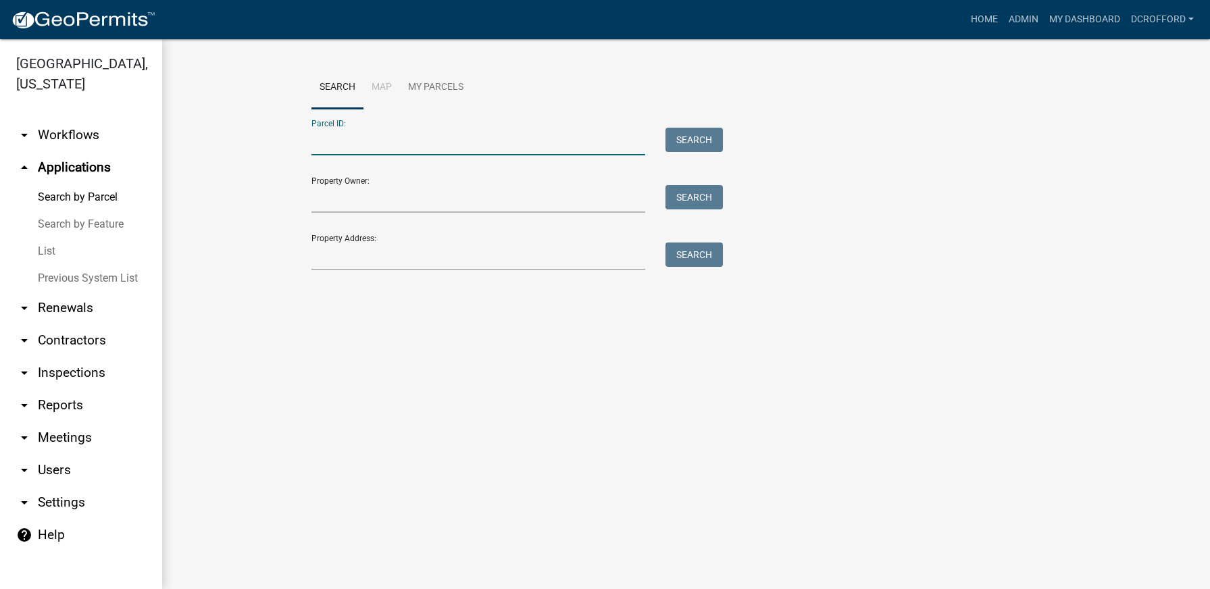
click at [369, 136] on input "Parcel ID:" at bounding box center [479, 142] width 334 height 28
click at [709, 148] on button "Search" at bounding box center [694, 140] width 57 height 24
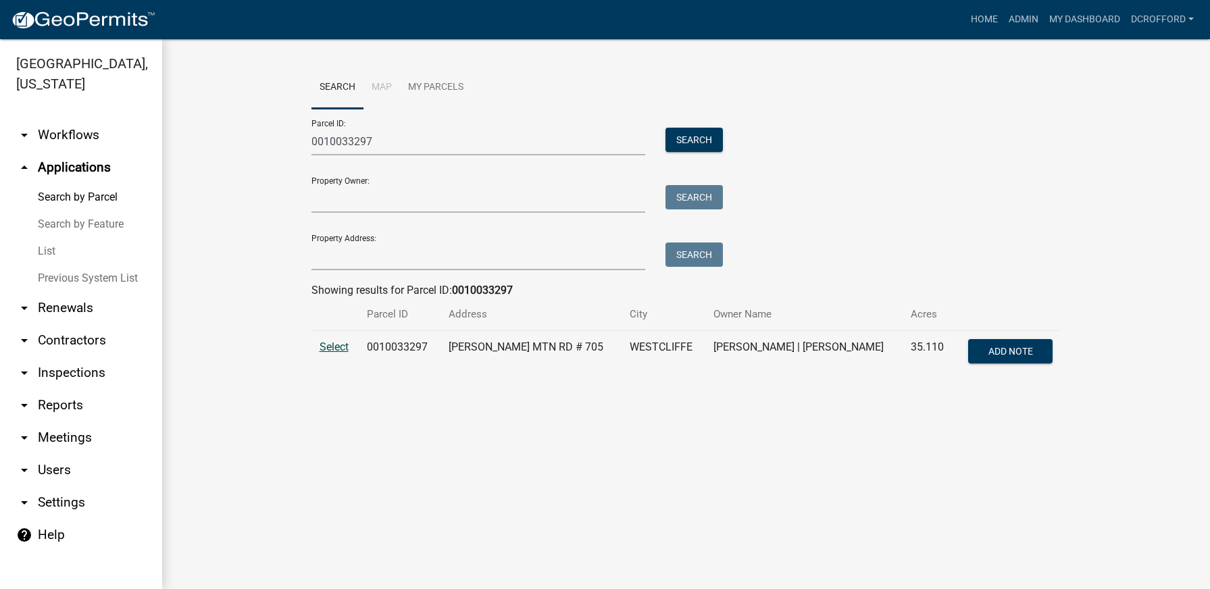
click at [340, 348] on span "Select" at bounding box center [334, 347] width 29 height 13
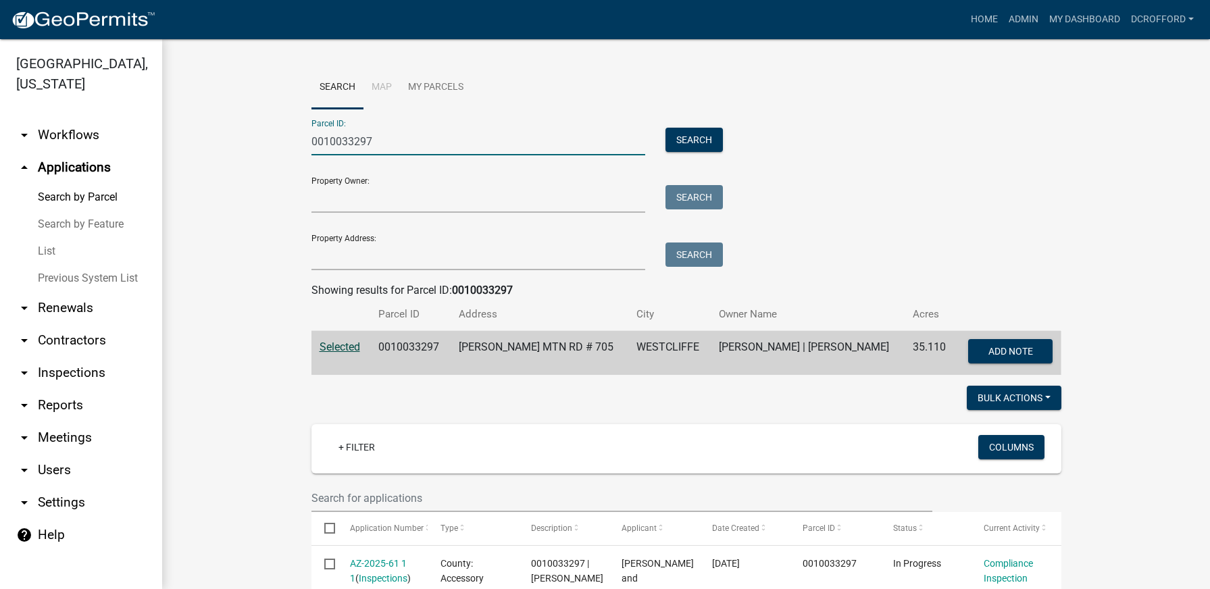
click at [412, 143] on input "0010033297" at bounding box center [479, 142] width 334 height 28
click at [699, 136] on button "Search" at bounding box center [694, 140] width 57 height 24
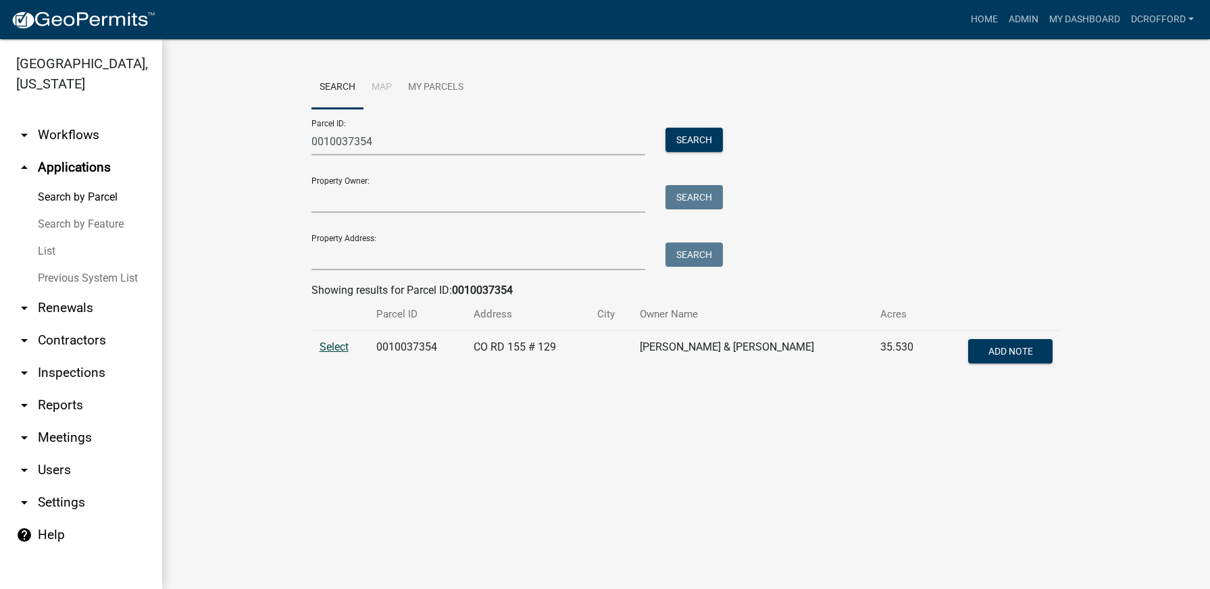
click at [339, 345] on span "Select" at bounding box center [334, 347] width 29 height 13
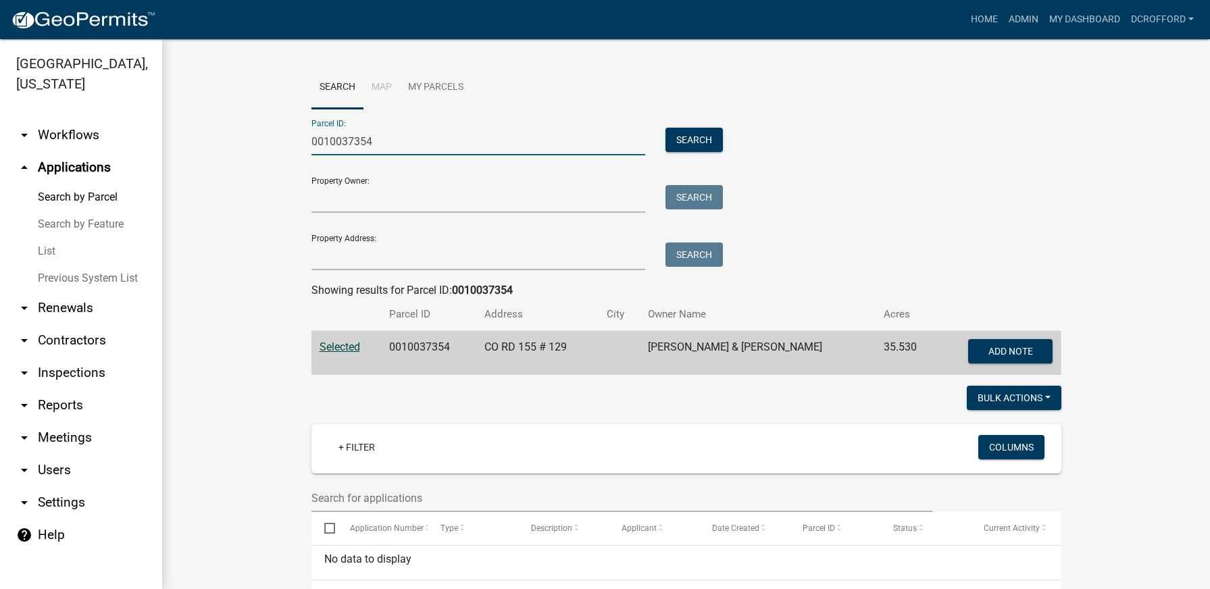
drag, startPoint x: 381, startPoint y: 145, endPoint x: 339, endPoint y: 132, distance: 43.6
click at [339, 132] on input "0010037354" at bounding box center [479, 142] width 334 height 28
click at [712, 145] on button "Search" at bounding box center [694, 140] width 57 height 24
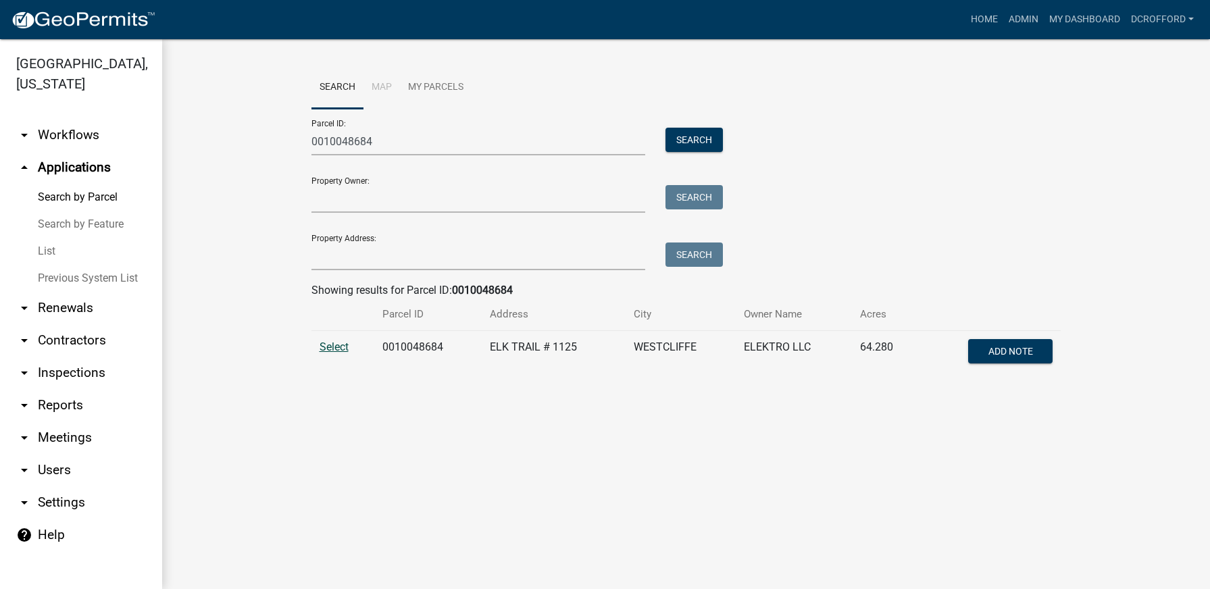
click at [327, 345] on span "Select" at bounding box center [334, 347] width 29 height 13
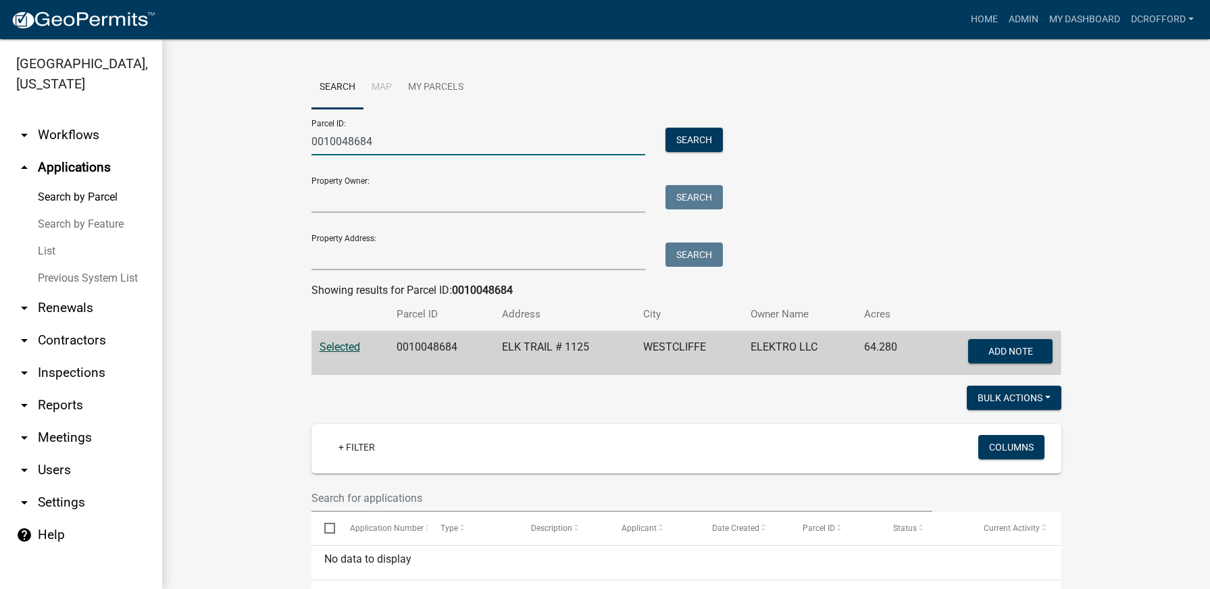
click at [371, 139] on input "0010048684" at bounding box center [479, 142] width 334 height 28
click at [712, 145] on button "Search" at bounding box center [694, 140] width 57 height 24
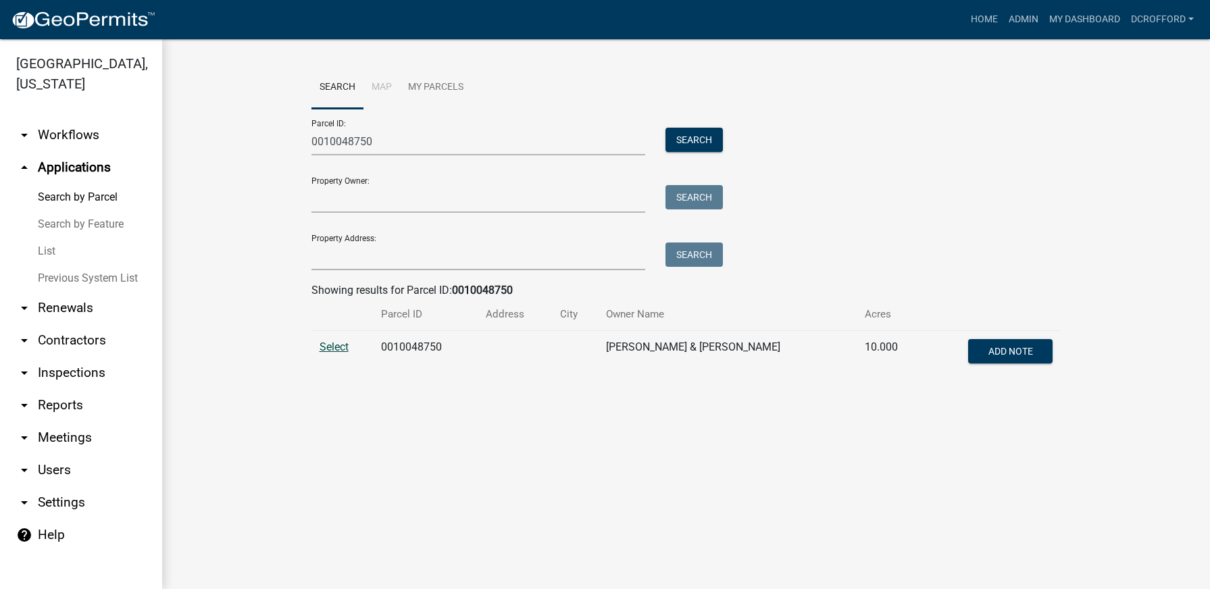
click at [337, 347] on span "Select" at bounding box center [334, 347] width 29 height 13
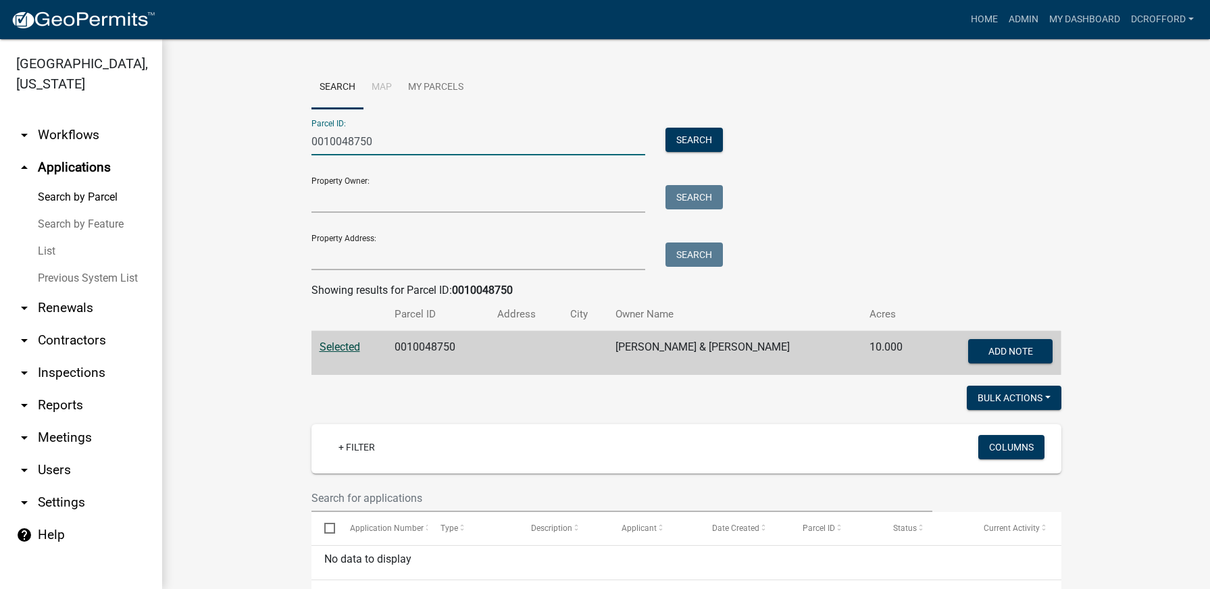
drag, startPoint x: 474, startPoint y: 145, endPoint x: 361, endPoint y: 134, distance: 114.0
click at [361, 134] on input "0010048750" at bounding box center [479, 142] width 334 height 28
click at [655, 133] on div "Search" at bounding box center [690, 142] width 71 height 28
click at [706, 143] on button "Search" at bounding box center [694, 140] width 57 height 24
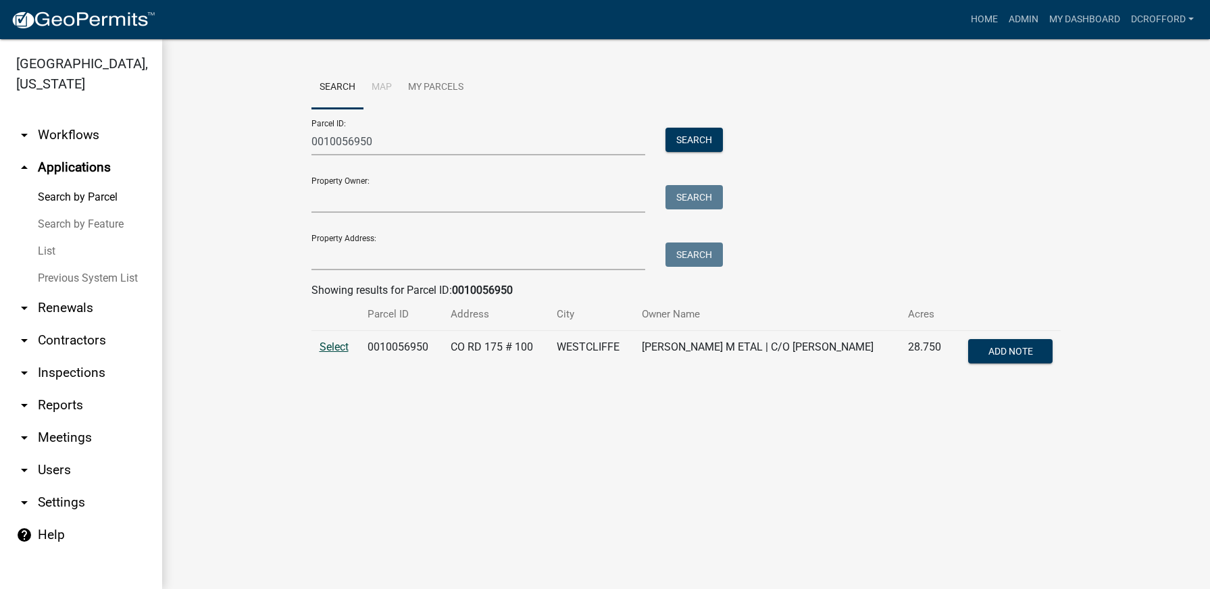
click at [323, 349] on span "Select" at bounding box center [334, 347] width 29 height 13
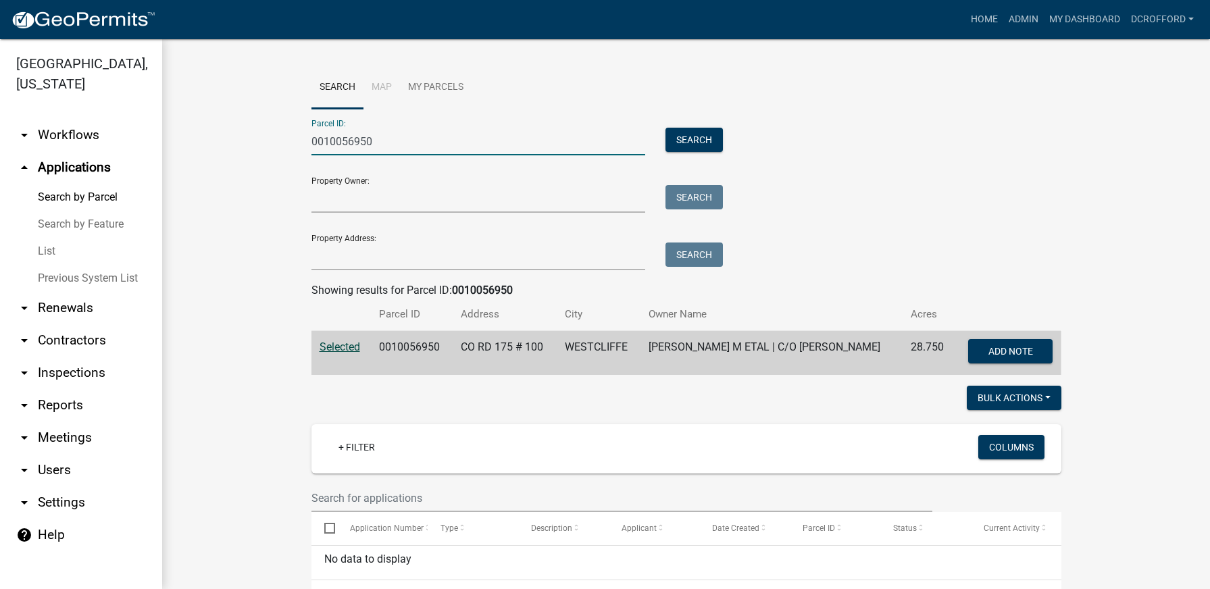
drag, startPoint x: 384, startPoint y: 144, endPoint x: 339, endPoint y: 147, distance: 44.7
click at [339, 147] on input "0010056950" at bounding box center [479, 142] width 334 height 28
click at [687, 137] on button "Search" at bounding box center [694, 140] width 57 height 24
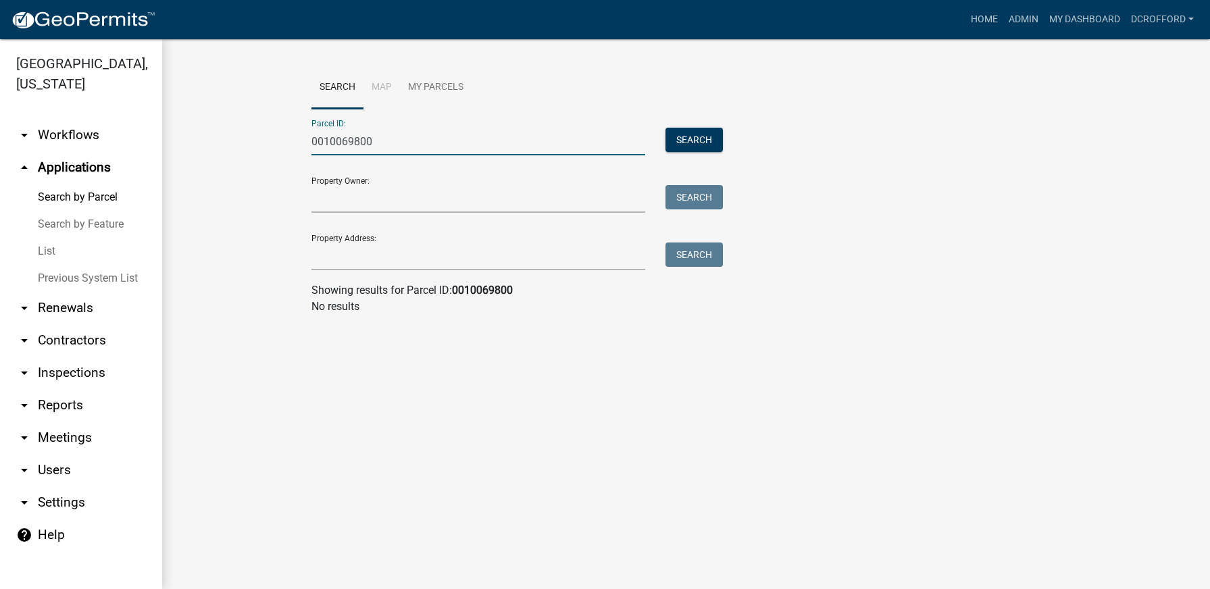
click at [443, 153] on input "0010069800" at bounding box center [479, 142] width 334 height 28
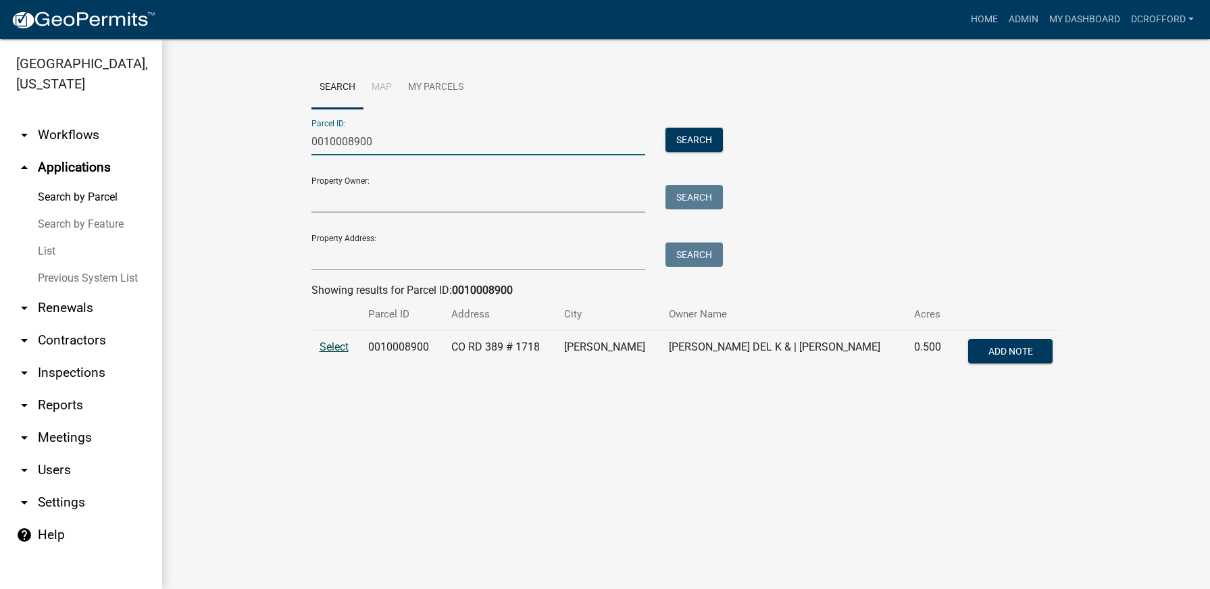
click at [330, 347] on span "Select" at bounding box center [334, 347] width 29 height 13
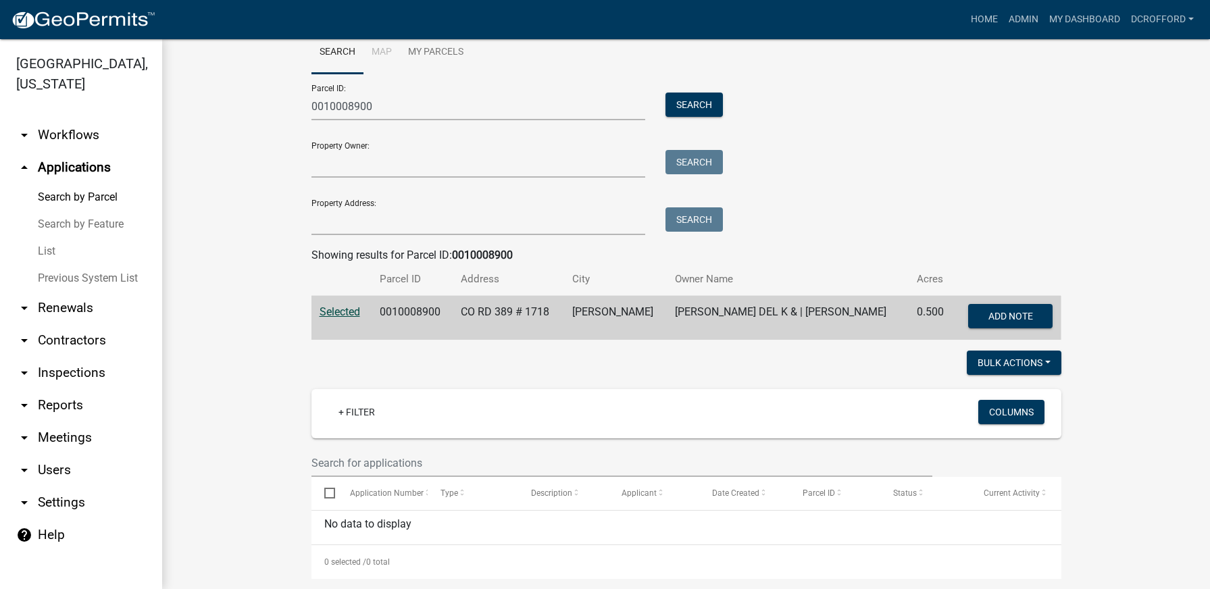
scroll to position [29, 0]
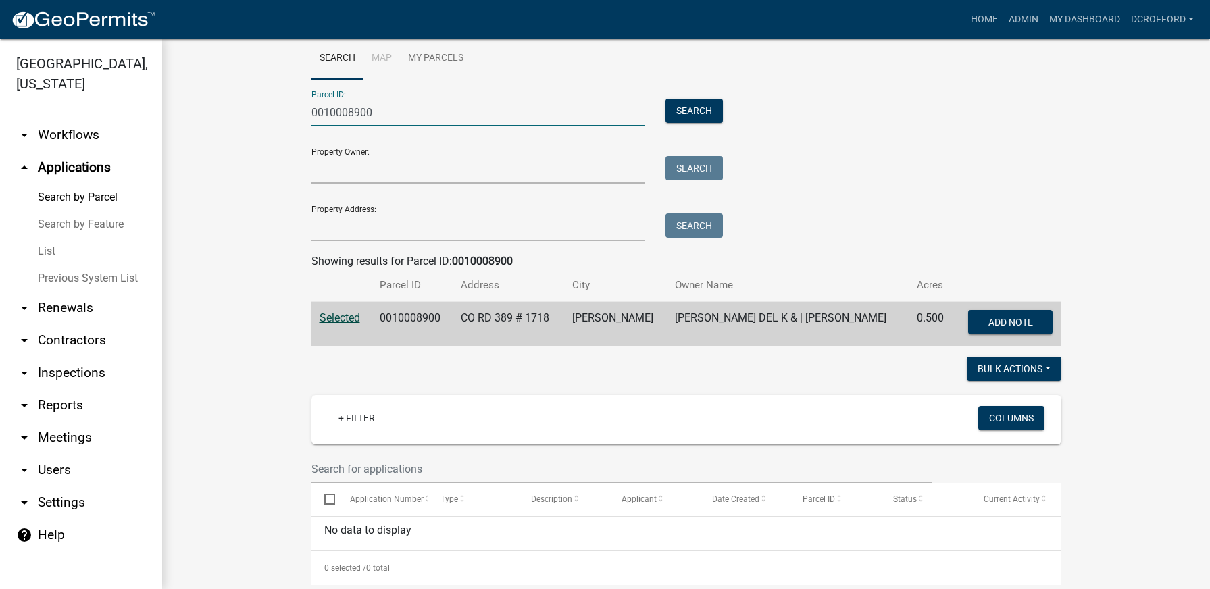
drag, startPoint x: 399, startPoint y: 108, endPoint x: 268, endPoint y: 114, distance: 131.2
click at [268, 114] on wm-workflow-application-search-view "Search Map My Parcels Parcel ID: 0010008900 Search Property Owner: Search Prope…" at bounding box center [686, 434] width 994 height 795
click at [704, 104] on button "Search" at bounding box center [694, 111] width 57 height 24
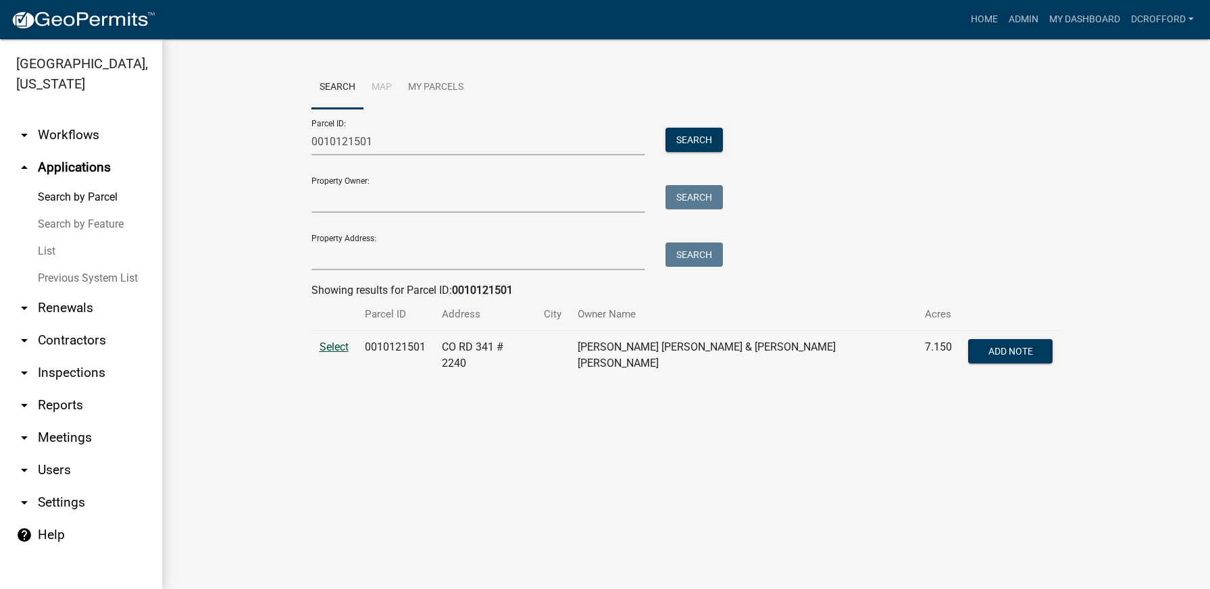
click at [331, 353] on span "Select" at bounding box center [334, 347] width 29 height 13
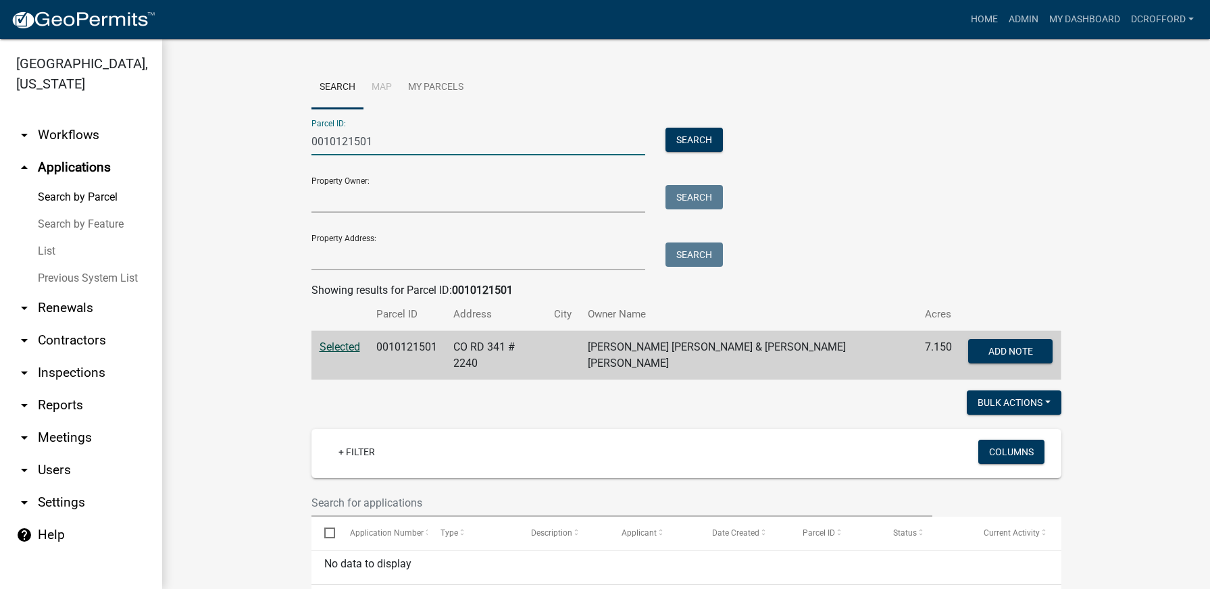
click at [423, 136] on input "0010121501" at bounding box center [479, 142] width 334 height 28
click at [675, 132] on button "Search" at bounding box center [694, 140] width 57 height 24
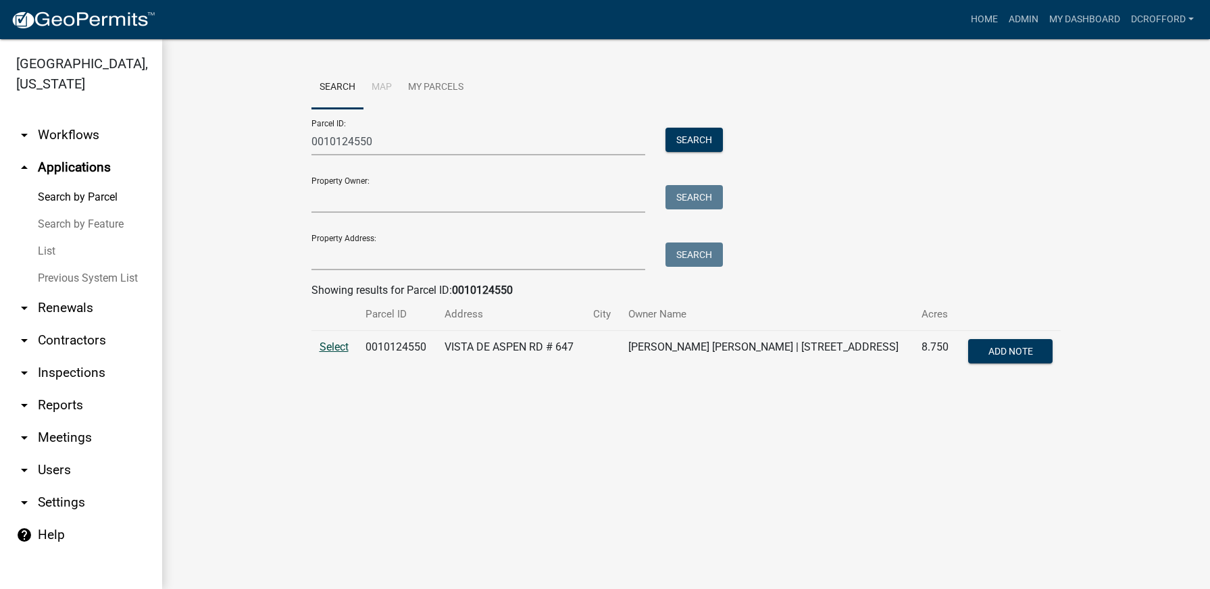
click at [335, 349] on span "Select" at bounding box center [334, 347] width 29 height 13
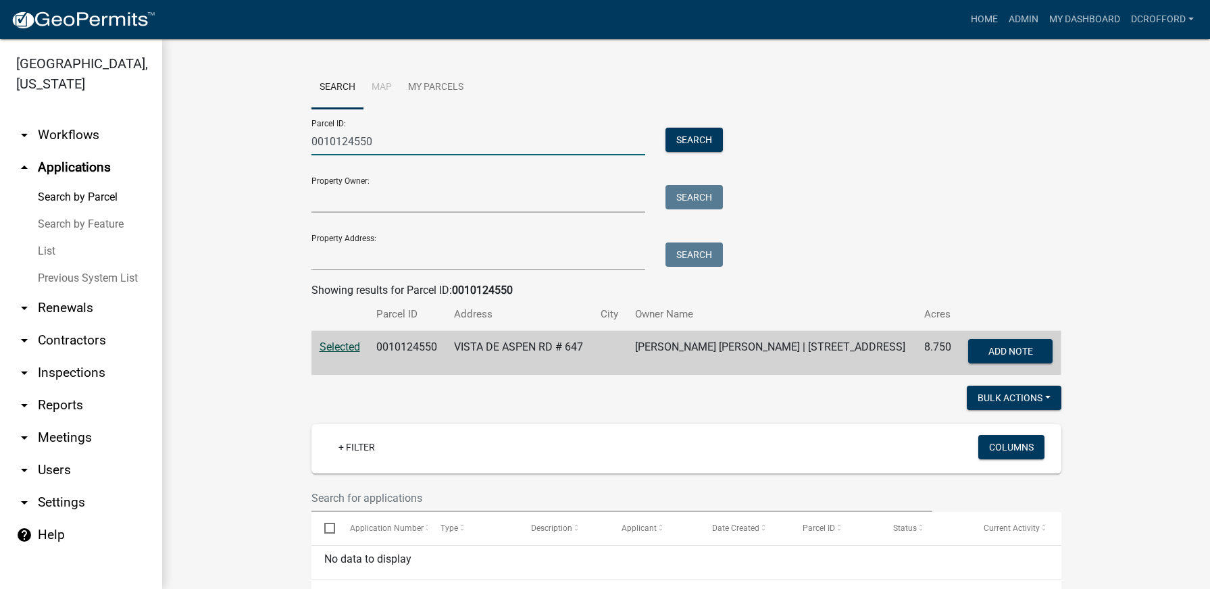
click at [401, 149] on input "0010124550" at bounding box center [479, 142] width 334 height 28
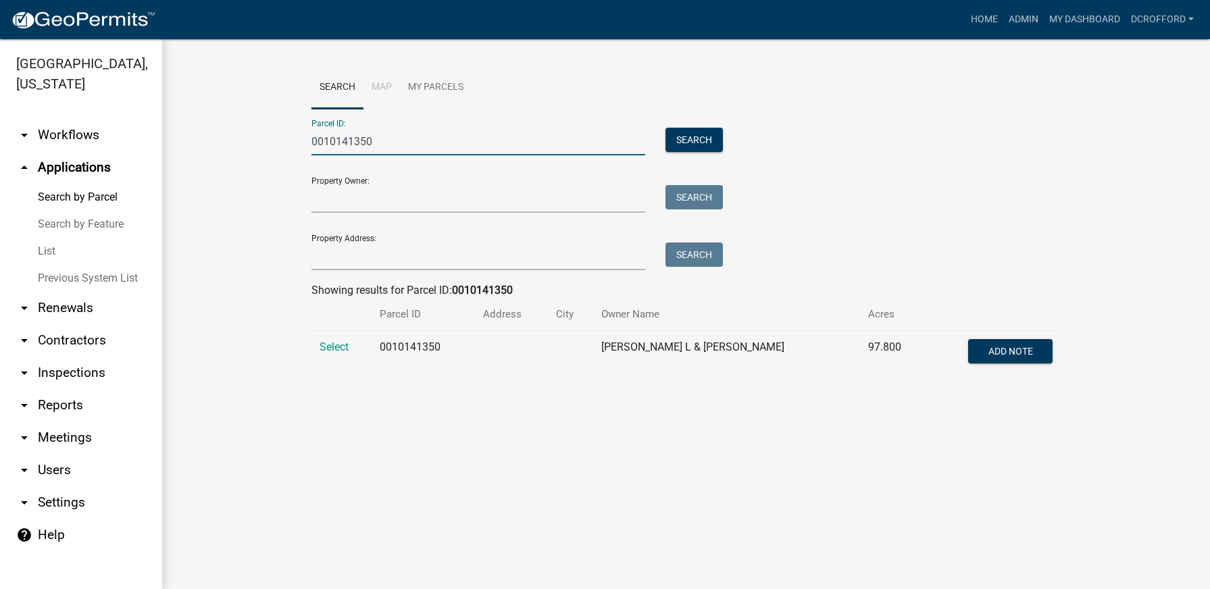
click at [339, 339] on td "Select" at bounding box center [342, 353] width 61 height 45
click at [339, 345] on span "Select" at bounding box center [334, 347] width 29 height 13
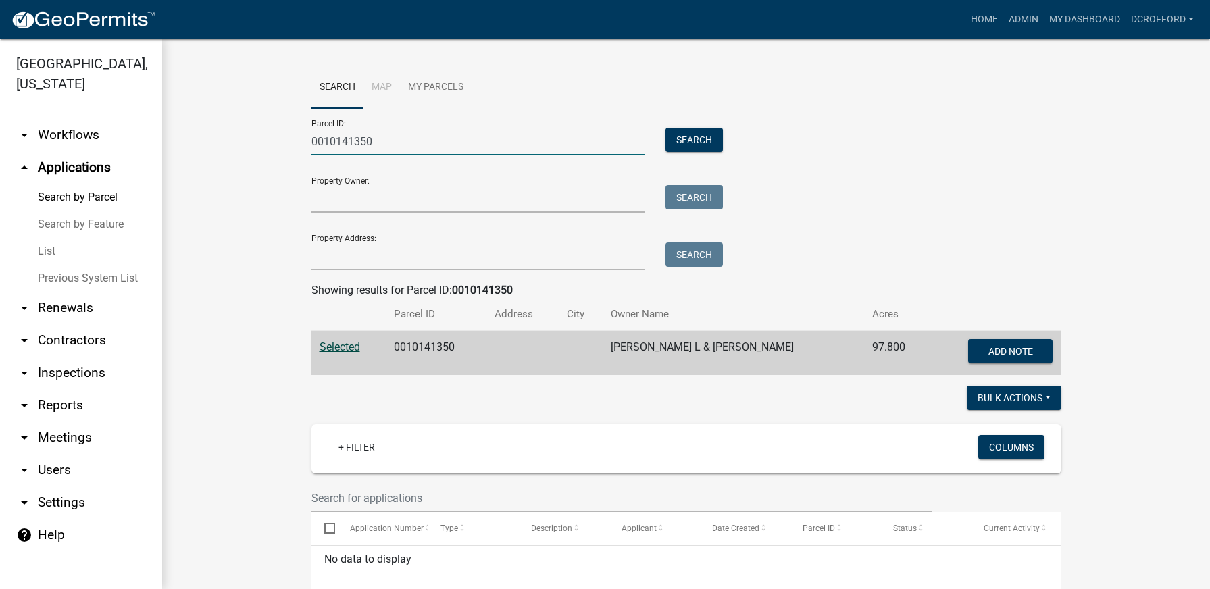
click at [447, 137] on input "0010141350" at bounding box center [479, 142] width 334 height 28
type input "0010147548"
click at [699, 136] on button "Search" at bounding box center [694, 140] width 57 height 24
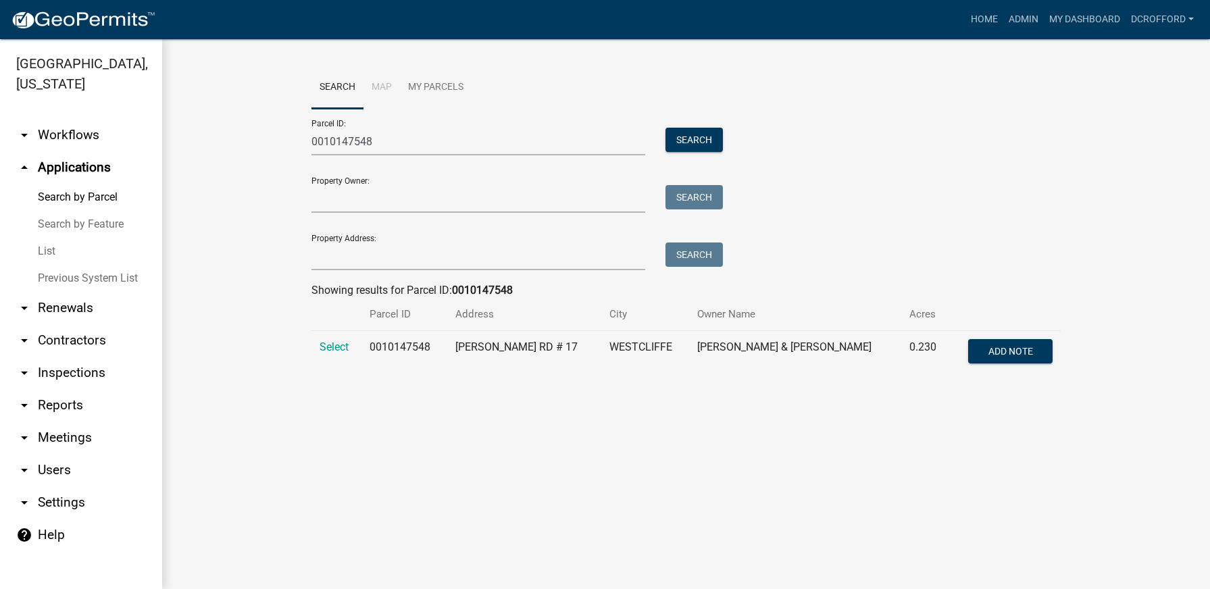
click at [314, 350] on td "Select" at bounding box center [337, 353] width 51 height 45
click at [315, 349] on td "Select" at bounding box center [337, 353] width 51 height 45
click at [326, 346] on span "Select" at bounding box center [334, 347] width 29 height 13
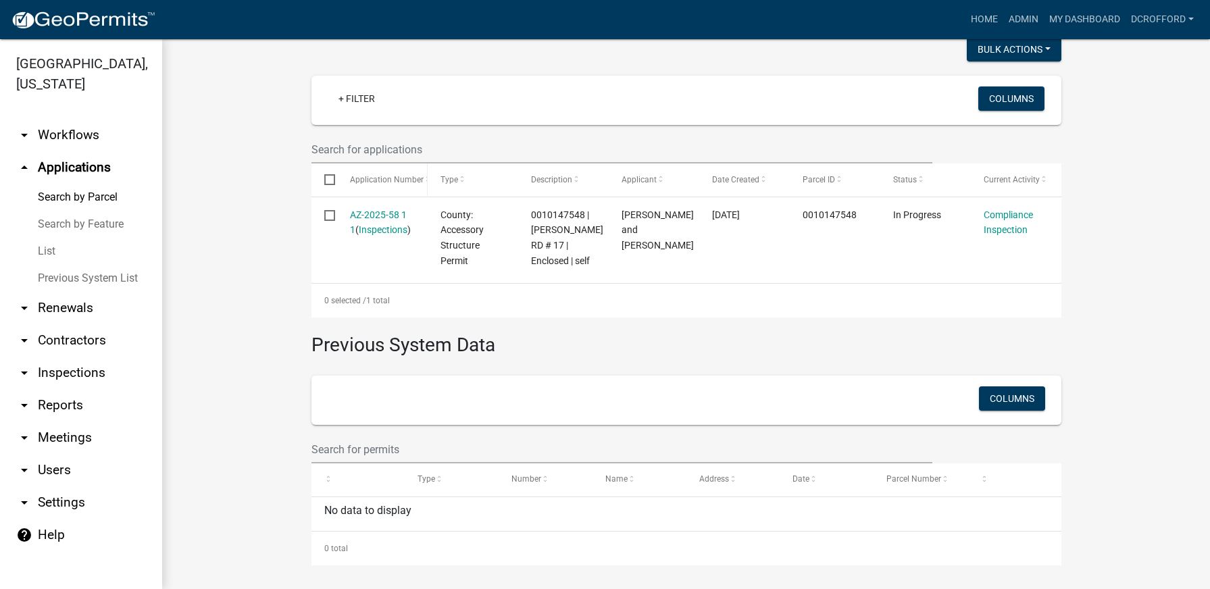
scroll to position [351, 0]
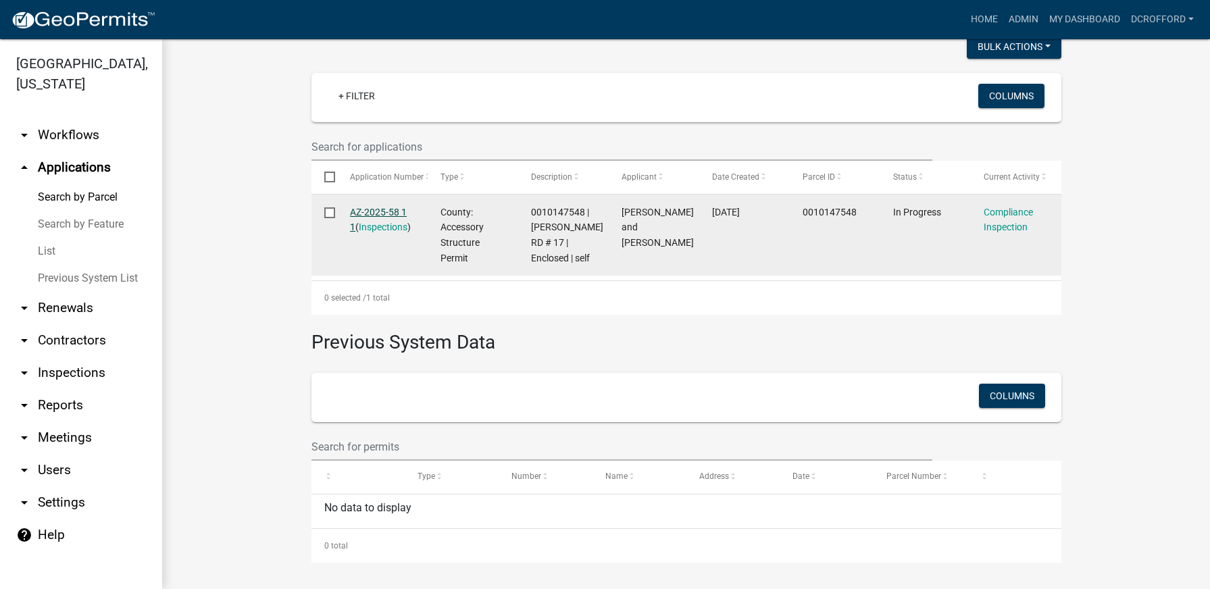
click at [389, 211] on link "AZ-2025-58 1 1" at bounding box center [378, 220] width 57 height 26
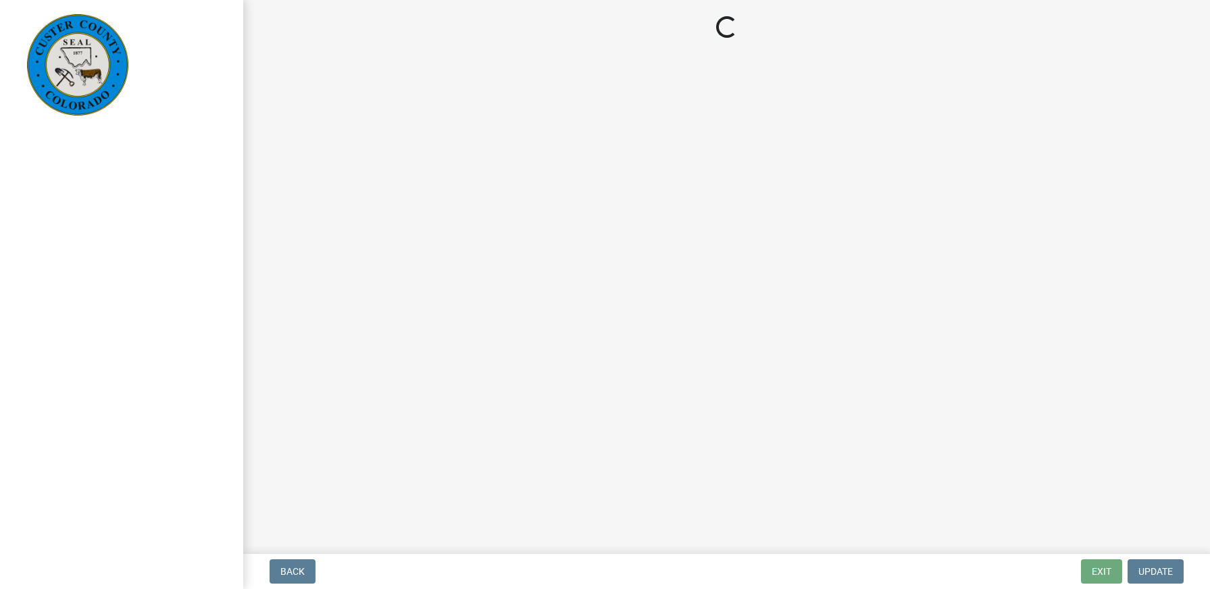
select select "cd09b013-b94f-4524-a046-a3f04ce1867e"
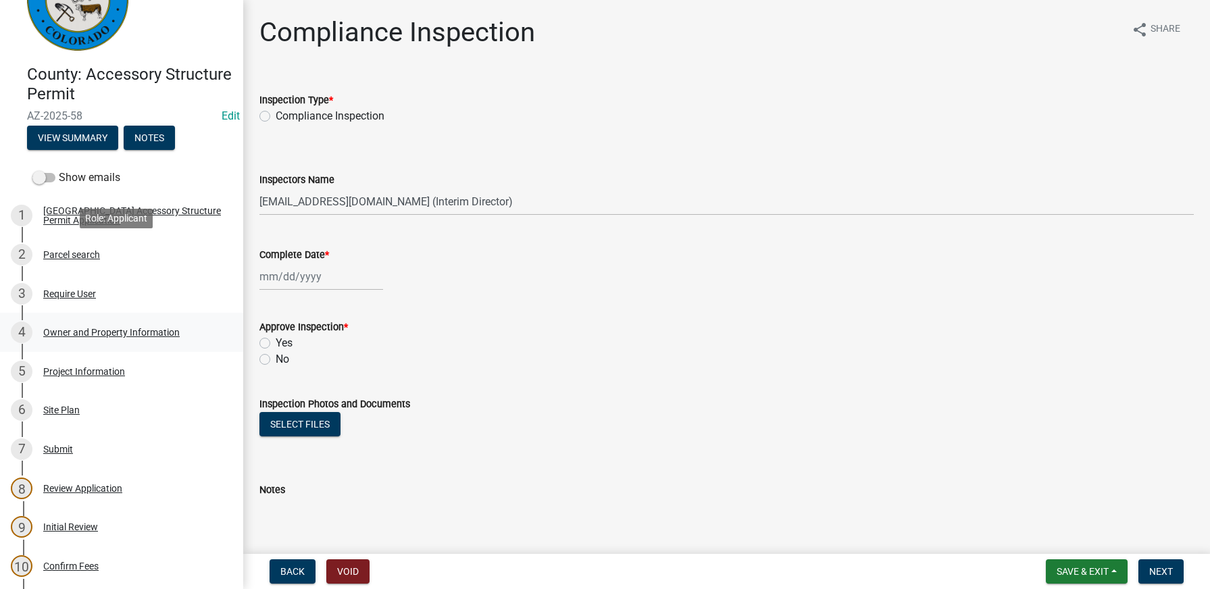
scroll to position [203, 0]
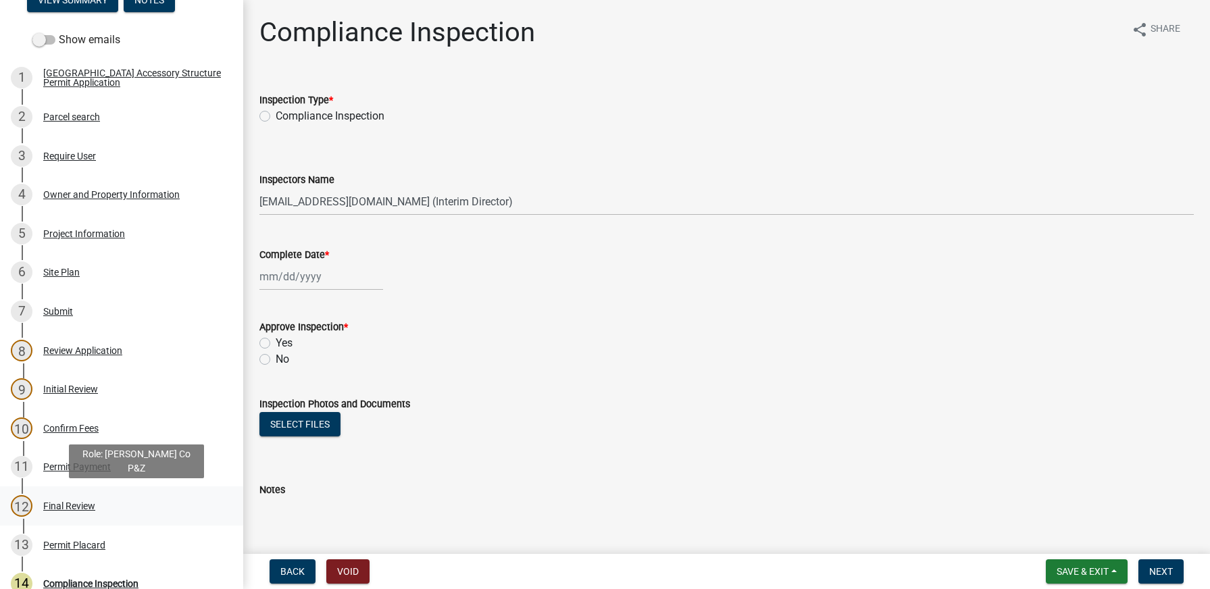
click at [61, 507] on div "Final Review" at bounding box center [69, 505] width 52 height 9
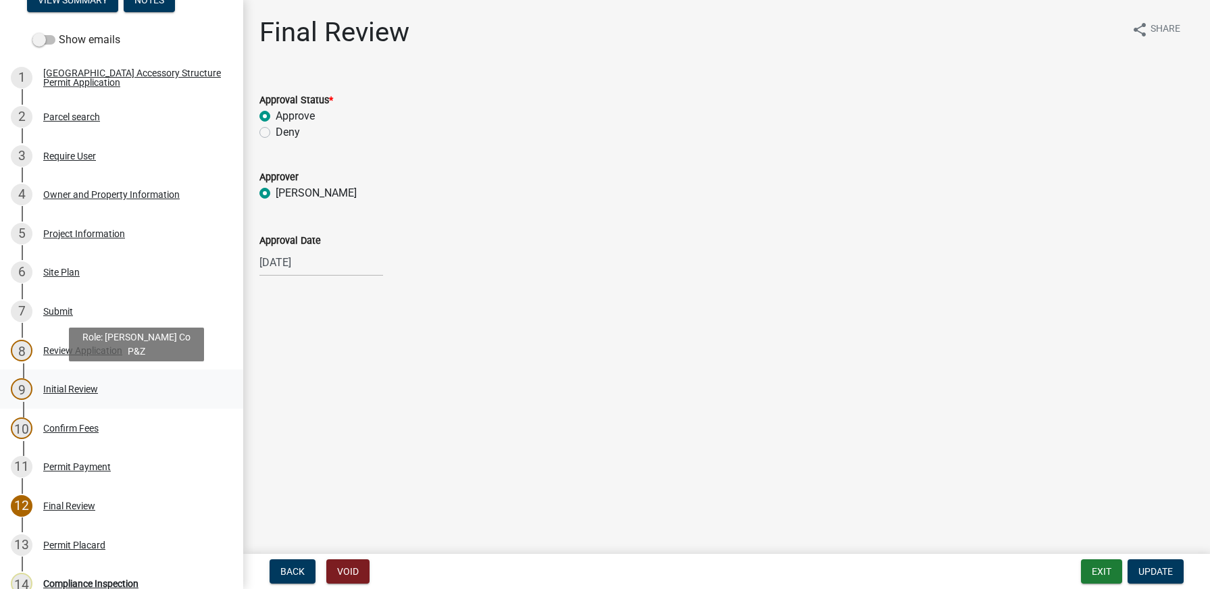
click at [63, 384] on div "Initial Review" at bounding box center [70, 388] width 55 height 9
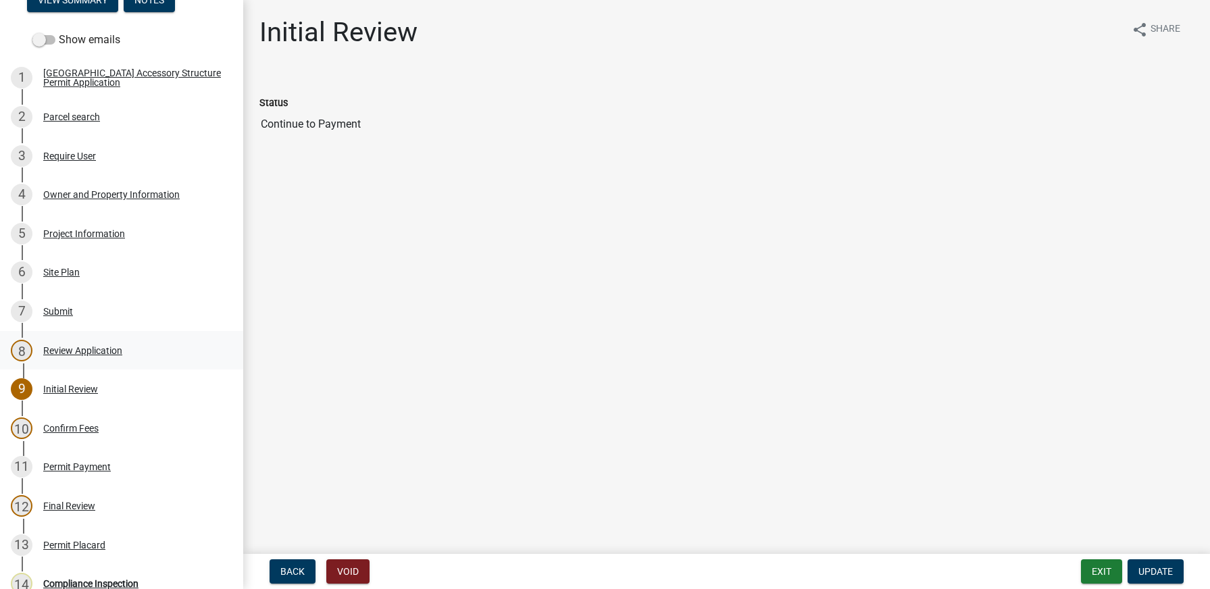
click at [77, 351] on div "Review Application" at bounding box center [82, 350] width 79 height 9
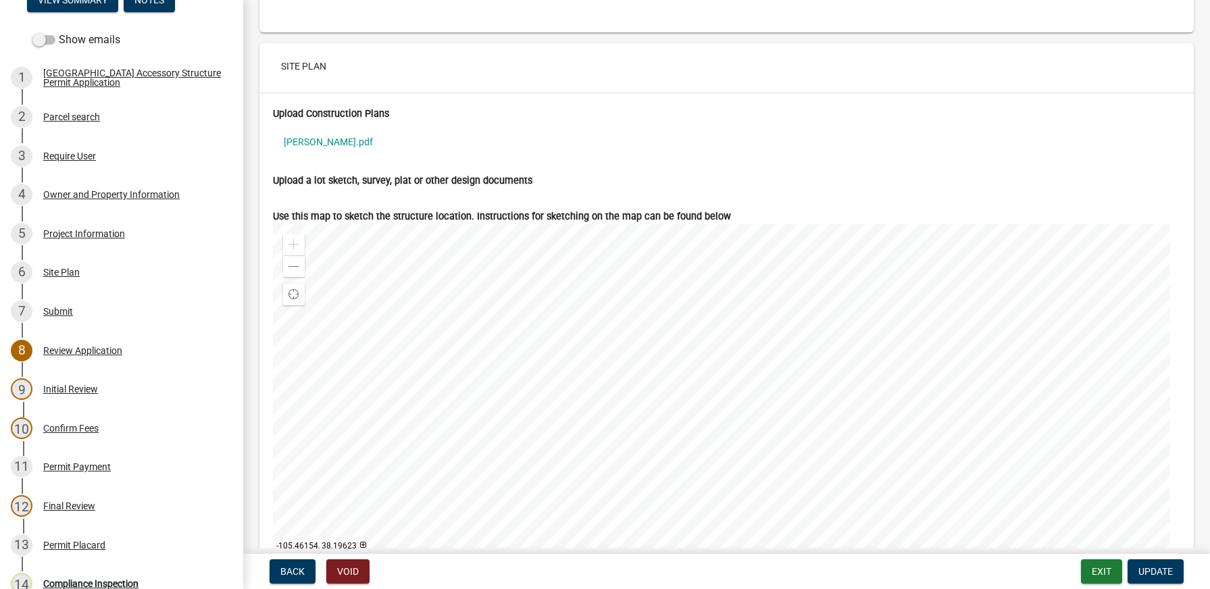
scroll to position [4047, 0]
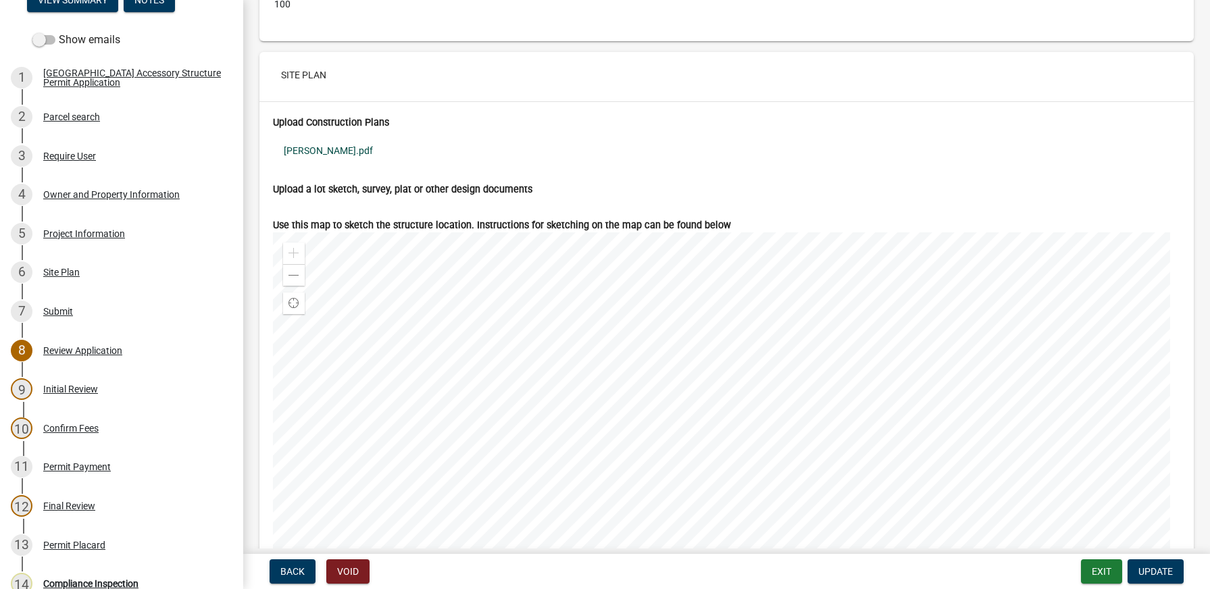
click at [310, 148] on link "[PERSON_NAME].pdf" at bounding box center [726, 150] width 907 height 31
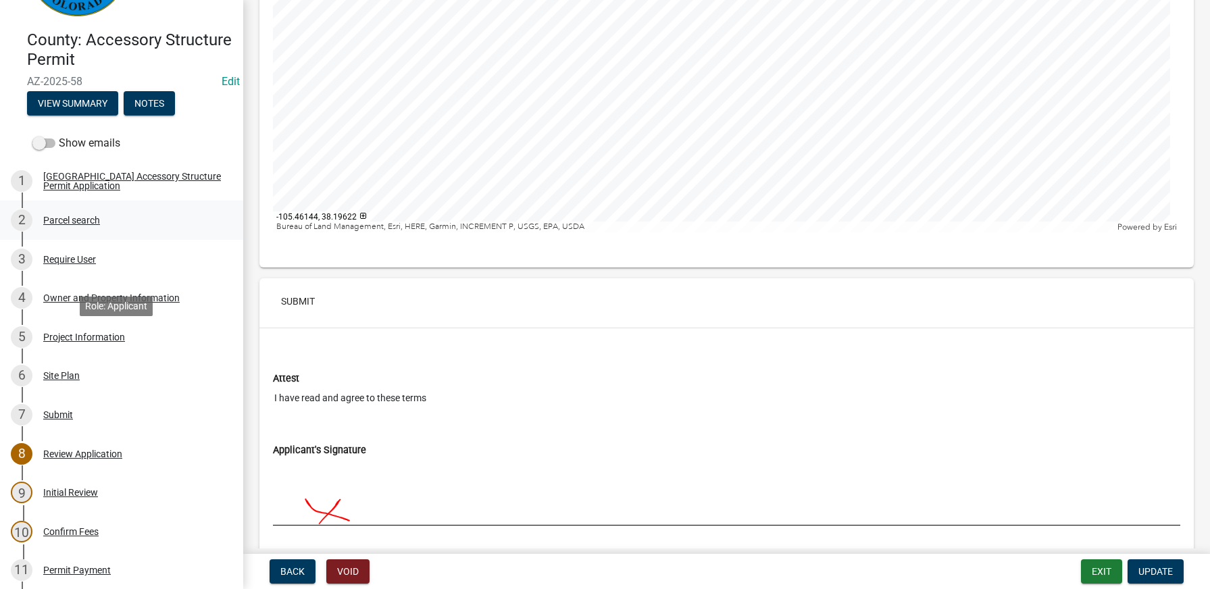
scroll to position [0, 0]
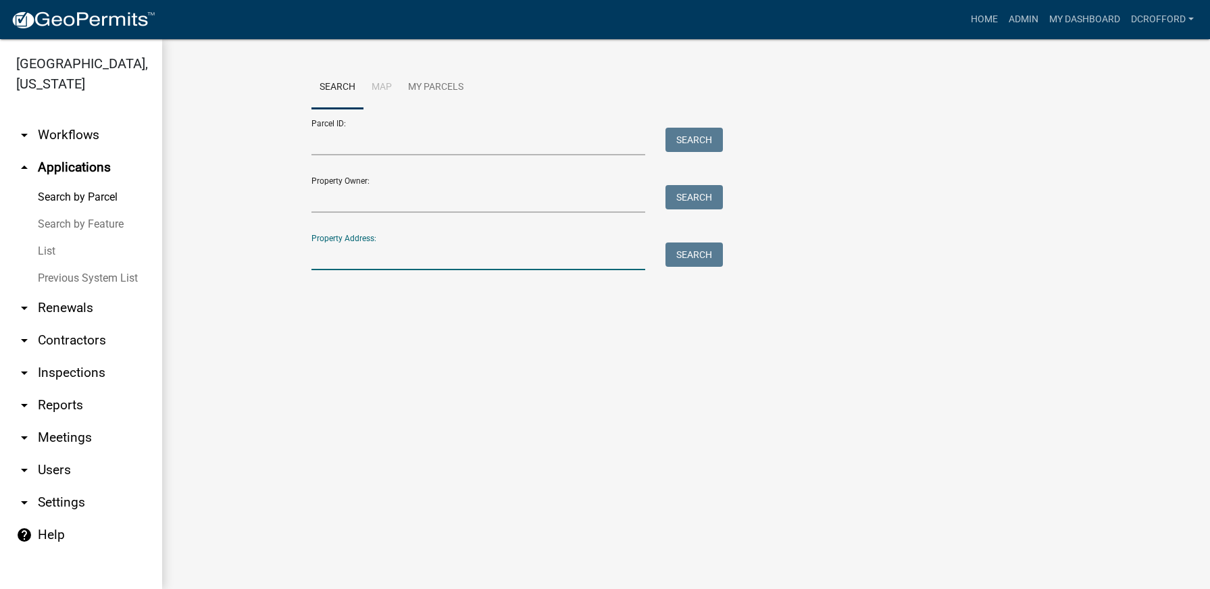
click at [367, 255] on input "Property Address:" at bounding box center [479, 257] width 334 height 28
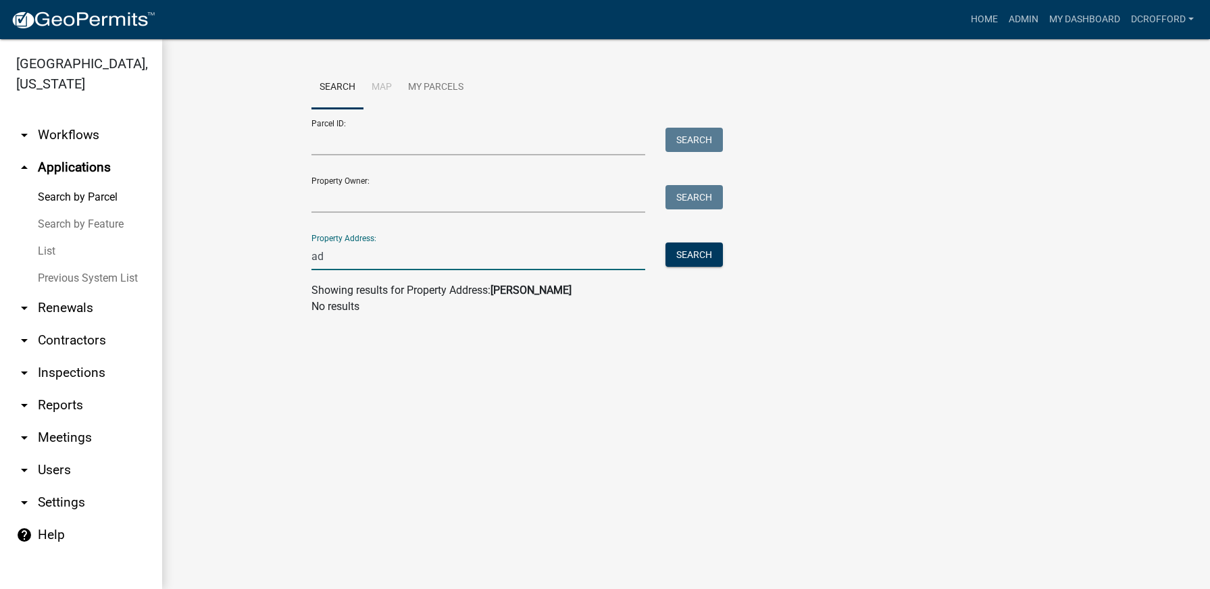
type input "a"
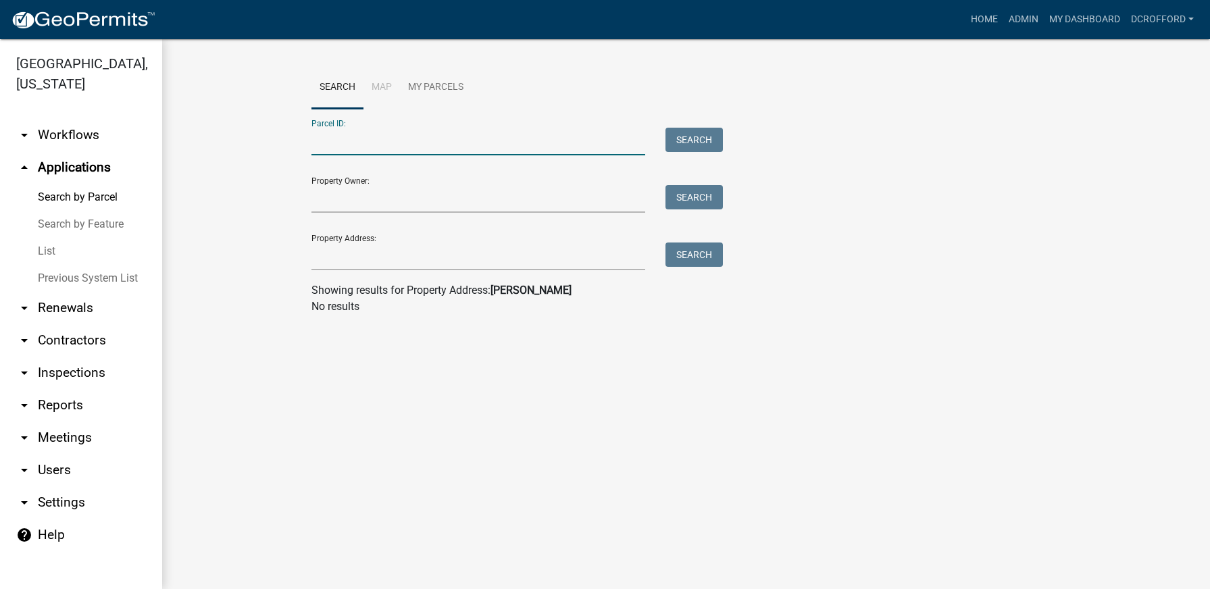
click at [417, 145] on input "Parcel ID:" at bounding box center [479, 142] width 334 height 28
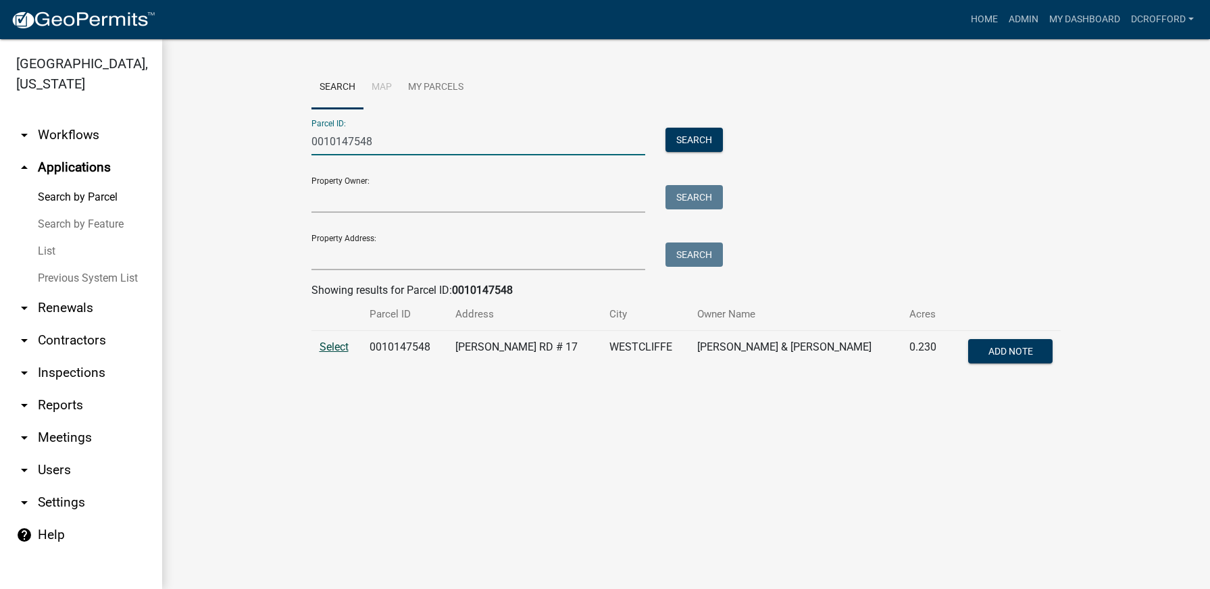
click at [330, 345] on span "Select" at bounding box center [334, 347] width 29 height 13
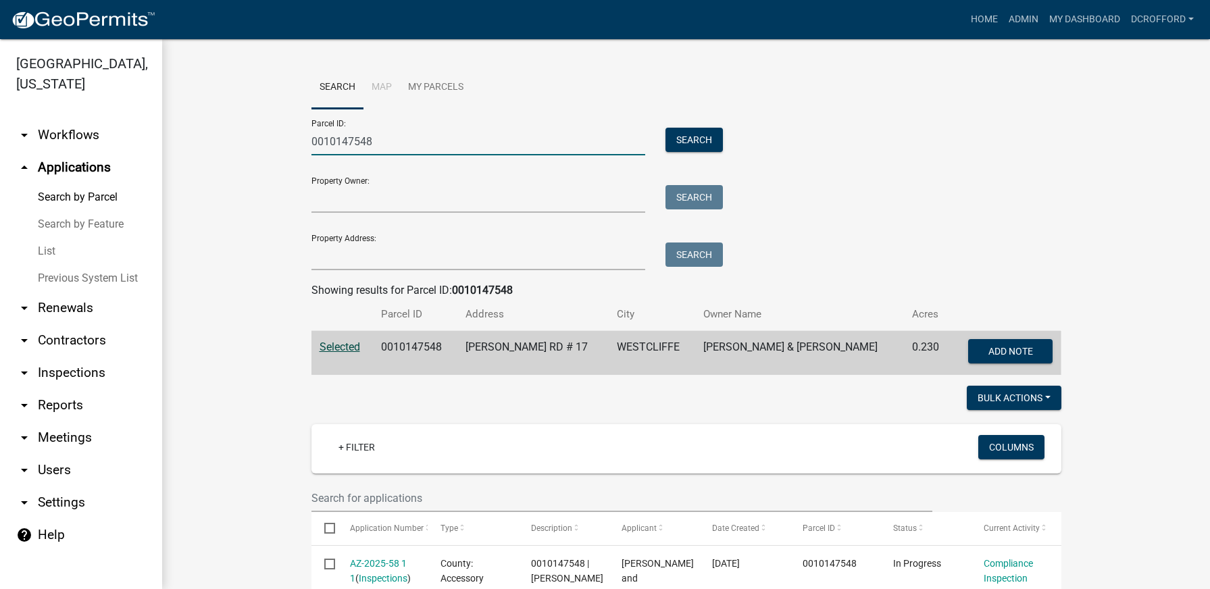
click at [388, 147] on input "0010147548" at bounding box center [479, 142] width 334 height 28
click at [676, 138] on button "Search" at bounding box center [694, 140] width 57 height 24
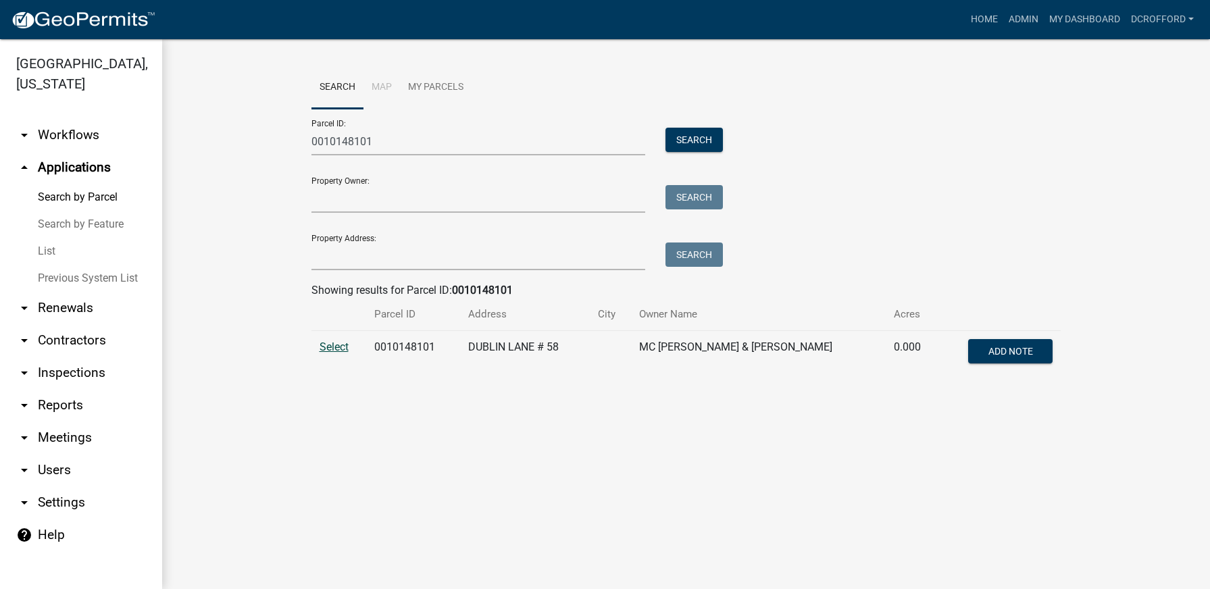
click at [339, 344] on span "Select" at bounding box center [334, 347] width 29 height 13
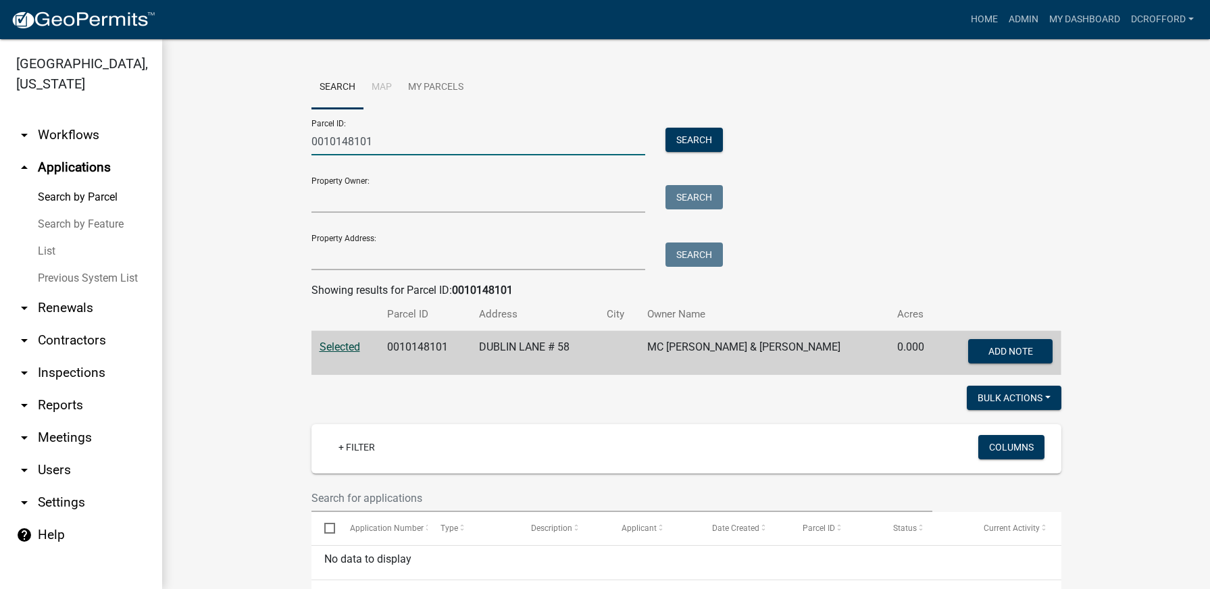
click at [414, 142] on input "0010148101" at bounding box center [479, 142] width 334 height 28
click at [705, 134] on button "Search" at bounding box center [694, 140] width 57 height 24
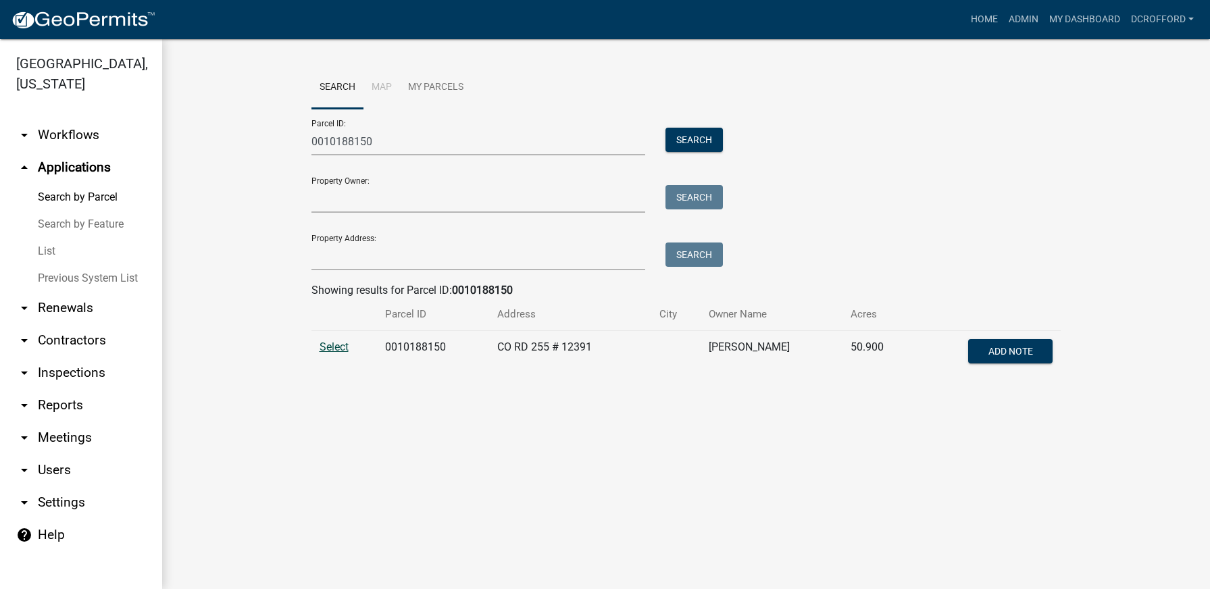
click at [330, 347] on span "Select" at bounding box center [334, 347] width 29 height 13
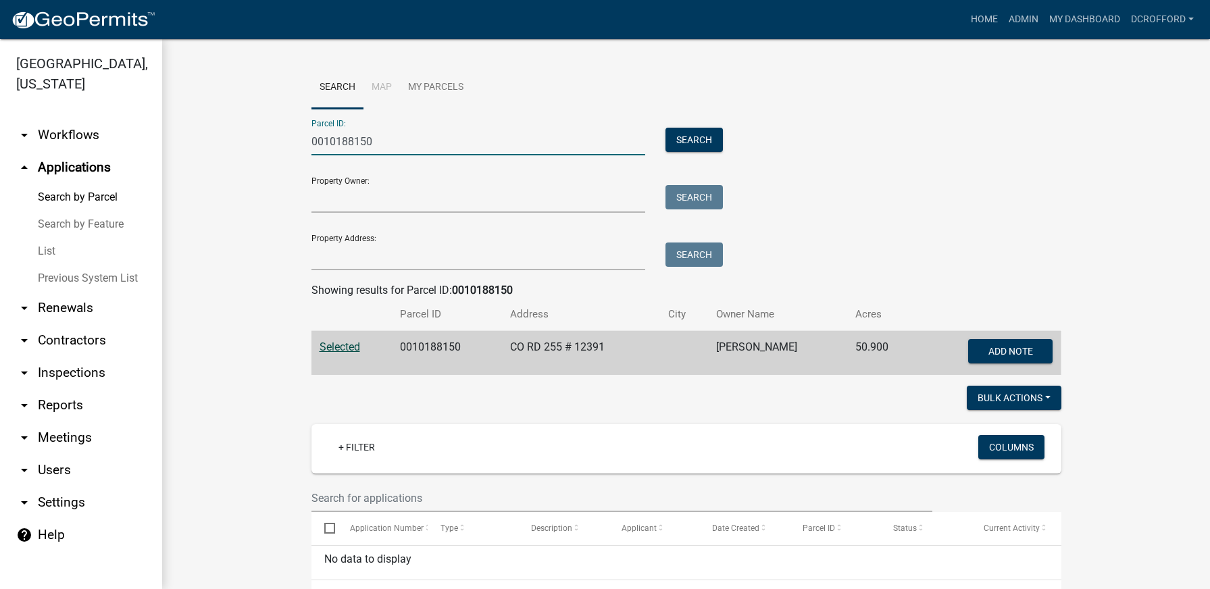
drag, startPoint x: 416, startPoint y: 144, endPoint x: 334, endPoint y: 143, distance: 81.8
click at [334, 143] on input "0010188150" at bounding box center [479, 142] width 334 height 28
click at [547, 138] on input "00101" at bounding box center [479, 142] width 334 height 28
click at [666, 143] on button "Search" at bounding box center [694, 140] width 57 height 24
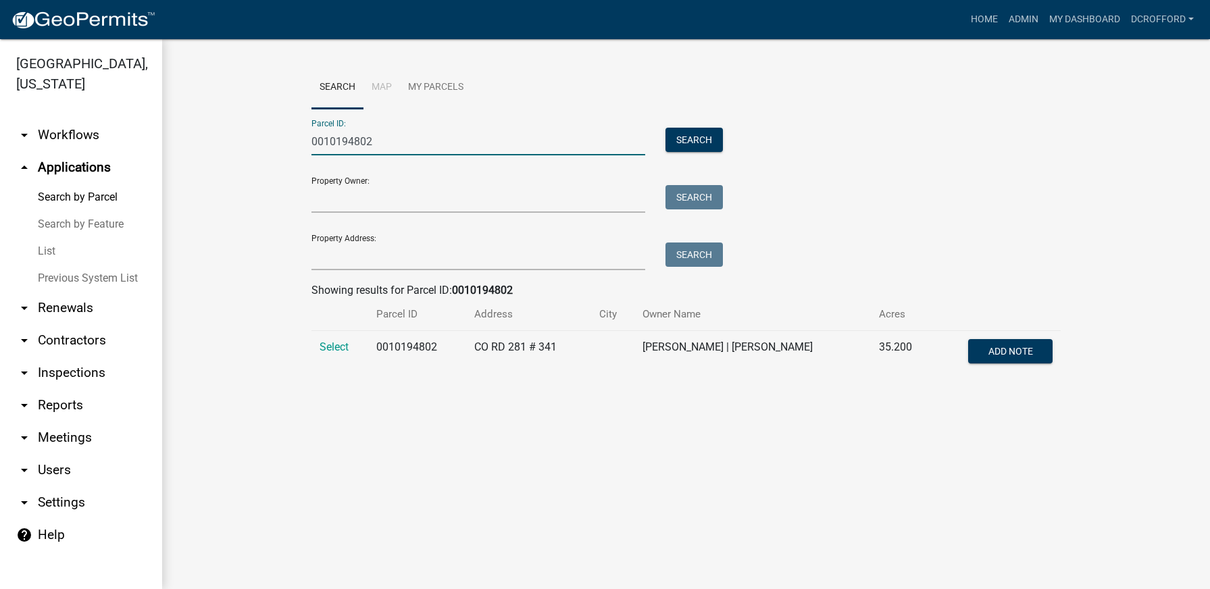
drag, startPoint x: 453, startPoint y: 137, endPoint x: 340, endPoint y: 143, distance: 113.0
click at [340, 143] on input "0010194802" at bounding box center [479, 142] width 334 height 28
click at [699, 140] on button "Search" at bounding box center [694, 140] width 57 height 24
drag, startPoint x: 343, startPoint y: 344, endPoint x: 360, endPoint y: 344, distance: 16.9
click at [343, 344] on span "Select" at bounding box center [334, 347] width 29 height 13
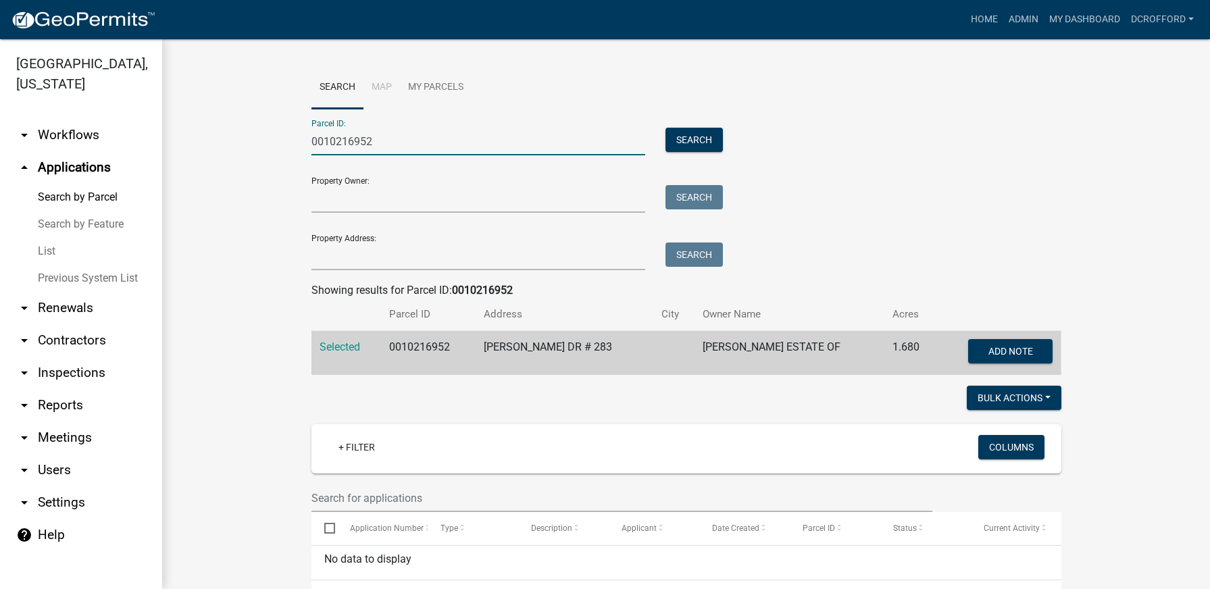
click at [476, 133] on input "0010216952" at bounding box center [479, 142] width 334 height 28
drag, startPoint x: 432, startPoint y: 136, endPoint x: 331, endPoint y: 152, distance: 102.6
click at [331, 152] on input "0010216952" at bounding box center [479, 142] width 334 height 28
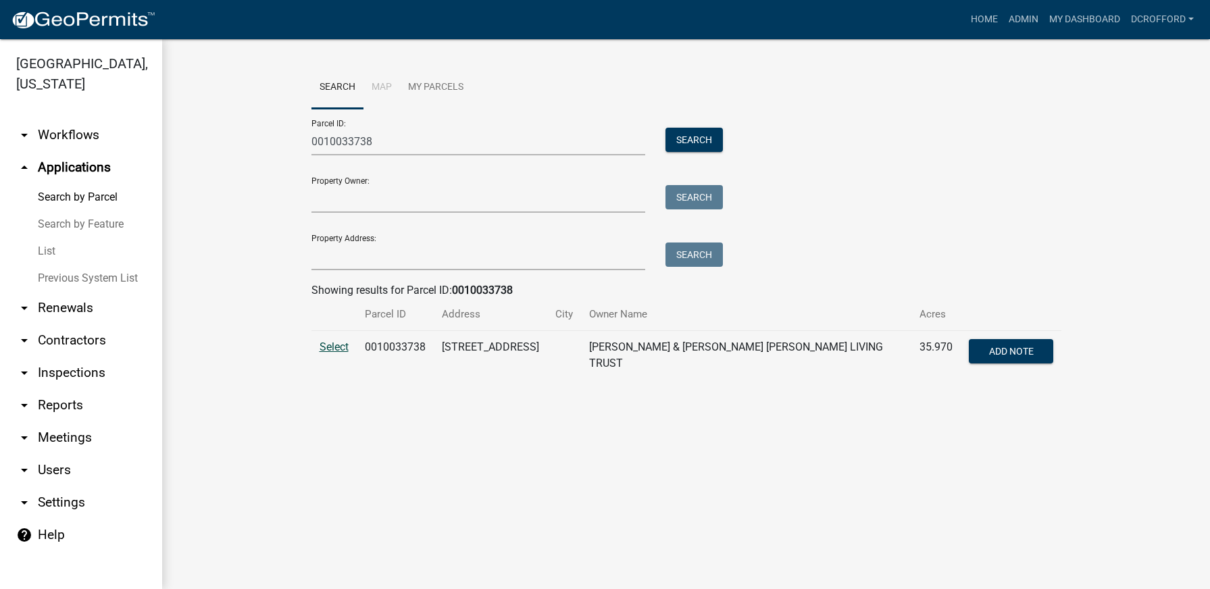
click at [345, 350] on span "Select" at bounding box center [334, 347] width 29 height 13
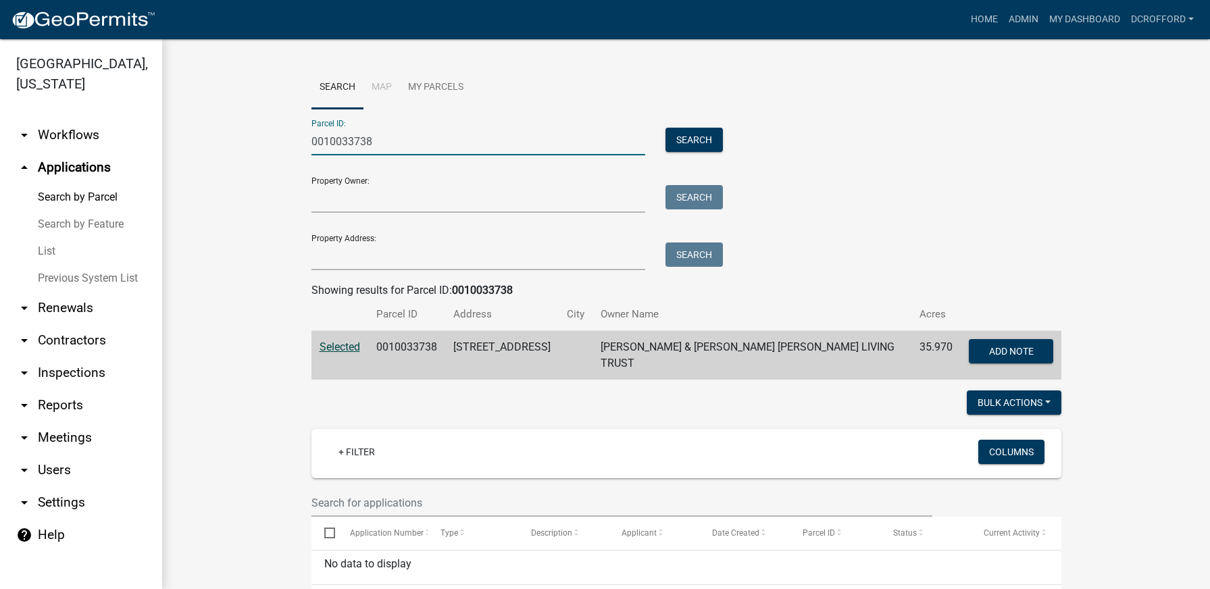
drag, startPoint x: 366, startPoint y: 142, endPoint x: 339, endPoint y: 152, distance: 28.2
click at [339, 152] on input "0010033738" at bounding box center [479, 142] width 334 height 28
click at [702, 140] on button "Search" at bounding box center [694, 140] width 57 height 24
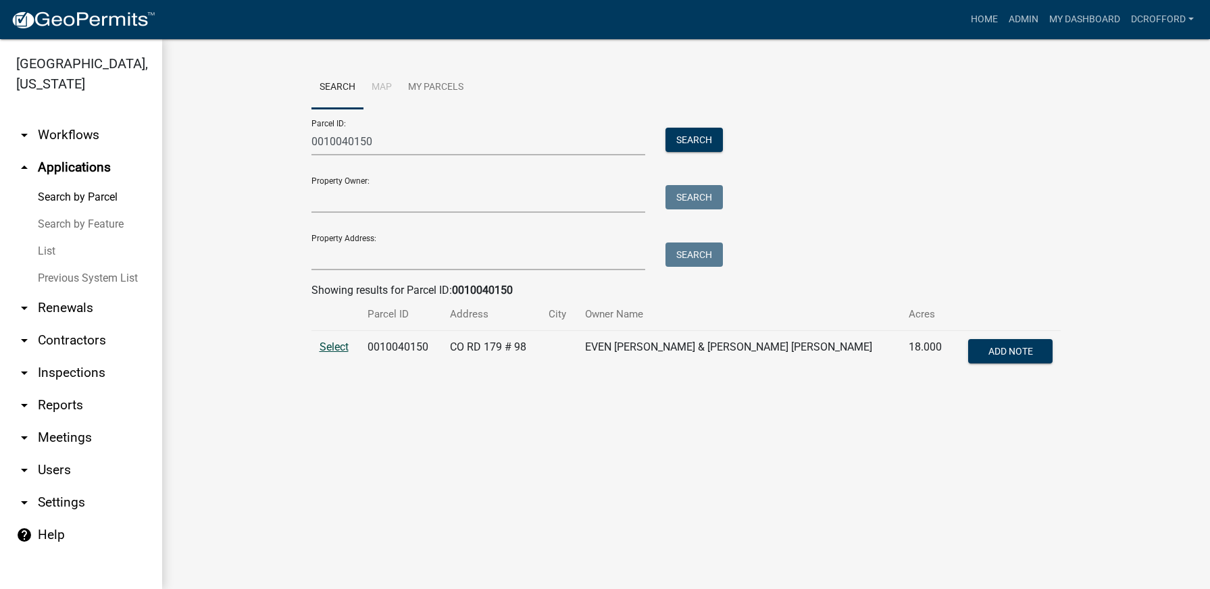
click at [340, 351] on span "Select" at bounding box center [334, 347] width 29 height 13
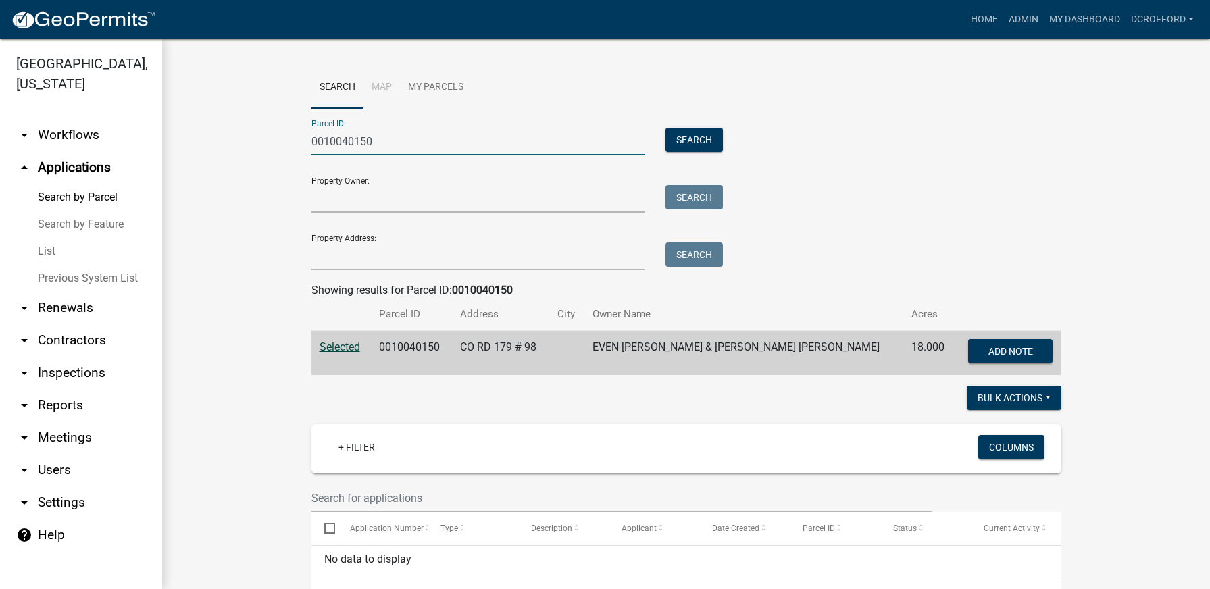
drag, startPoint x: 388, startPoint y: 151, endPoint x: 337, endPoint y: 157, distance: 51.6
click at [337, 157] on form "Parcel ID: 0010040150 Search Property Owner: Search Property Address: Search" at bounding box center [514, 189] width 405 height 161
click at [493, 145] on input "0010040150" at bounding box center [479, 142] width 334 height 28
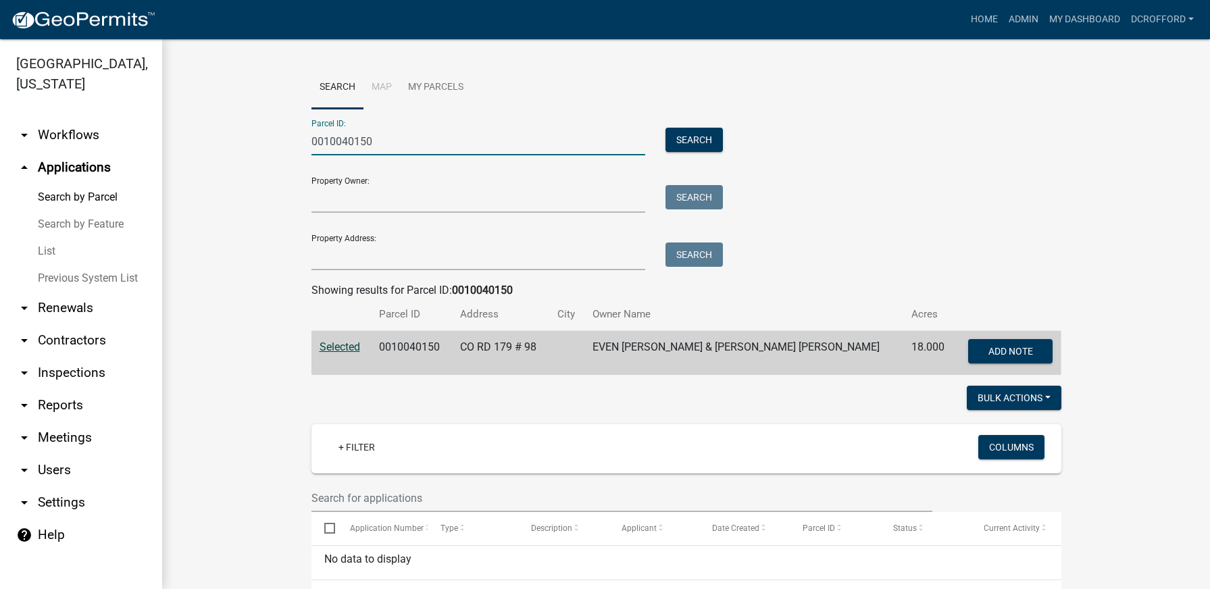
click at [493, 145] on input "0010040150" at bounding box center [479, 142] width 334 height 28
click at [539, 141] on input "0010040150" at bounding box center [479, 142] width 334 height 28
type input "0010044100"
click at [709, 149] on button "Search" at bounding box center [694, 140] width 57 height 24
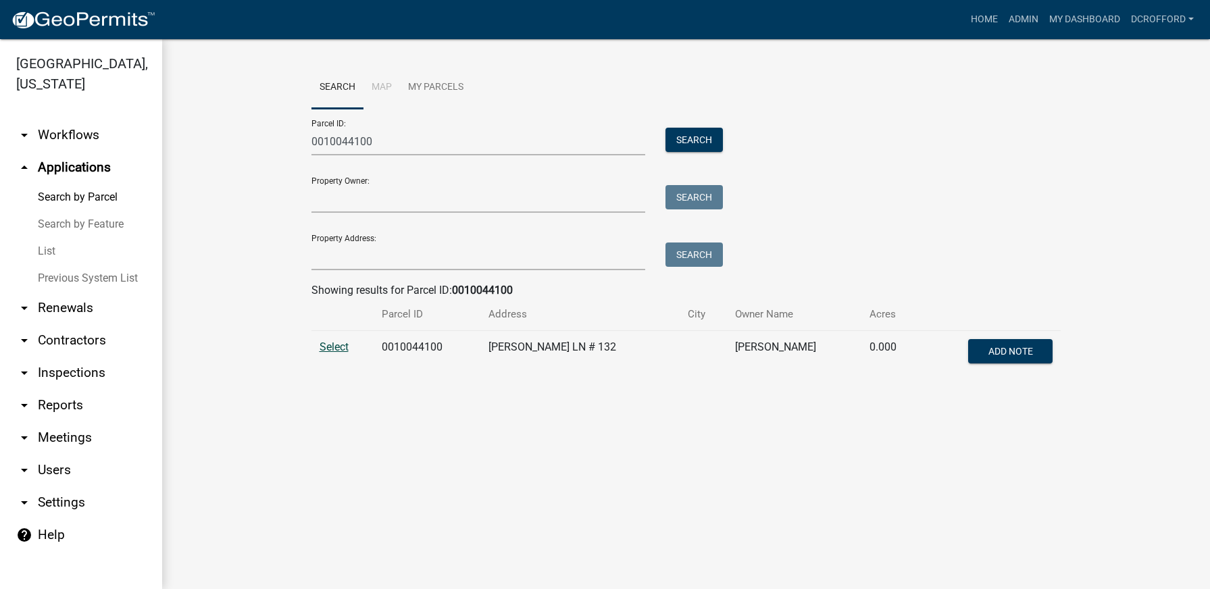
click at [320, 344] on span "Select" at bounding box center [334, 347] width 29 height 13
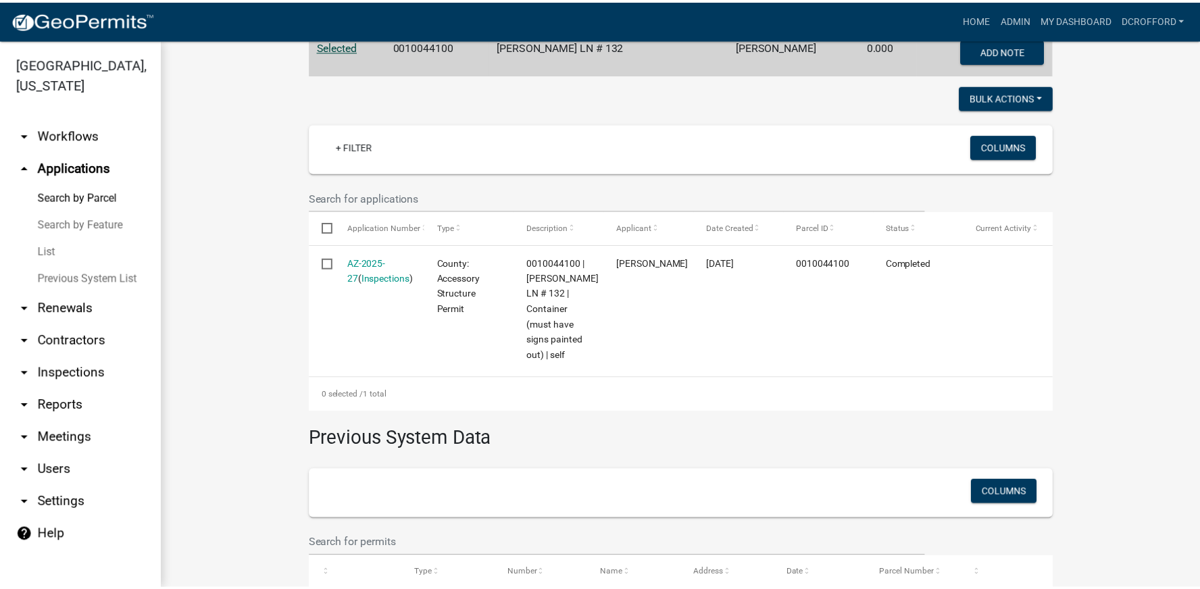
scroll to position [338, 0]
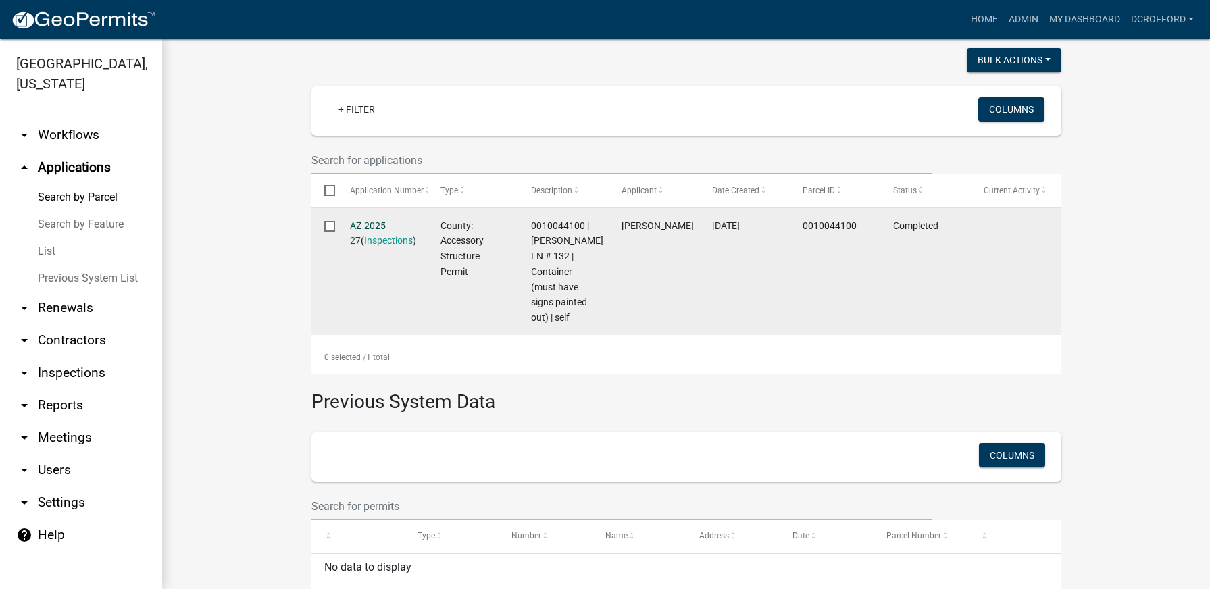
click at [361, 220] on link "AZ-2025-27" at bounding box center [369, 233] width 39 height 26
